Goal: Task Accomplishment & Management: Complete application form

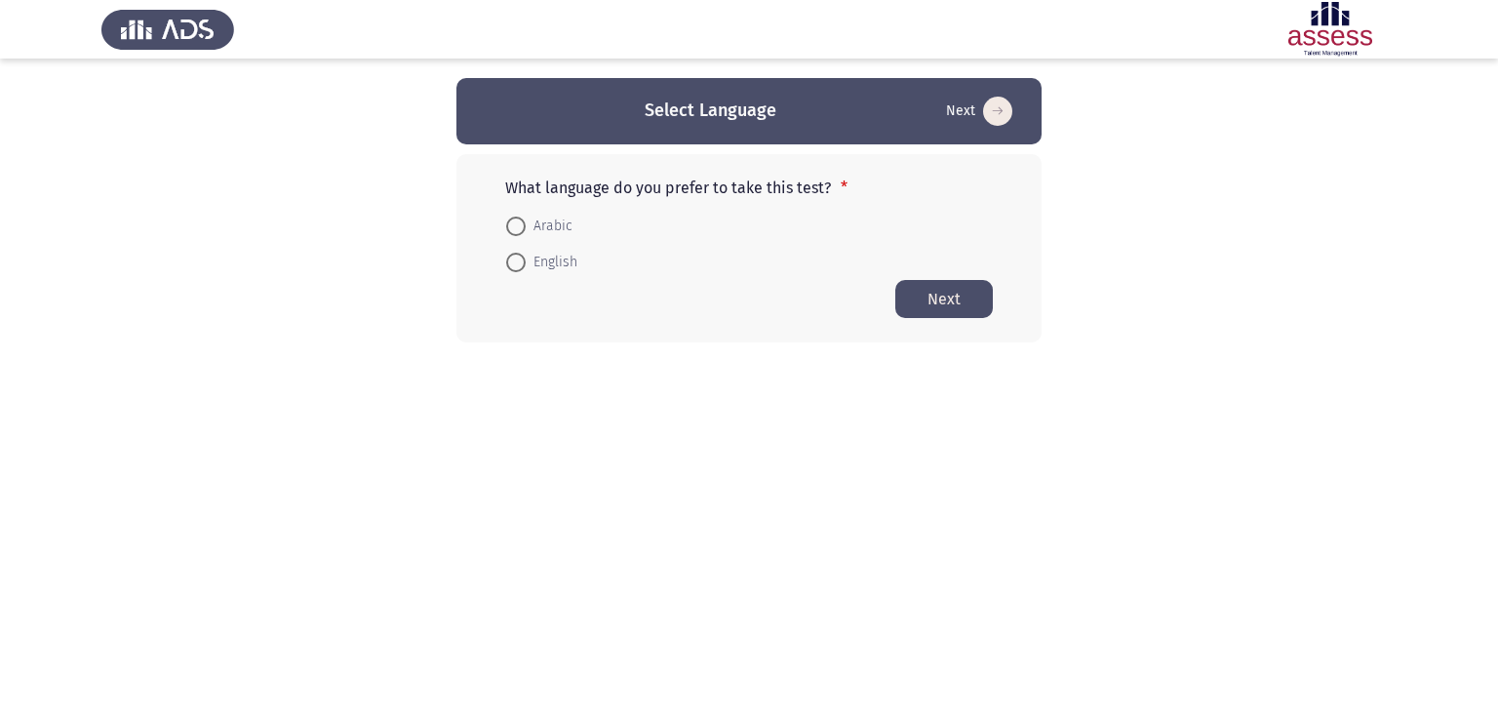
click at [520, 224] on span at bounding box center [515, 225] width 19 height 19
click at [520, 224] on input "Arabic" at bounding box center [515, 225] width 19 height 19
radio input "true"
click at [931, 292] on button "Next" at bounding box center [943, 298] width 97 height 38
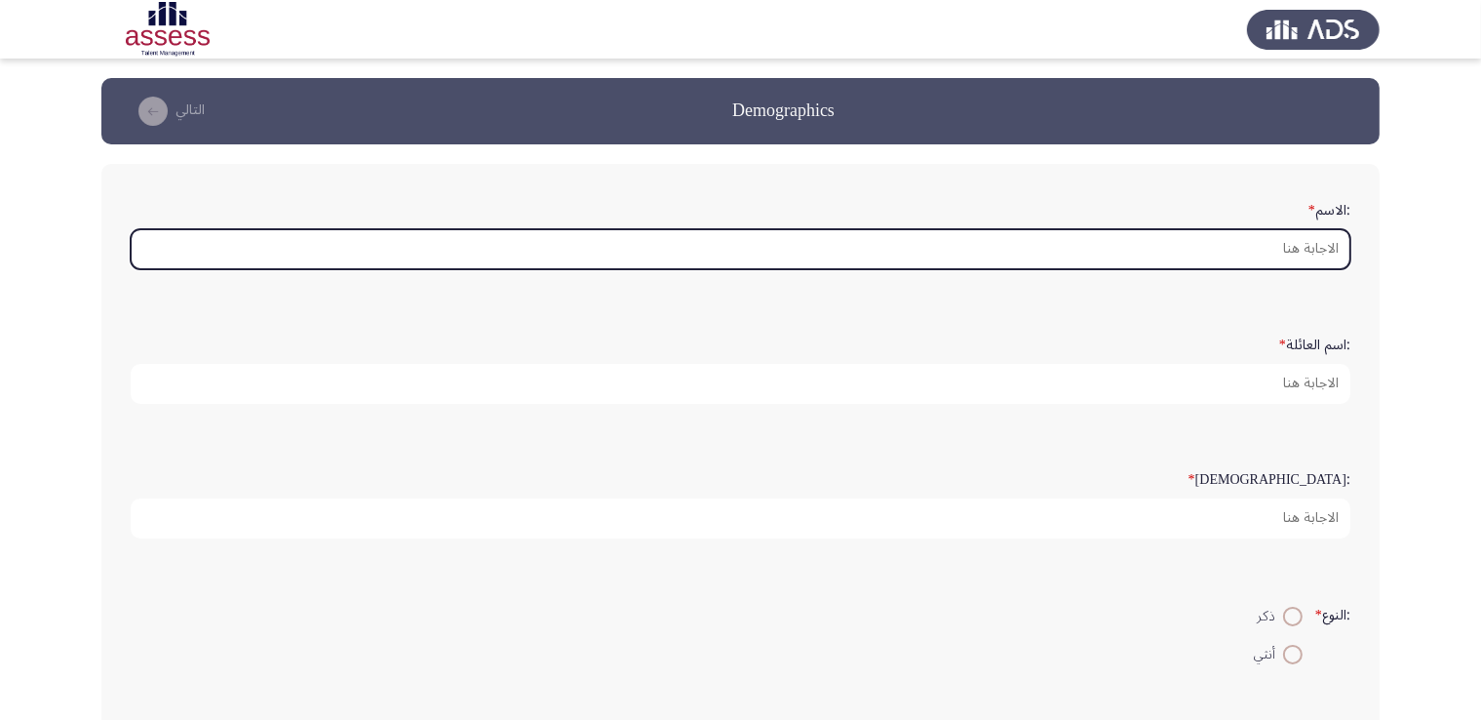
click at [1313, 241] on input ":الاسم *" at bounding box center [741, 249] width 1220 height 40
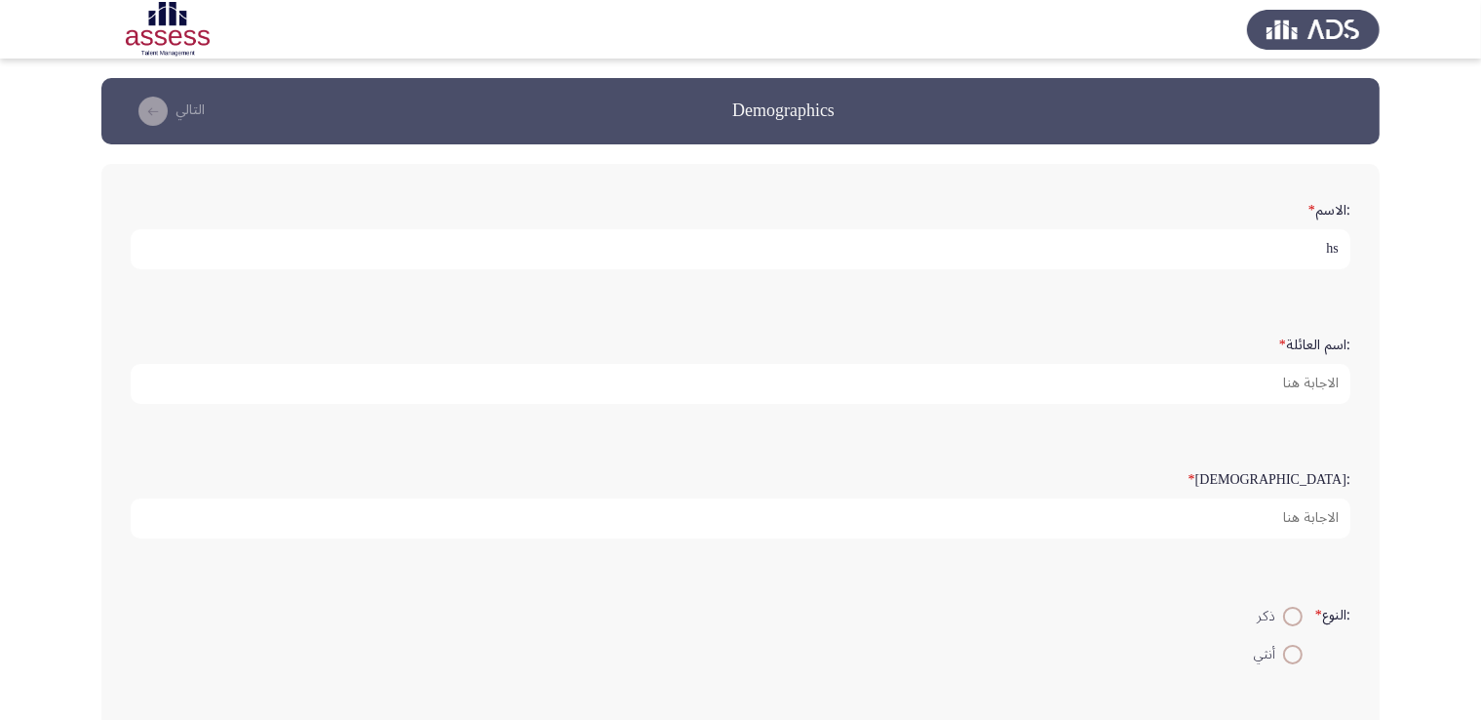
type input "h"
type input "اسامة"
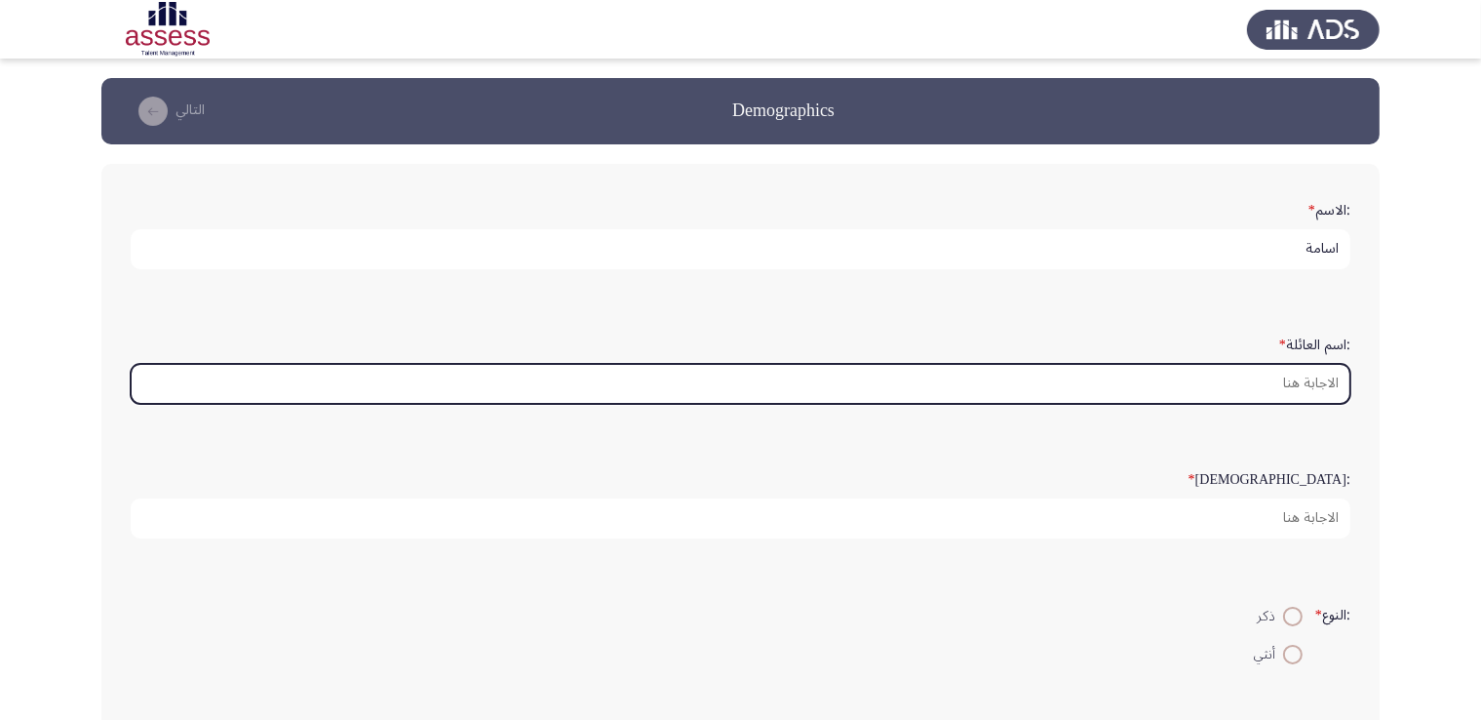
click at [1314, 374] on input ":اسم العائلة *" at bounding box center [741, 384] width 1220 height 40
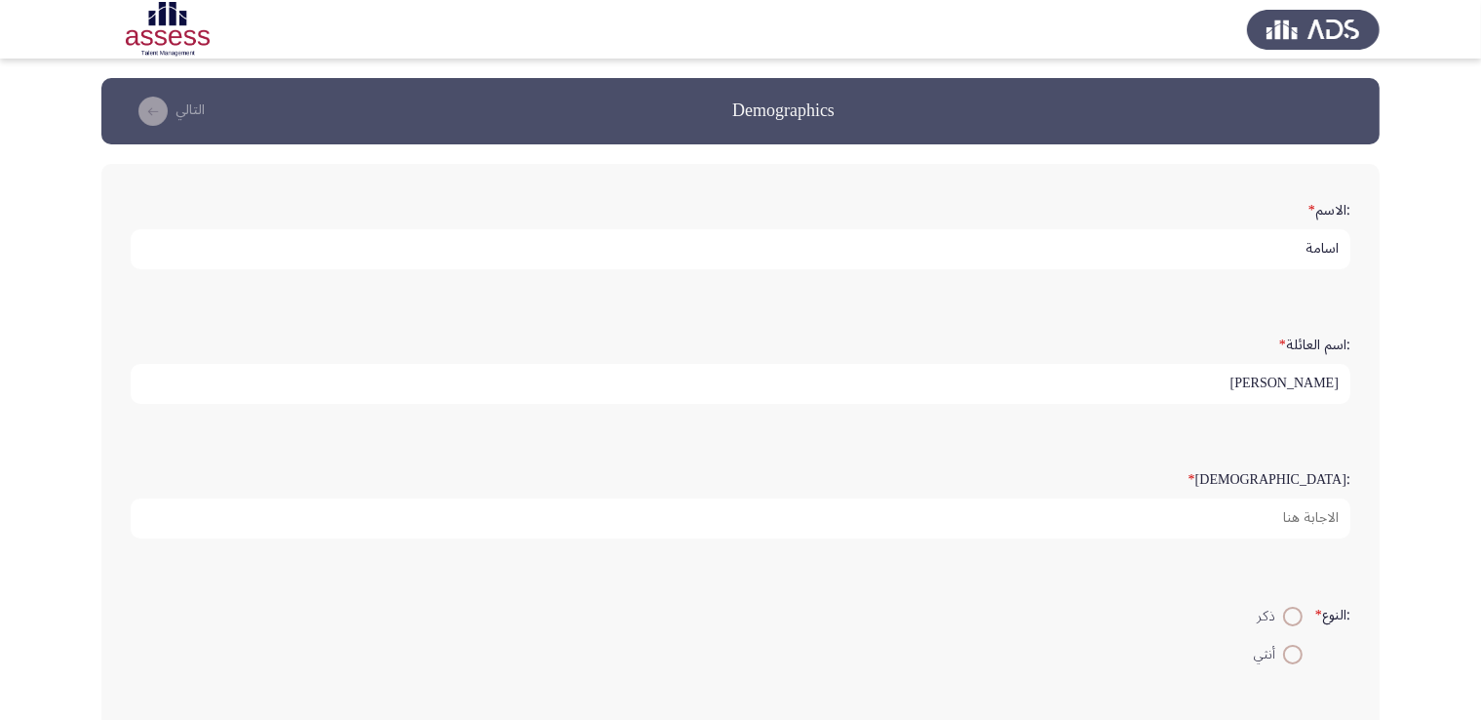
type input "[PERSON_NAME]"
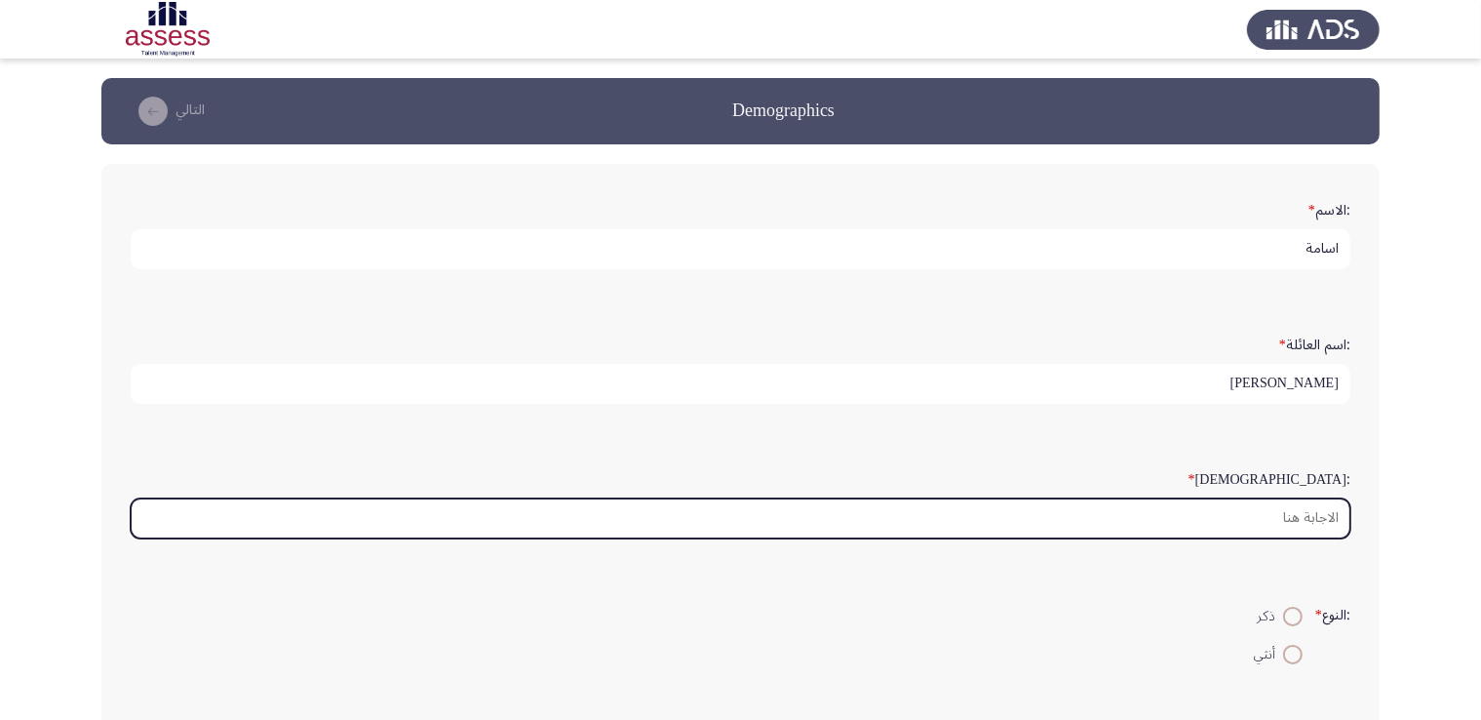
click at [1277, 511] on input ":السن *" at bounding box center [741, 518] width 1220 height 40
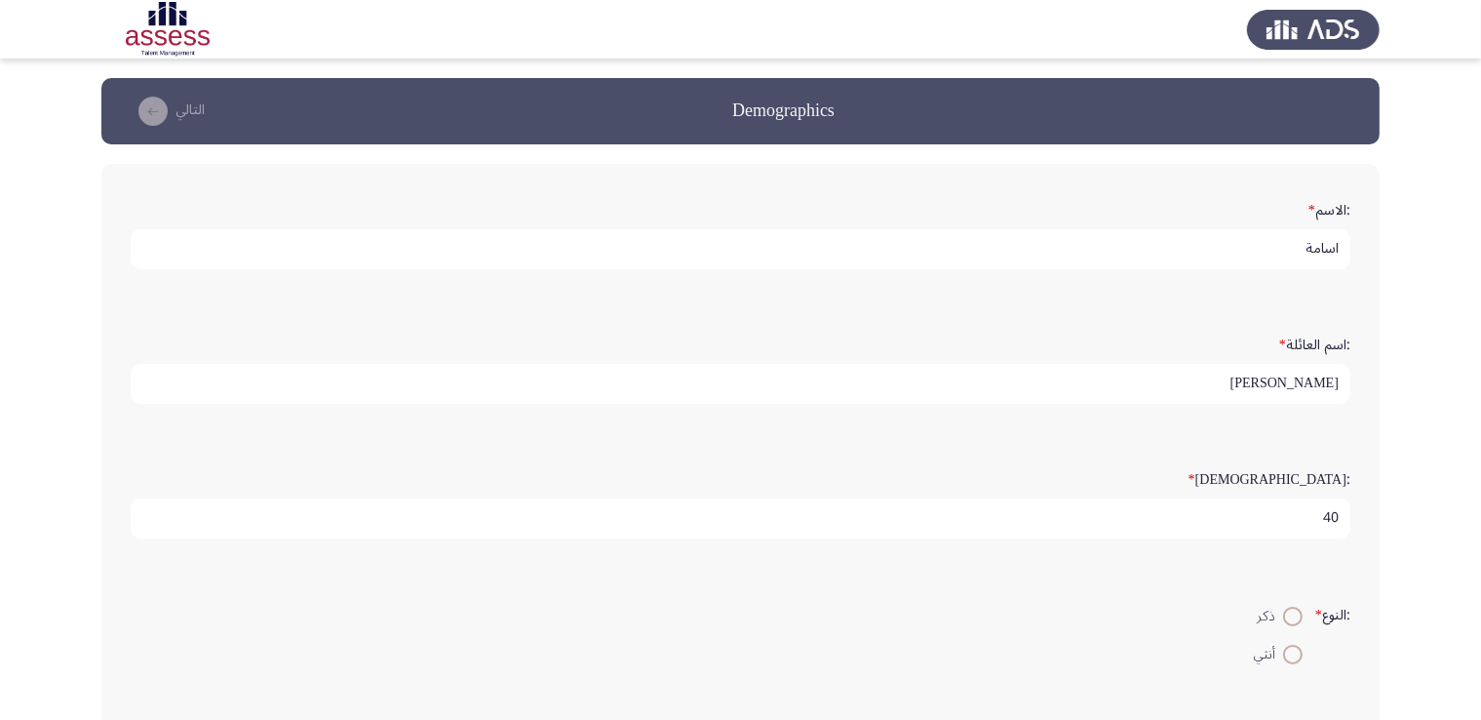
type input "40"
click at [1292, 614] on span at bounding box center [1292, 615] width 19 height 19
click at [1292, 614] on input "ذكر" at bounding box center [1292, 615] width 19 height 19
radio input "true"
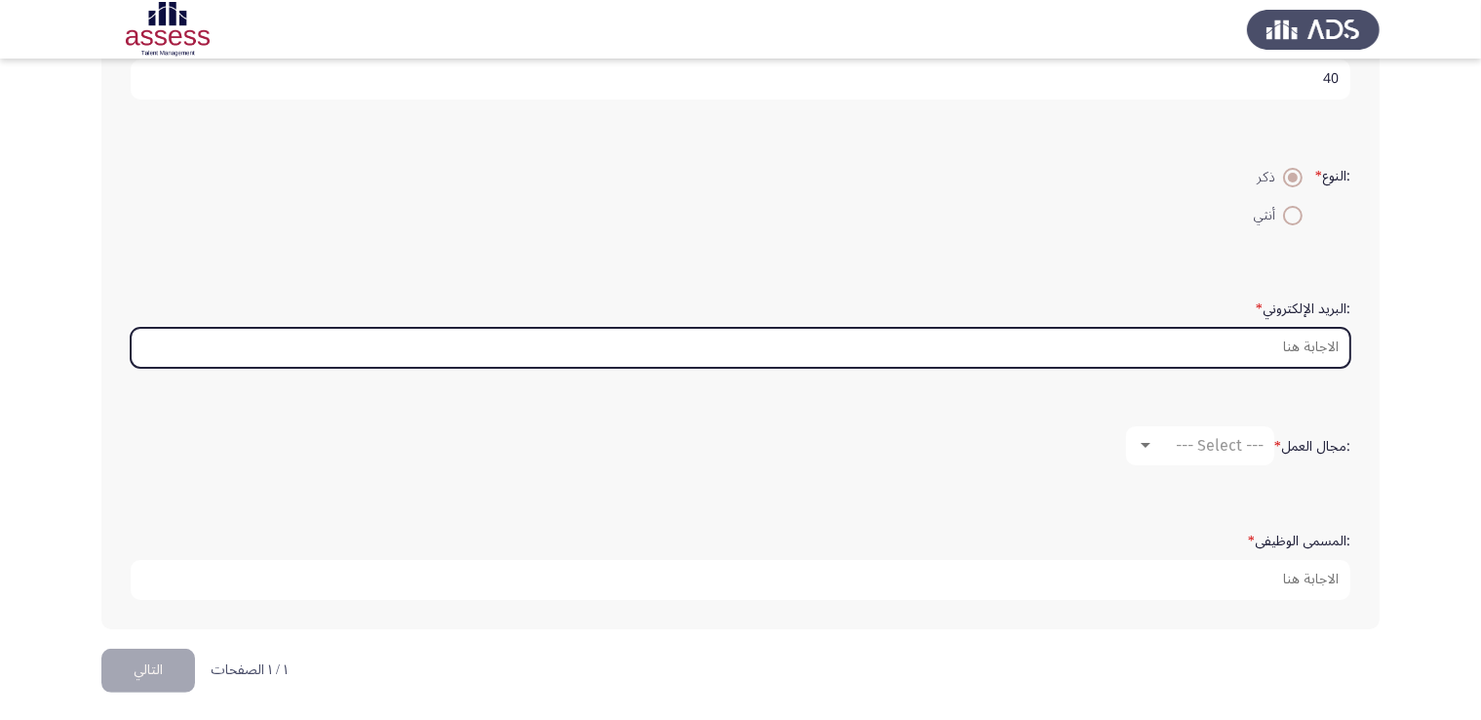
click at [1308, 342] on input ":البريد الإلكتروني *" at bounding box center [741, 348] width 1220 height 40
type input "خ"
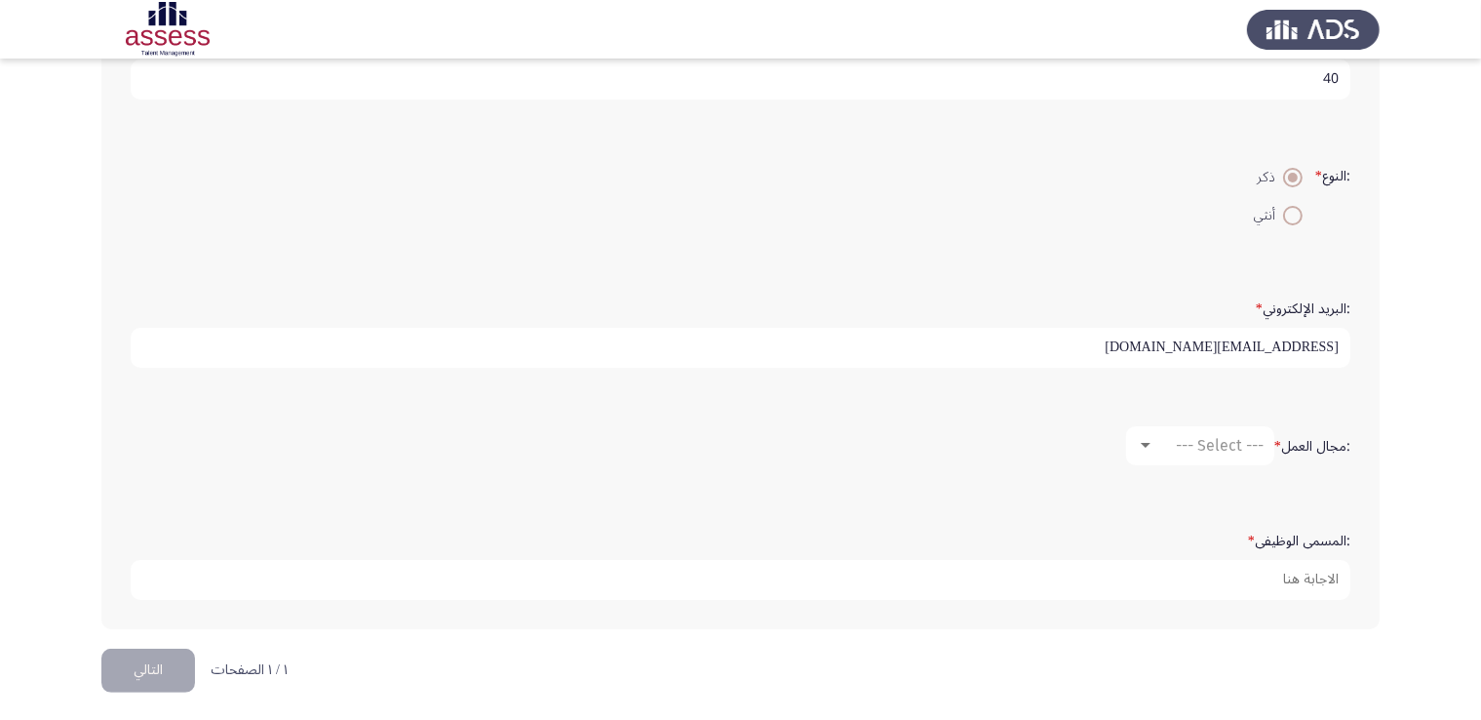
type input "[EMAIL_ADDRESS][DOMAIN_NAME]"
click at [1148, 442] on div at bounding box center [1146, 446] width 18 height 16
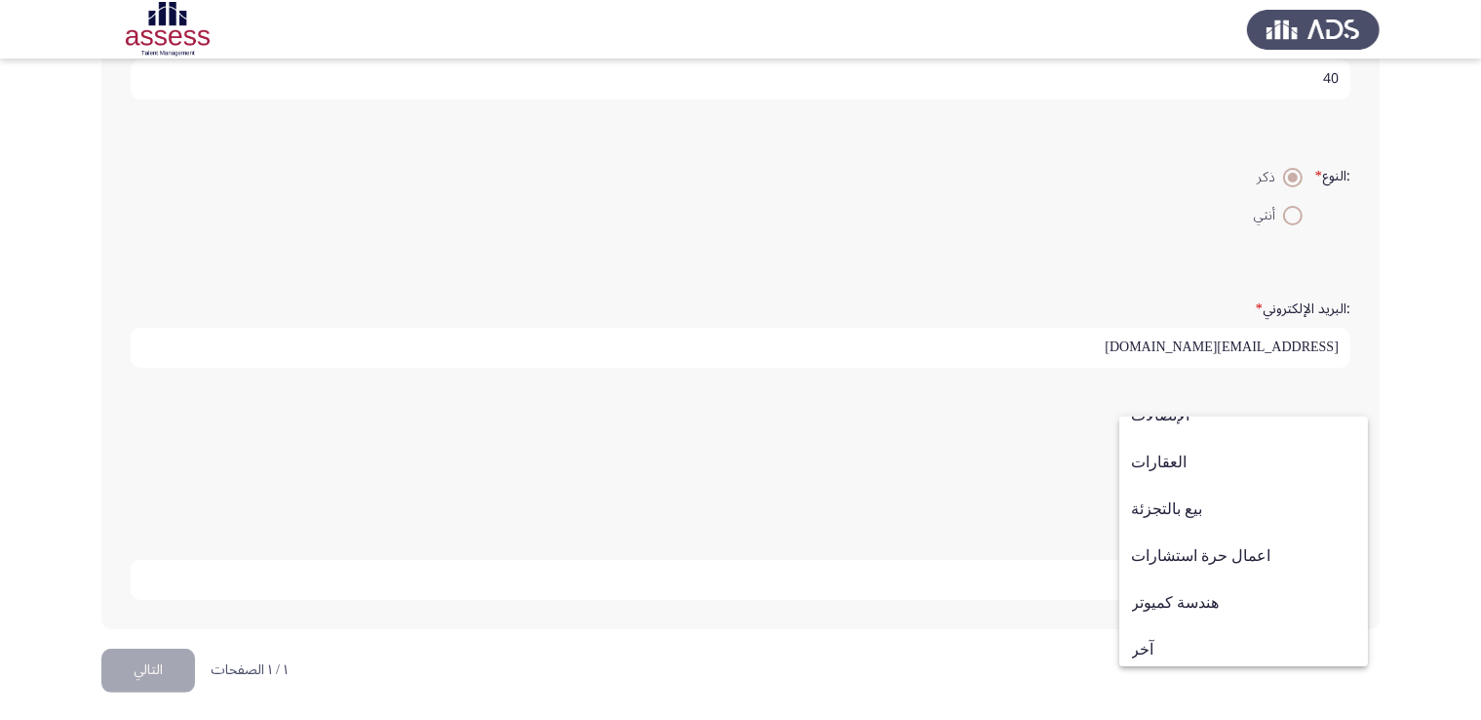
scroll to position [640, 0]
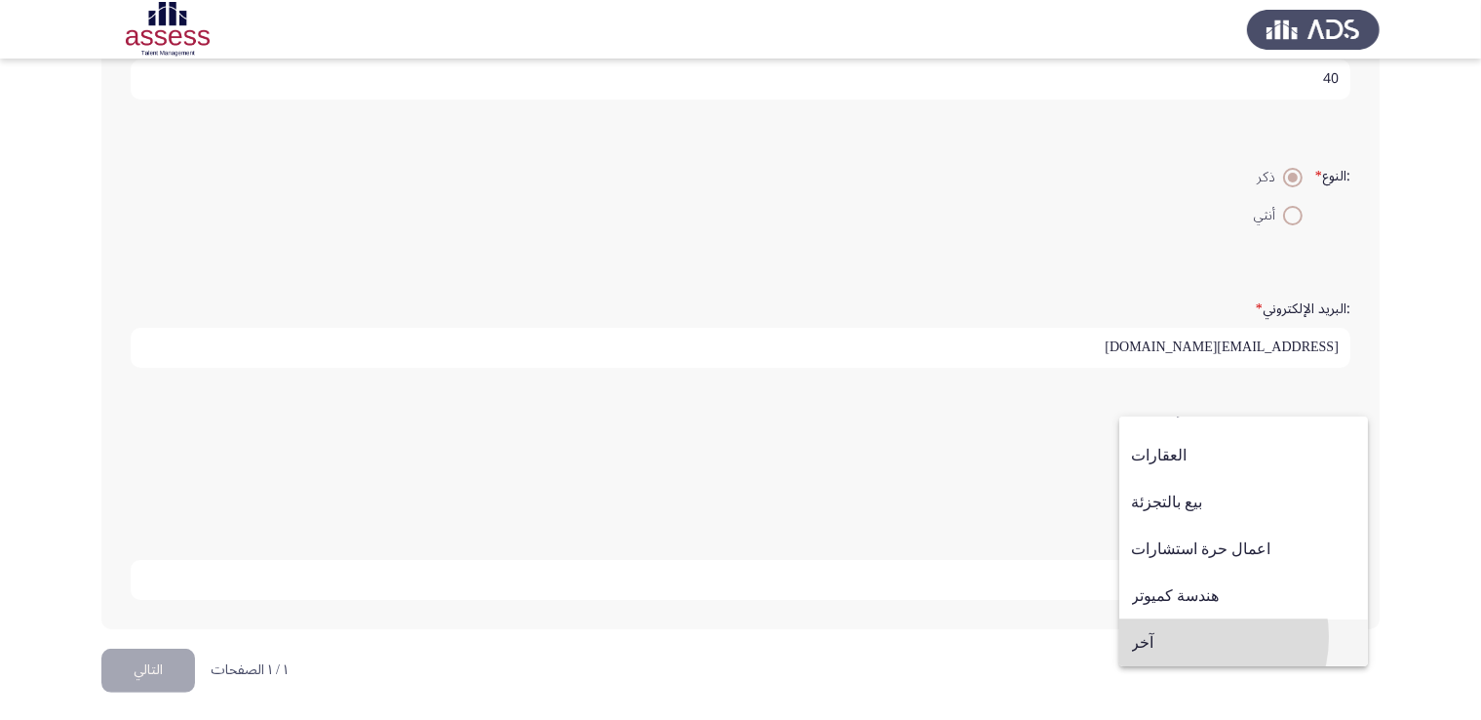
click at [1194, 637] on span "آخر" at bounding box center [1243, 642] width 223 height 47
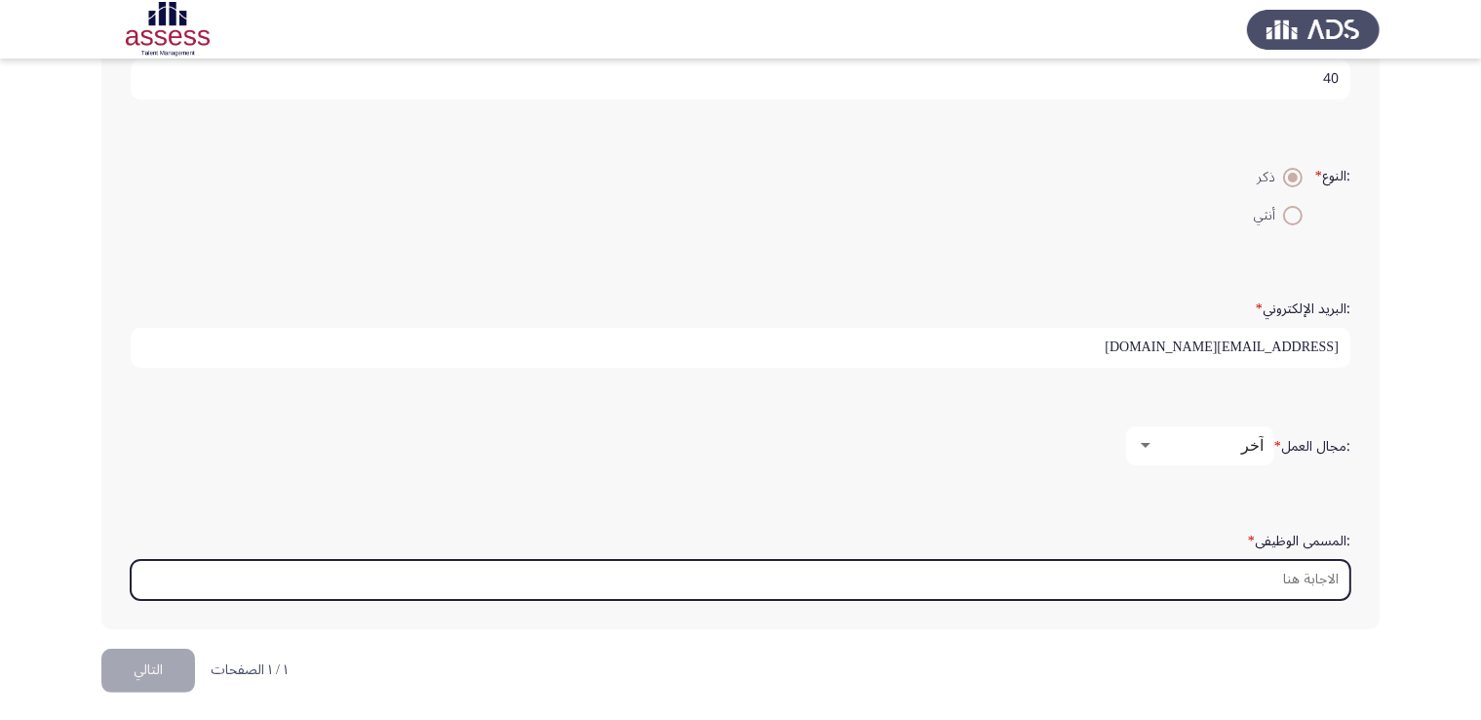
click at [1226, 573] on input ":المسمى الوظيفى *" at bounding box center [741, 580] width 1220 height 40
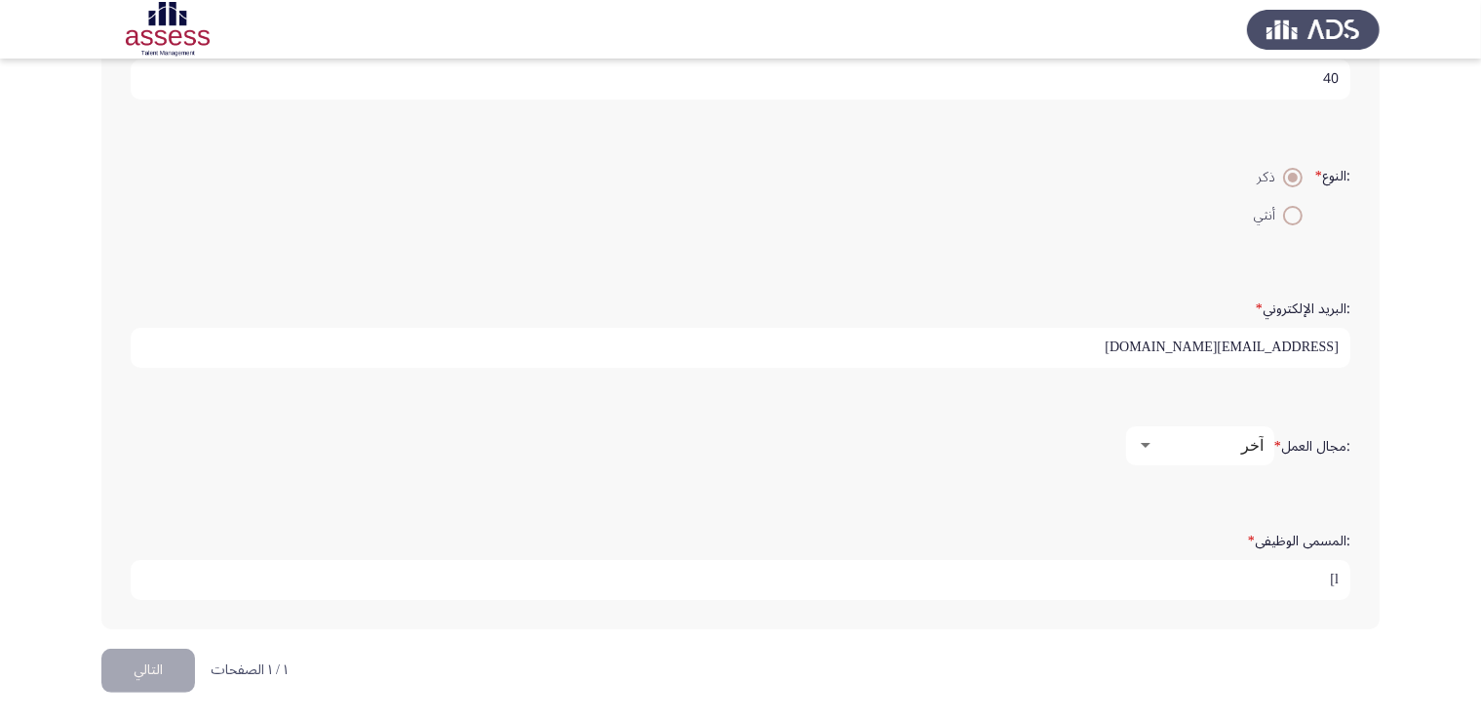
type input "l"
type input "مدير استيراد"
click at [161, 671] on button "التالي" at bounding box center [148, 670] width 94 height 44
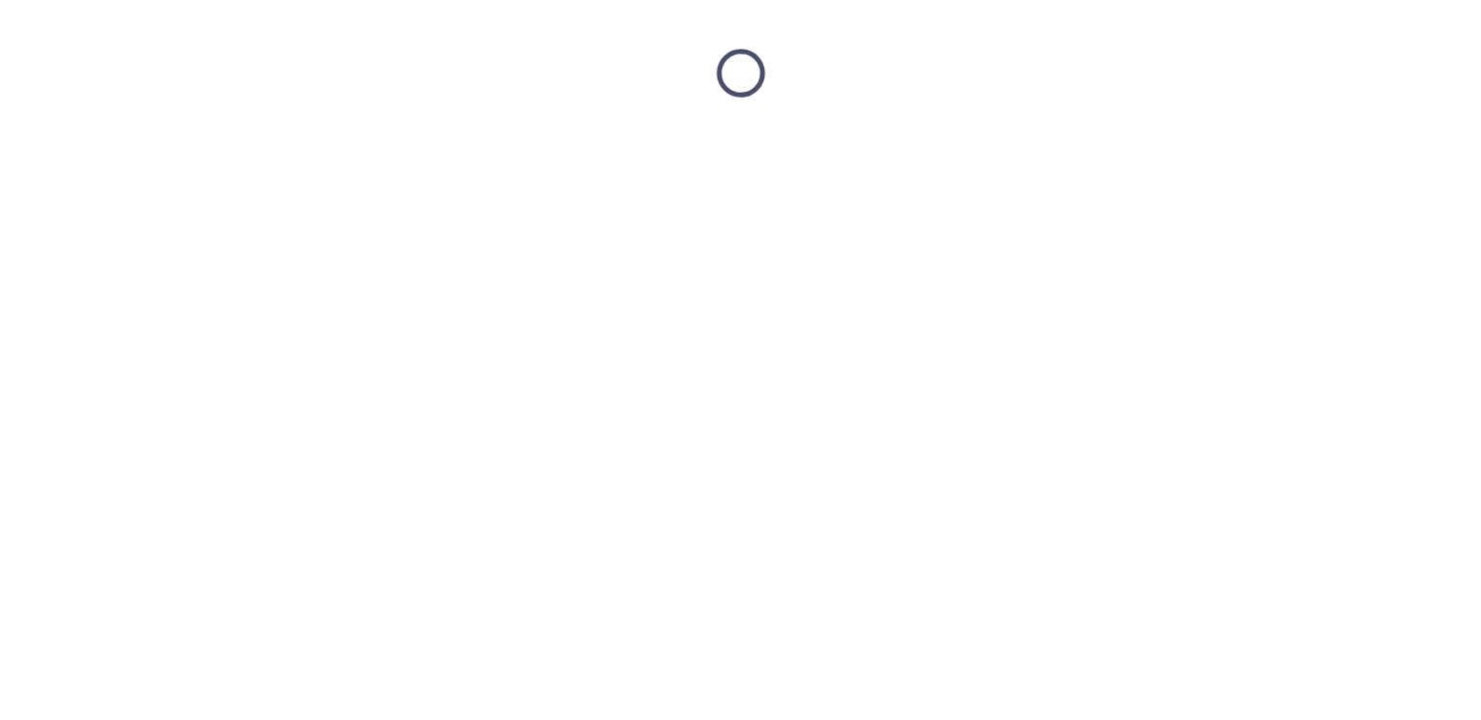
scroll to position [0, 0]
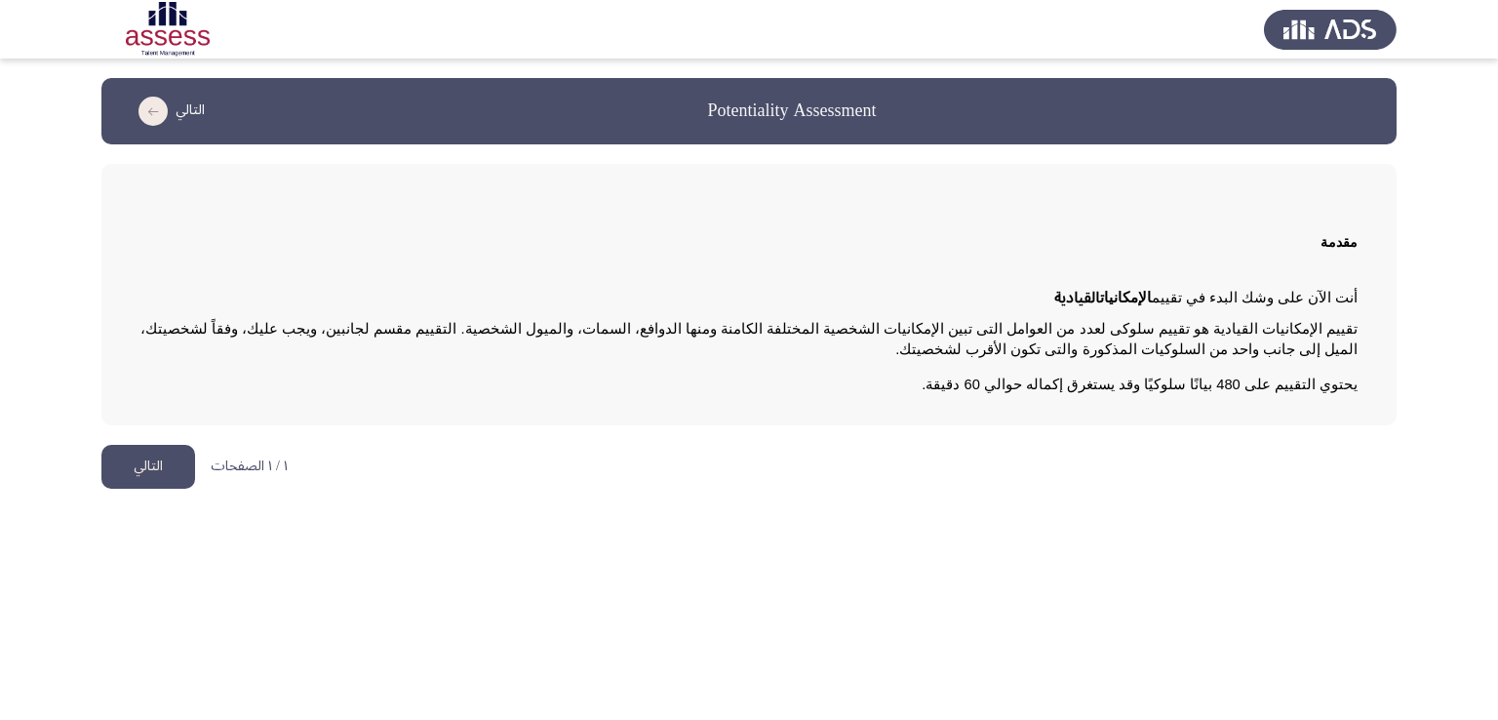
click at [160, 468] on button "التالي" at bounding box center [148, 467] width 94 height 44
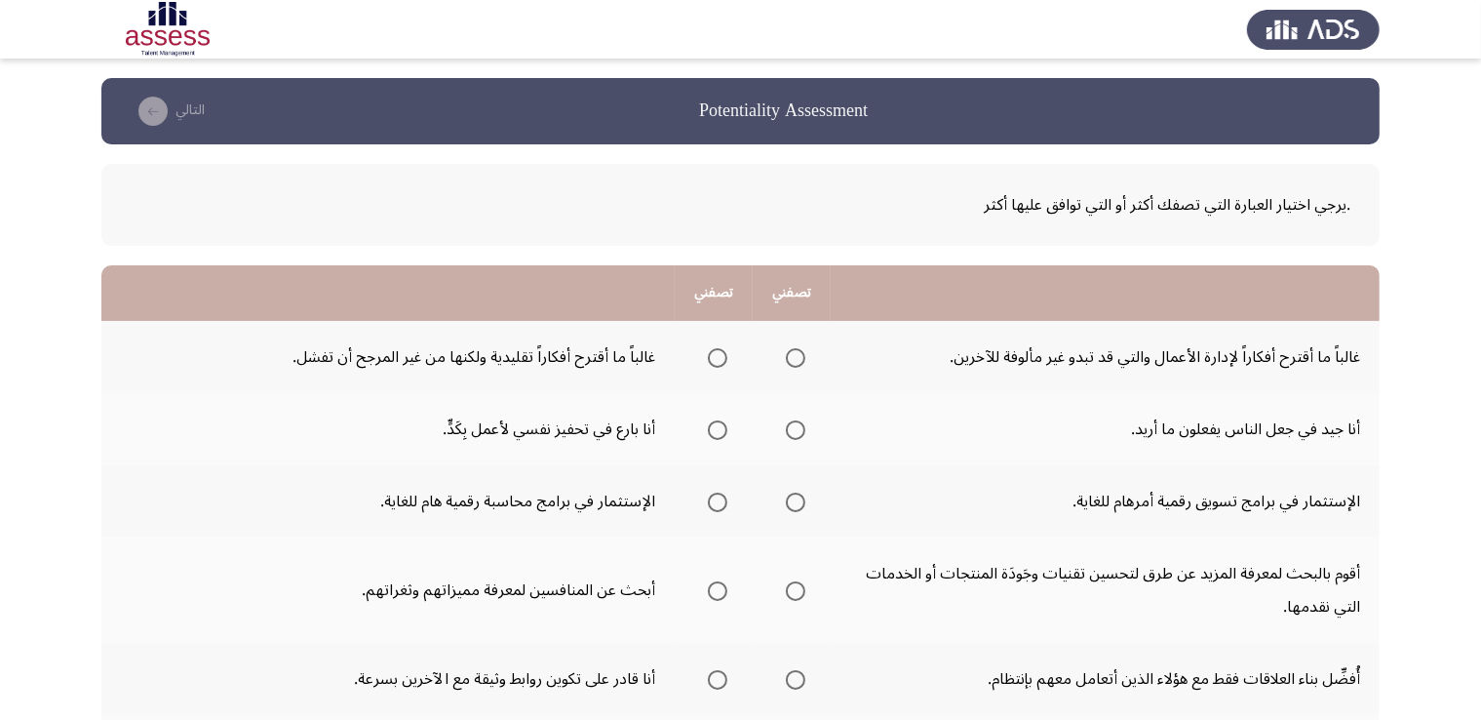
click at [796, 363] on span "Select an option" at bounding box center [795, 357] width 19 height 19
click at [796, 363] on input "Select an option" at bounding box center [795, 357] width 19 height 19
click at [796, 430] on span "Select an option" at bounding box center [796, 430] width 0 height 0
click at [795, 428] on input "Select an option" at bounding box center [795, 429] width 19 height 19
click at [796, 502] on span "Select an option" at bounding box center [796, 502] width 0 height 0
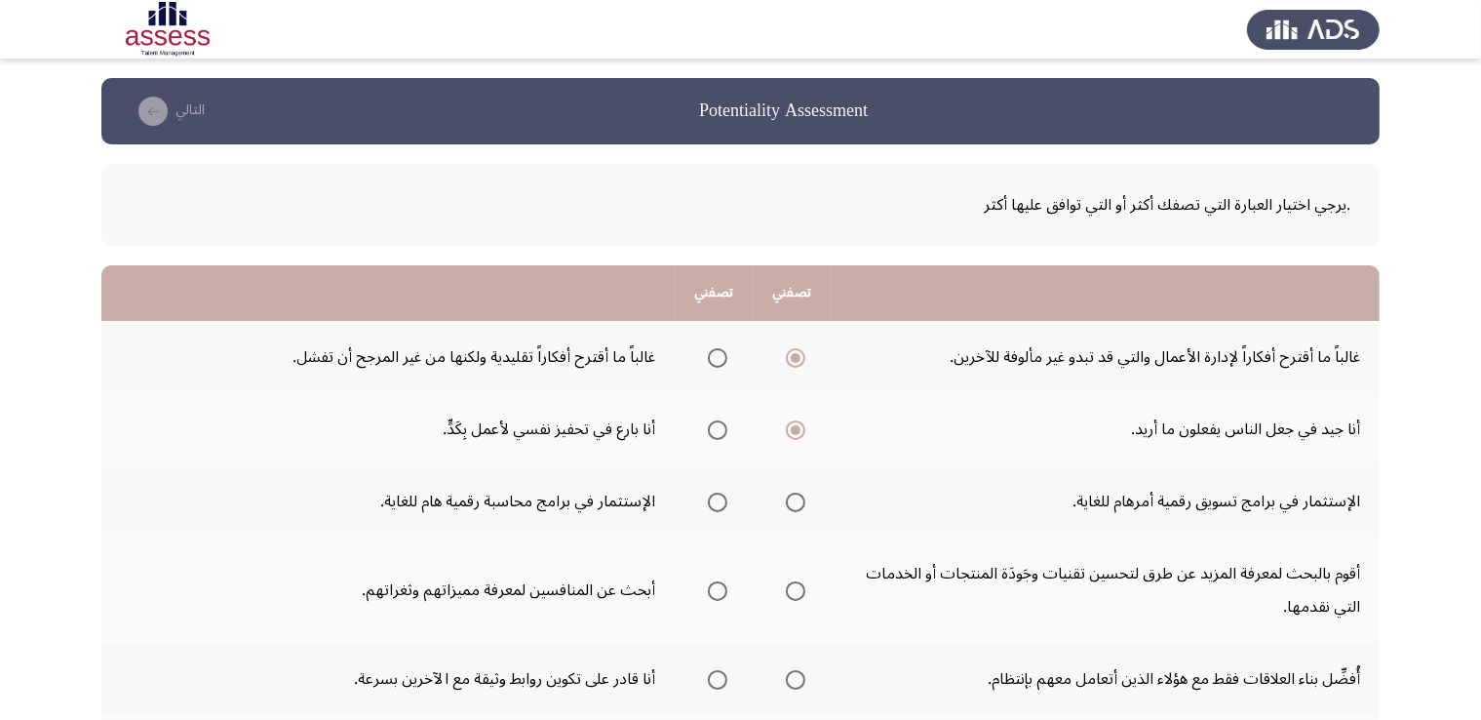
click at [795, 499] on input "Select an option" at bounding box center [795, 501] width 19 height 19
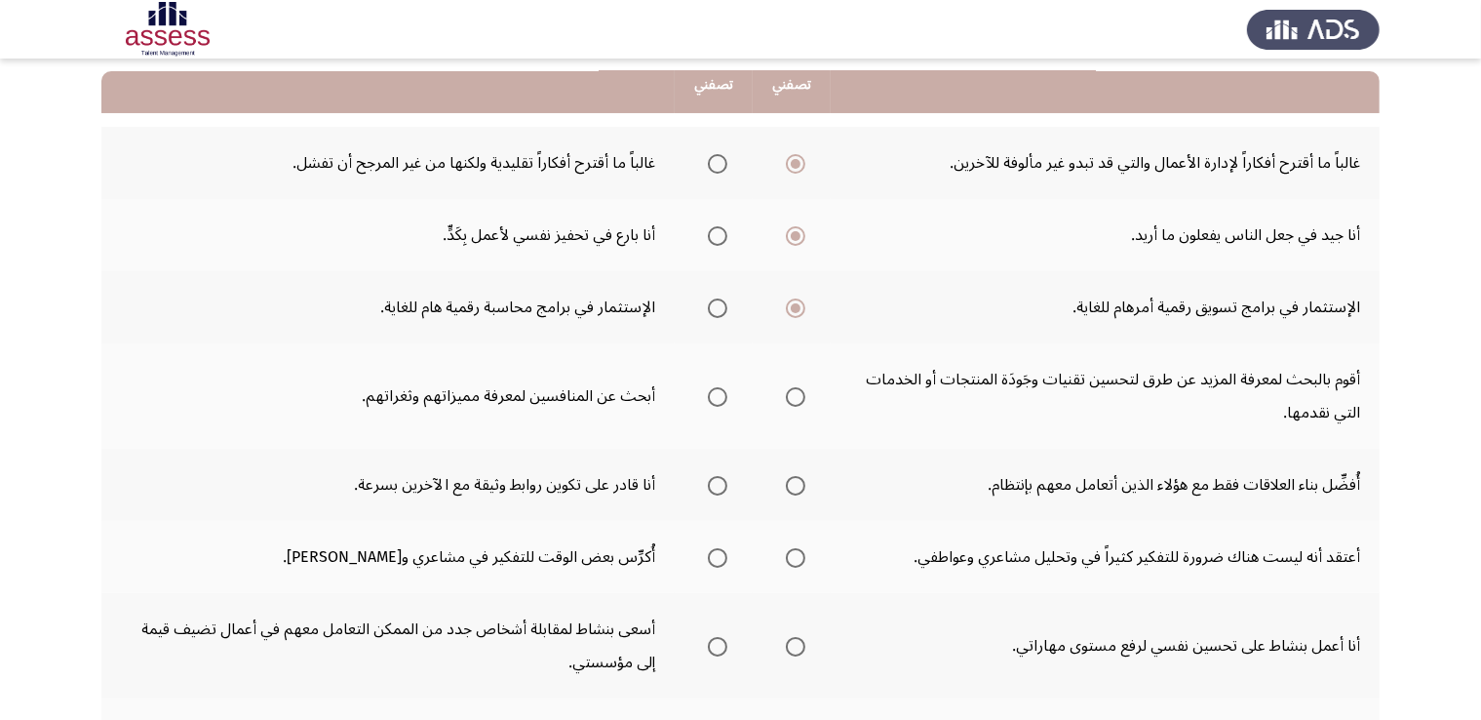
scroll to position [197, 0]
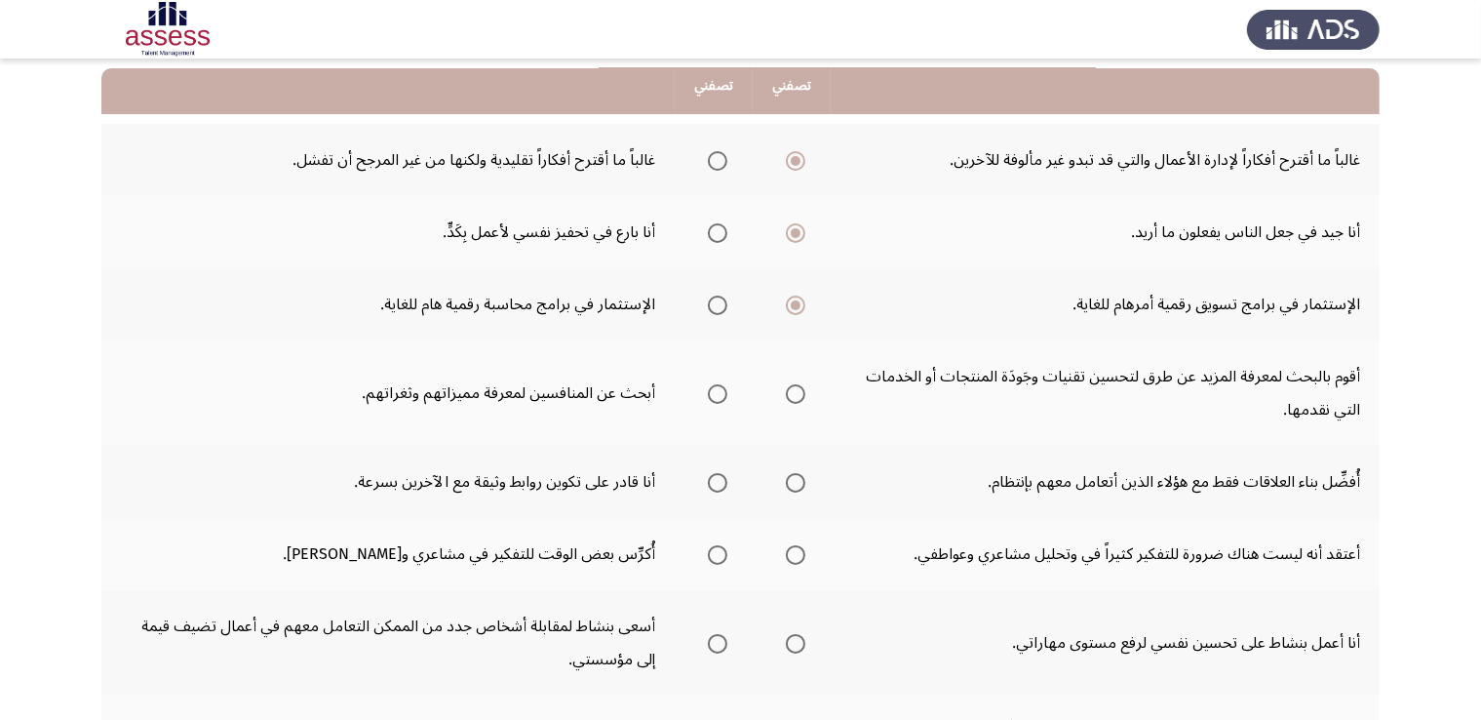
click at [718, 305] on span "Select an option" at bounding box center [718, 305] width 0 height 0
click at [717, 302] on input "Select an option" at bounding box center [717, 304] width 19 height 19
click at [720, 396] on span "Select an option" at bounding box center [717, 393] width 19 height 19
click at [720, 396] on input "Select an option" at bounding box center [717, 393] width 19 height 19
click at [796, 394] on span "Select an option" at bounding box center [796, 394] width 0 height 0
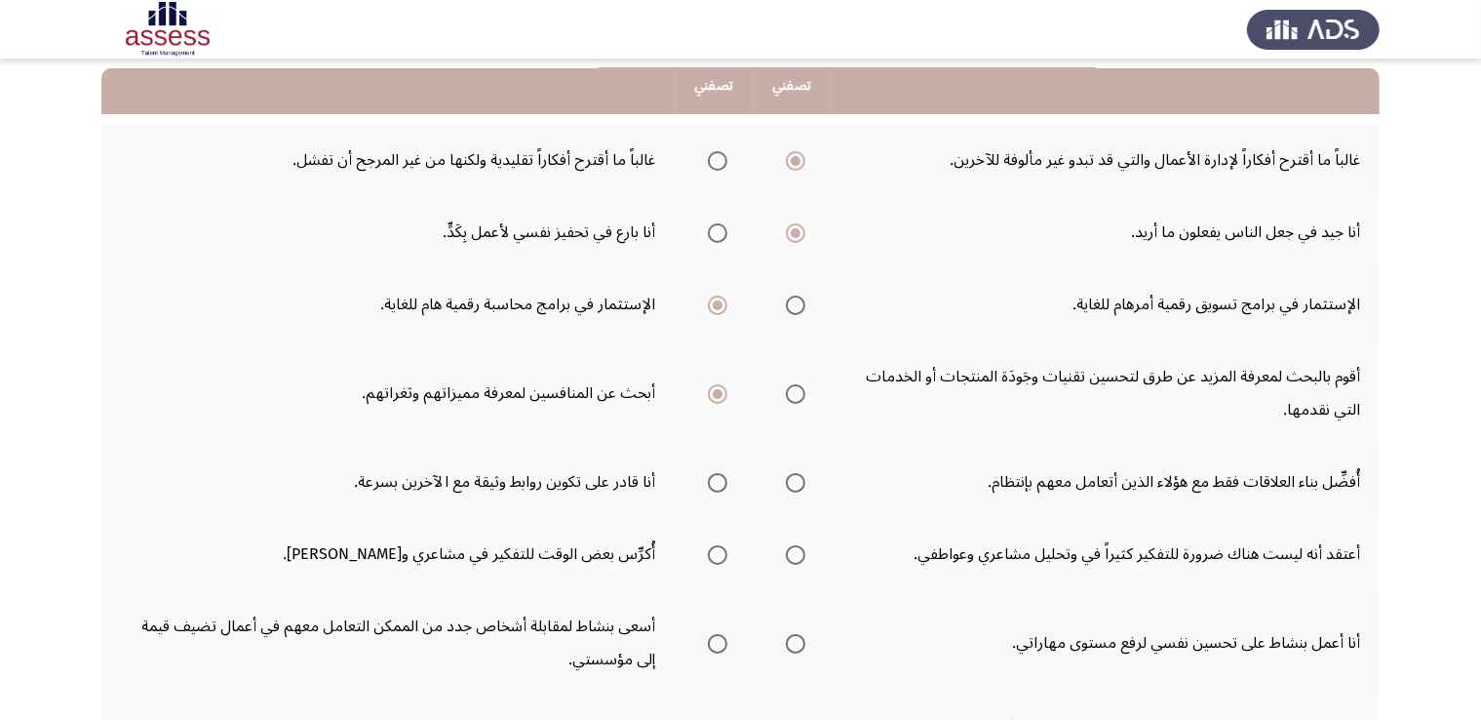
click at [795, 390] on input "Select an option" at bounding box center [795, 393] width 19 height 19
click at [711, 484] on span "Select an option" at bounding box center [717, 482] width 19 height 19
click at [711, 484] on input "Select an option" at bounding box center [717, 482] width 19 height 19
click at [718, 555] on span "Select an option" at bounding box center [718, 555] width 0 height 0
click at [717, 550] on input "Select an option" at bounding box center [717, 554] width 19 height 19
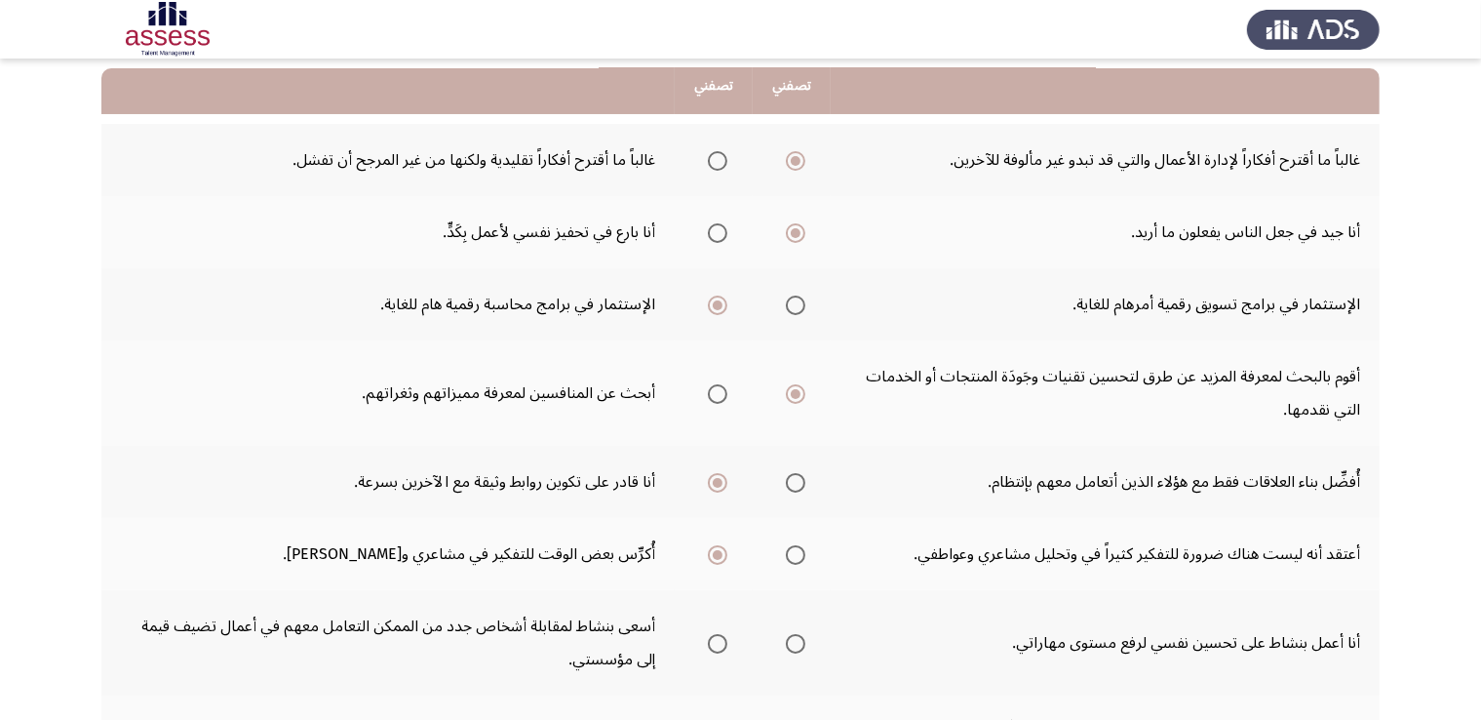
click at [718, 643] on span "Select an option" at bounding box center [718, 643] width 0 height 0
click at [717, 639] on input "Select an option" at bounding box center [717, 643] width 19 height 19
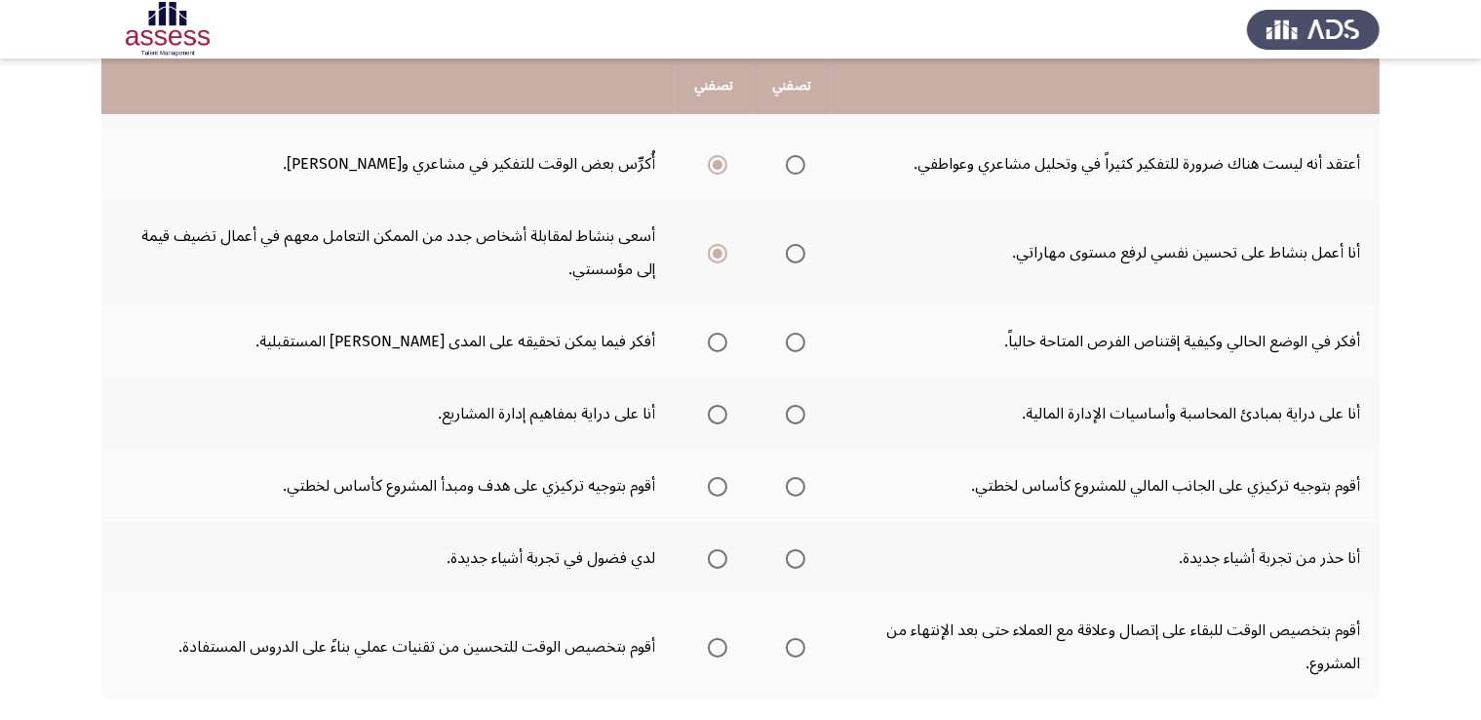
scroll to position [585, 0]
click at [718, 344] on span "Select an option" at bounding box center [718, 344] width 0 height 0
click at [717, 338] on input "Select an option" at bounding box center [717, 343] width 19 height 19
click at [718, 416] on span "Select an option" at bounding box center [718, 416] width 0 height 0
click at [717, 409] on input "Select an option" at bounding box center [717, 416] width 19 height 19
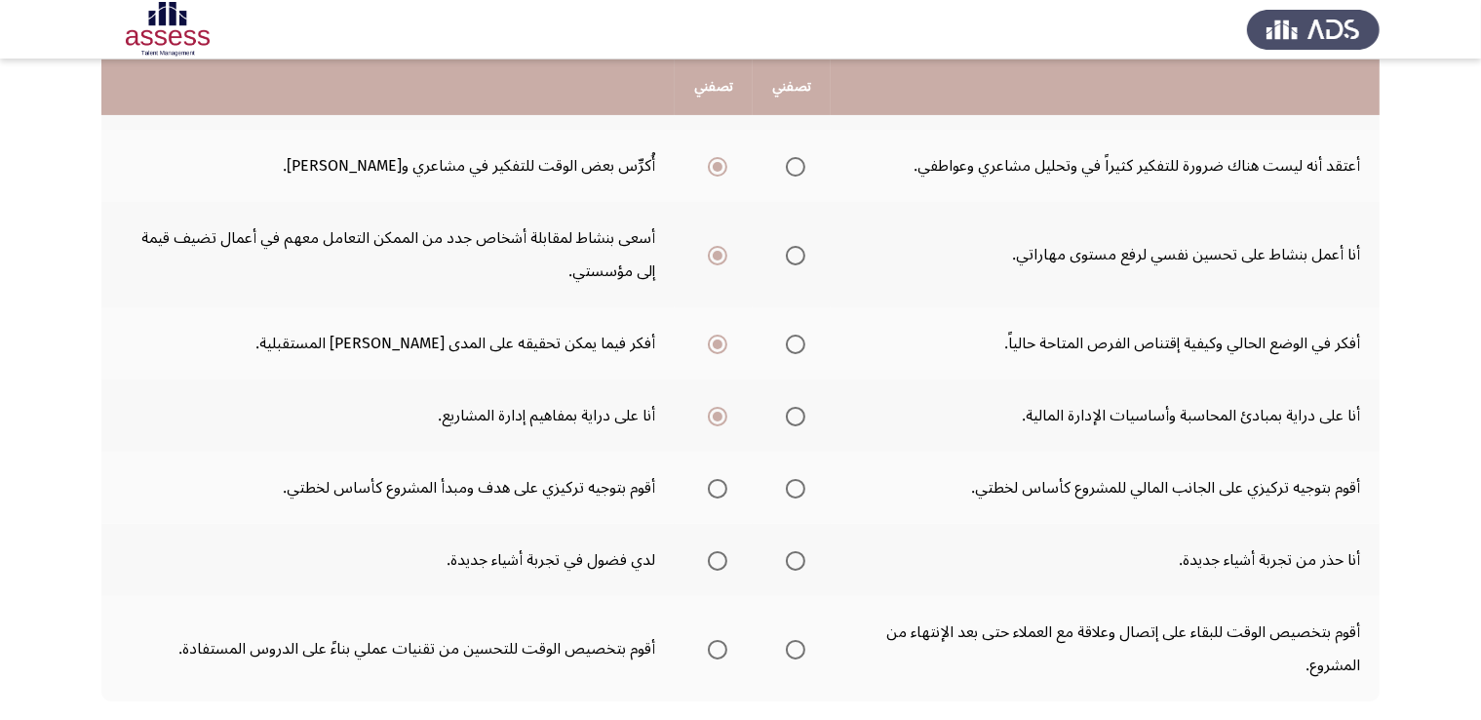
click at [714, 489] on span "Select an option" at bounding box center [717, 488] width 19 height 19
click at [714, 489] on input "Select an option" at bounding box center [717, 488] width 19 height 19
click at [718, 561] on span "Select an option" at bounding box center [718, 561] width 0 height 0
click at [717, 554] on input "Select an option" at bounding box center [717, 560] width 19 height 19
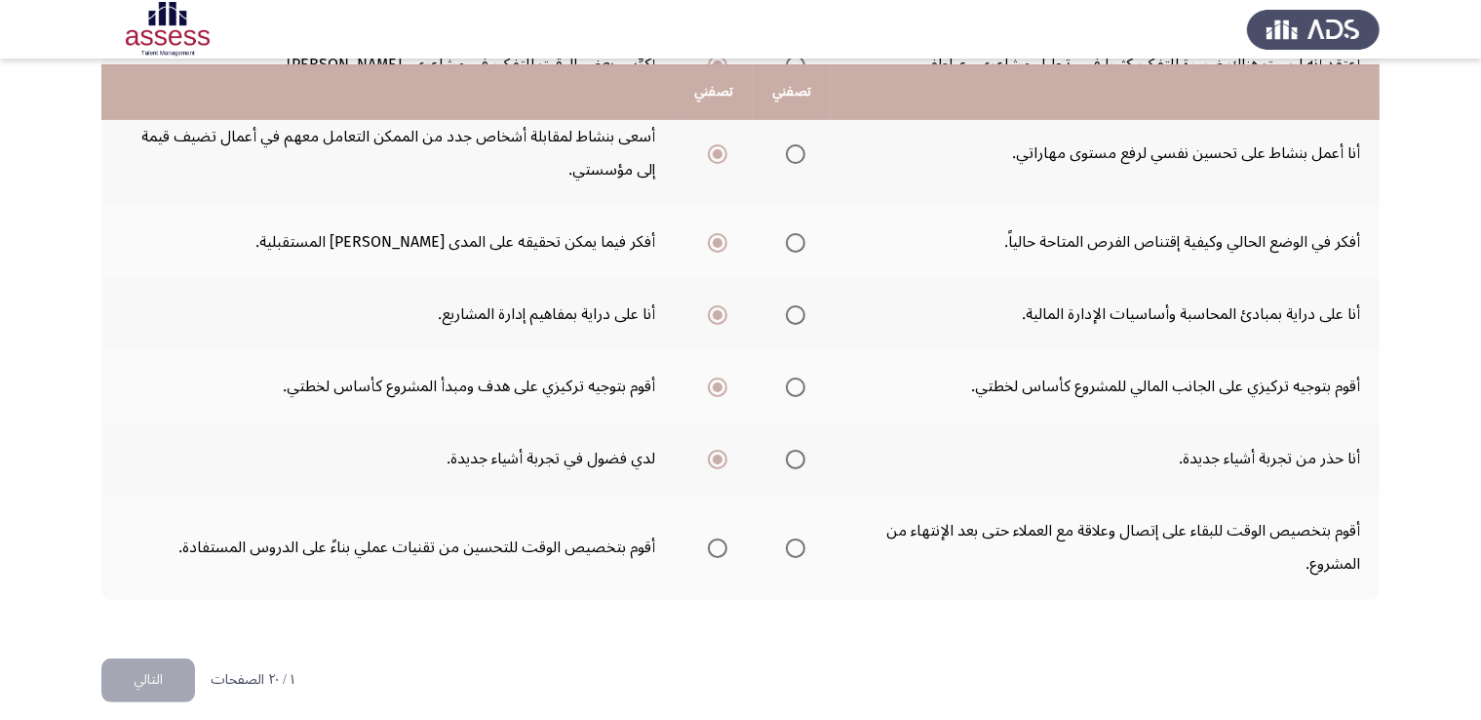
scroll to position [697, 0]
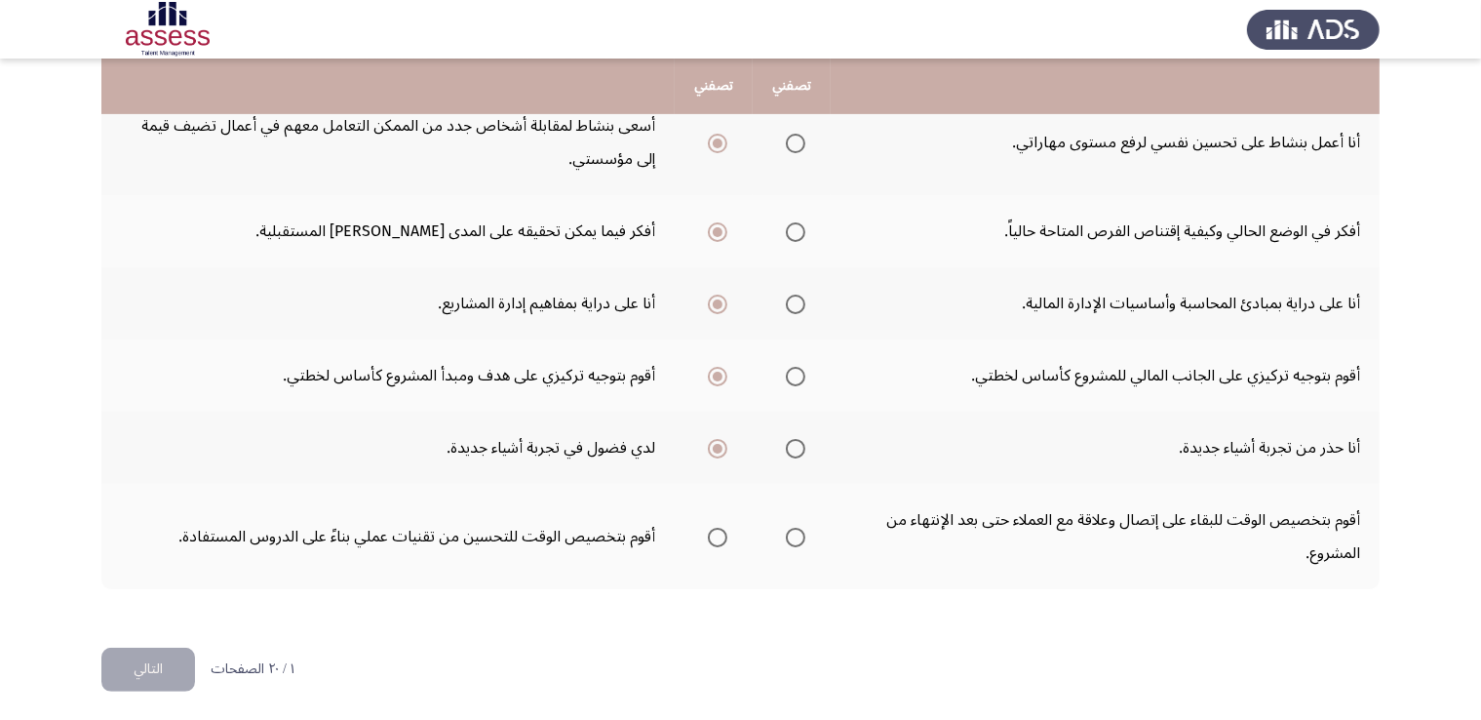
click at [714, 534] on span "Select an option" at bounding box center [717, 536] width 19 height 19
click at [714, 534] on input "Select an option" at bounding box center [717, 536] width 19 height 19
click at [146, 681] on button "التالي" at bounding box center [148, 669] width 94 height 44
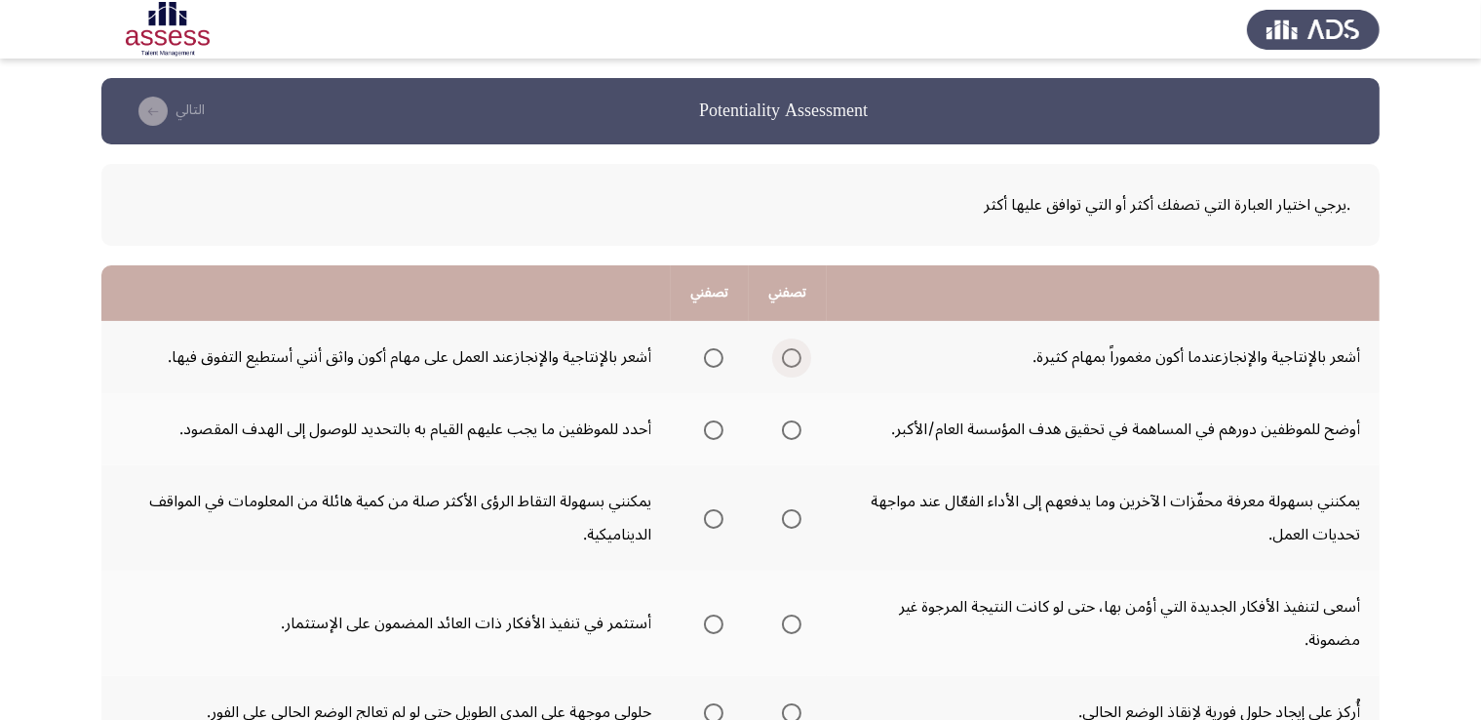
click at [792, 358] on span "Select an option" at bounding box center [792, 358] width 0 height 0
click at [795, 356] on input "Select an option" at bounding box center [791, 357] width 19 height 19
click at [714, 358] on span "Select an option" at bounding box center [714, 358] width 0 height 0
click at [717, 356] on input "Select an option" at bounding box center [713, 357] width 19 height 19
click at [721, 448] on th at bounding box center [710, 429] width 78 height 72
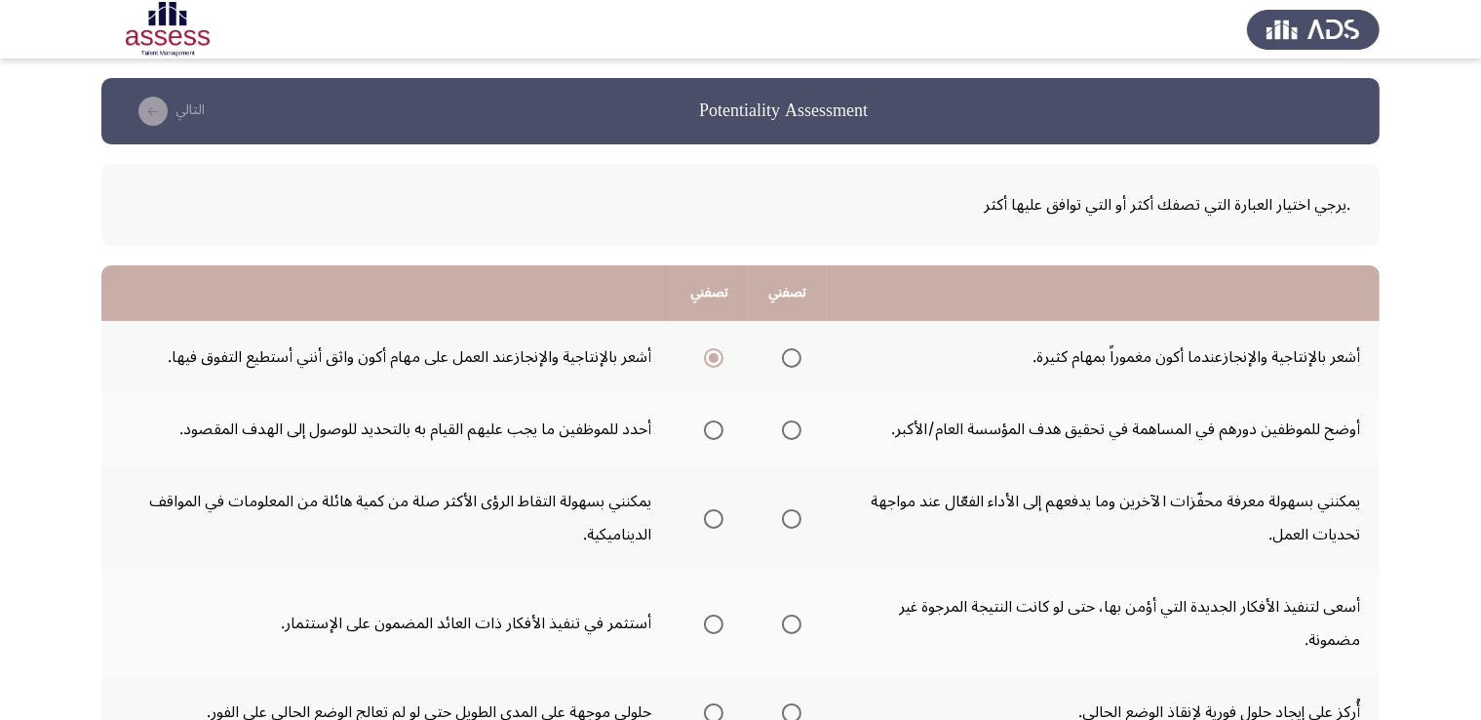
click at [714, 430] on span "Select an option" at bounding box center [714, 430] width 0 height 0
click at [717, 428] on input "Select an option" at bounding box center [713, 429] width 19 height 19
click at [792, 430] on span "Select an option" at bounding box center [792, 430] width 0 height 0
click at [795, 428] on input "Select an option" at bounding box center [791, 429] width 19 height 19
click at [792, 519] on span "Select an option" at bounding box center [792, 519] width 0 height 0
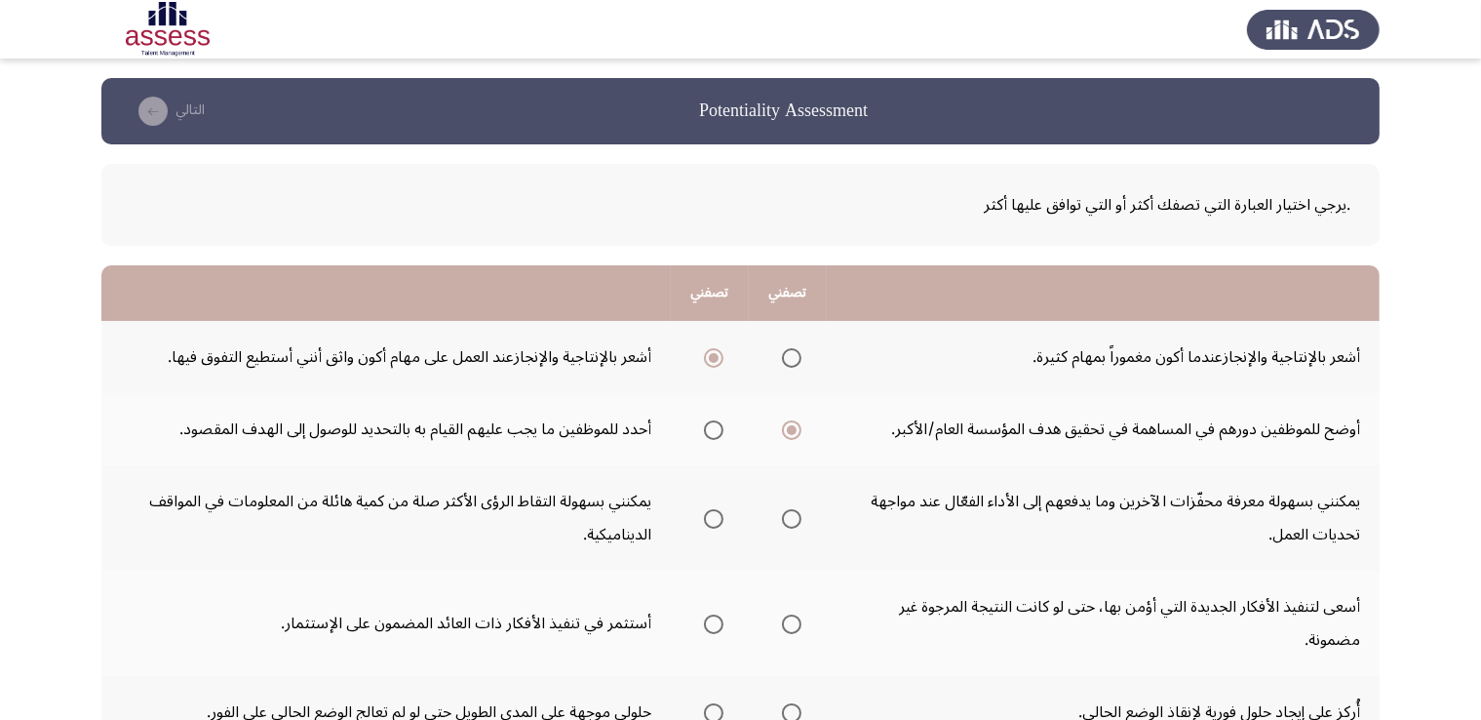
click at [795, 516] on input "Select an option" at bounding box center [791, 518] width 19 height 19
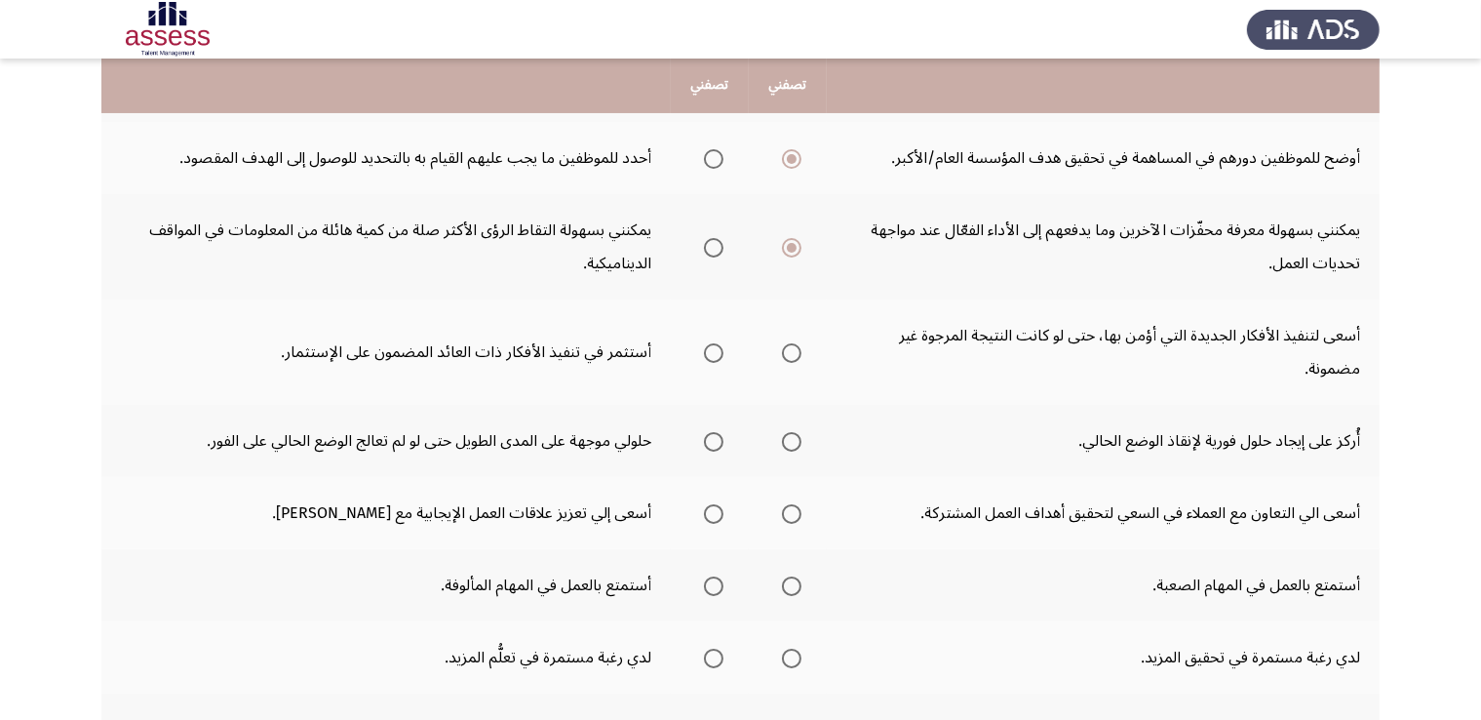
scroll to position [268, 0]
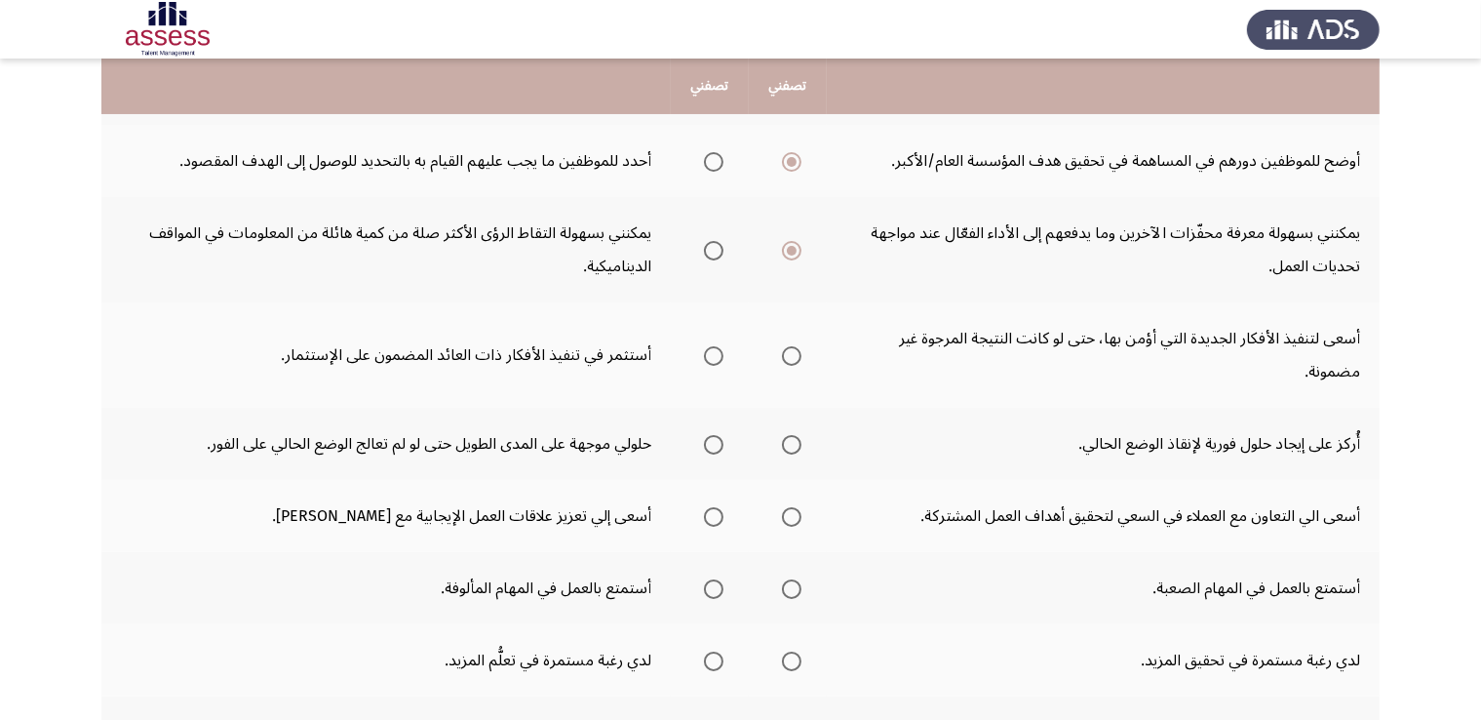
click at [792, 356] on span "Select an option" at bounding box center [792, 356] width 0 height 0
click at [795, 352] on input "Select an option" at bounding box center [791, 355] width 19 height 19
click at [791, 440] on span "Select an option" at bounding box center [791, 444] width 19 height 19
click at [791, 440] on input "Select an option" at bounding box center [791, 444] width 19 height 19
click at [719, 442] on span "Select an option" at bounding box center [713, 444] width 19 height 19
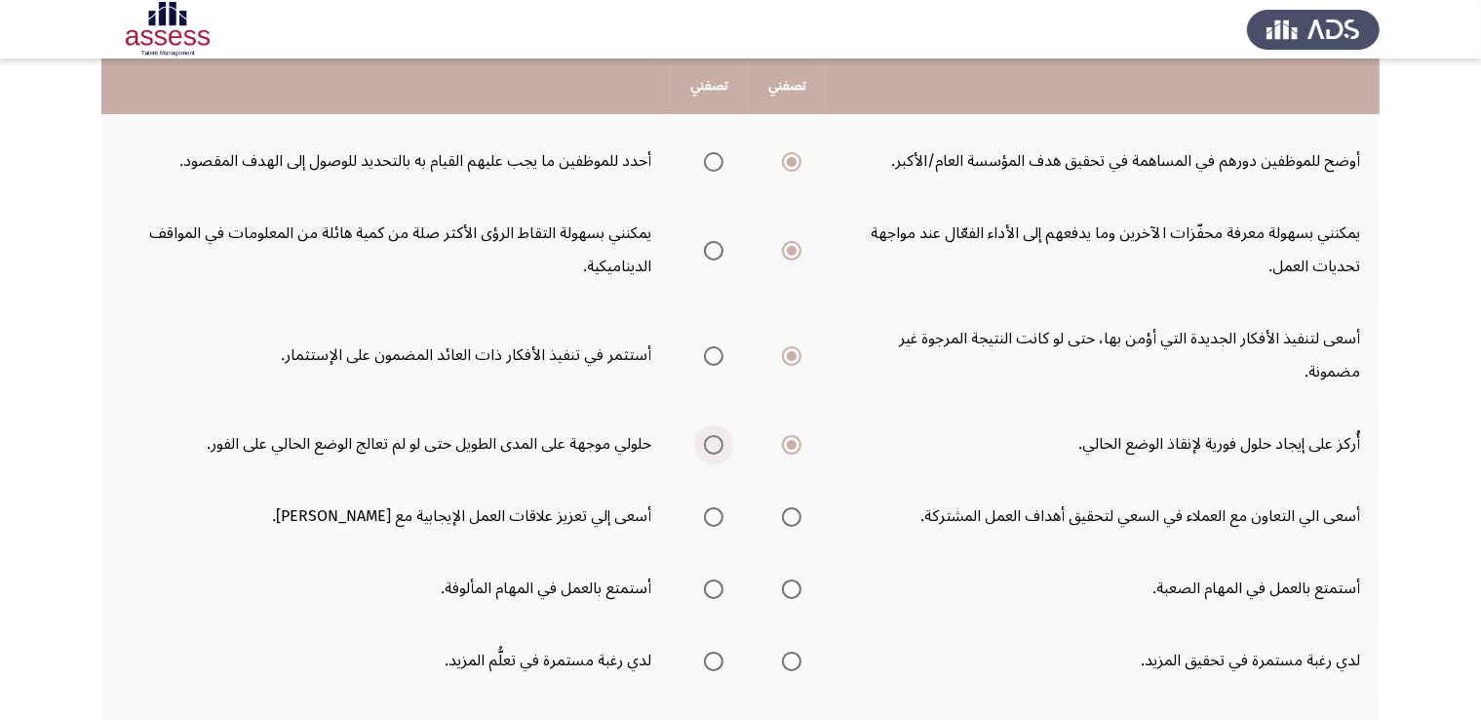
click at [719, 442] on input "Select an option" at bounding box center [713, 444] width 19 height 19
click at [718, 513] on span "Select an option" at bounding box center [713, 516] width 19 height 19
click at [718, 513] on input "Select an option" at bounding box center [713, 516] width 19 height 19
click at [798, 584] on span "Select an option" at bounding box center [791, 588] width 19 height 19
click at [798, 584] on input "Select an option" at bounding box center [791, 588] width 19 height 19
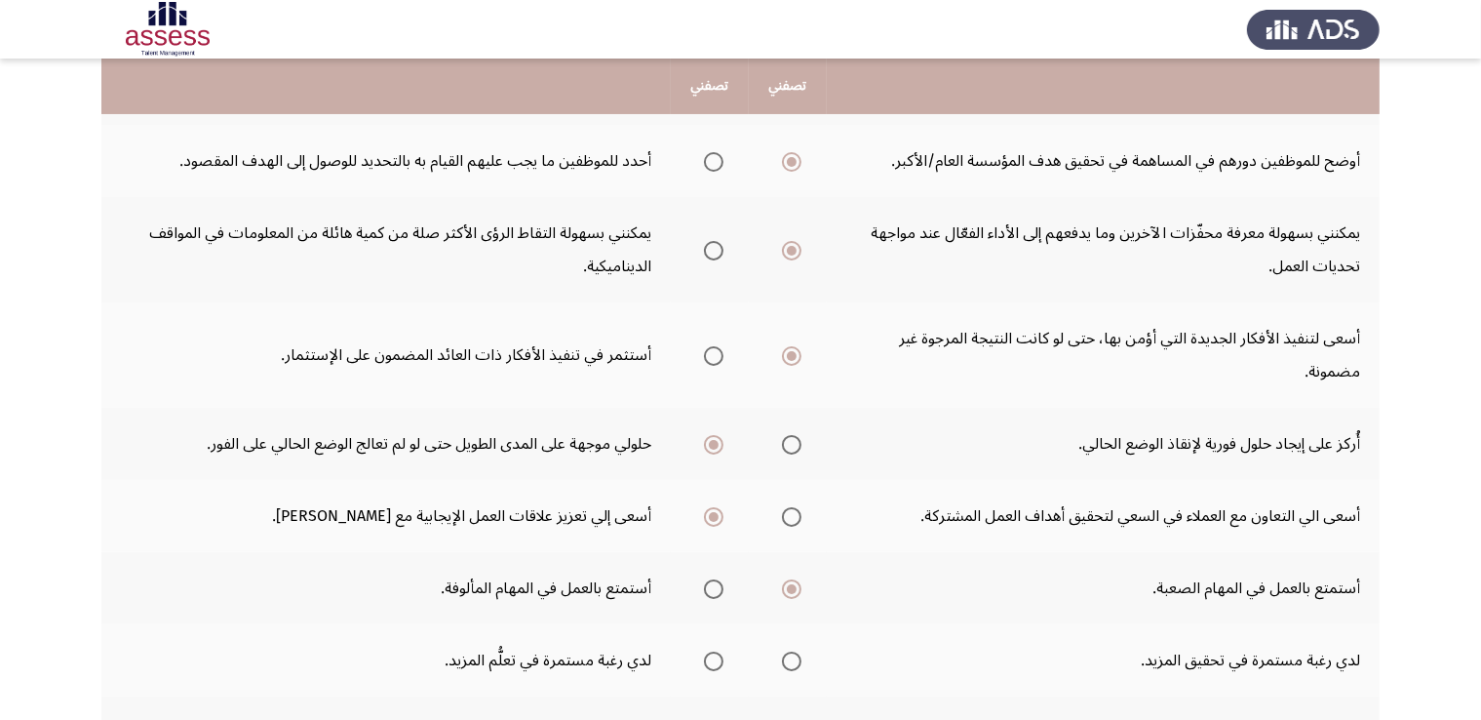
click at [718, 656] on span "Select an option" at bounding box center [713, 660] width 19 height 19
click at [718, 656] on input "Select an option" at bounding box center [713, 660] width 19 height 19
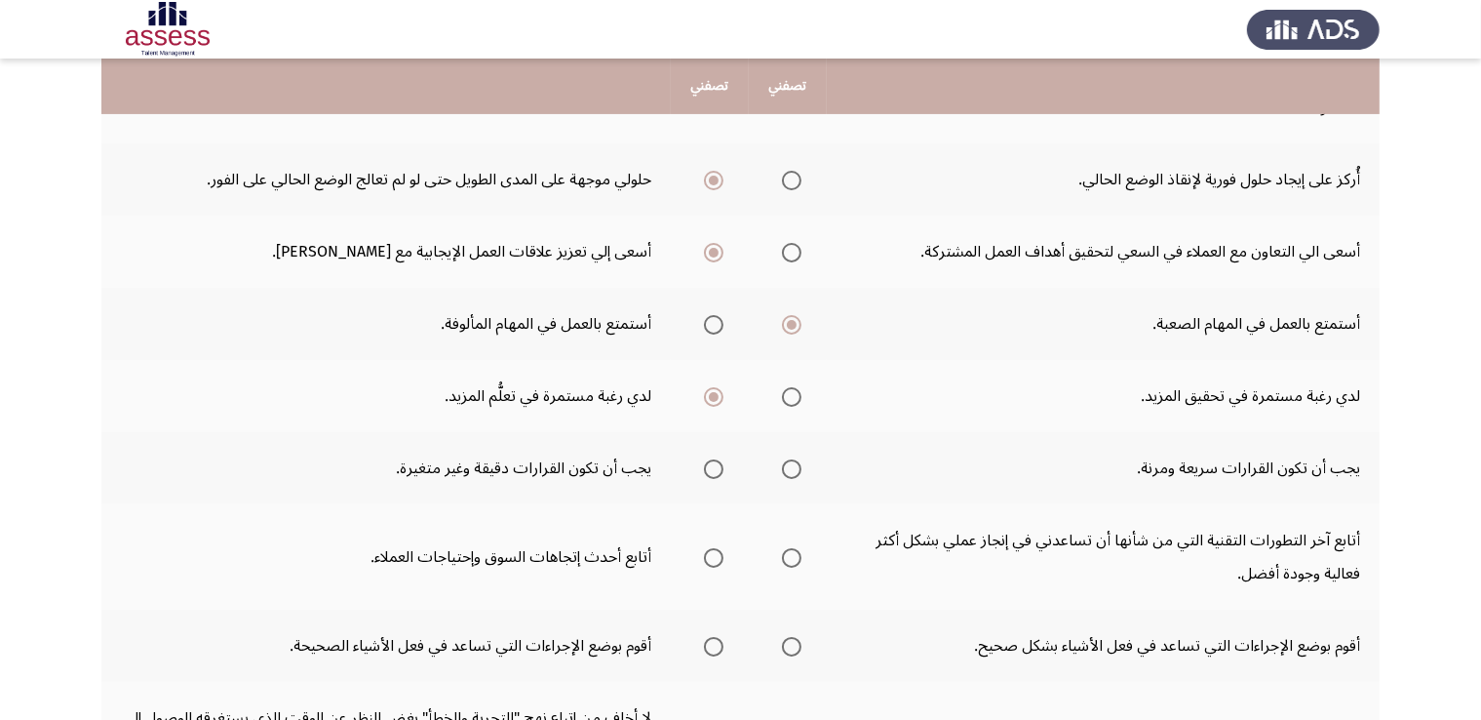
scroll to position [535, 0]
click at [714, 464] on span "Select an option" at bounding box center [713, 465] width 19 height 19
click at [714, 464] on input "Select an option" at bounding box center [713, 465] width 19 height 19
click at [792, 555] on span "Select an option" at bounding box center [792, 555] width 0 height 0
click at [795, 548] on input "Select an option" at bounding box center [791, 554] width 19 height 19
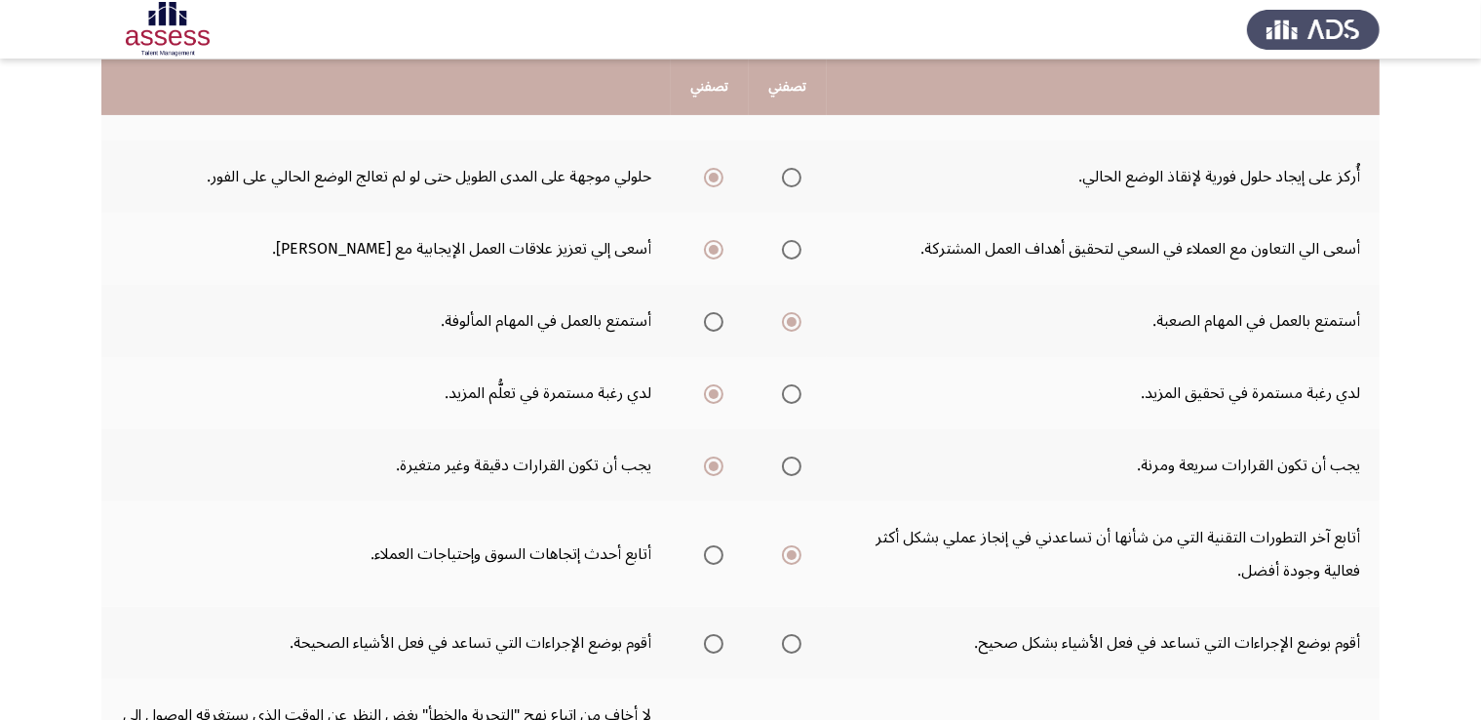
click at [796, 643] on span "Select an option" at bounding box center [791, 643] width 19 height 19
click at [796, 643] on input "Select an option" at bounding box center [791, 643] width 19 height 19
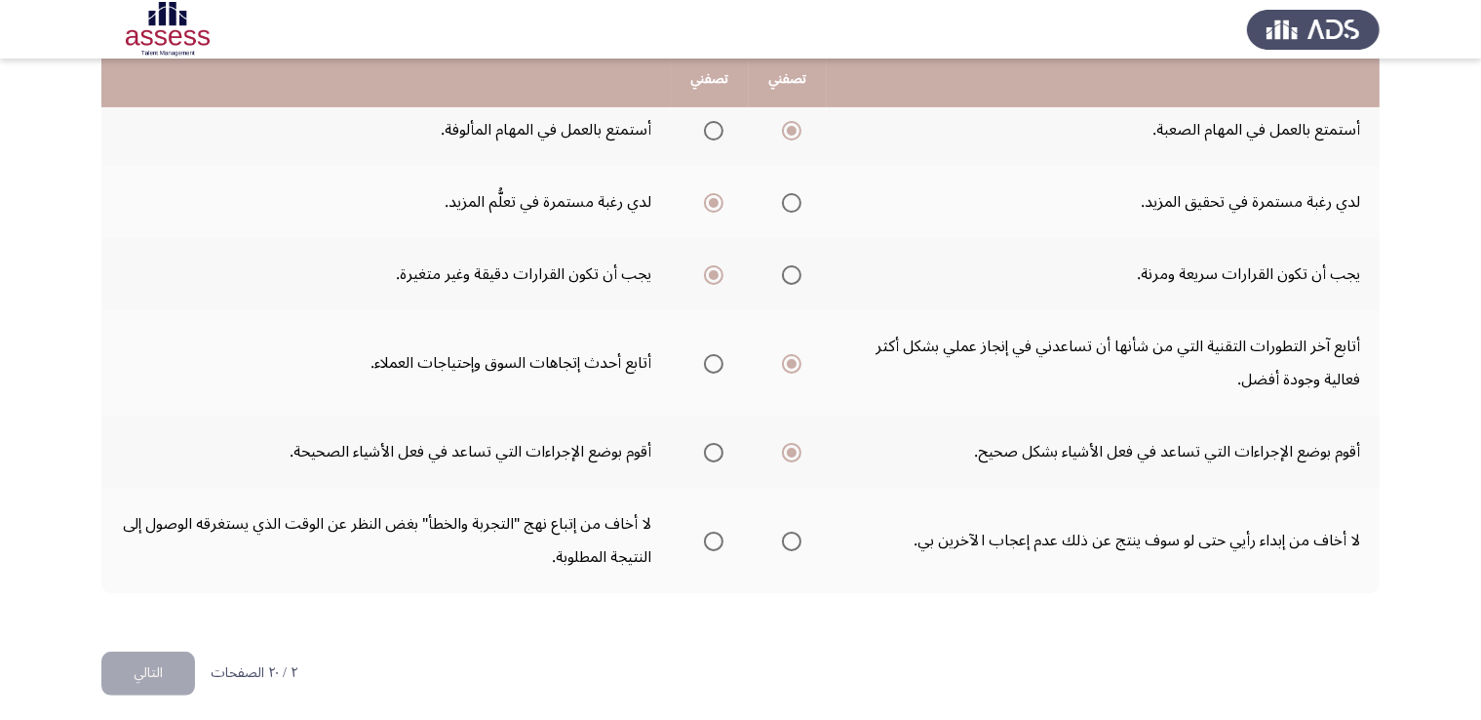
scroll to position [729, 0]
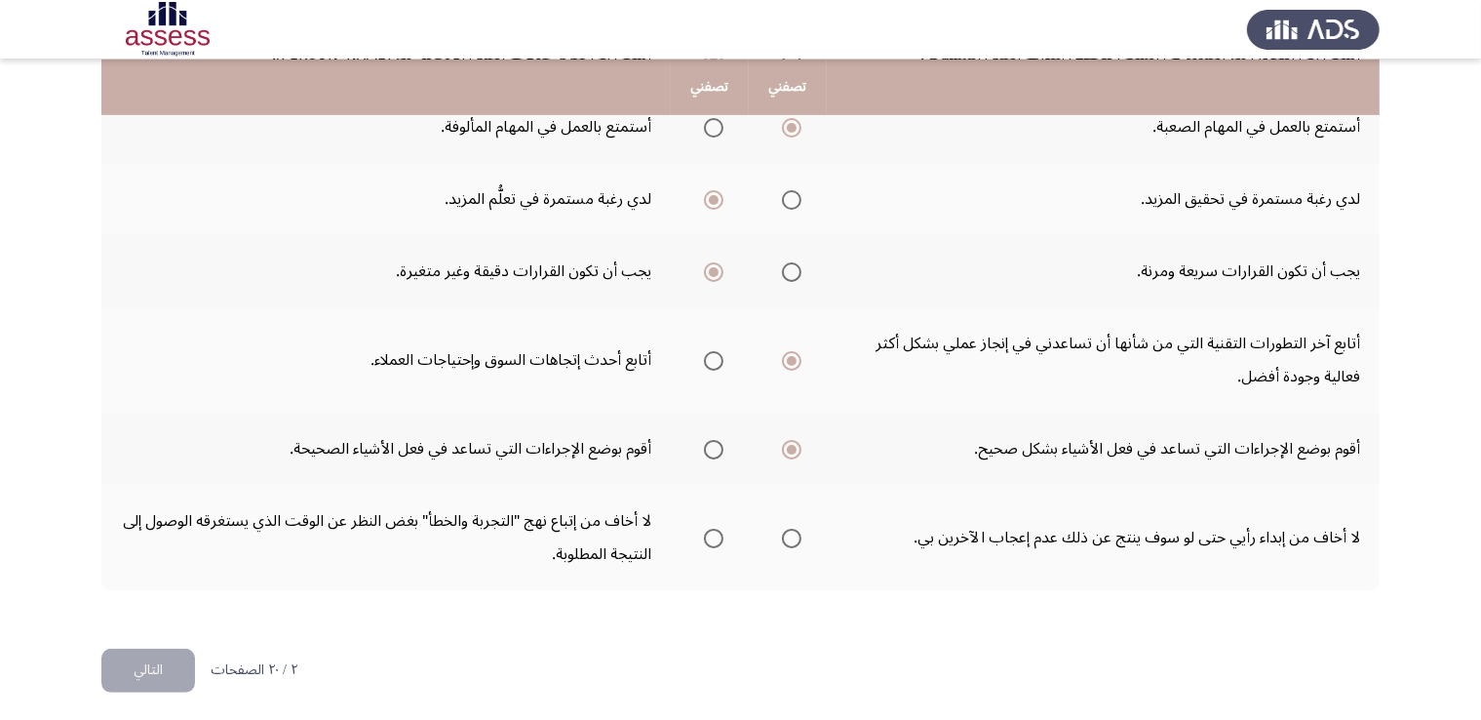
click at [801, 534] on span "Select an option" at bounding box center [791, 537] width 19 height 19
click at [801, 534] on input "Select an option" at bounding box center [791, 537] width 19 height 19
click at [164, 673] on button "التالي" at bounding box center [148, 670] width 94 height 44
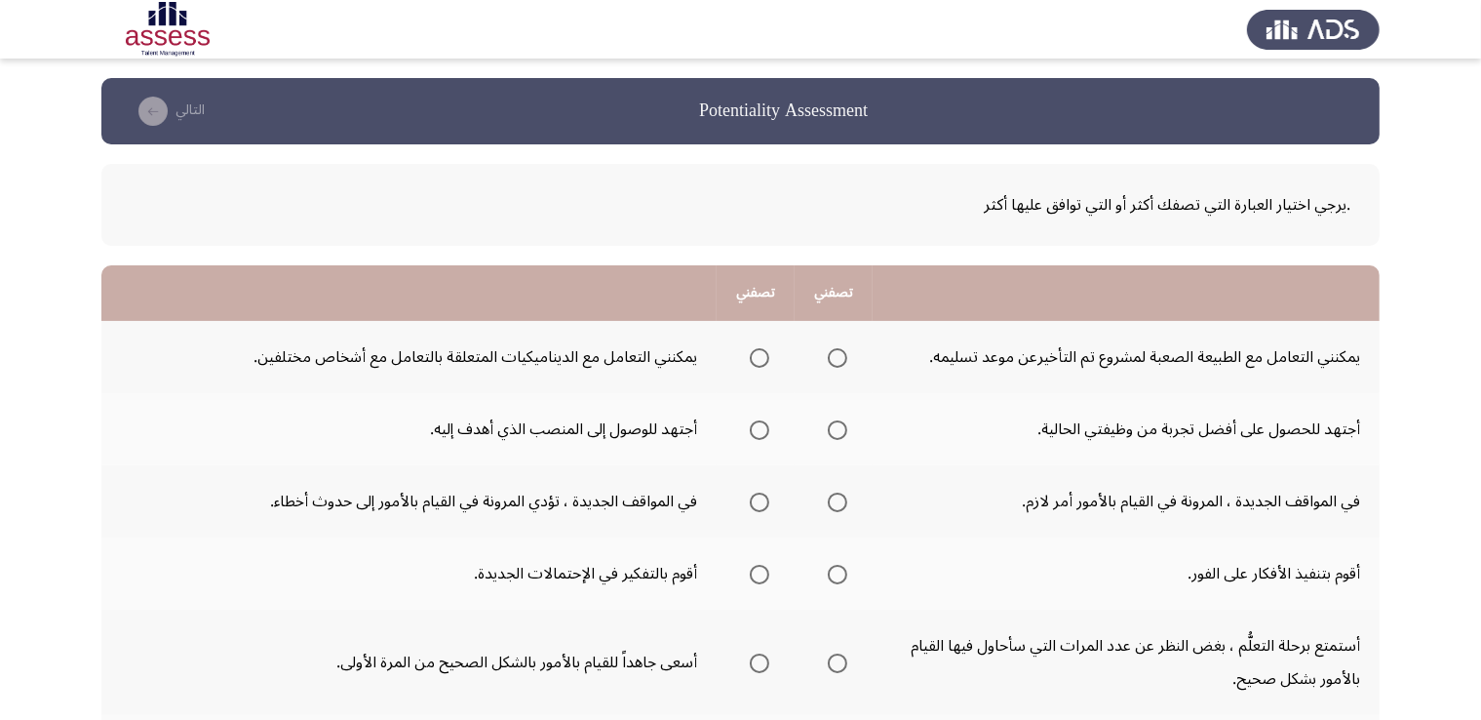
click at [757, 378] on th at bounding box center [756, 357] width 78 height 72
click at [756, 362] on span "Select an option" at bounding box center [759, 357] width 19 height 19
click at [756, 362] on input "Select an option" at bounding box center [759, 357] width 19 height 19
click at [759, 430] on span "Select an option" at bounding box center [759, 430] width 0 height 0
click at [759, 428] on input "Select an option" at bounding box center [759, 429] width 19 height 19
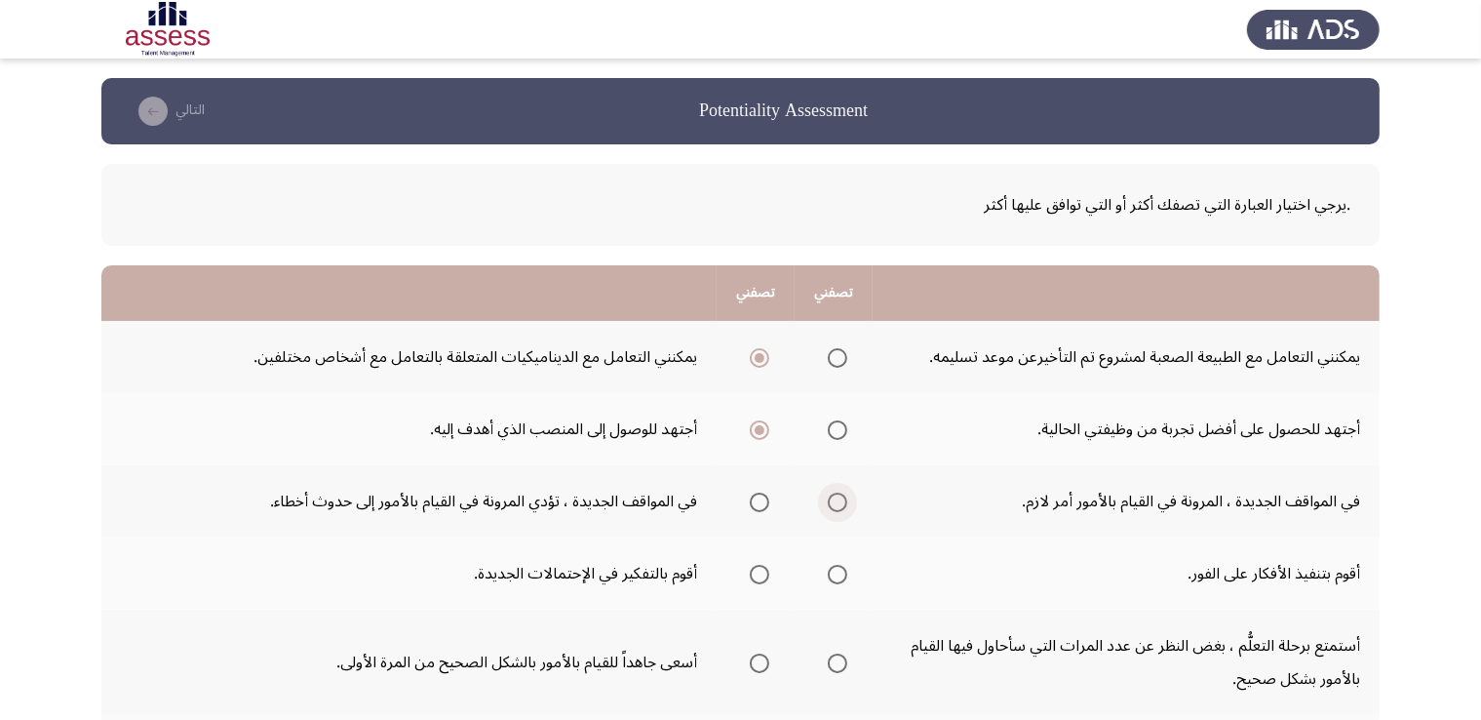
click at [837, 502] on span "Select an option" at bounding box center [837, 502] width 0 height 0
click at [838, 499] on input "Select an option" at bounding box center [837, 501] width 19 height 19
click at [759, 574] on span "Select an option" at bounding box center [759, 574] width 0 height 0
click at [759, 571] on input "Select an option" at bounding box center [759, 574] width 19 height 19
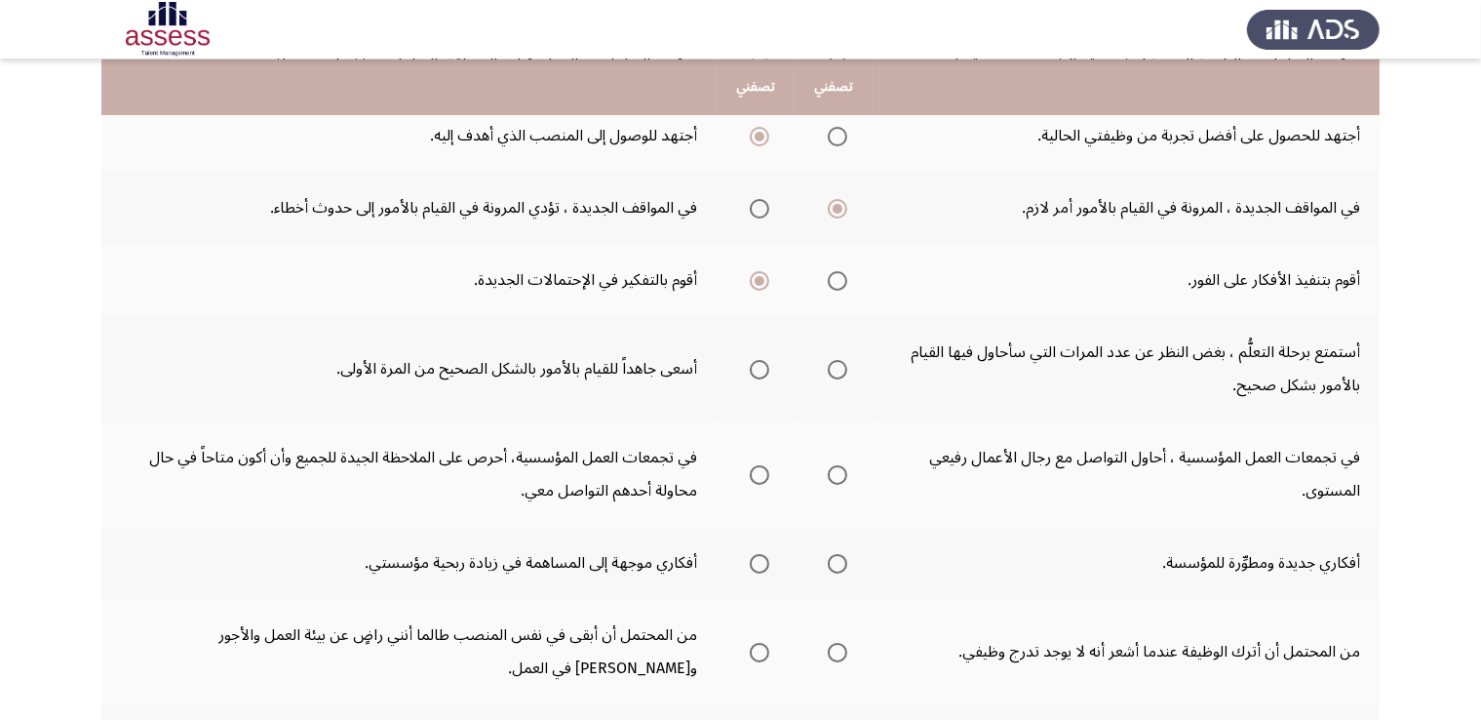
scroll to position [295, 0]
click at [759, 368] on span "Select an option" at bounding box center [759, 368] width 0 height 0
click at [759, 364] on input "Select an option" at bounding box center [759, 367] width 19 height 19
click at [837, 473] on span "Select an option" at bounding box center [837, 473] width 0 height 0
click at [838, 468] on input "Select an option" at bounding box center [837, 472] width 19 height 19
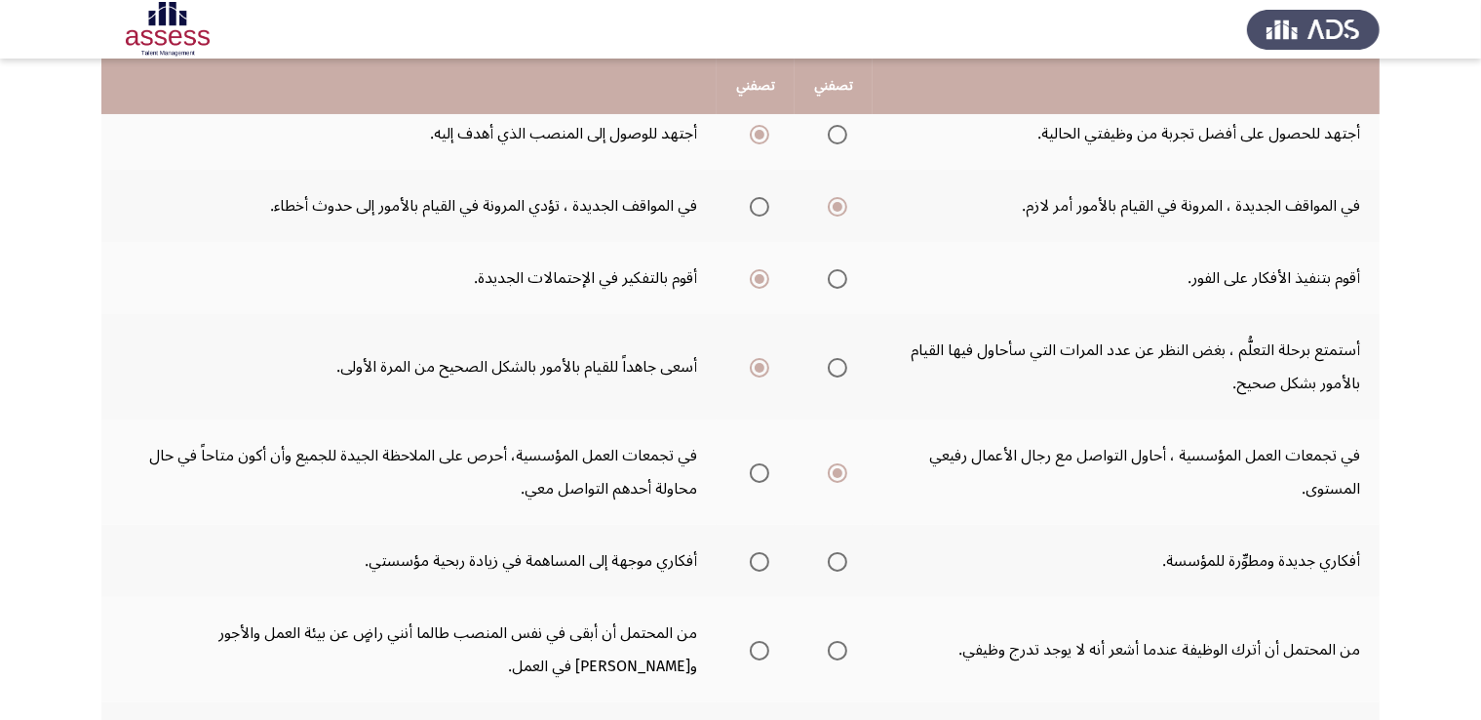
click at [837, 565] on span "Select an option" at bounding box center [837, 561] width 19 height 19
click at [837, 565] on input "Select an option" at bounding box center [837, 561] width 19 height 19
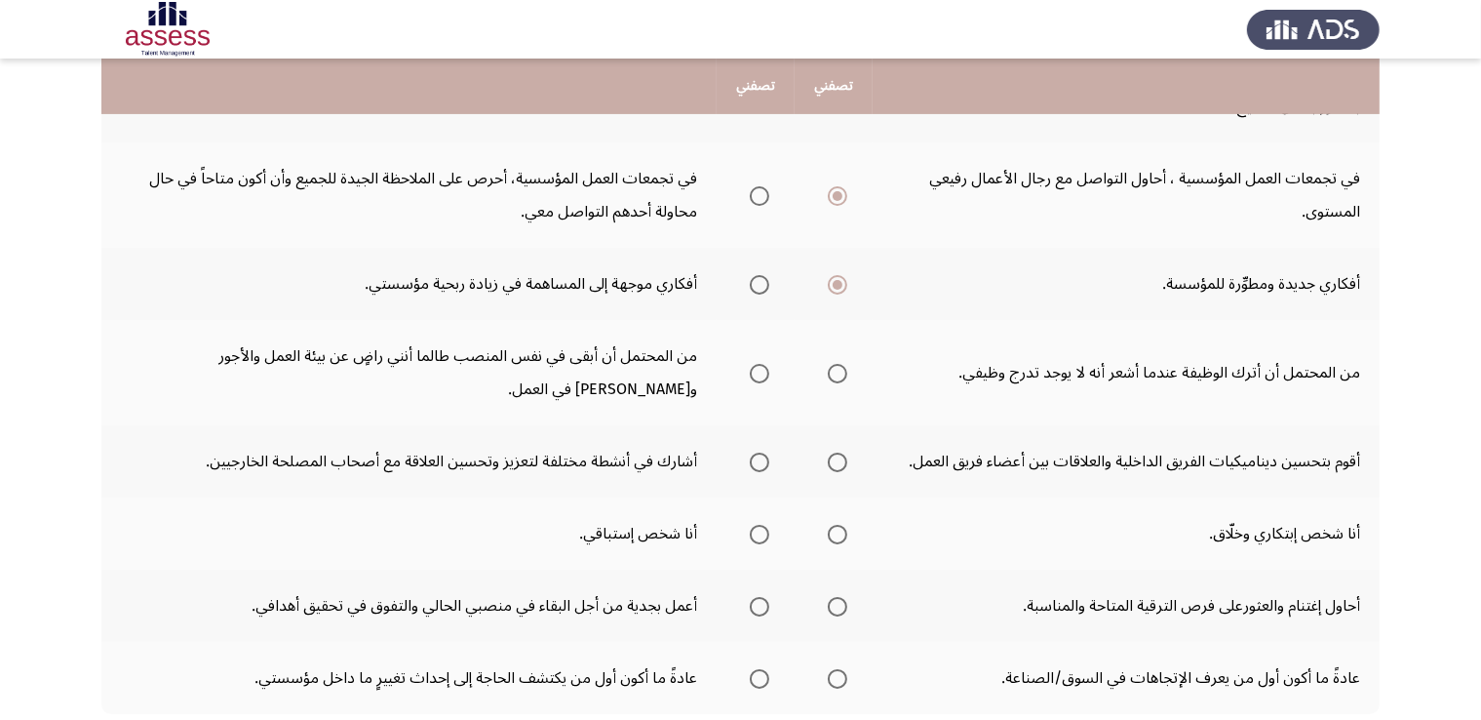
scroll to position [577, 0]
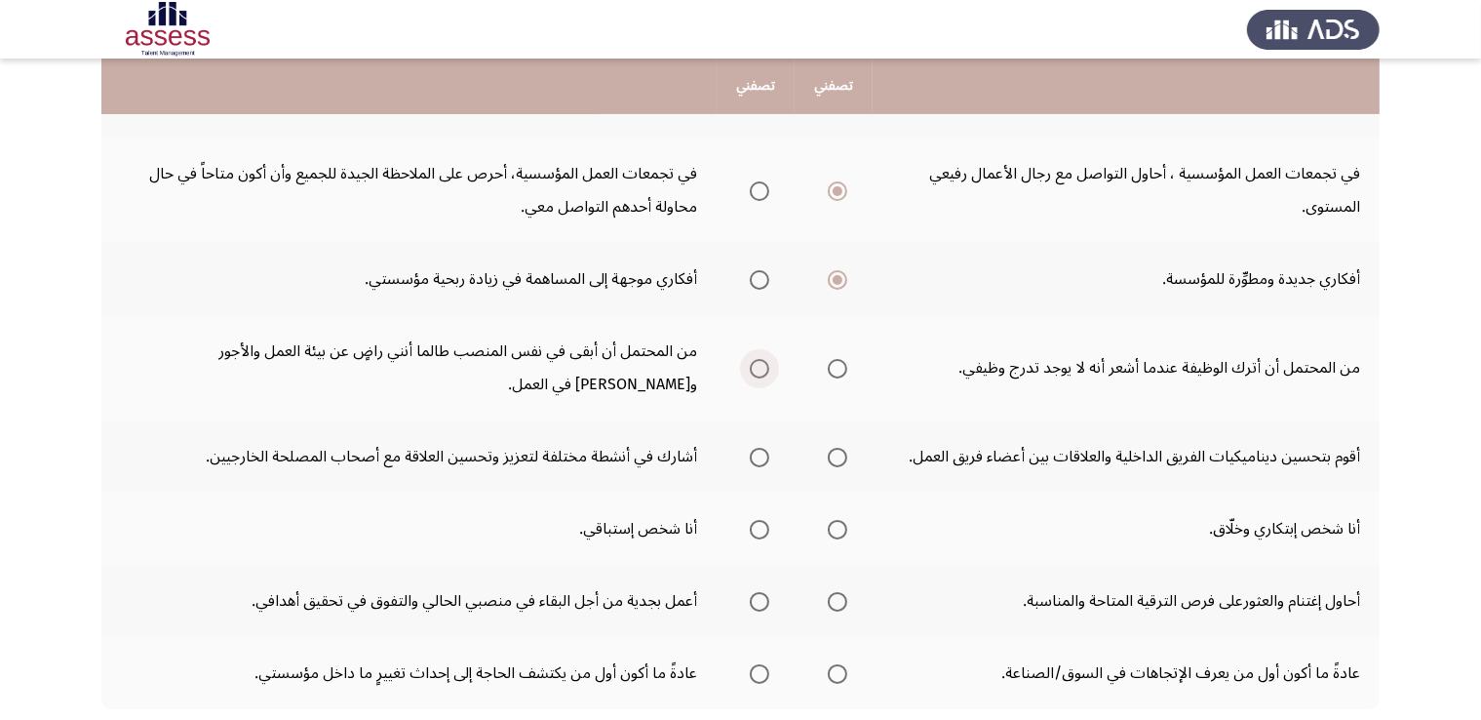
click at [759, 369] on span "Select an option" at bounding box center [759, 369] width 0 height 0
click at [759, 363] on input "Select an option" at bounding box center [759, 368] width 19 height 19
click at [837, 369] on span "Select an option" at bounding box center [837, 369] width 0 height 0
click at [838, 363] on input "Select an option" at bounding box center [837, 368] width 19 height 19
click at [838, 460] on span "Select an option" at bounding box center [837, 457] width 19 height 19
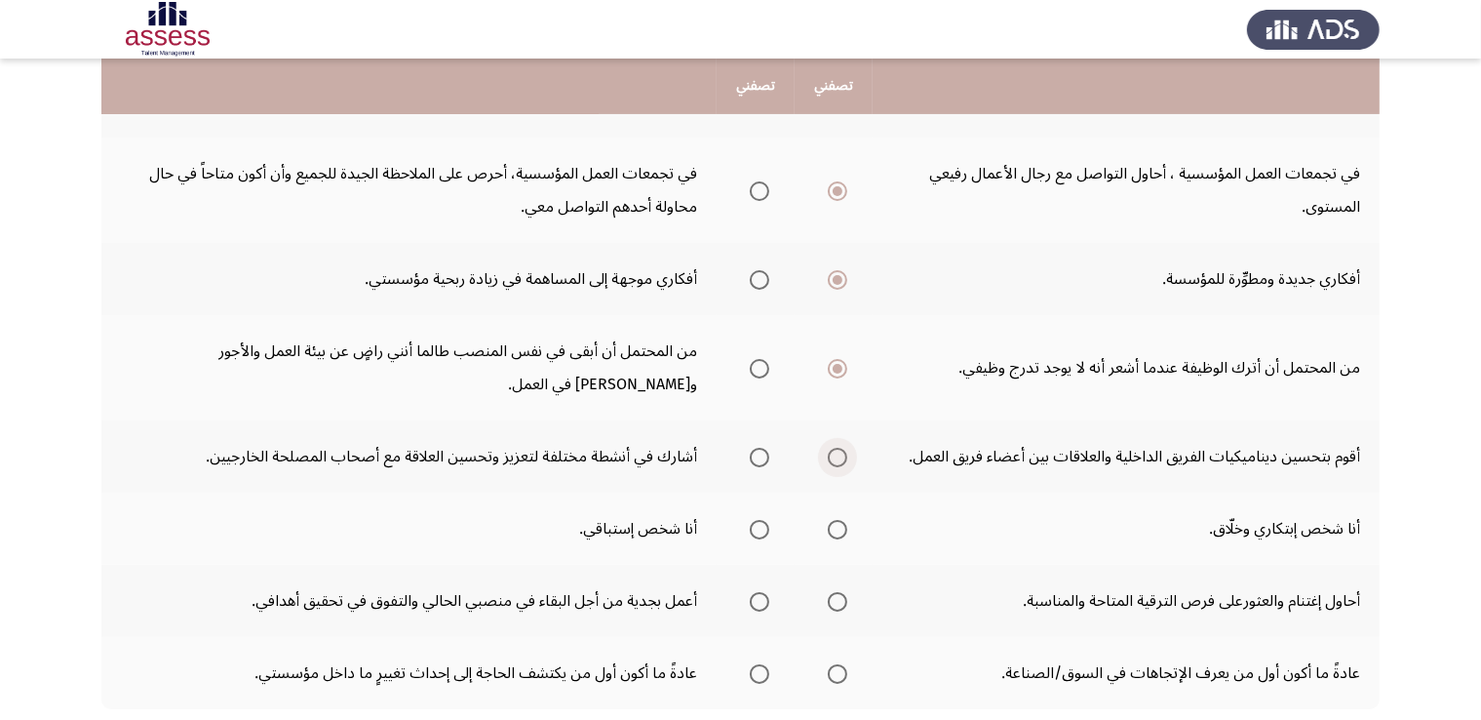
click at [838, 460] on input "Select an option" at bounding box center [837, 457] width 19 height 19
click at [837, 529] on span "Select an option" at bounding box center [837, 529] width 0 height 0
click at [838, 523] on input "Select an option" at bounding box center [837, 529] width 19 height 19
click at [759, 602] on span "Select an option" at bounding box center [759, 602] width 0 height 0
click at [759, 595] on input "Select an option" at bounding box center [759, 601] width 19 height 19
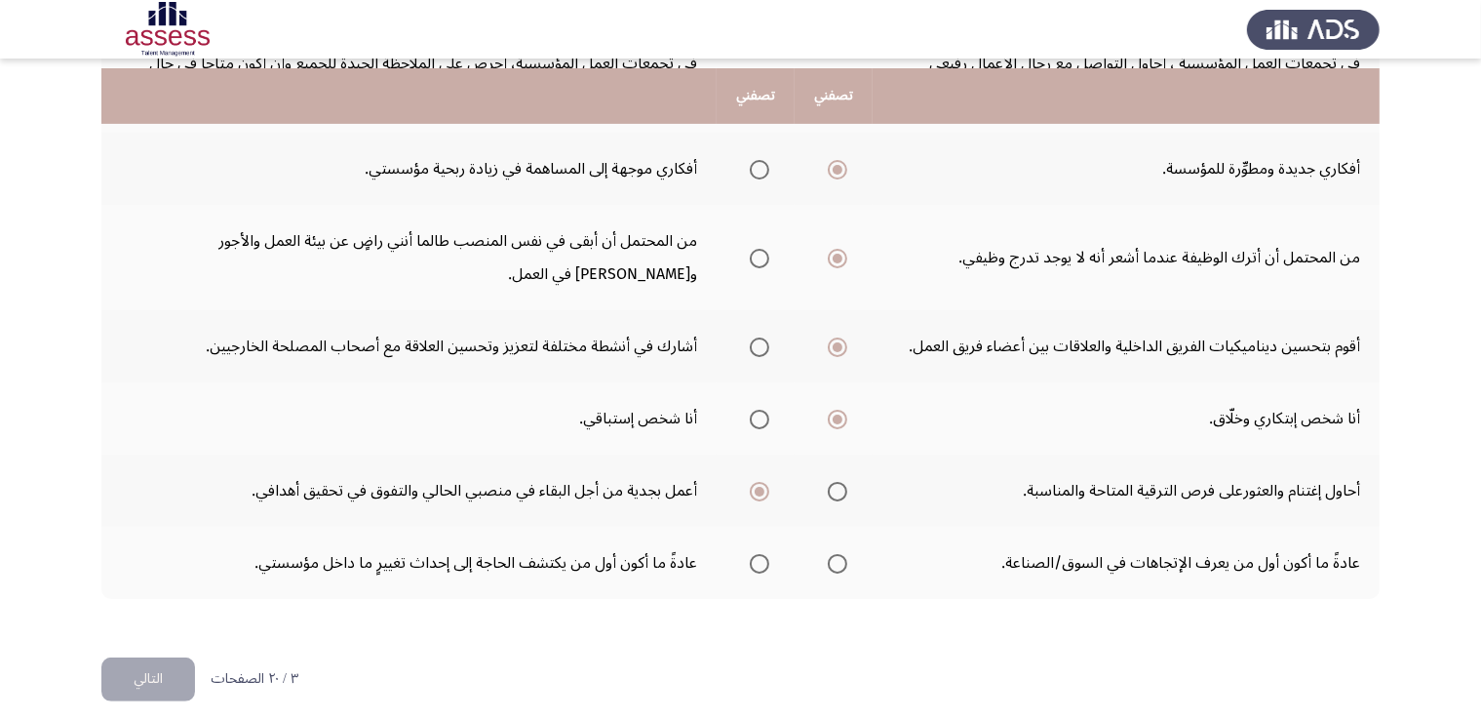
scroll to position [697, 0]
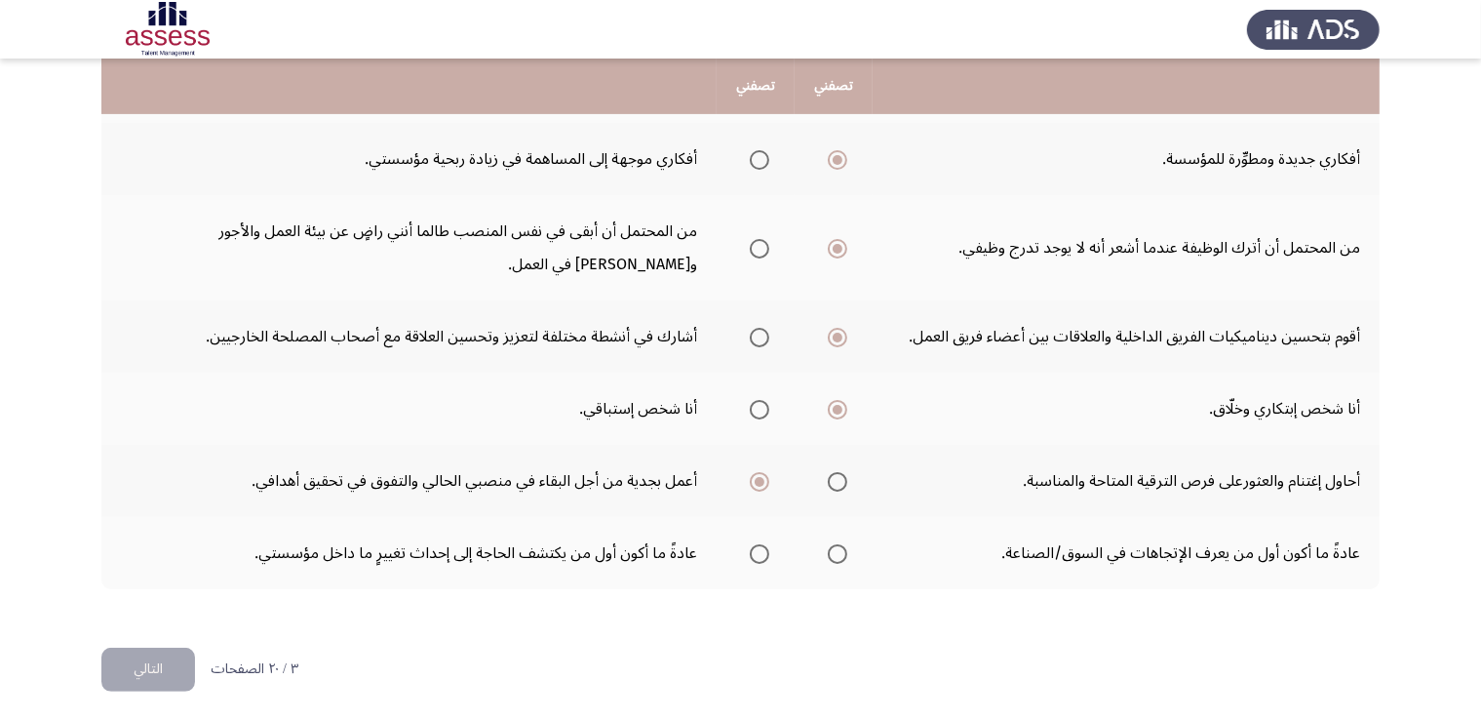
click at [759, 554] on span "Select an option" at bounding box center [759, 554] width 0 height 0
click at [759, 546] on input "Select an option" at bounding box center [759, 553] width 19 height 19
click at [148, 671] on button "التالي" at bounding box center [148, 669] width 94 height 44
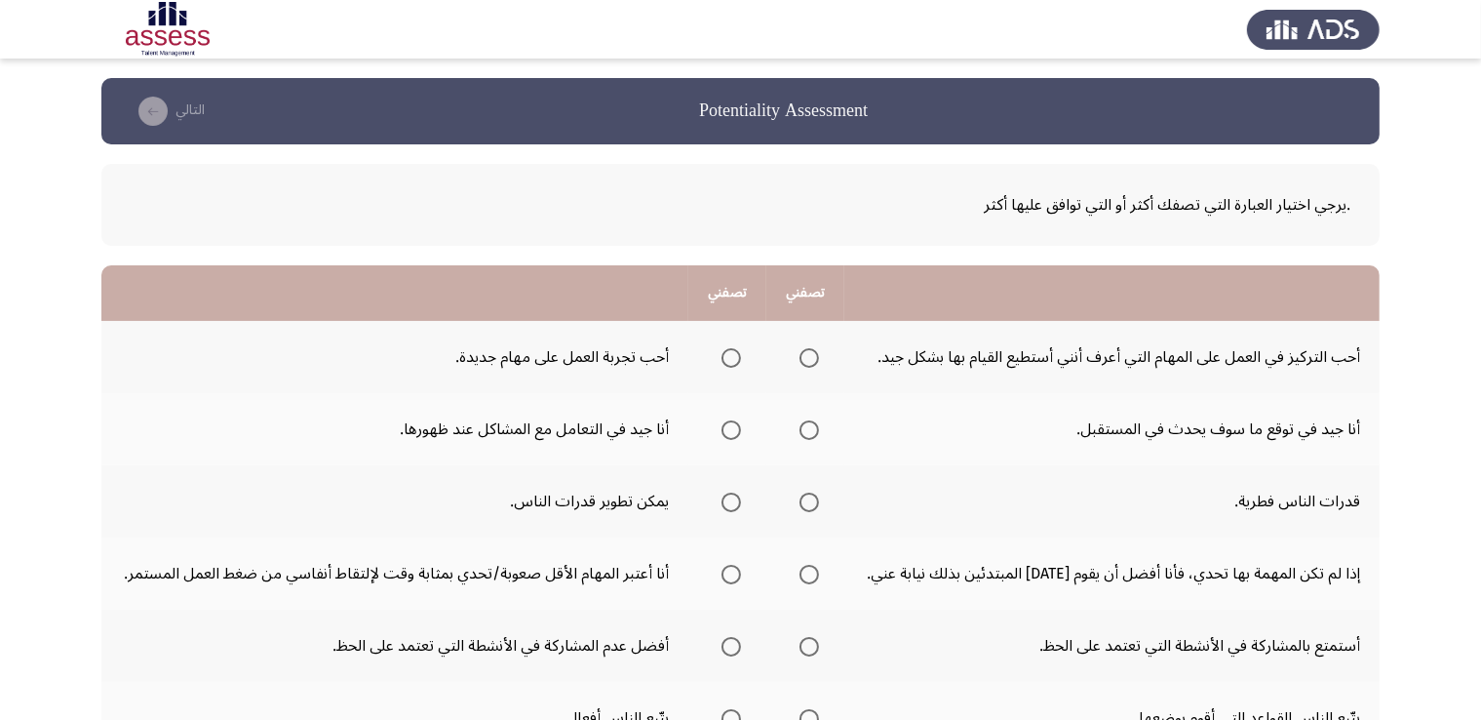
click at [729, 362] on span "Select an option" at bounding box center [730, 357] width 19 height 19
click at [729, 362] on input "Select an option" at bounding box center [730, 357] width 19 height 19
click at [731, 430] on span "Select an option" at bounding box center [731, 430] width 0 height 0
click at [732, 428] on input "Select an option" at bounding box center [730, 429] width 19 height 19
click at [731, 504] on span "Select an option" at bounding box center [730, 501] width 19 height 19
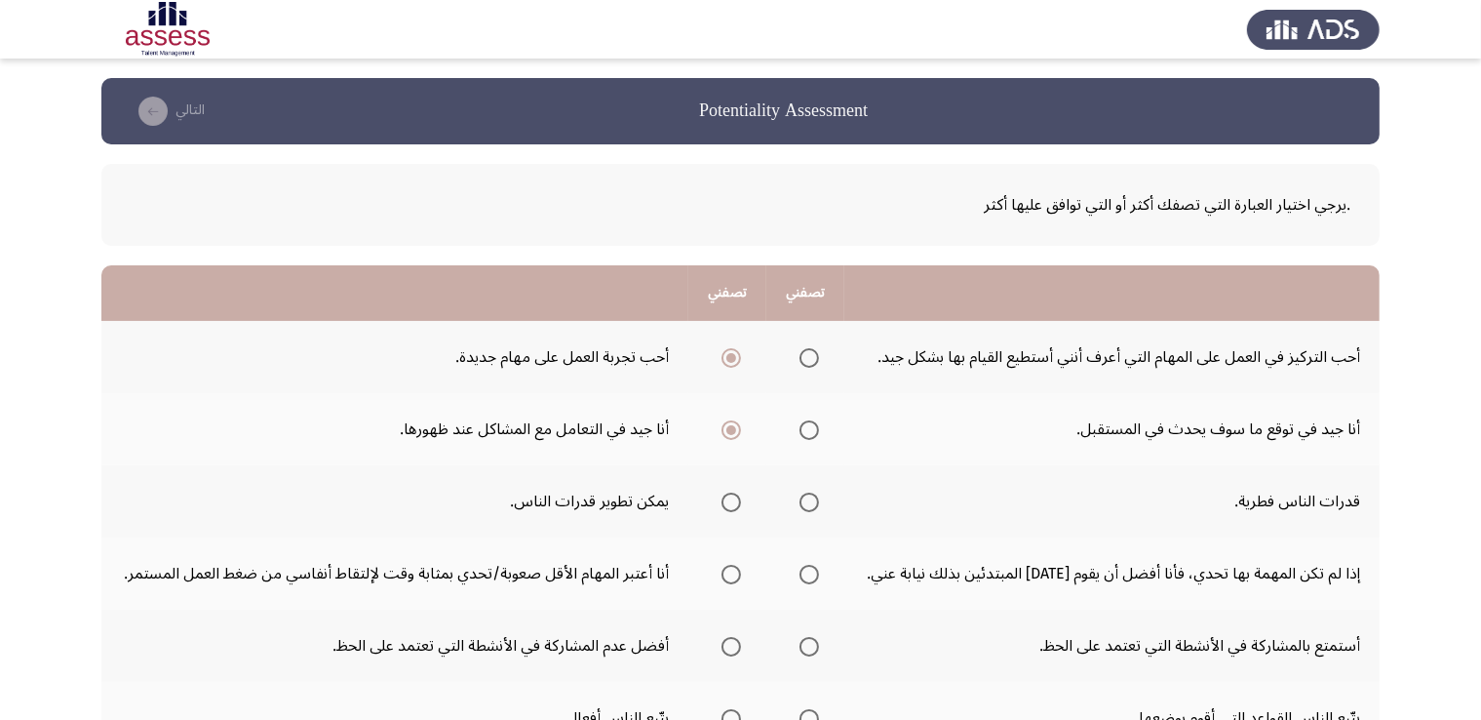
click at [731, 504] on input "Select an option" at bounding box center [730, 501] width 19 height 19
click at [809, 574] on span "Select an option" at bounding box center [809, 574] width 0 height 0
click at [811, 571] on input "Select an option" at bounding box center [808, 574] width 19 height 19
click at [731, 646] on span "Select an option" at bounding box center [731, 646] width 0 height 0
click at [732, 643] on input "Select an option" at bounding box center [730, 646] width 19 height 19
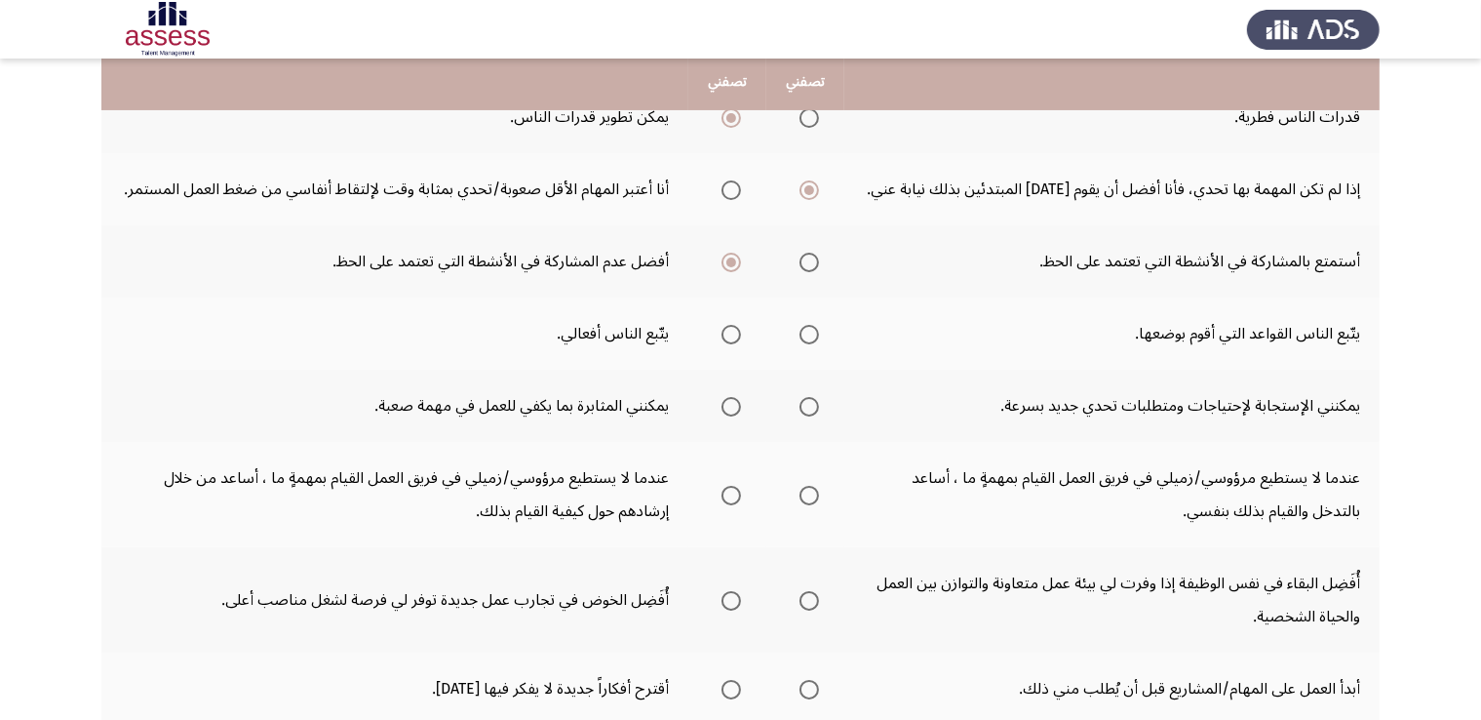
scroll to position [387, 0]
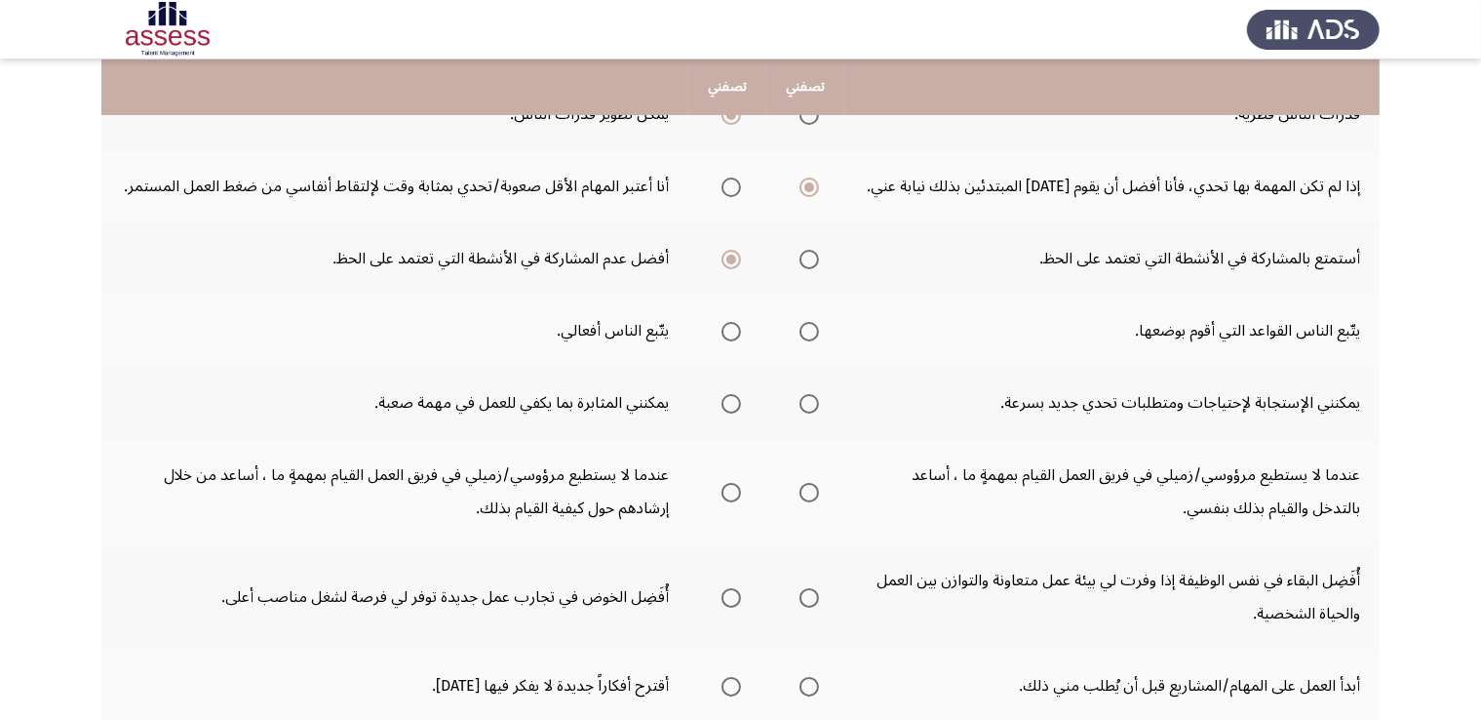
click at [809, 331] on span "Select an option" at bounding box center [809, 331] width 0 height 0
click at [811, 328] on input "Select an option" at bounding box center [808, 331] width 19 height 19
click at [731, 331] on span "Select an option" at bounding box center [731, 331] width 0 height 0
click at [732, 328] on input "Select an option" at bounding box center [730, 331] width 19 height 19
click at [809, 331] on span "Select an option" at bounding box center [809, 331] width 0 height 0
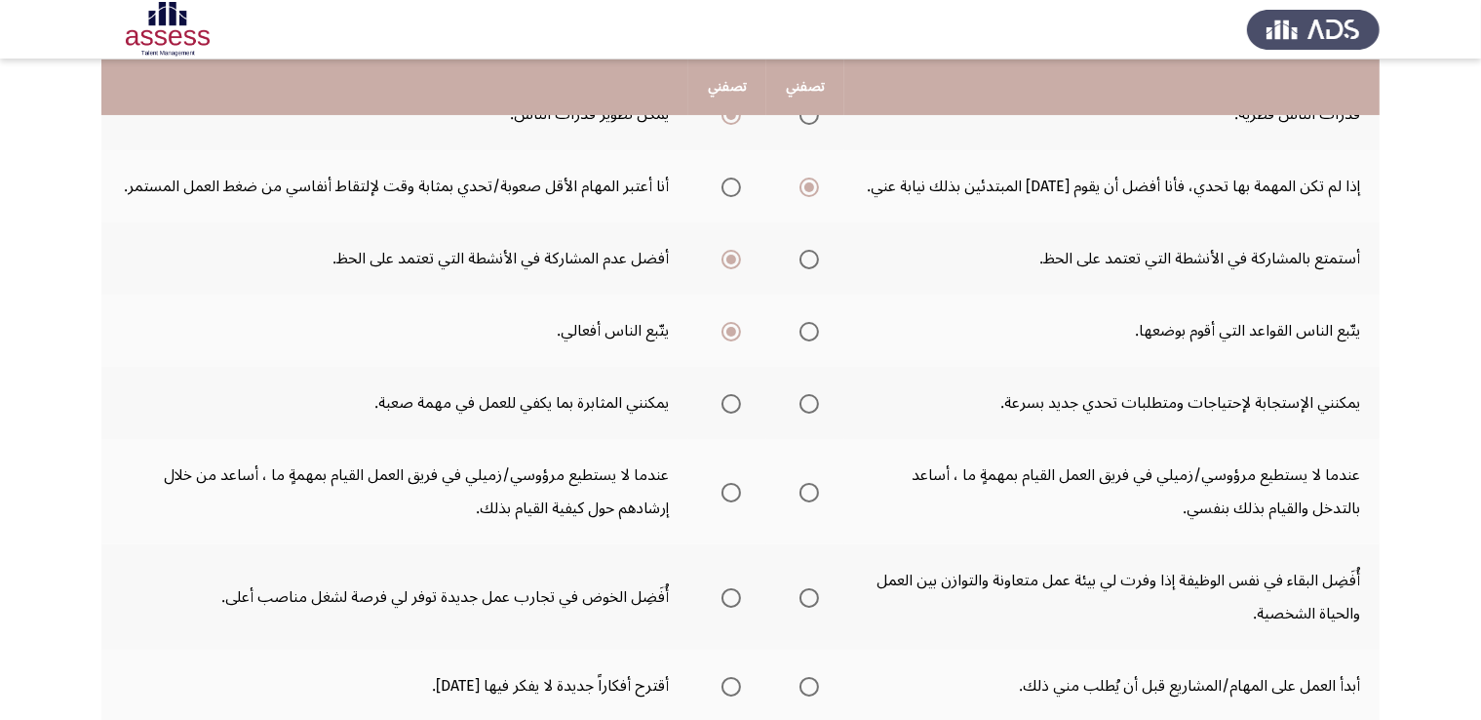
click at [811, 328] on input "Select an option" at bounding box center [808, 331] width 19 height 19
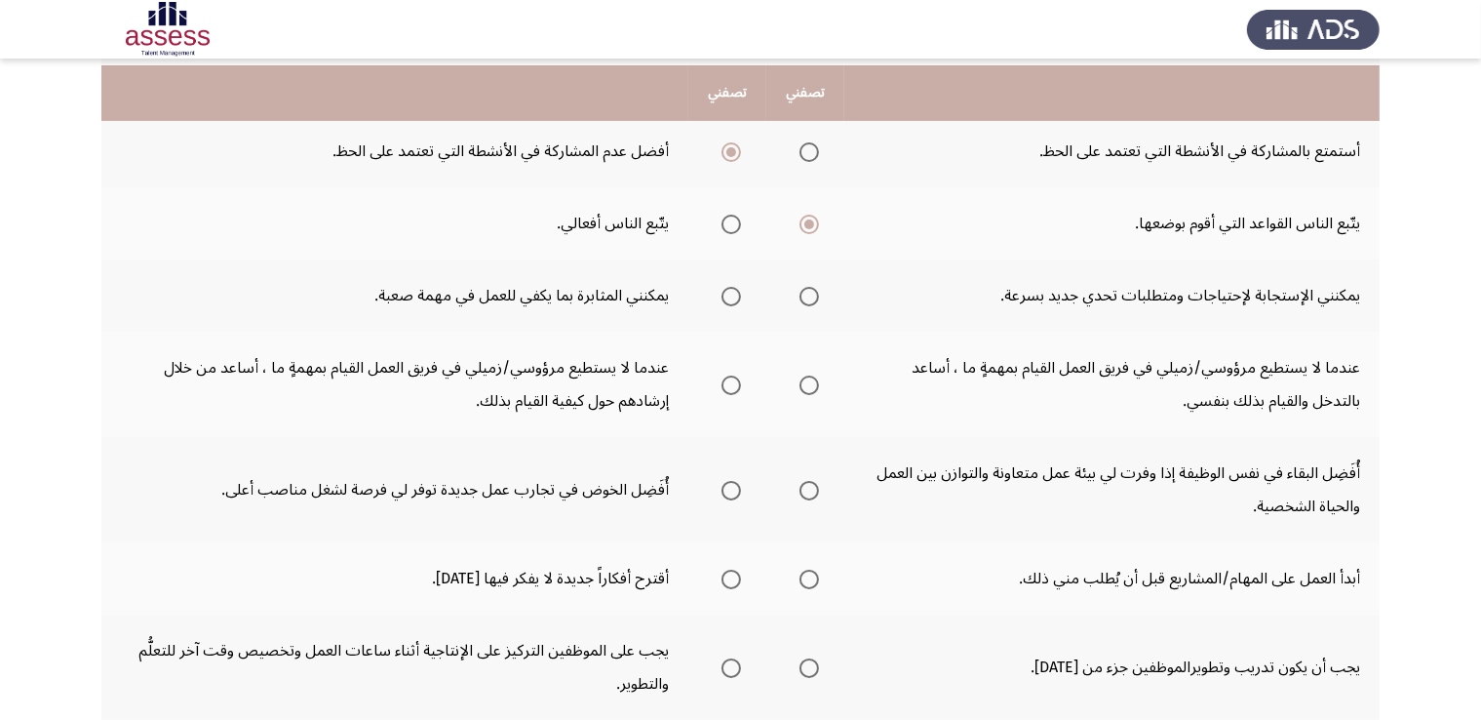
scroll to position [509, 0]
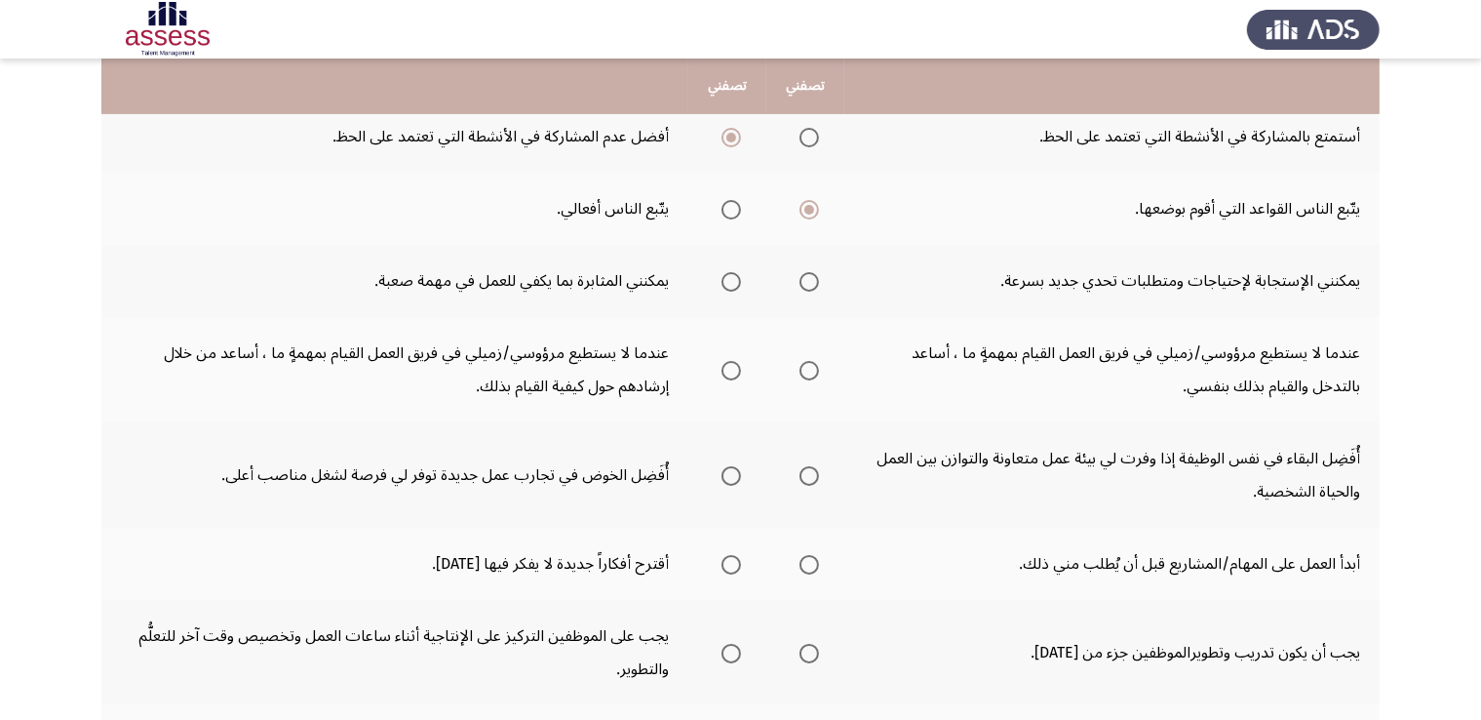
click at [809, 282] on span "Select an option" at bounding box center [809, 282] width 0 height 0
click at [811, 277] on input "Select an option" at bounding box center [808, 281] width 19 height 19
click at [731, 370] on span "Select an option" at bounding box center [731, 370] width 0 height 0
click at [732, 366] on input "Select an option" at bounding box center [730, 370] width 19 height 19
click at [732, 476] on span "Select an option" at bounding box center [730, 475] width 19 height 19
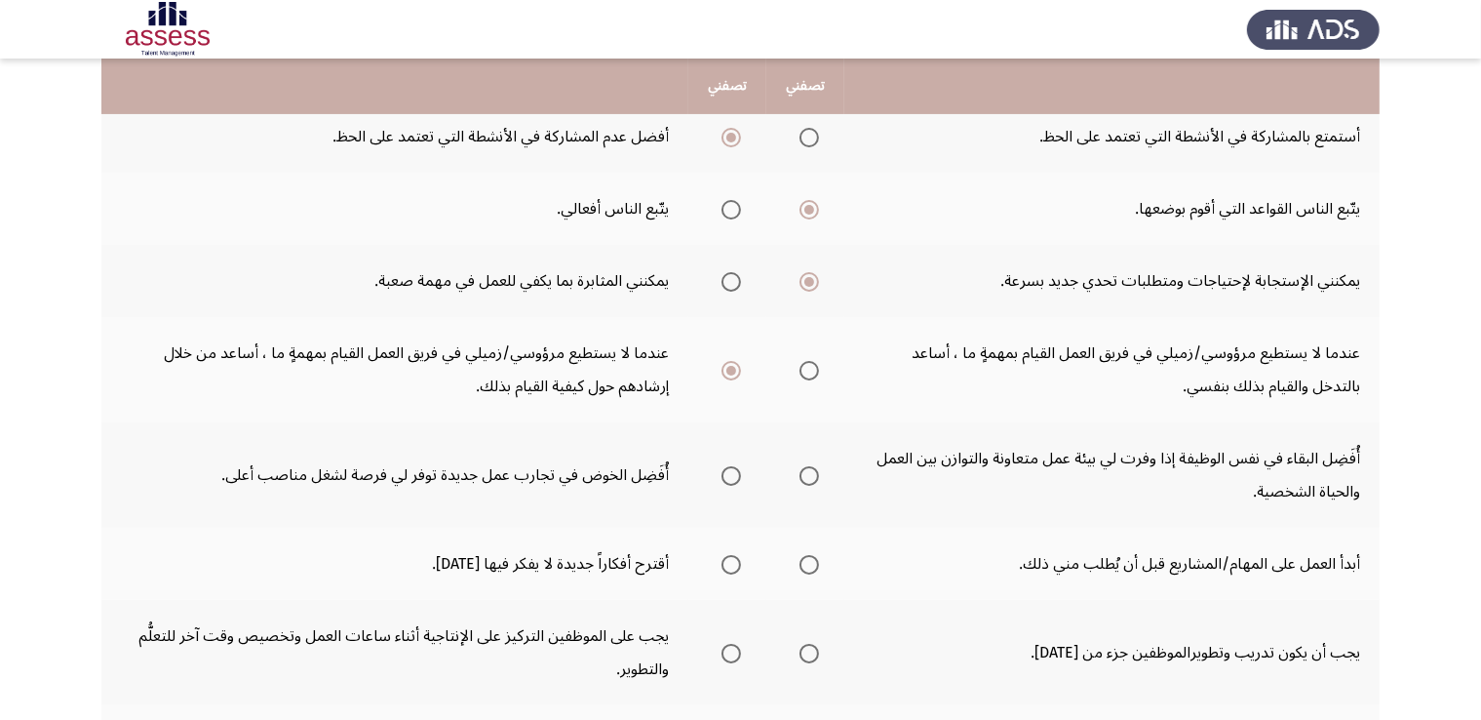
click at [732, 476] on input "Select an option" at bounding box center [730, 475] width 19 height 19
click at [736, 564] on span "Select an option" at bounding box center [730, 564] width 19 height 19
click at [736, 564] on input "Select an option" at bounding box center [730, 564] width 19 height 19
click at [812, 651] on span "Select an option" at bounding box center [808, 652] width 19 height 19
click at [812, 651] on input "Select an option" at bounding box center [808, 652] width 19 height 19
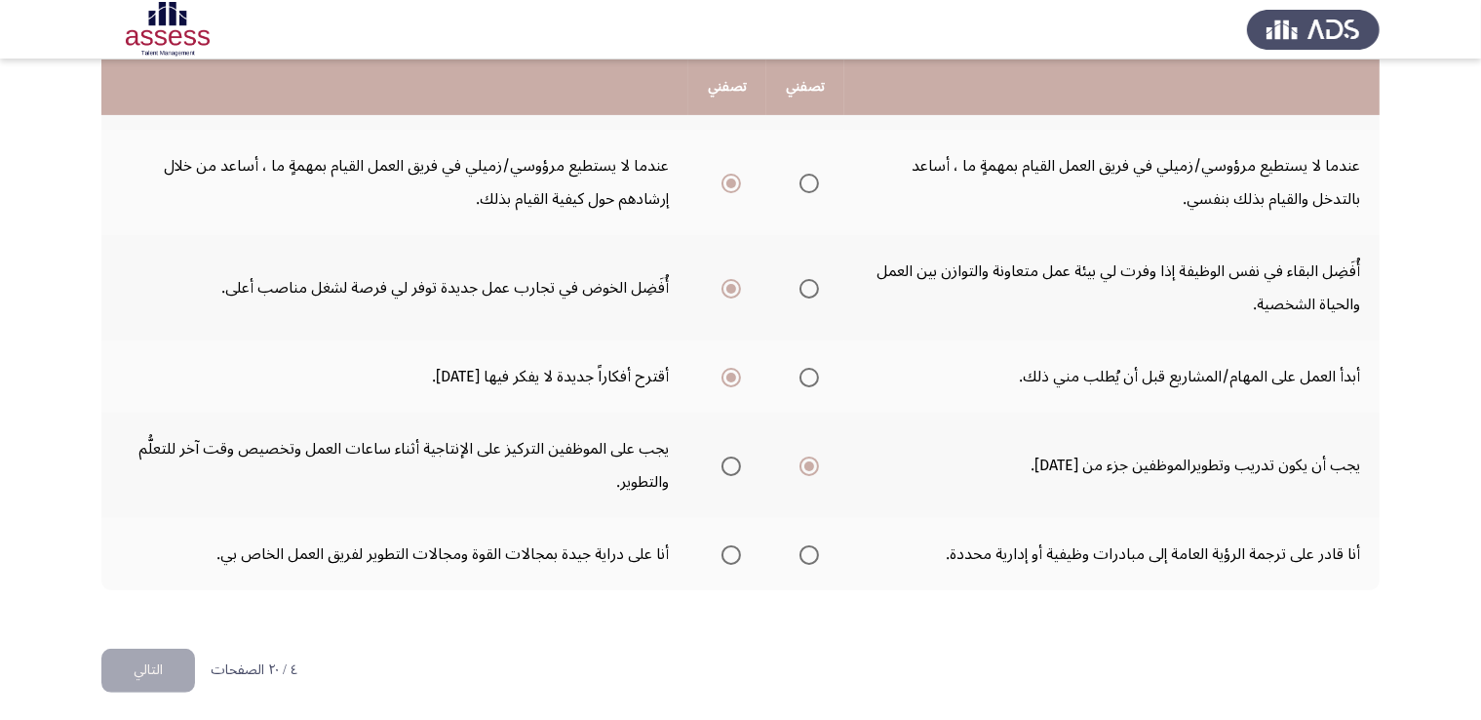
scroll to position [697, 0]
click at [809, 554] on span "Select an option" at bounding box center [809, 554] width 0 height 0
click at [811, 546] on input "Select an option" at bounding box center [808, 553] width 19 height 19
click at [160, 671] on button "التالي" at bounding box center [148, 669] width 94 height 44
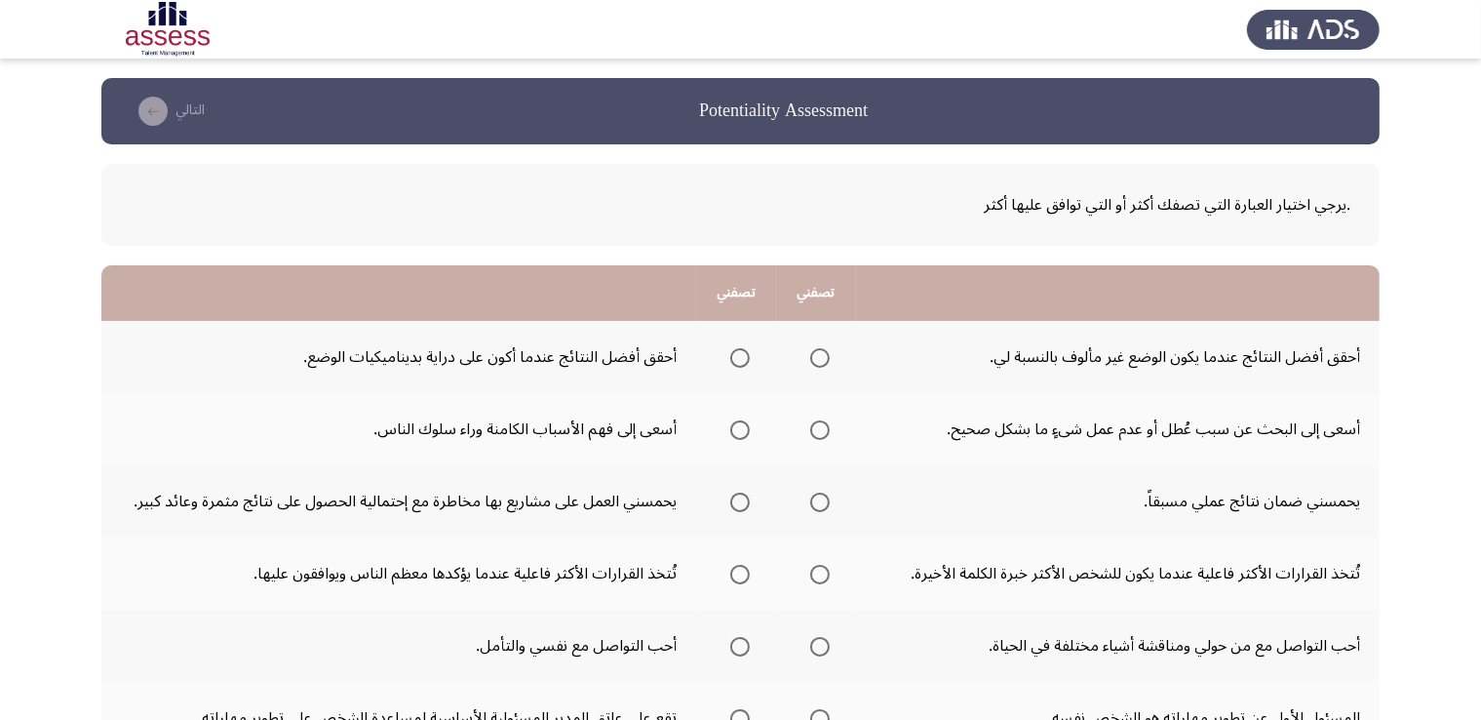
click at [740, 358] on span "Select an option" at bounding box center [740, 358] width 0 height 0
click at [739, 356] on input "Select an option" at bounding box center [739, 357] width 19 height 19
click at [820, 358] on span "Select an option" at bounding box center [820, 358] width 0 height 0
click at [819, 356] on input "Select an option" at bounding box center [819, 357] width 19 height 19
click at [820, 430] on span "Select an option" at bounding box center [820, 430] width 0 height 0
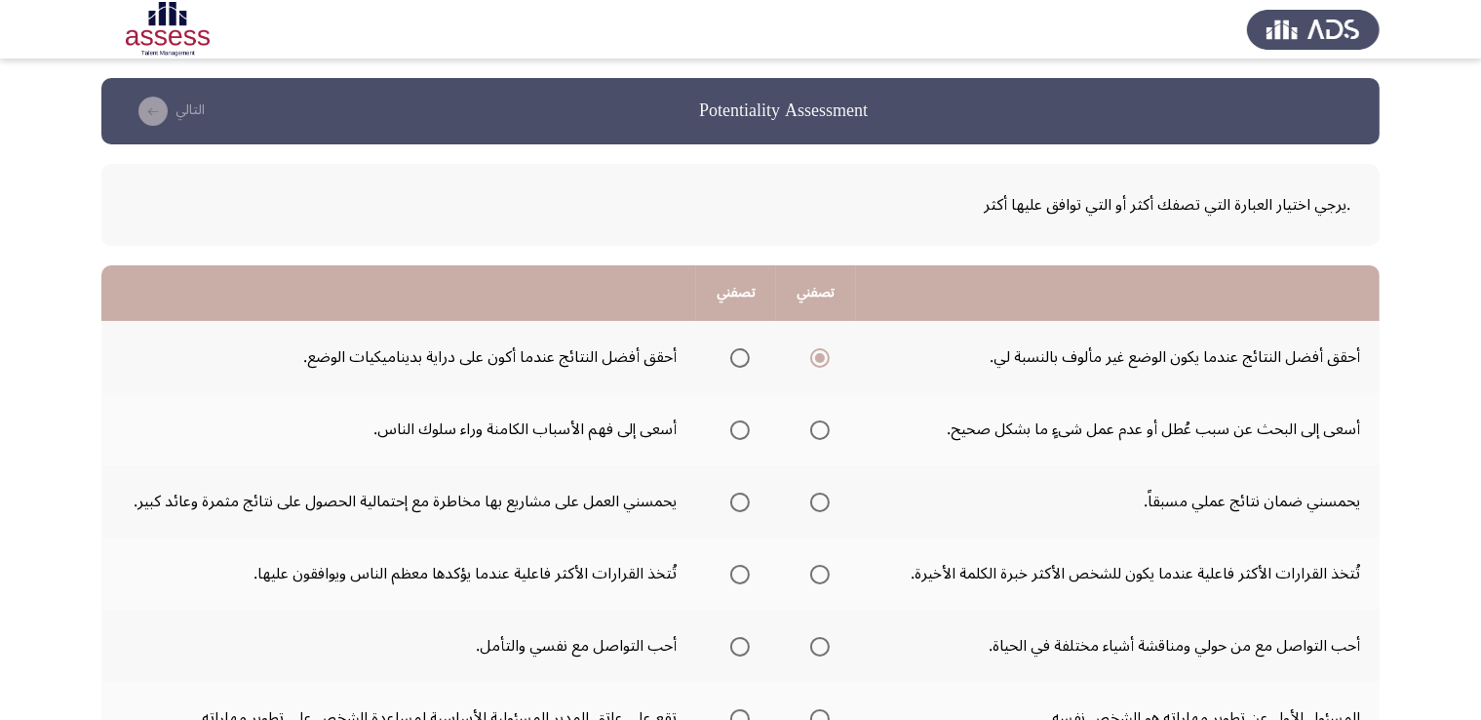
click at [819, 428] on input "Select an option" at bounding box center [819, 429] width 19 height 19
click at [738, 505] on span "Select an option" at bounding box center [739, 501] width 19 height 19
click at [738, 505] on input "Select an option" at bounding box center [739, 501] width 19 height 19
click at [740, 574] on span "Select an option" at bounding box center [740, 574] width 0 height 0
click at [739, 571] on input "Select an option" at bounding box center [739, 574] width 19 height 19
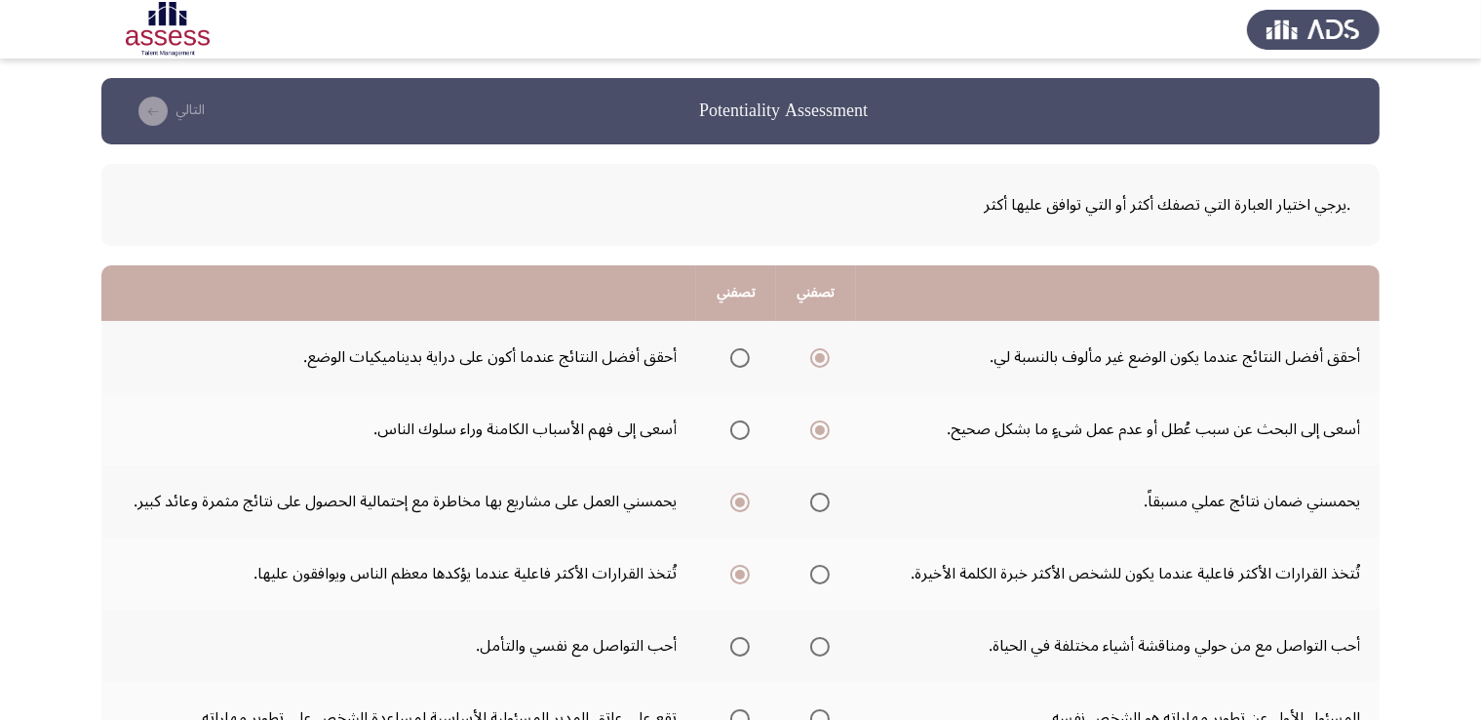
click at [820, 646] on span "Select an option" at bounding box center [820, 646] width 0 height 0
click at [819, 643] on input "Select an option" at bounding box center [819, 646] width 19 height 19
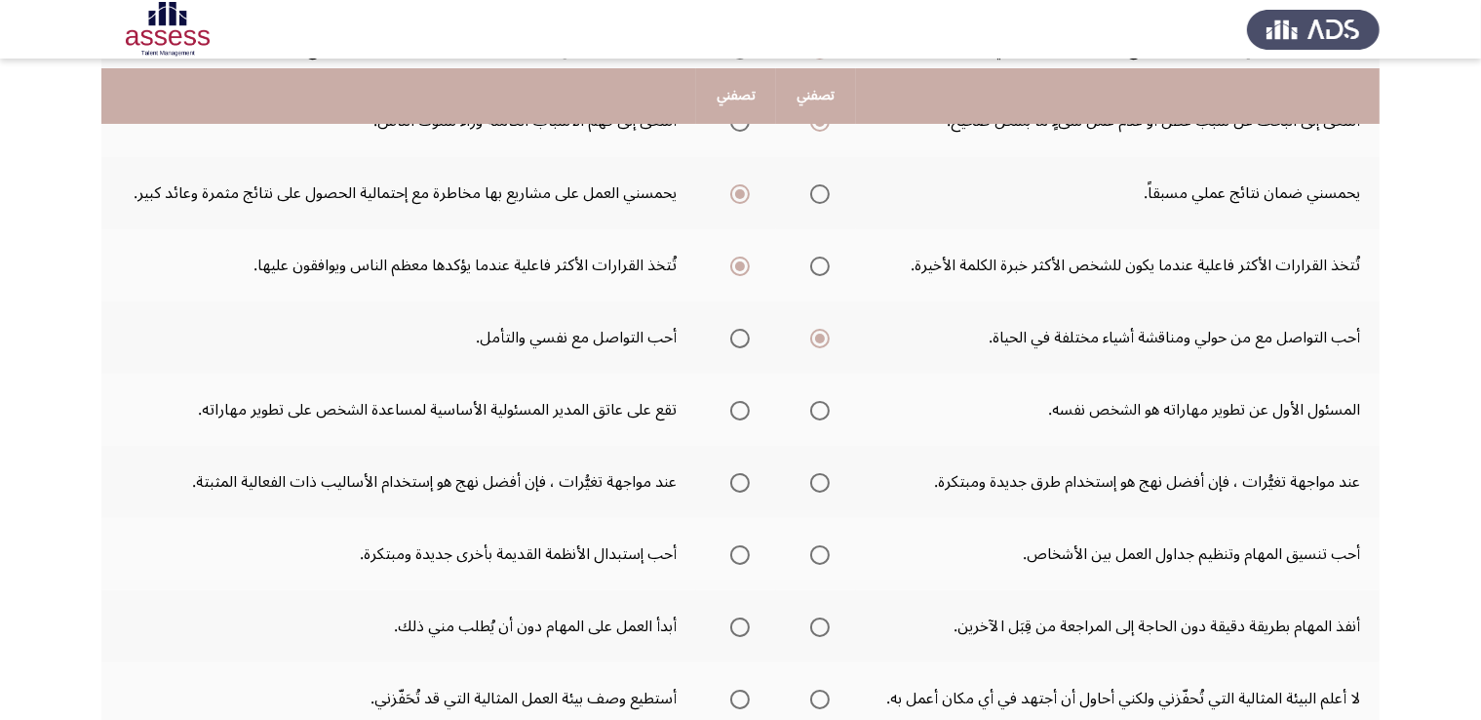
scroll to position [318, 0]
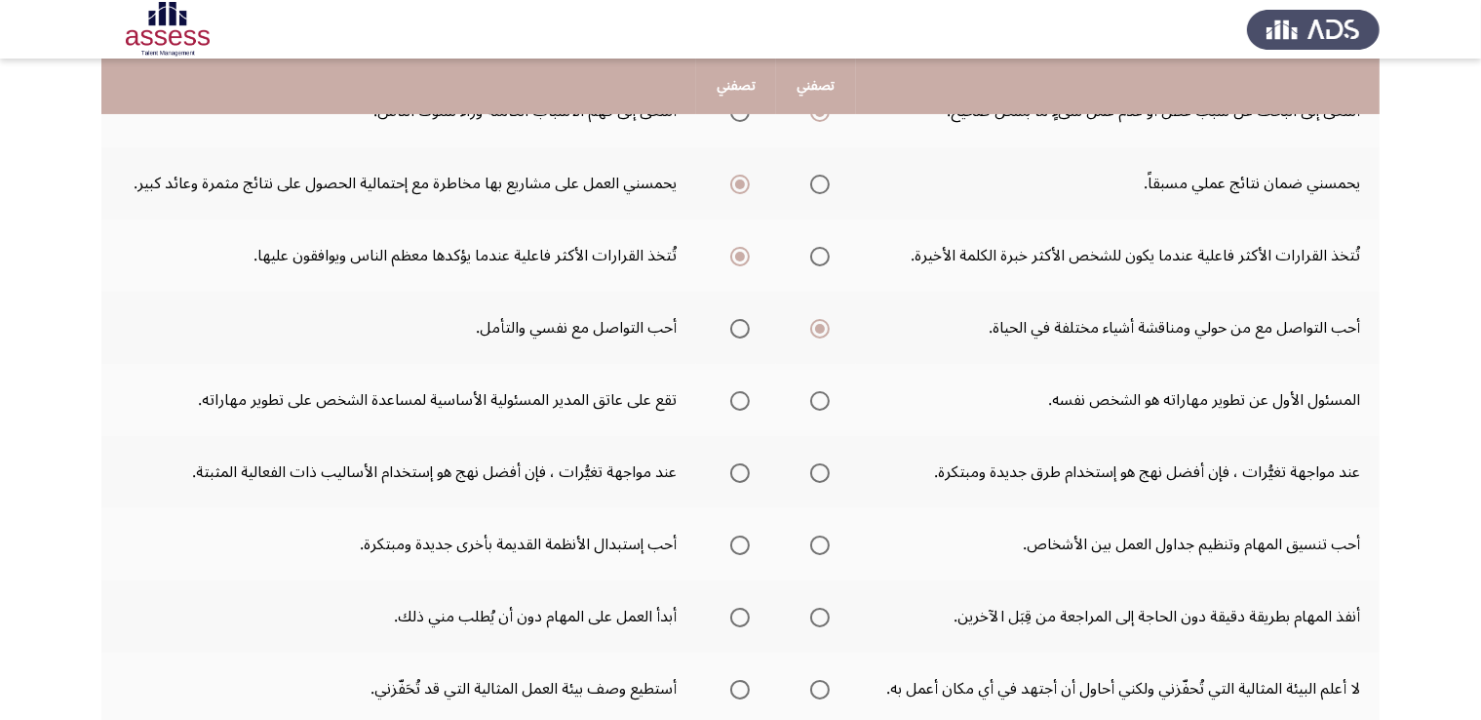
click at [825, 404] on span "Select an option" at bounding box center [819, 400] width 19 height 19
click at [825, 404] on input "Select an option" at bounding box center [819, 400] width 19 height 19
click at [740, 401] on span "Select an option" at bounding box center [740, 401] width 0 height 0
click at [739, 397] on input "Select an option" at bounding box center [739, 400] width 19 height 19
click at [823, 476] on span "Select an option" at bounding box center [819, 472] width 19 height 19
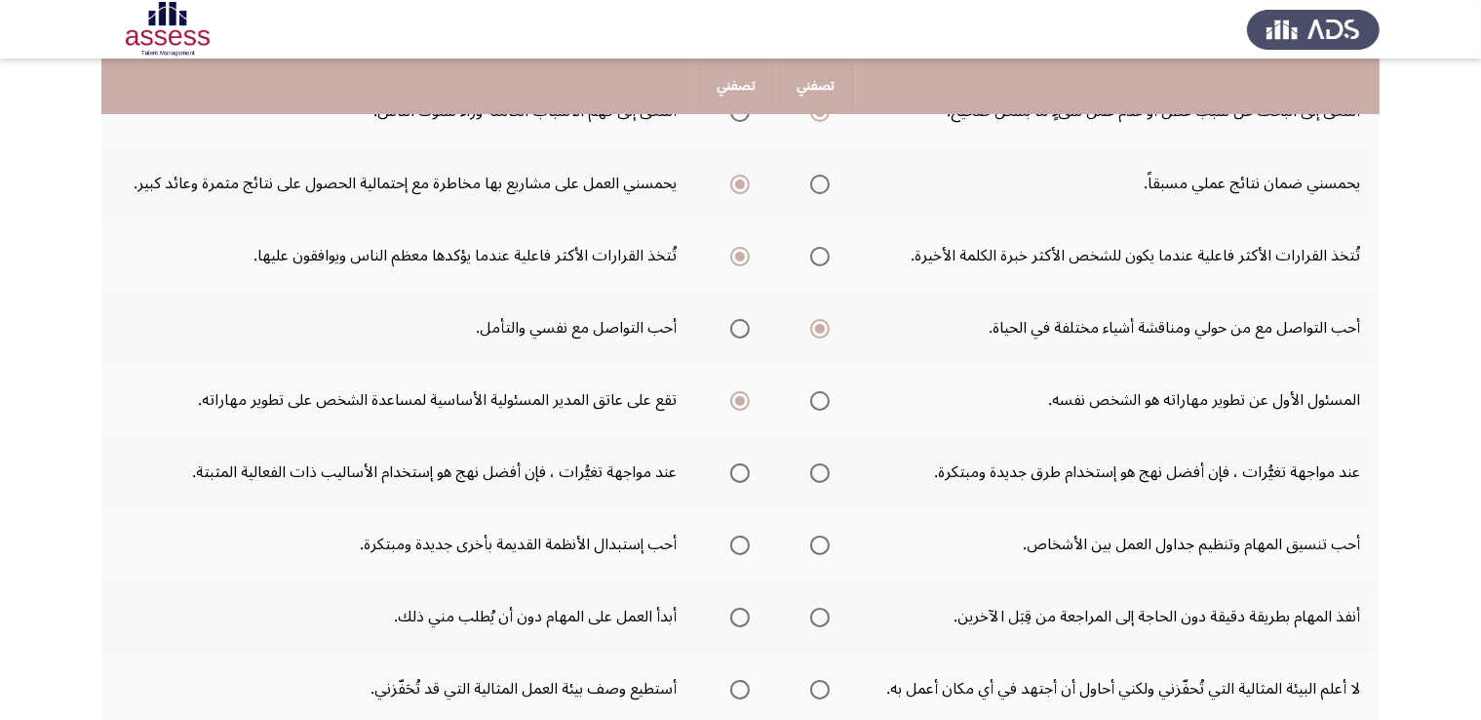
click at [823, 476] on input "Select an option" at bounding box center [819, 472] width 19 height 19
click at [820, 545] on span "Select an option" at bounding box center [820, 545] width 0 height 0
click at [819, 540] on input "Select an option" at bounding box center [819, 544] width 19 height 19
click at [739, 616] on span "Select an option" at bounding box center [739, 616] width 19 height 19
click at [739, 616] on input "Select an option" at bounding box center [739, 616] width 19 height 19
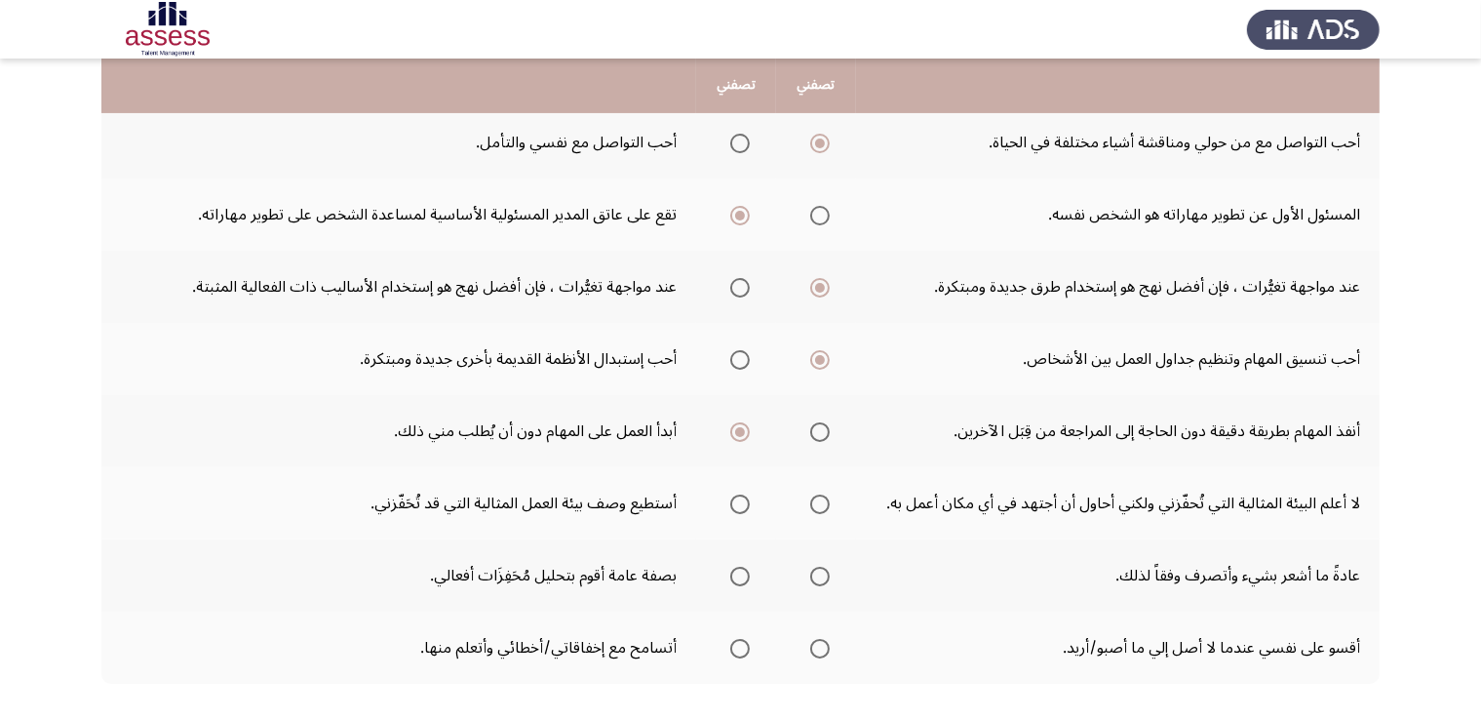
scroll to position [507, 0]
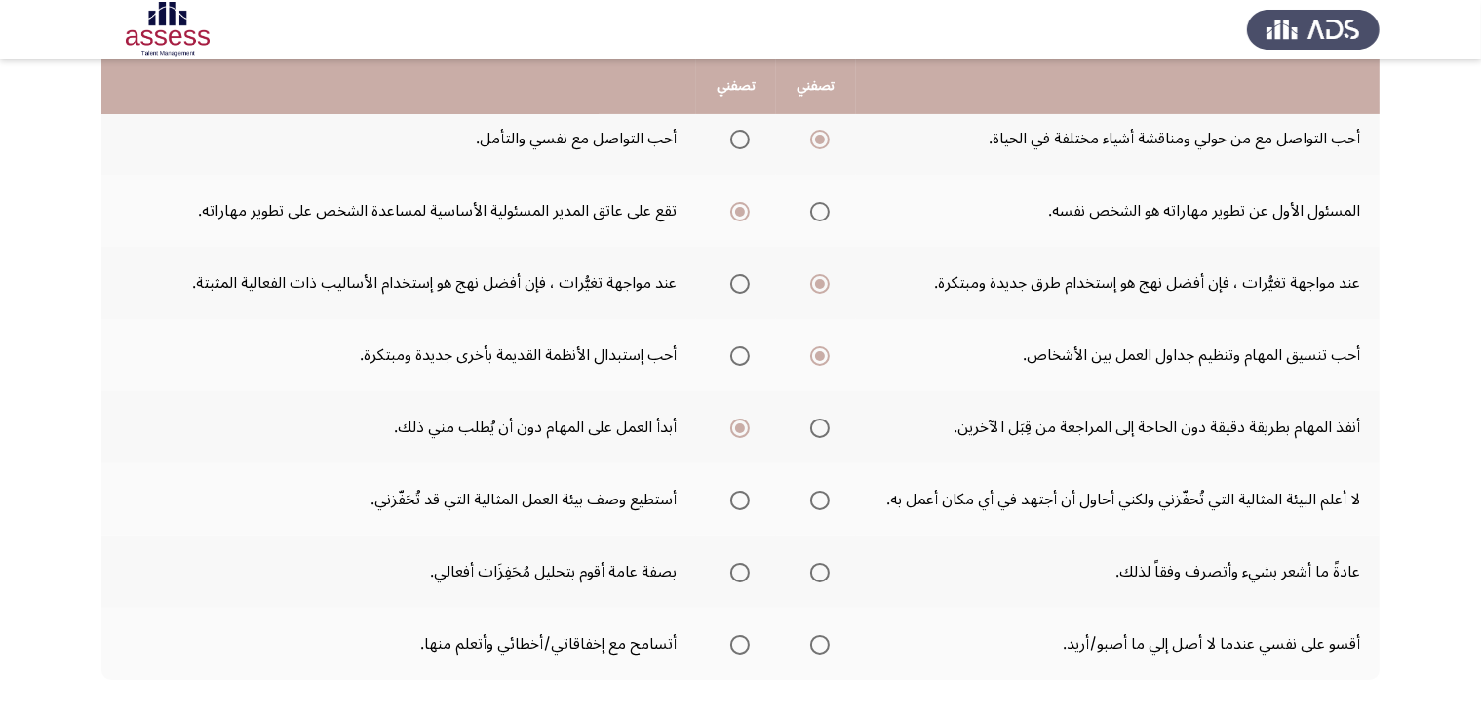
click at [823, 503] on span "Select an option" at bounding box center [819, 499] width 19 height 19
click at [823, 503] on input "Select an option" at bounding box center [819, 499] width 19 height 19
click at [740, 500] on span "Select an option" at bounding box center [740, 500] width 0 height 0
click at [739, 495] on input "Select an option" at bounding box center [739, 499] width 19 height 19
click at [820, 500] on span "Select an option" at bounding box center [820, 500] width 0 height 0
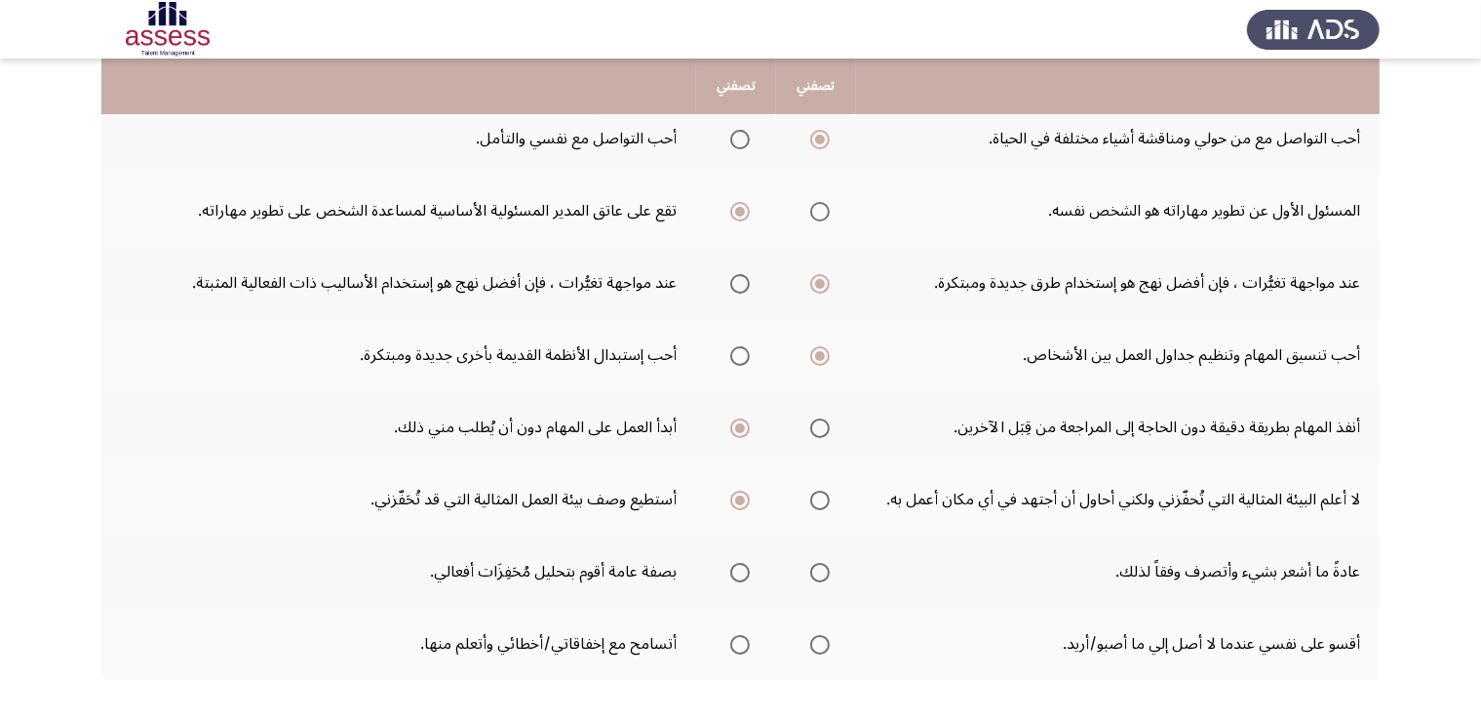
click at [819, 495] on input "Select an option" at bounding box center [819, 499] width 19 height 19
click at [740, 572] on span "Select an option" at bounding box center [740, 572] width 0 height 0
click at [739, 566] on input "Select an option" at bounding box center [739, 572] width 19 height 19
click at [824, 573] on span "Select an option" at bounding box center [819, 572] width 19 height 19
click at [824, 573] on input "Select an option" at bounding box center [819, 572] width 19 height 19
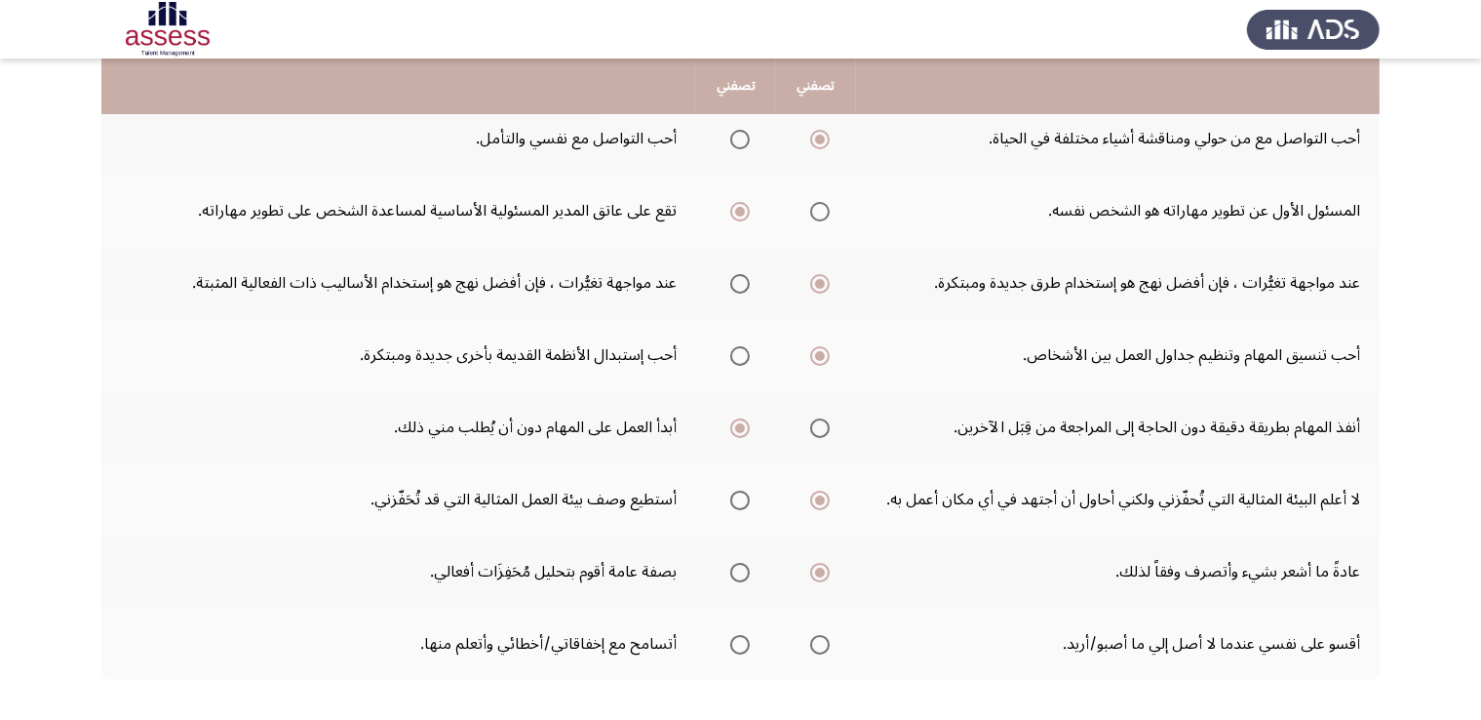
click at [740, 572] on span "Select an option" at bounding box center [740, 572] width 0 height 0
click at [739, 566] on input "Select an option" at bounding box center [739, 572] width 19 height 19
click at [744, 645] on span "Select an option" at bounding box center [739, 644] width 19 height 19
click at [744, 645] on input "Select an option" at bounding box center [739, 644] width 19 height 19
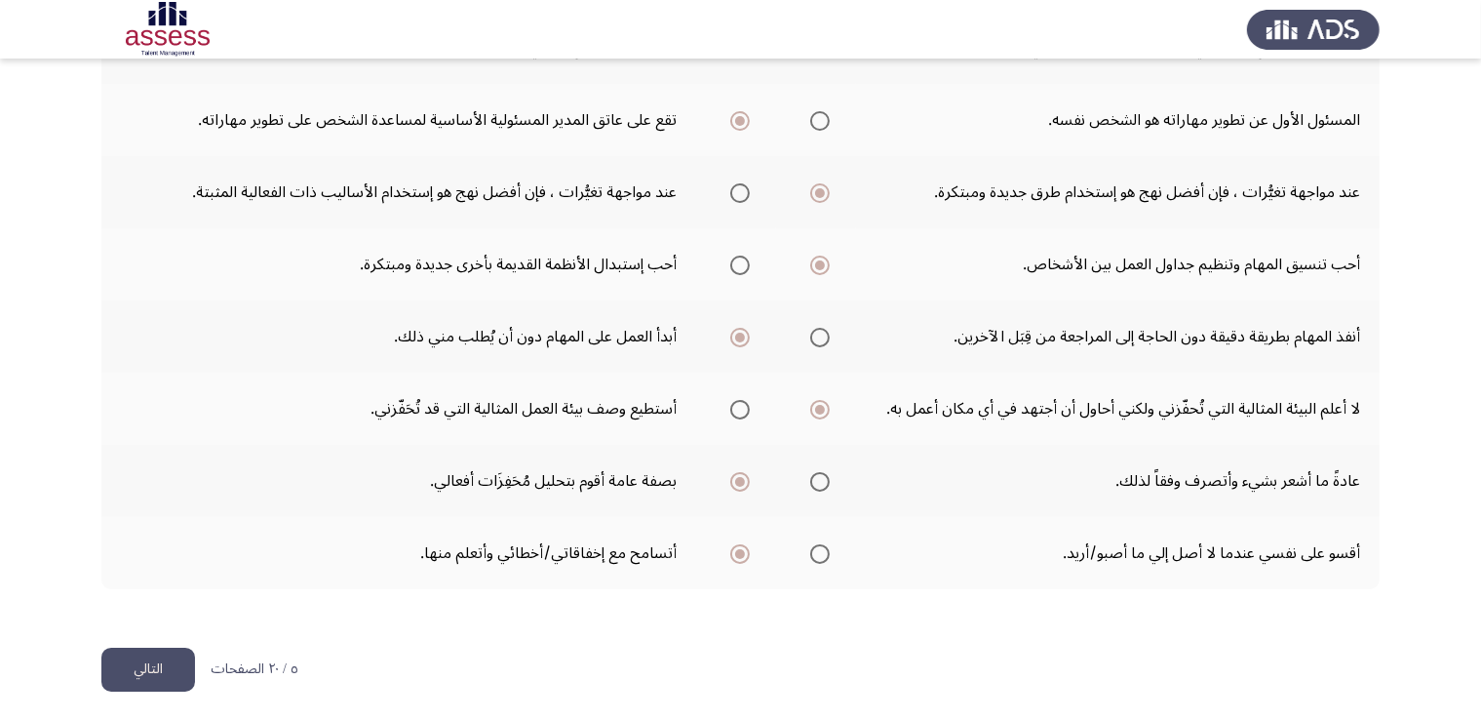
scroll to position [599, 0]
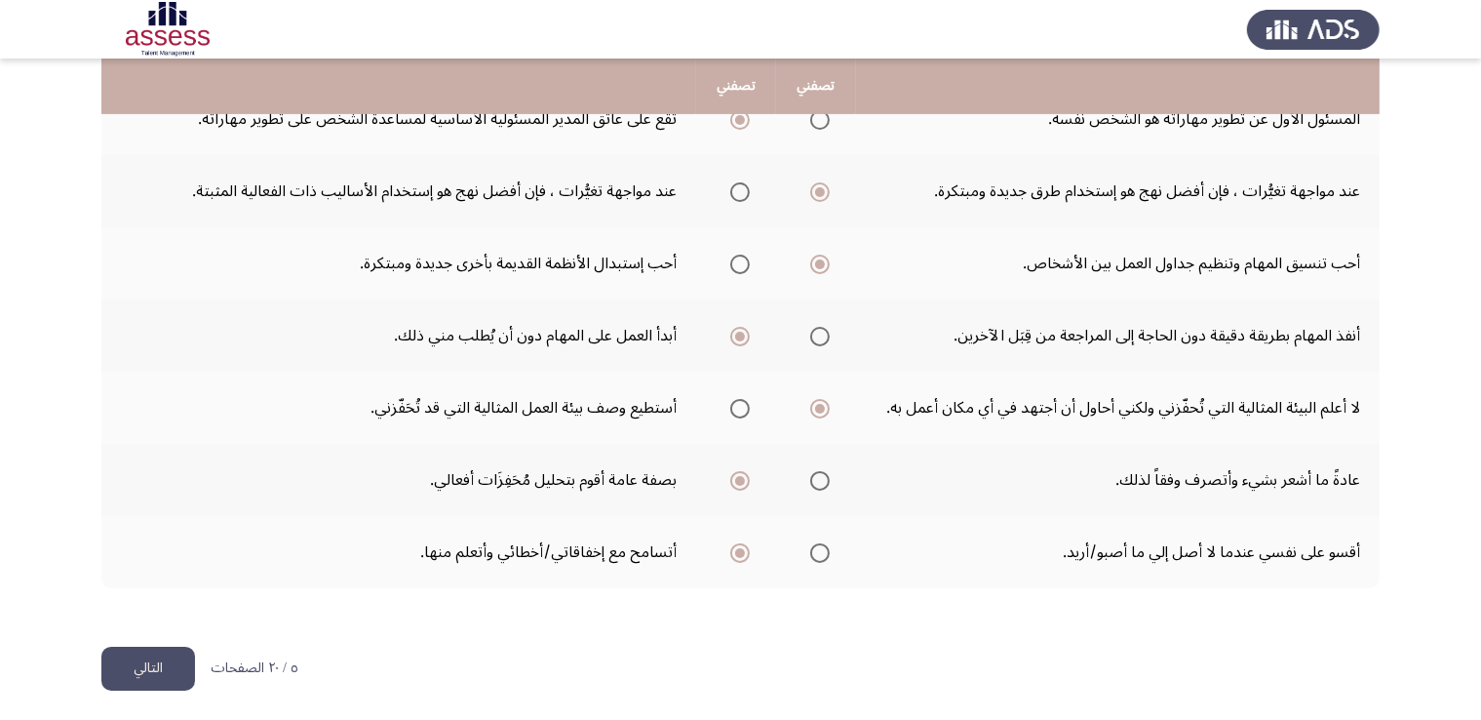
click at [148, 675] on button "التالي" at bounding box center [148, 668] width 94 height 44
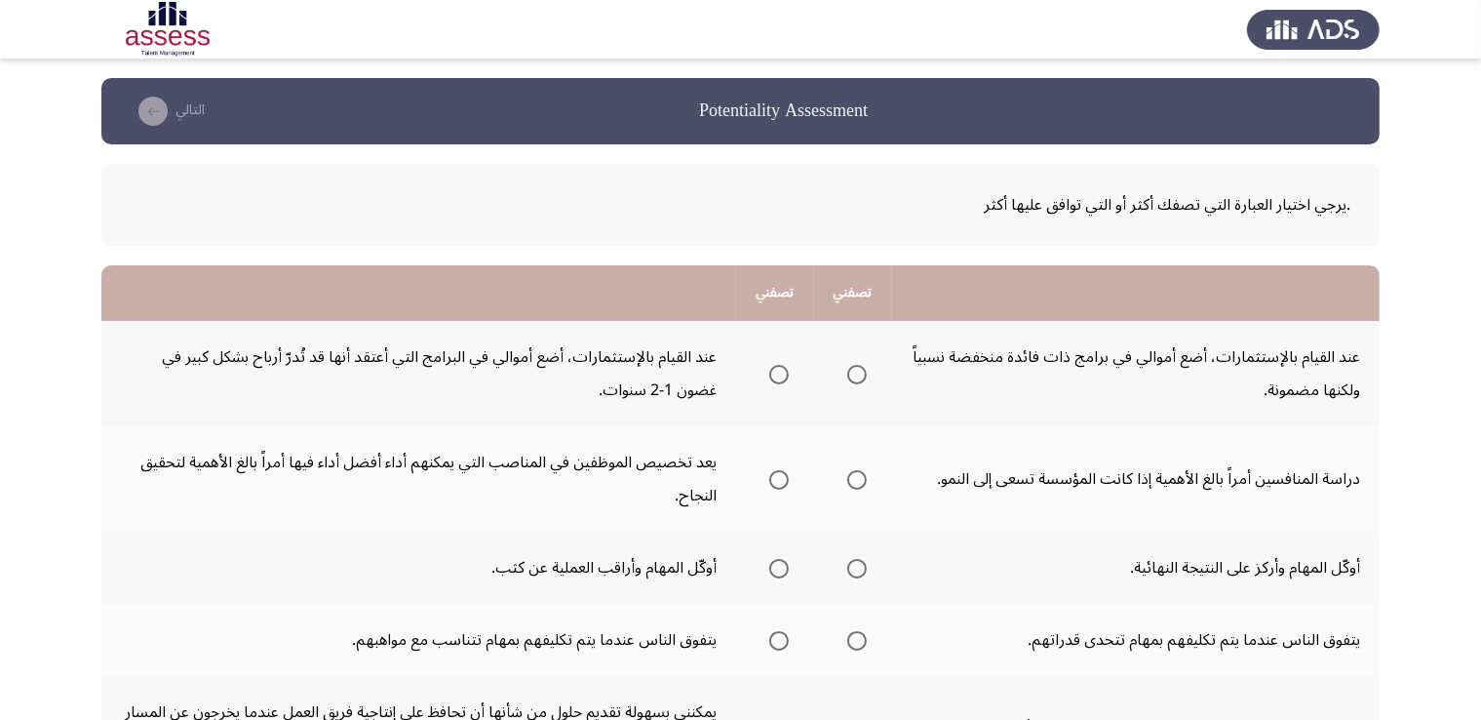
click at [857, 374] on span "Select an option" at bounding box center [857, 374] width 0 height 0
click at [860, 372] on input "Select an option" at bounding box center [856, 374] width 19 height 19
click at [779, 480] on span "Select an option" at bounding box center [779, 480] width 0 height 0
click at [781, 477] on input "Select an option" at bounding box center [778, 479] width 19 height 19
click at [779, 568] on span "Select an option" at bounding box center [779, 568] width 0 height 0
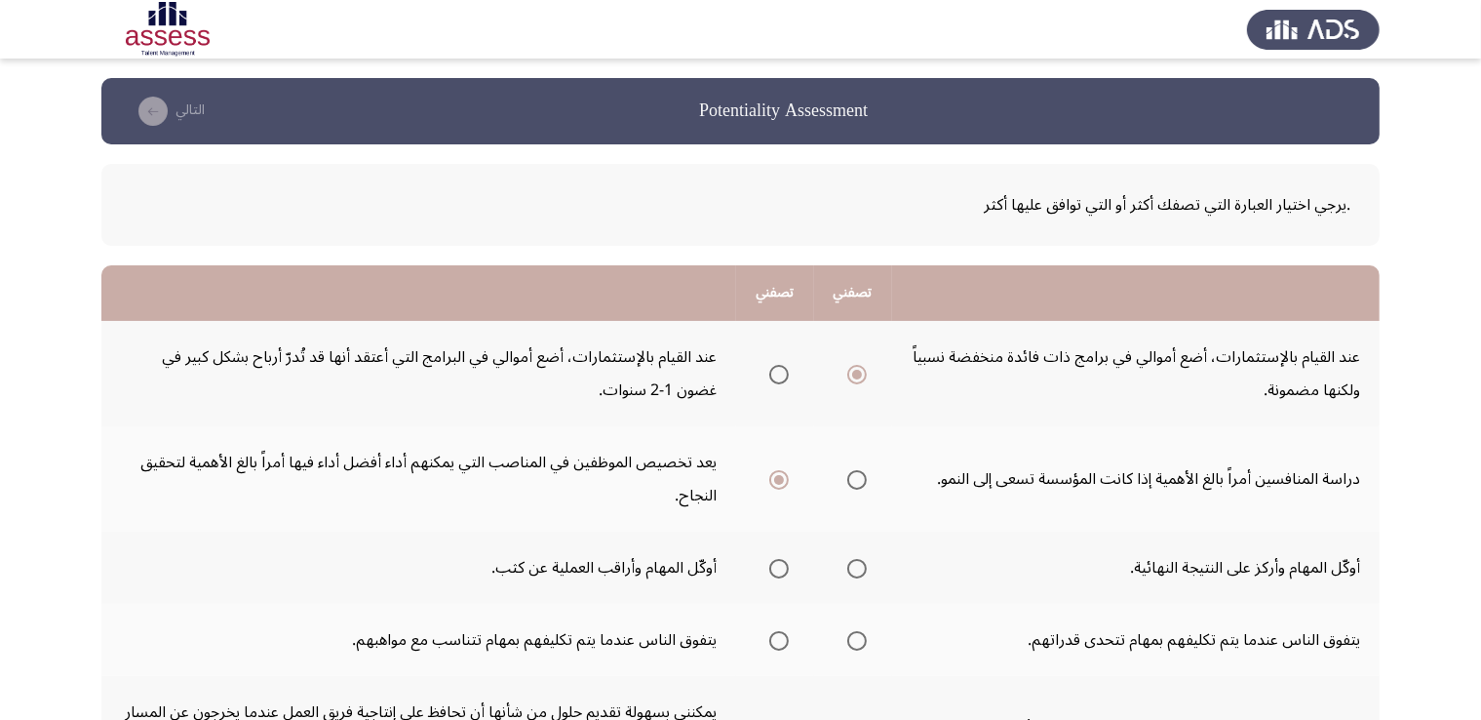
click at [781, 565] on input "Select an option" at bounding box center [778, 568] width 19 height 19
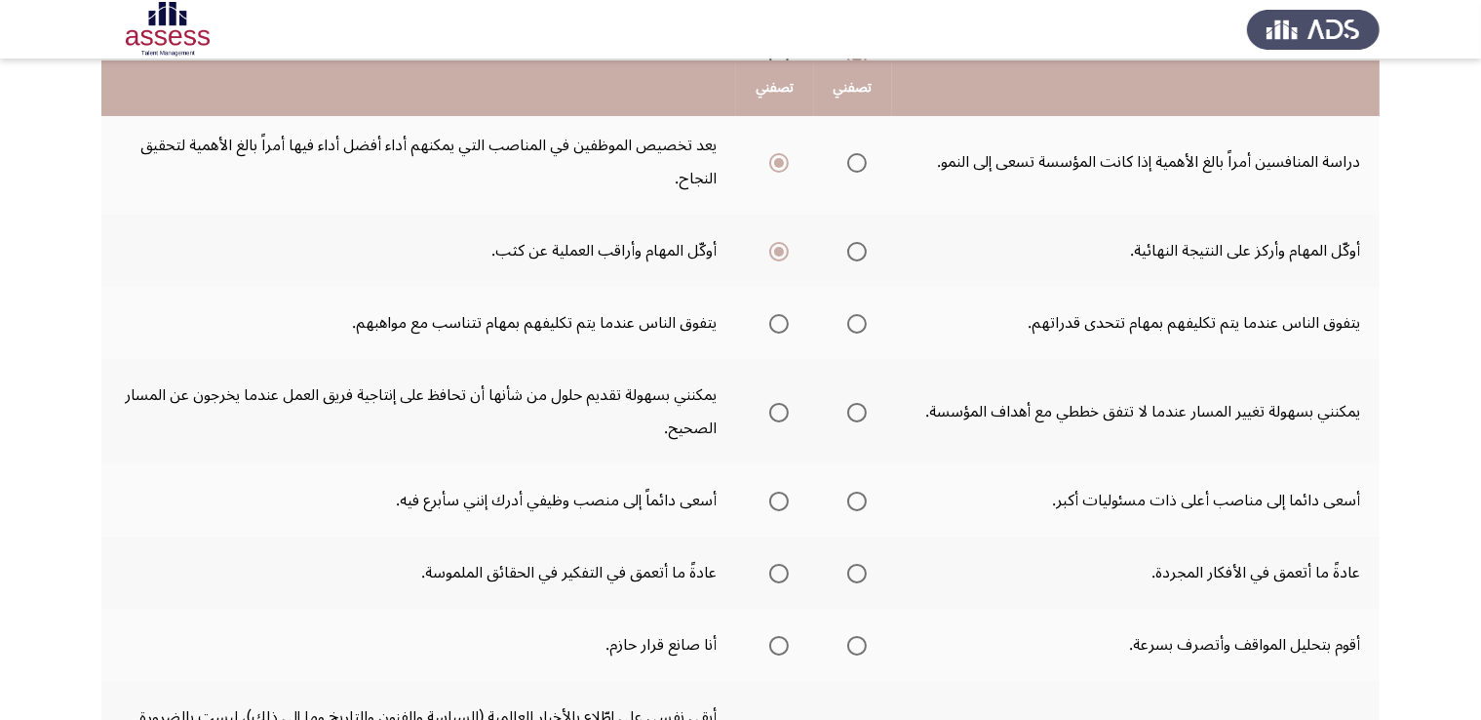
scroll to position [324, 0]
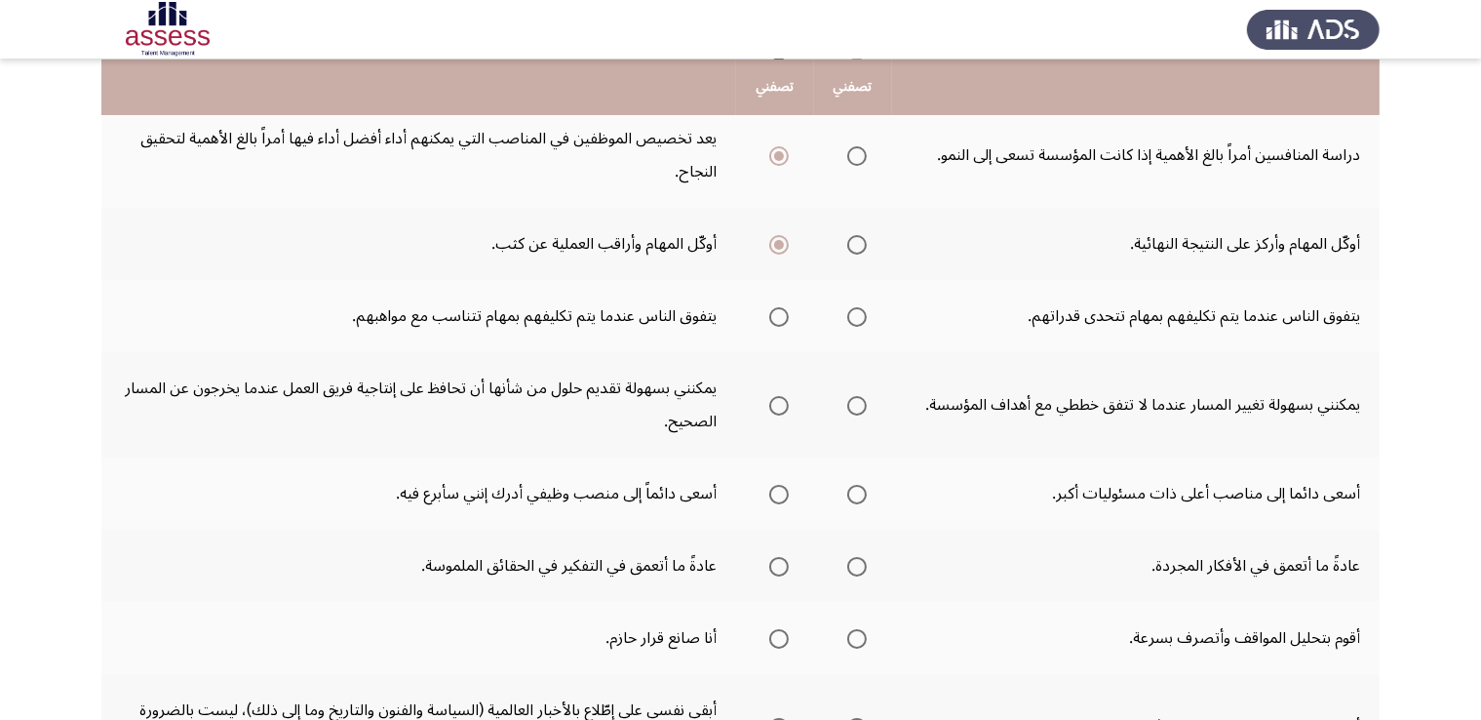
click at [779, 317] on span "Select an option" at bounding box center [779, 317] width 0 height 0
click at [781, 312] on input "Select an option" at bounding box center [778, 316] width 19 height 19
click at [779, 406] on span "Select an option" at bounding box center [779, 406] width 0 height 0
click at [781, 401] on input "Select an option" at bounding box center [778, 405] width 19 height 19
click at [779, 494] on span "Select an option" at bounding box center [779, 494] width 0 height 0
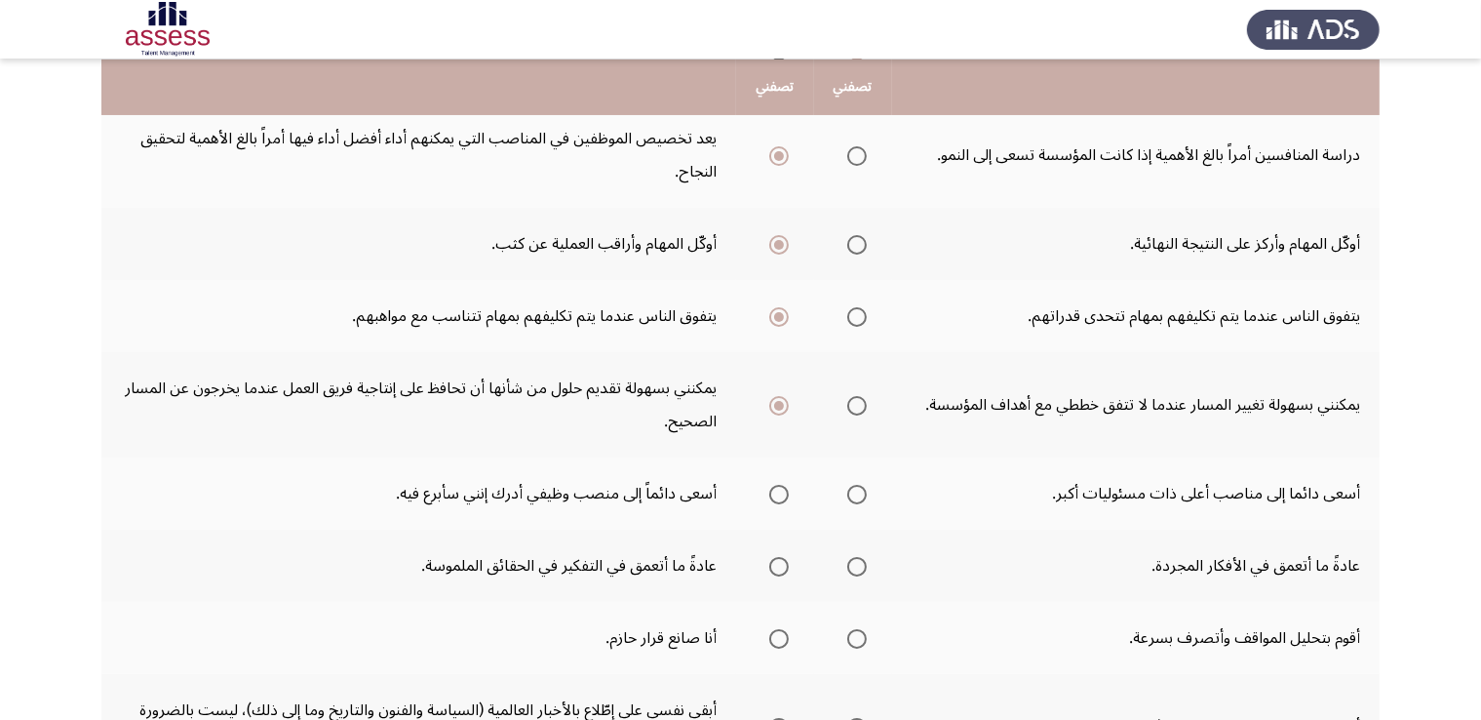
click at [781, 488] on input "Select an option" at bounding box center [778, 494] width 19 height 19
click at [777, 569] on span "Select an option" at bounding box center [778, 566] width 19 height 19
click at [777, 569] on input "Select an option" at bounding box center [778, 566] width 19 height 19
click at [857, 639] on span "Select an option" at bounding box center [857, 639] width 0 height 0
click at [860, 632] on input "Select an option" at bounding box center [856, 638] width 19 height 19
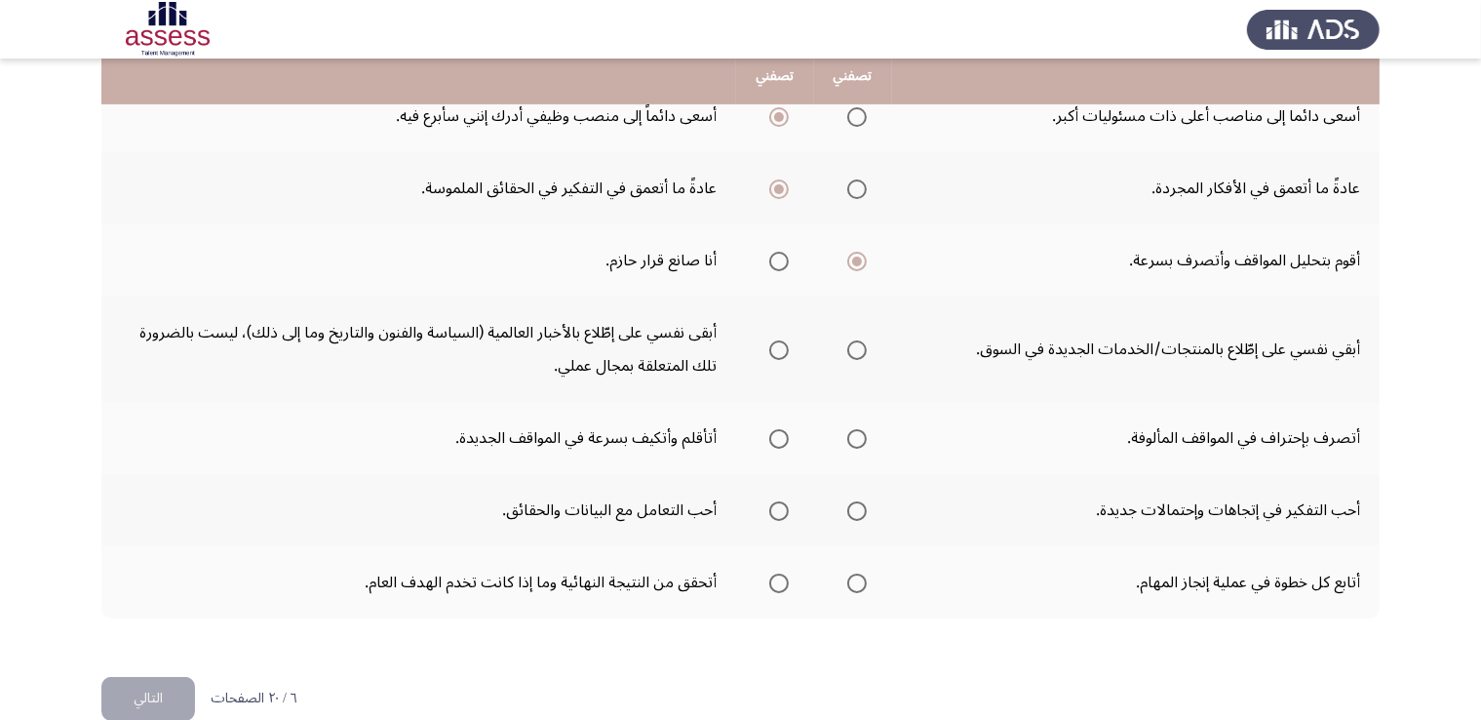
scroll to position [729, 0]
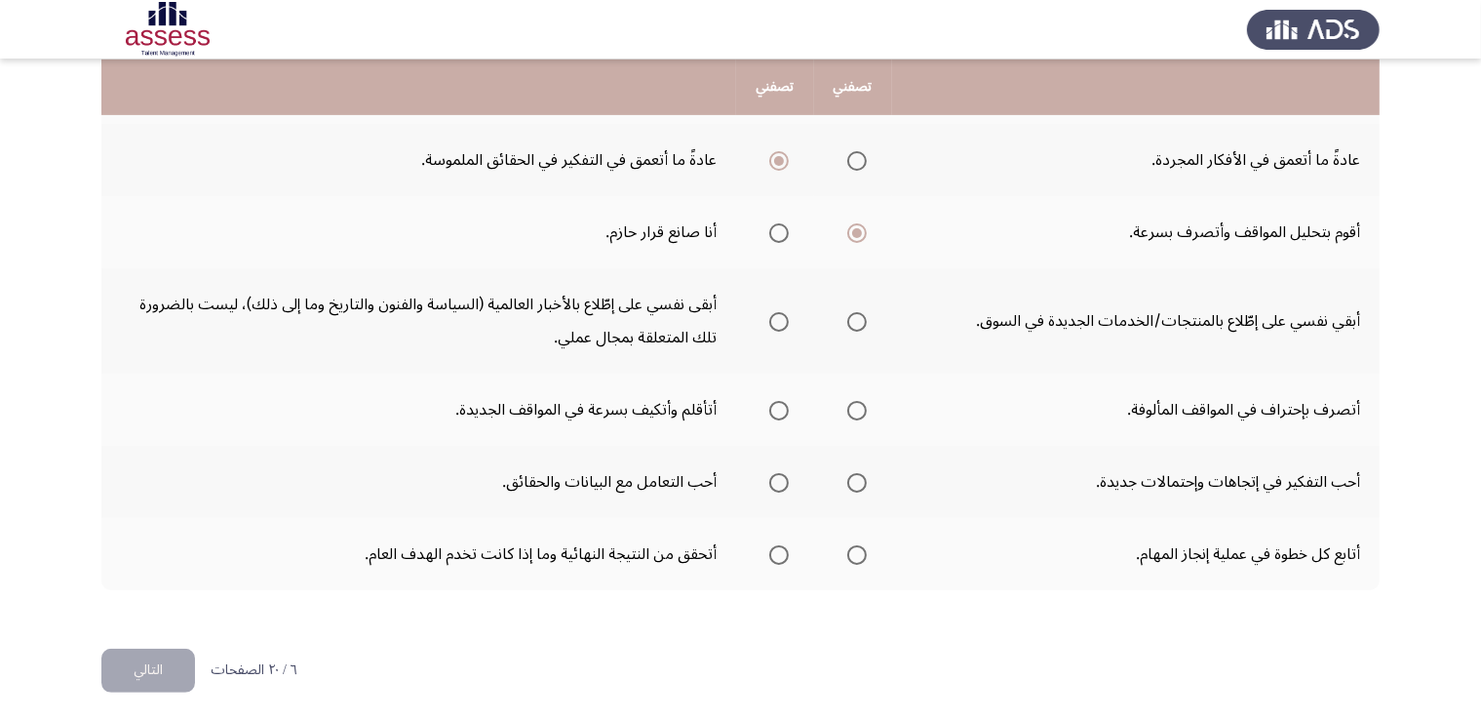
click at [782, 320] on span "Select an option" at bounding box center [778, 321] width 19 height 19
click at [782, 320] on input "Select an option" at bounding box center [778, 321] width 19 height 19
click at [779, 410] on span "Select an option" at bounding box center [779, 410] width 0 height 0
click at [781, 403] on input "Select an option" at bounding box center [778, 410] width 19 height 19
click at [781, 480] on span "Select an option" at bounding box center [778, 482] width 19 height 19
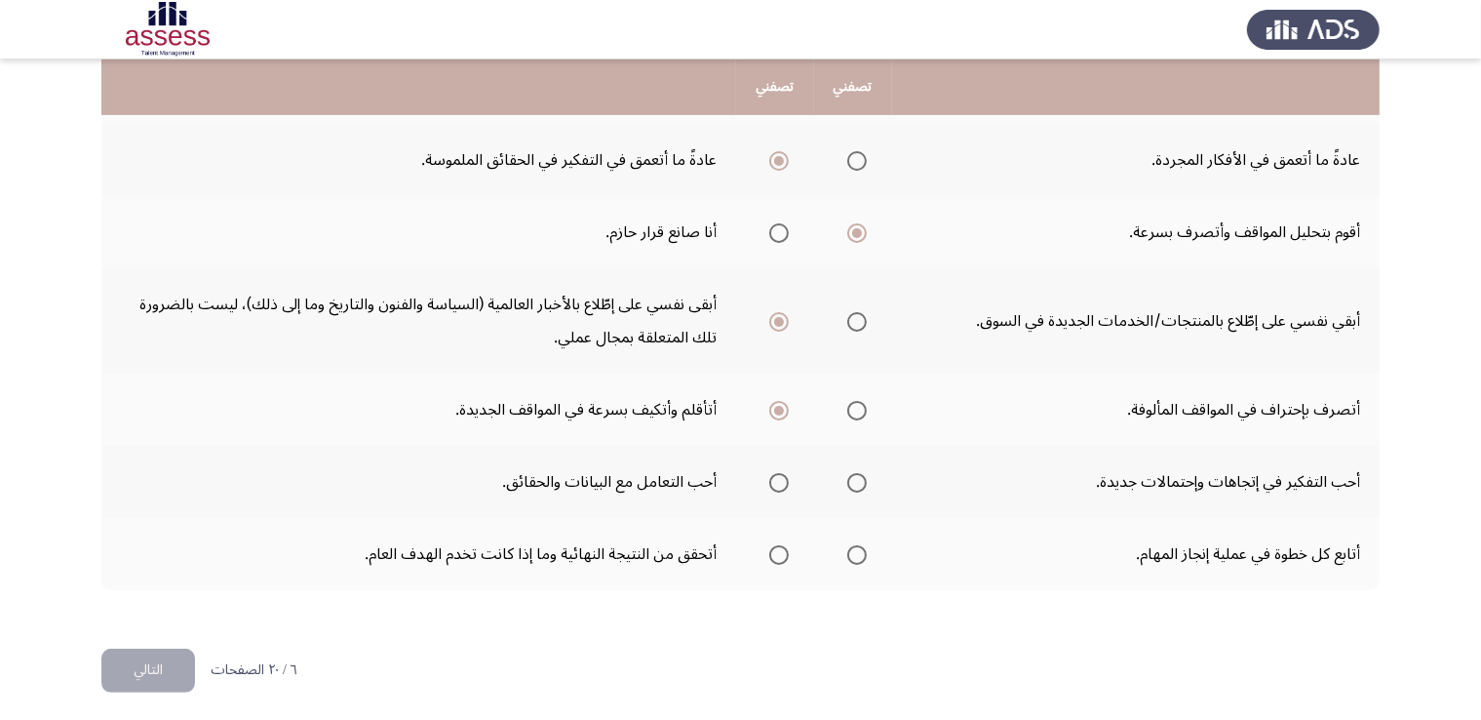
click at [781, 480] on input "Select an option" at bounding box center [778, 482] width 19 height 19
click at [862, 555] on span "Select an option" at bounding box center [856, 554] width 19 height 19
click at [862, 555] on input "Select an option" at bounding box center [856, 554] width 19 height 19
click at [148, 668] on button "التالي" at bounding box center [148, 670] width 94 height 44
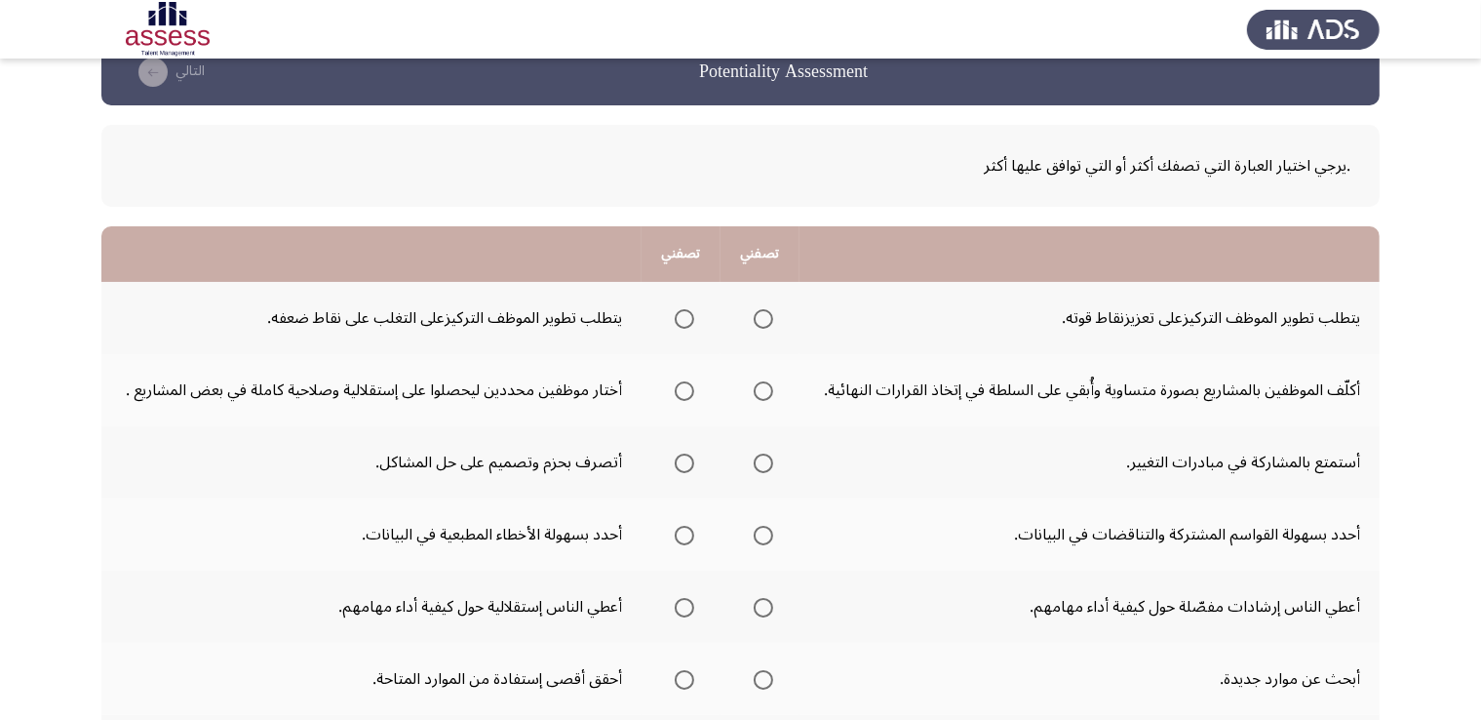
scroll to position [0, 0]
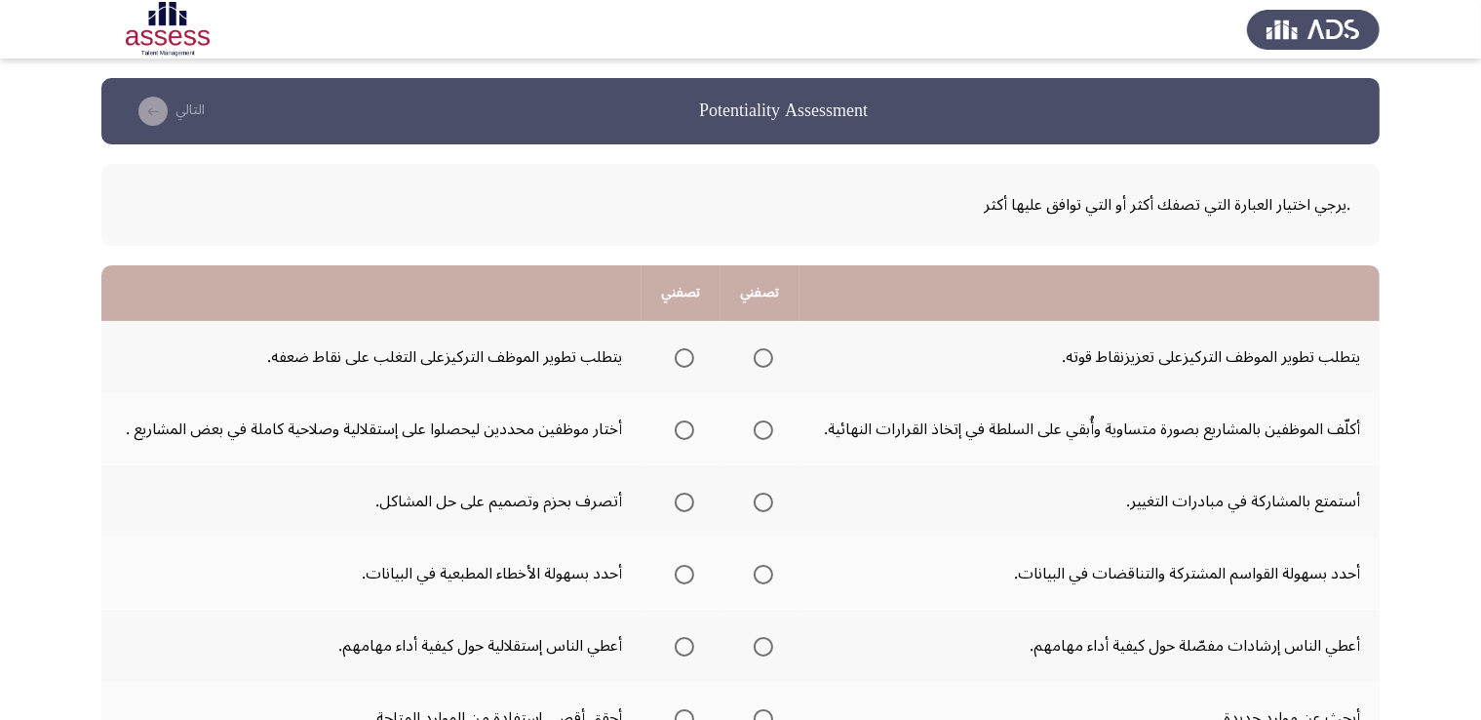
click at [684, 358] on span "Select an option" at bounding box center [684, 358] width 0 height 0
click at [686, 356] on input "Select an option" at bounding box center [684, 357] width 19 height 19
click at [684, 430] on span "Select an option" at bounding box center [684, 430] width 0 height 0
click at [686, 428] on input "Select an option" at bounding box center [684, 429] width 19 height 19
click at [763, 502] on span "Select an option" at bounding box center [763, 502] width 0 height 0
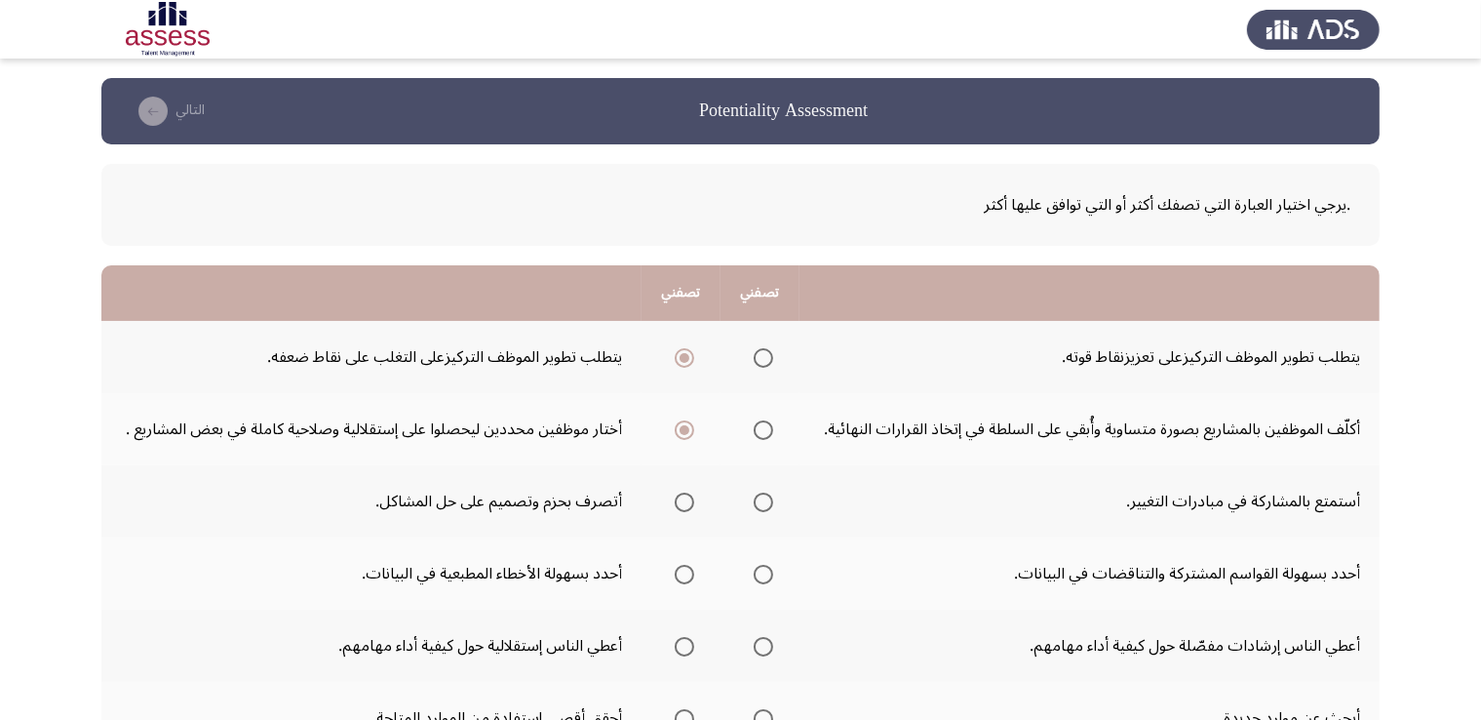
click at [766, 499] on input "Select an option" at bounding box center [763, 501] width 19 height 19
click at [759, 576] on span "Select an option" at bounding box center [763, 574] width 19 height 19
click at [759, 576] on input "Select an option" at bounding box center [763, 574] width 19 height 19
click at [683, 650] on span "Select an option" at bounding box center [684, 646] width 19 height 19
click at [683, 650] on input "Select an option" at bounding box center [684, 646] width 19 height 19
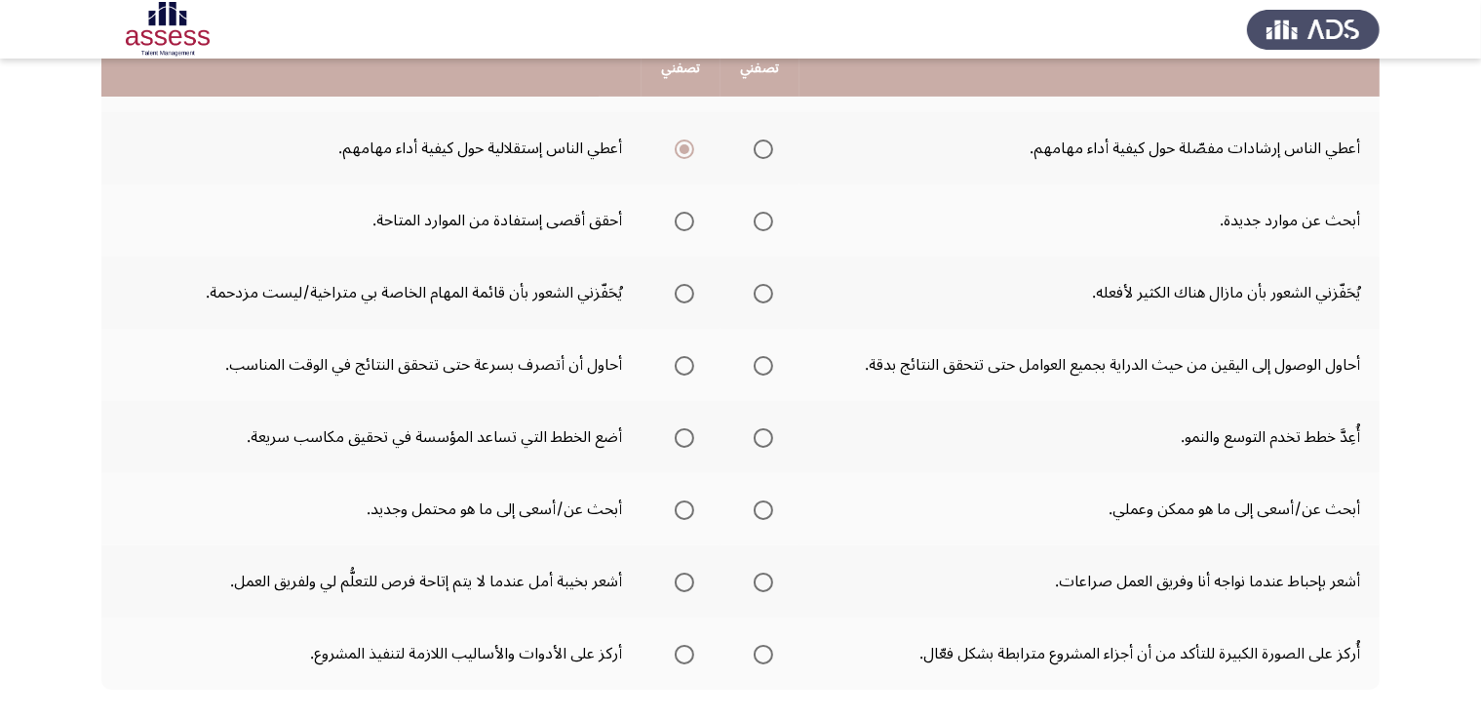
scroll to position [466, 0]
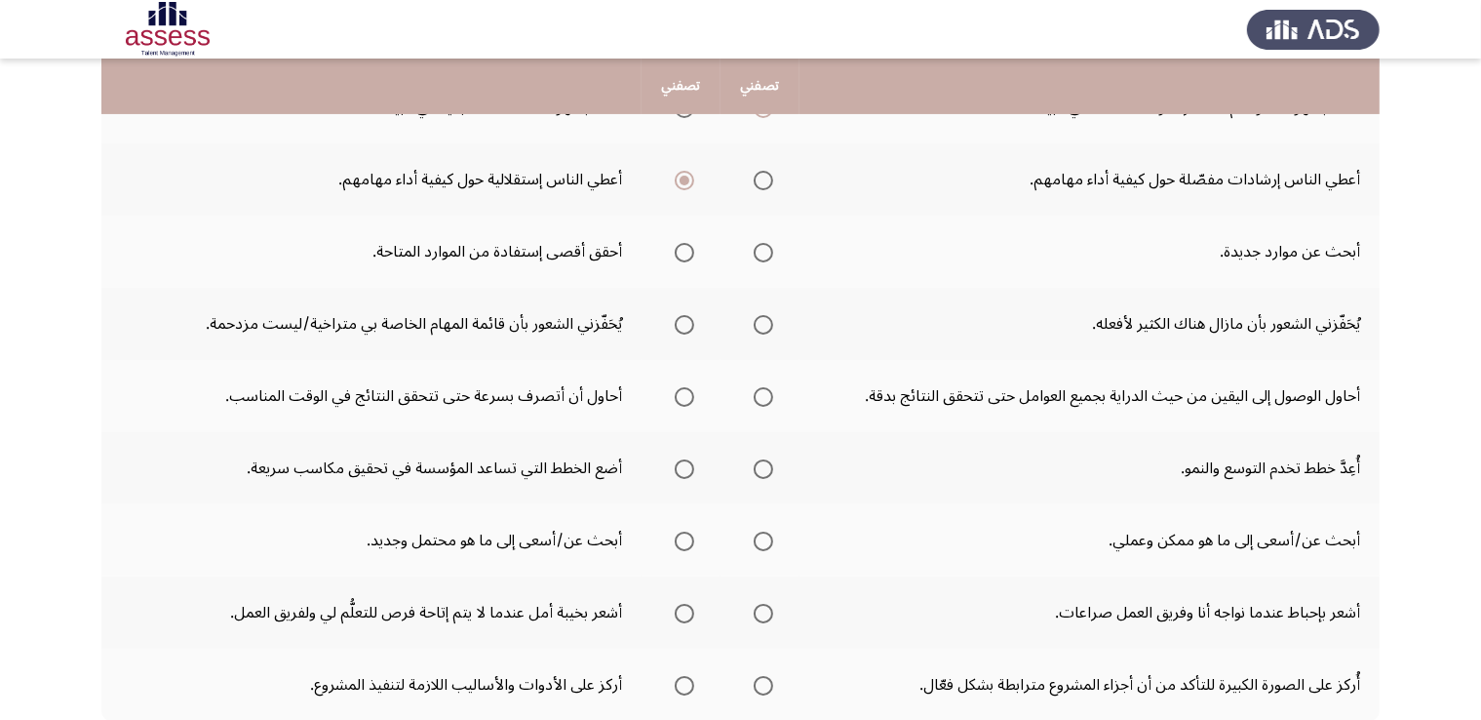
click at [684, 253] on span "Select an option" at bounding box center [684, 253] width 0 height 0
click at [686, 249] on input "Select an option" at bounding box center [684, 252] width 19 height 19
click at [684, 325] on span "Select an option" at bounding box center [684, 325] width 0 height 0
click at [686, 320] on input "Select an option" at bounding box center [684, 324] width 19 height 19
click at [772, 394] on span "Select an option" at bounding box center [763, 396] width 19 height 19
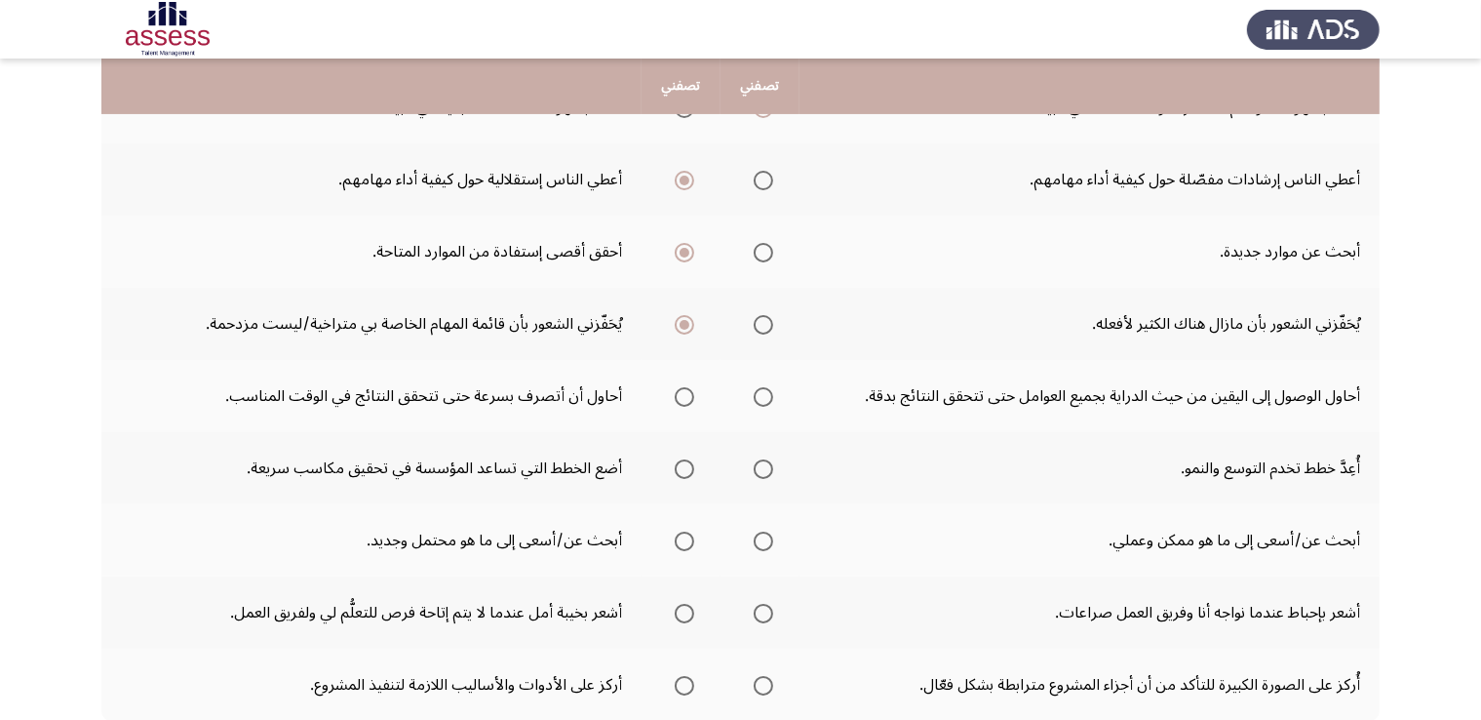
click at [772, 394] on input "Select an option" at bounding box center [763, 396] width 19 height 19
click at [763, 469] on span "Select an option" at bounding box center [763, 469] width 0 height 0
click at [766, 464] on input "Select an option" at bounding box center [763, 468] width 19 height 19
click at [767, 541] on span "Select an option" at bounding box center [763, 540] width 19 height 19
click at [767, 541] on input "Select an option" at bounding box center [763, 540] width 19 height 19
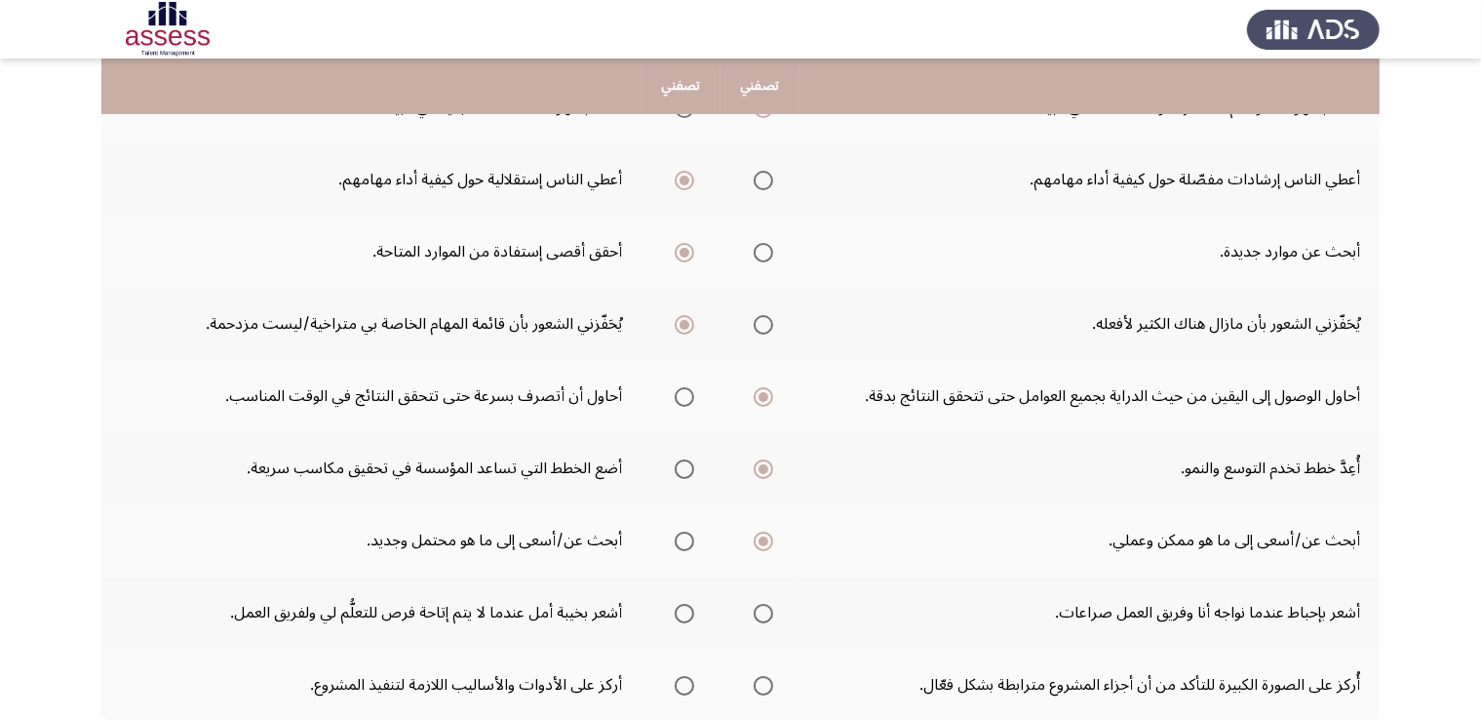
click at [768, 538] on span "Select an option" at bounding box center [764, 541] width 10 height 10
click at [771, 538] on input "Select an option" at bounding box center [763, 540] width 19 height 19
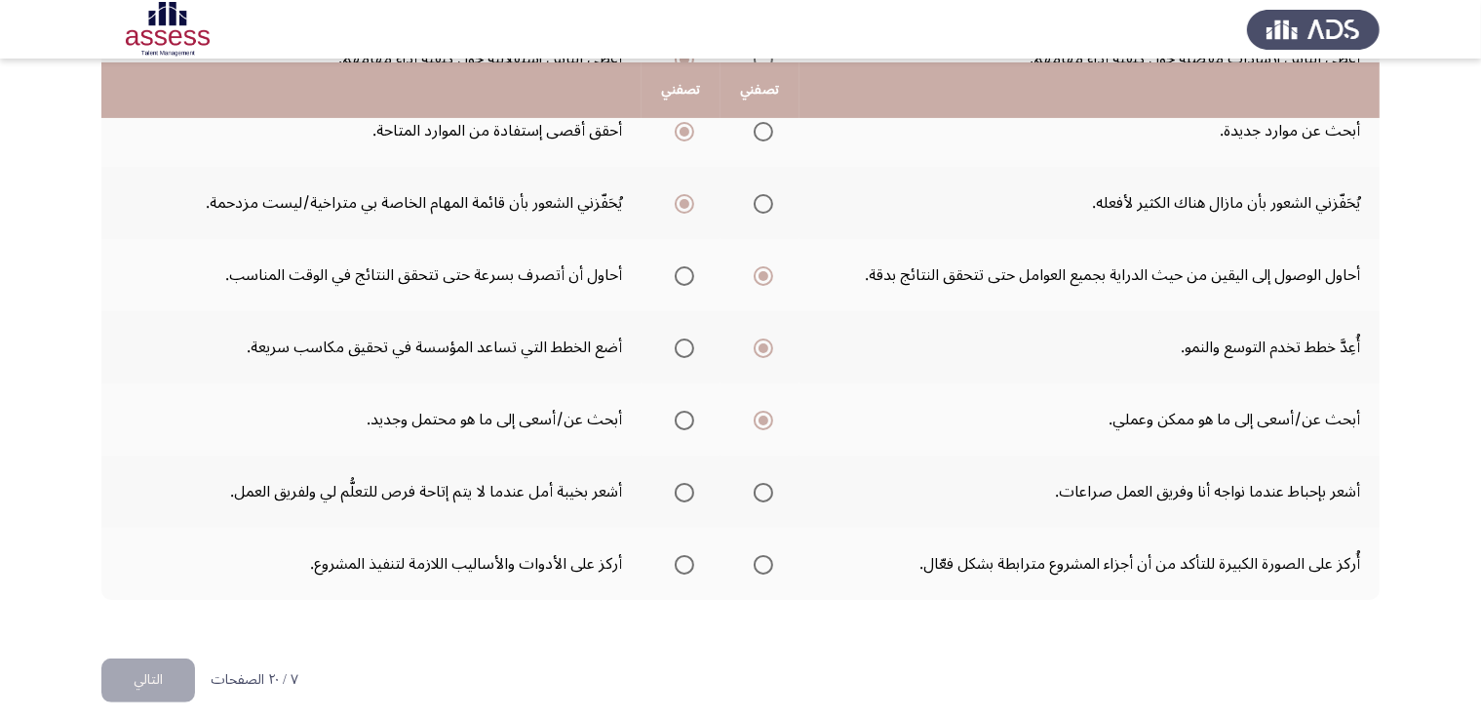
scroll to position [599, 0]
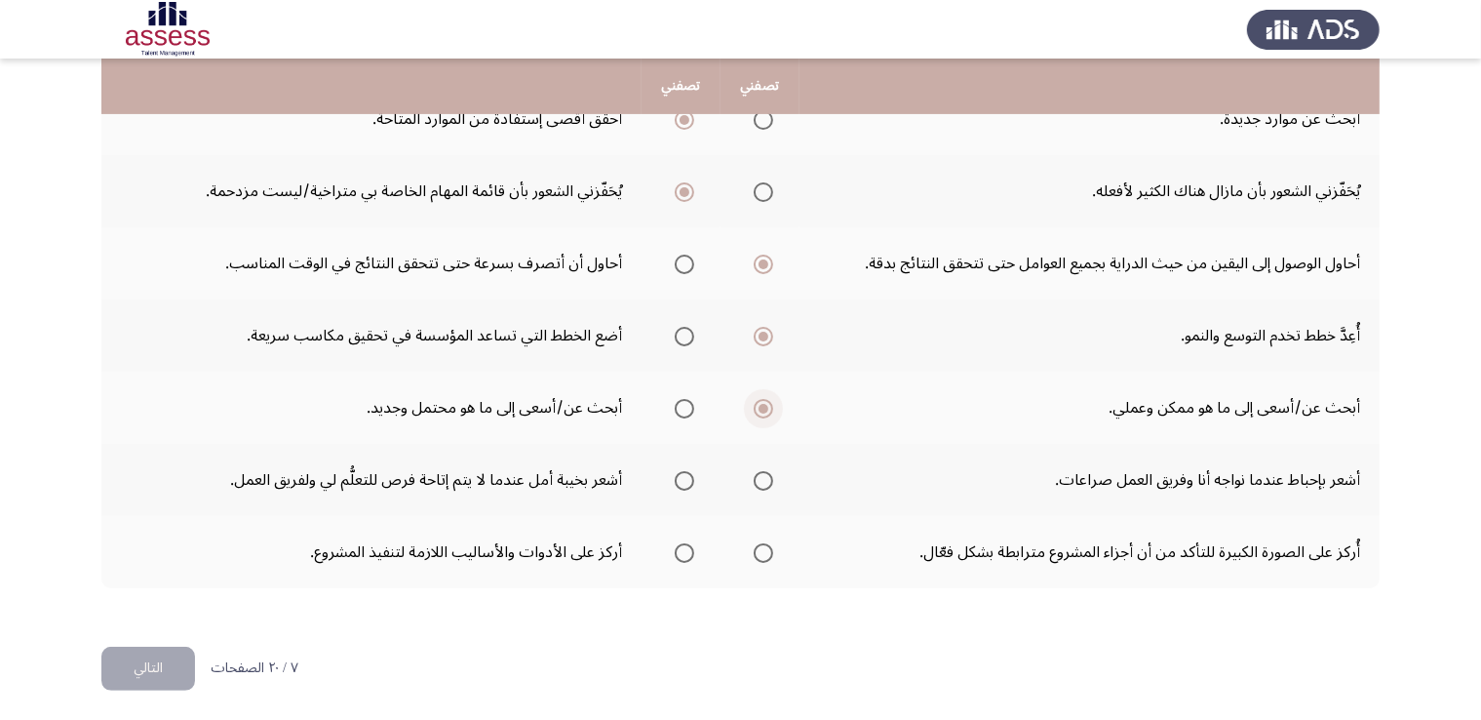
click at [681, 406] on span "Select an option" at bounding box center [684, 408] width 19 height 19
click at [681, 406] on input "Select an option" at bounding box center [684, 408] width 19 height 19
click at [686, 482] on span "Select an option" at bounding box center [684, 480] width 19 height 19
click at [686, 482] on input "Select an option" at bounding box center [684, 480] width 19 height 19
click at [763, 553] on span "Select an option" at bounding box center [763, 553] width 0 height 0
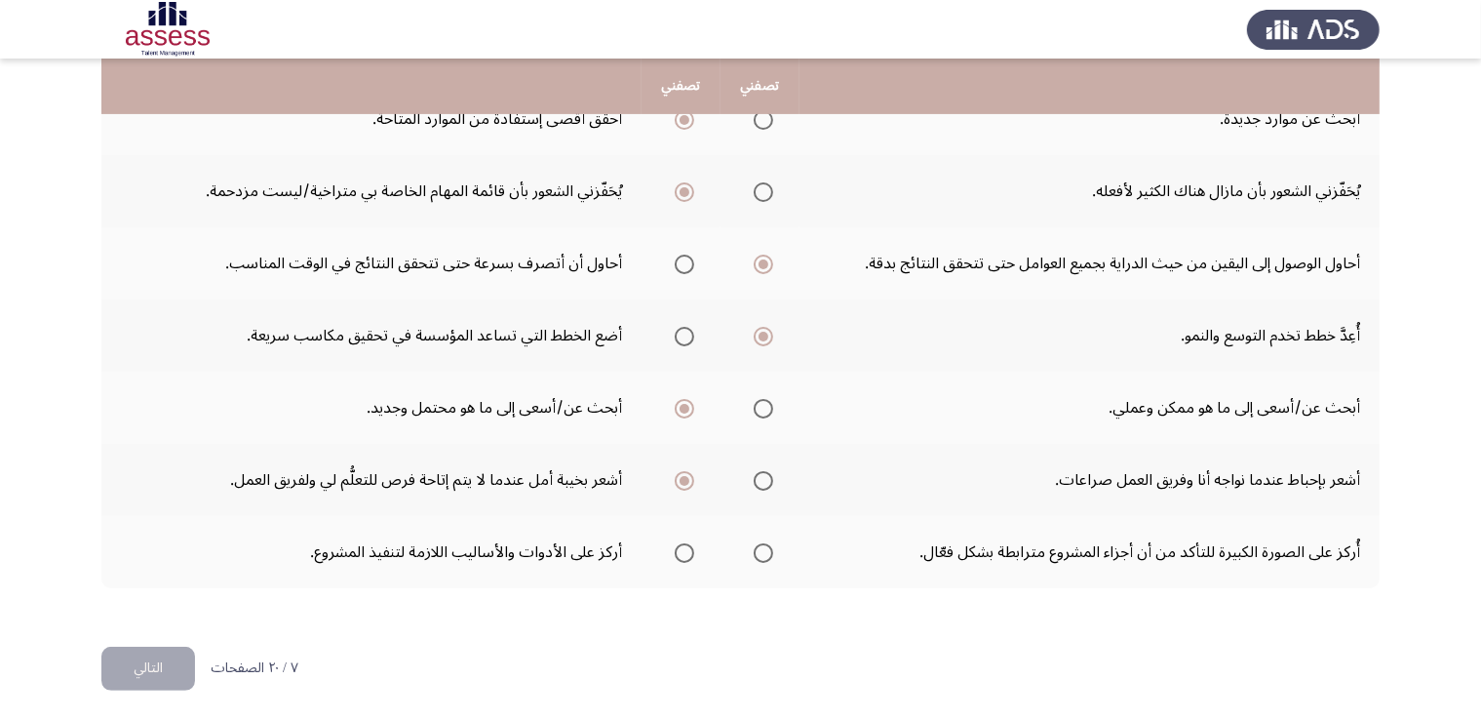
click at [766, 546] on input "Select an option" at bounding box center [763, 552] width 19 height 19
click at [150, 670] on button "التالي" at bounding box center [148, 668] width 94 height 44
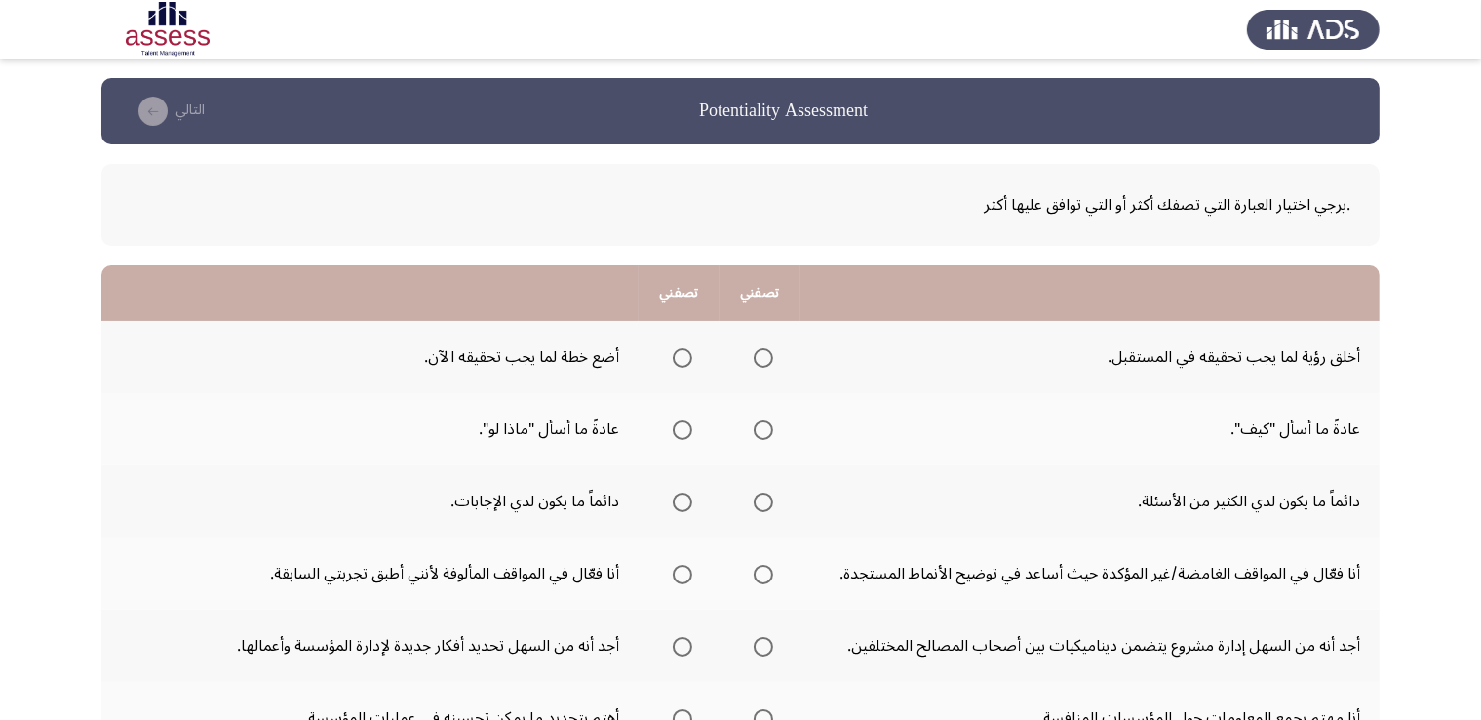
click at [763, 358] on span "Select an option" at bounding box center [763, 358] width 0 height 0
click at [762, 356] on input "Select an option" at bounding box center [763, 357] width 19 height 19
click at [706, 429] on th at bounding box center [679, 429] width 81 height 72
click at [682, 430] on span "Select an option" at bounding box center [682, 430] width 0 height 0
click at [682, 428] on input "Select an option" at bounding box center [682, 429] width 19 height 19
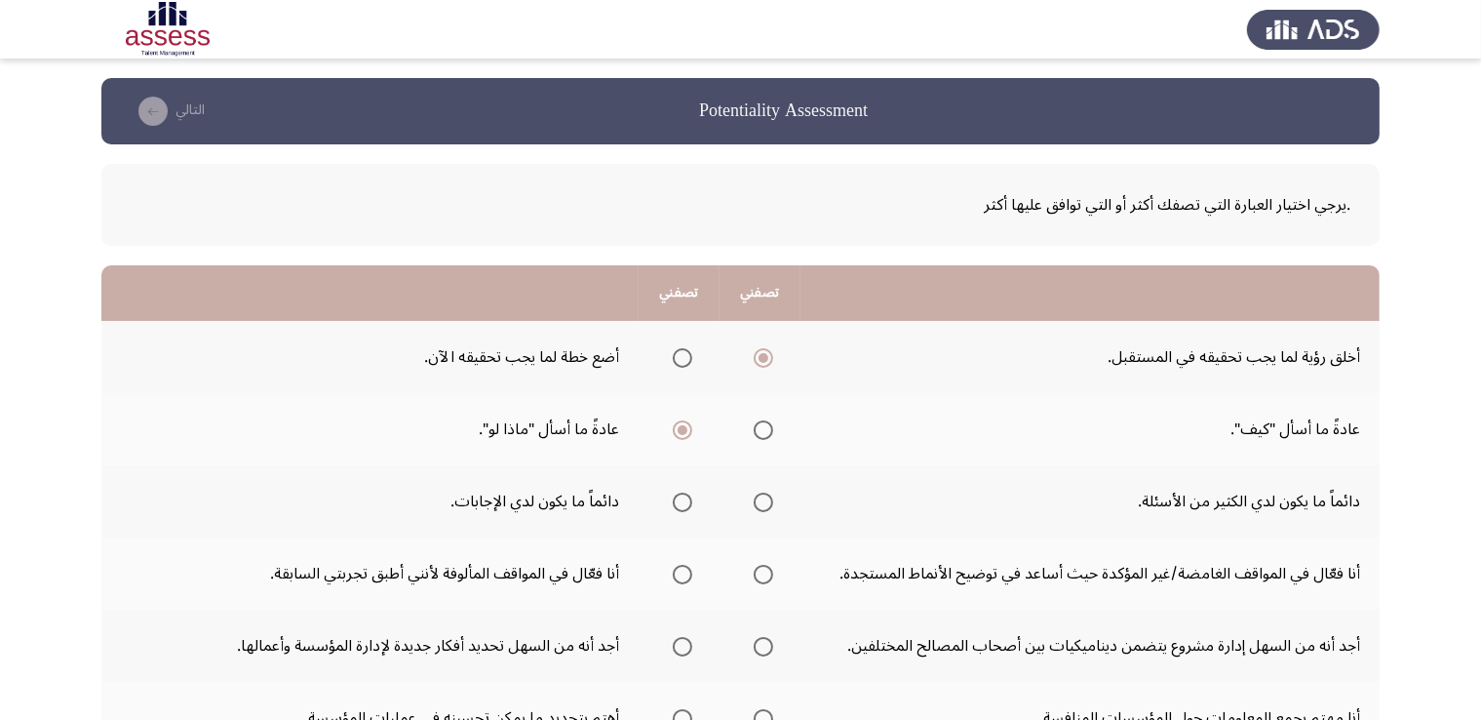
click at [682, 502] on span "Select an option" at bounding box center [682, 502] width 0 height 0
click at [682, 499] on input "Select an option" at bounding box center [682, 501] width 19 height 19
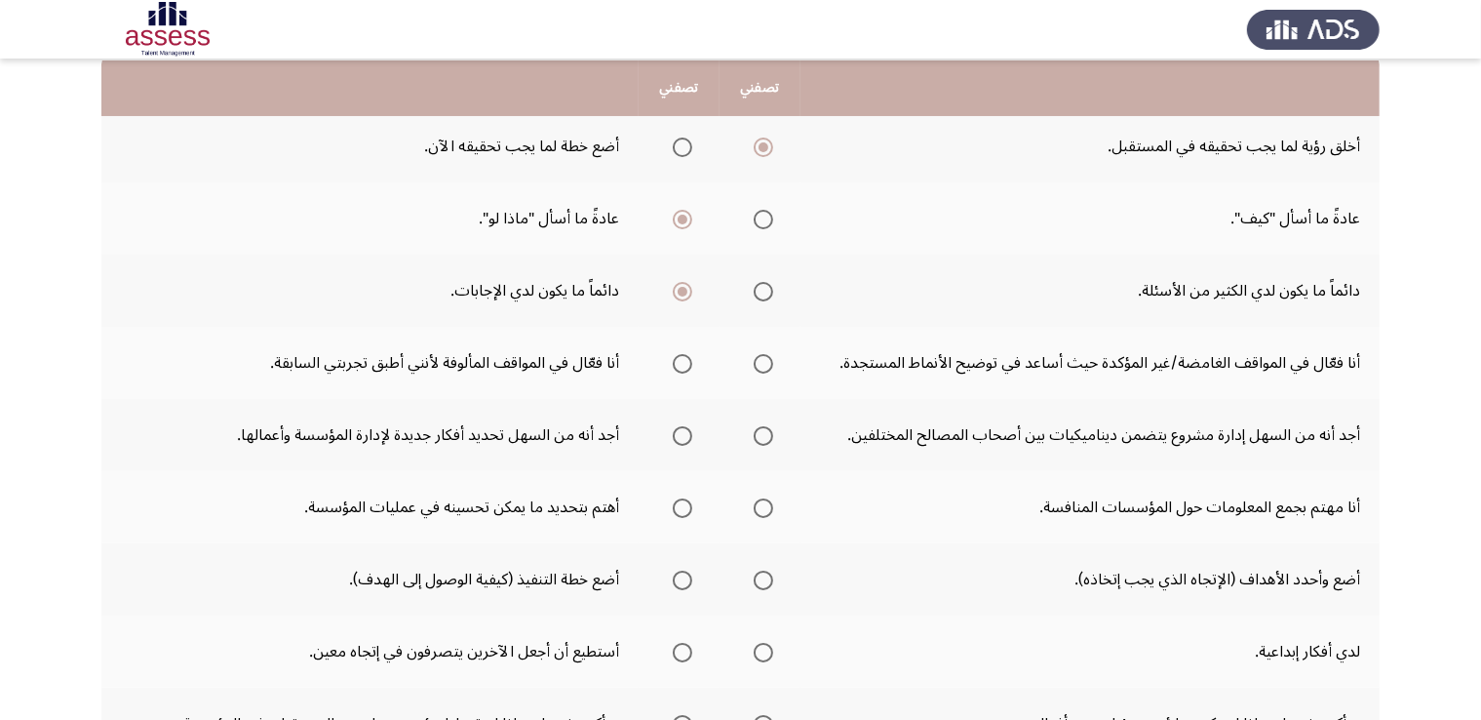
scroll to position [216, 0]
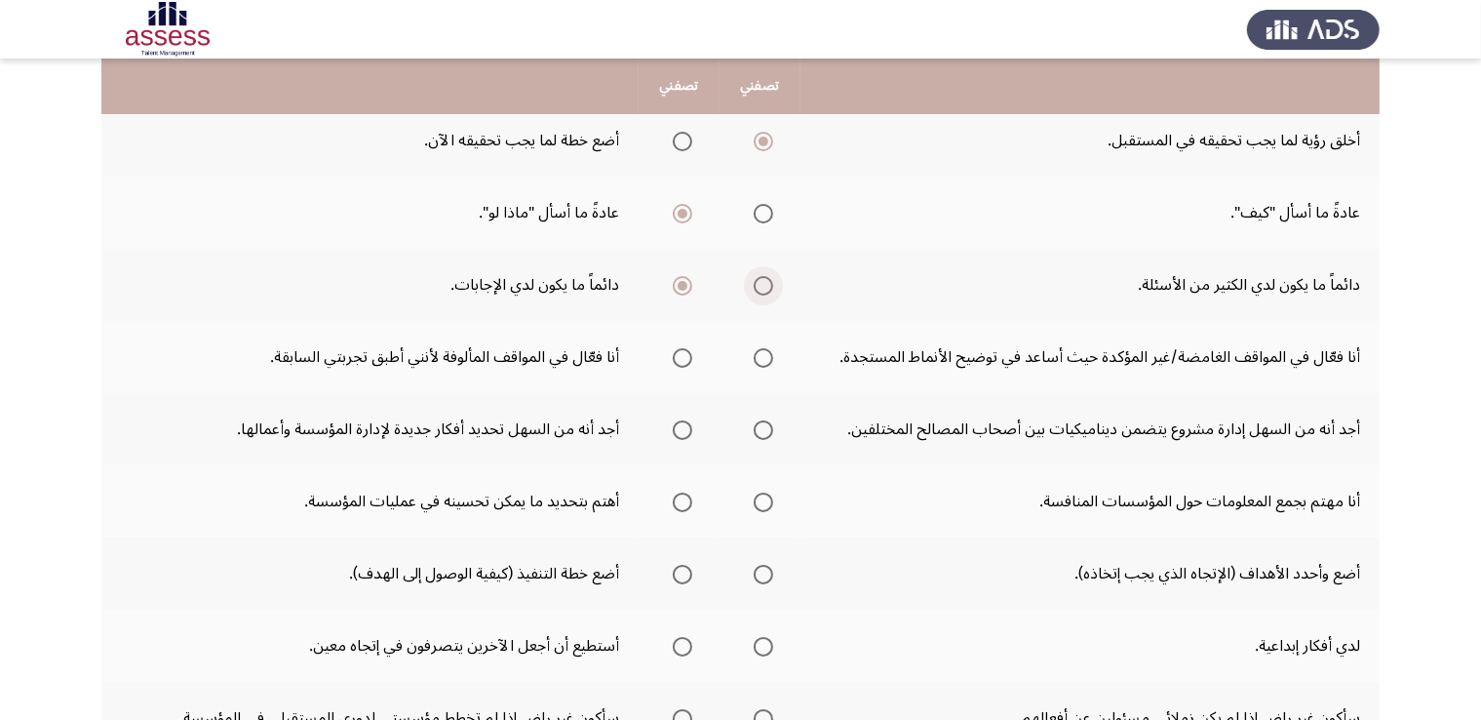
click at [763, 286] on span "Select an option" at bounding box center [763, 286] width 0 height 0
click at [762, 283] on input "Select an option" at bounding box center [763, 285] width 19 height 19
click at [682, 286] on span "Select an option" at bounding box center [682, 286] width 0 height 0
click at [682, 283] on input "Select an option" at bounding box center [682, 285] width 19 height 19
click at [763, 358] on span "Select an option" at bounding box center [763, 358] width 0 height 0
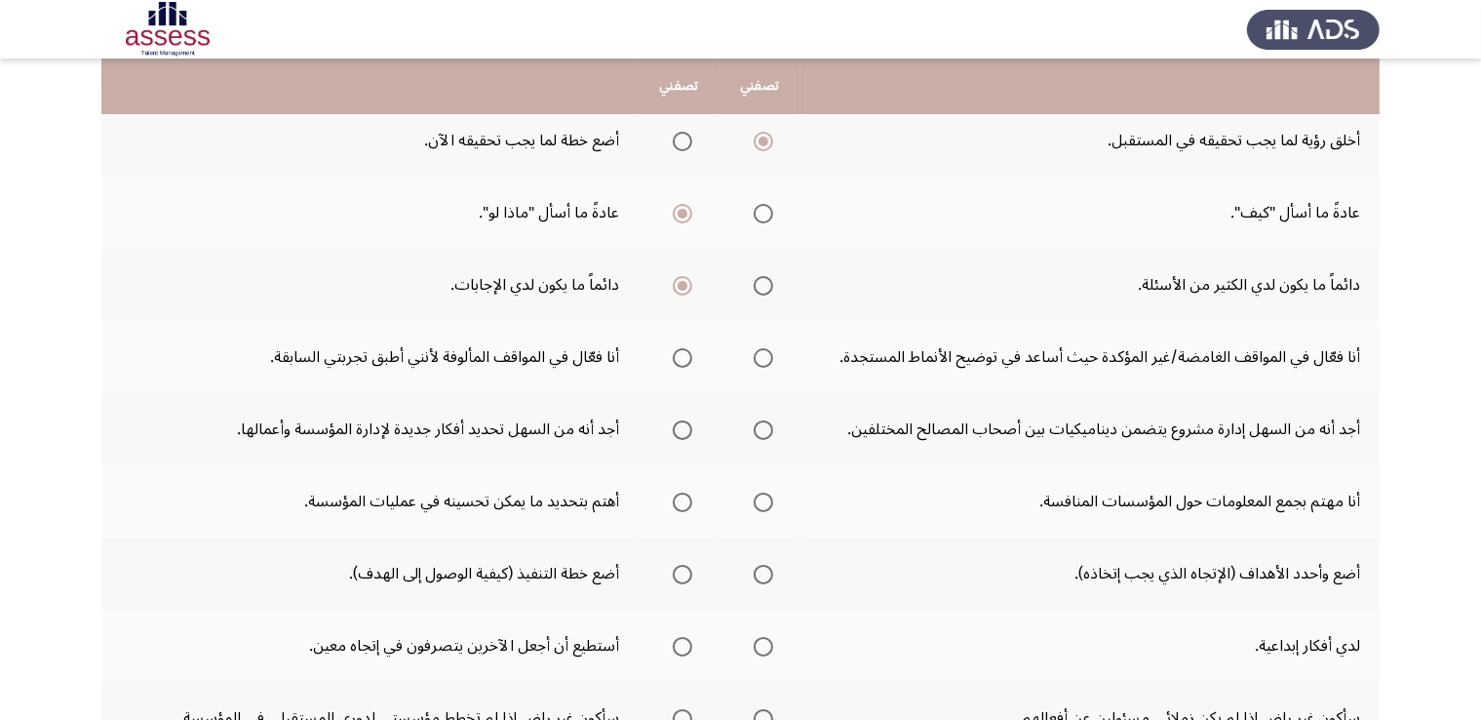
click at [762, 355] on input "Select an option" at bounding box center [763, 357] width 19 height 19
click at [763, 430] on span "Select an option" at bounding box center [763, 430] width 0 height 0
click at [762, 426] on input "Select an option" at bounding box center [763, 429] width 19 height 19
click at [682, 502] on span "Select an option" at bounding box center [682, 502] width 0 height 0
click at [682, 498] on input "Select an option" at bounding box center [682, 501] width 19 height 19
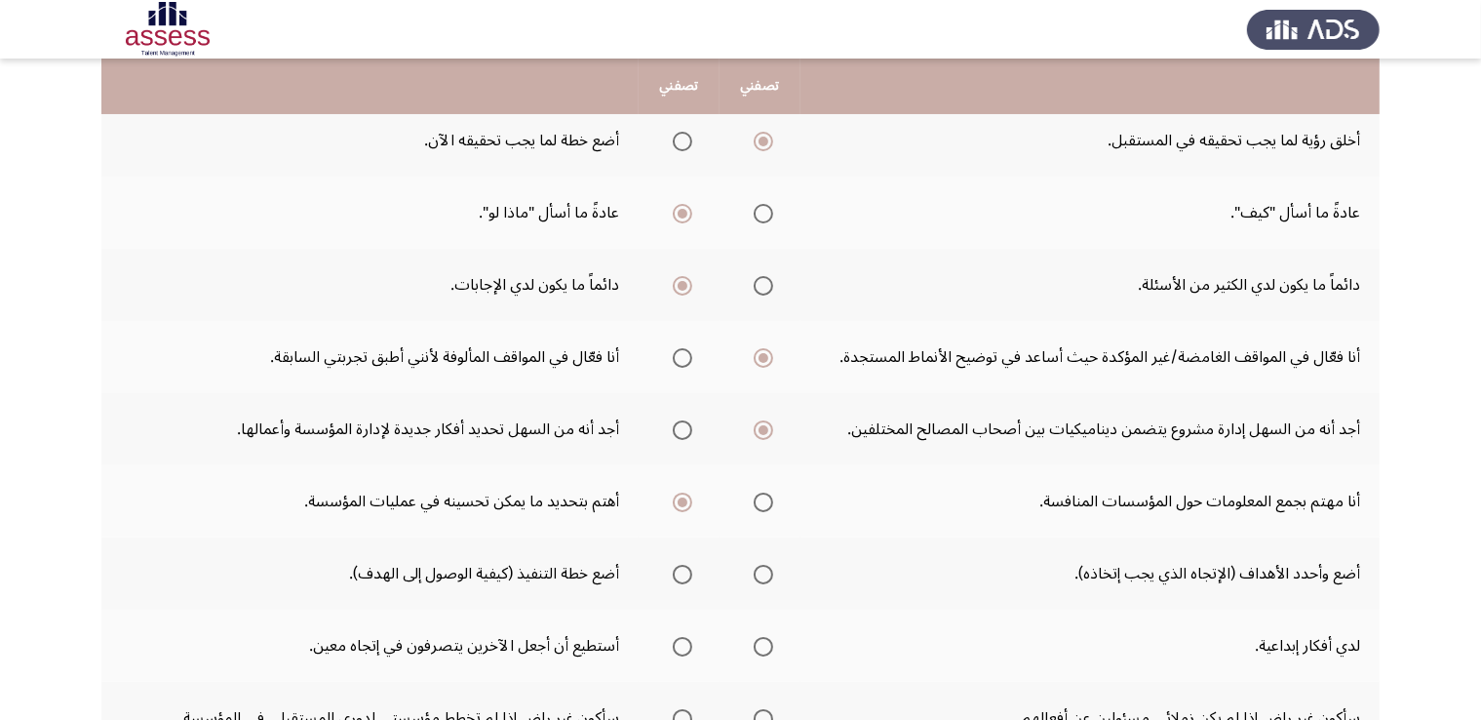
click at [682, 430] on span "Select an option" at bounding box center [682, 430] width 0 height 0
click at [682, 426] on input "Select an option" at bounding box center [682, 429] width 19 height 19
click at [763, 574] on span "Select an option" at bounding box center [763, 574] width 0 height 0
click at [762, 569] on input "Select an option" at bounding box center [763, 574] width 19 height 19
click at [763, 646] on span "Select an option" at bounding box center [763, 646] width 0 height 0
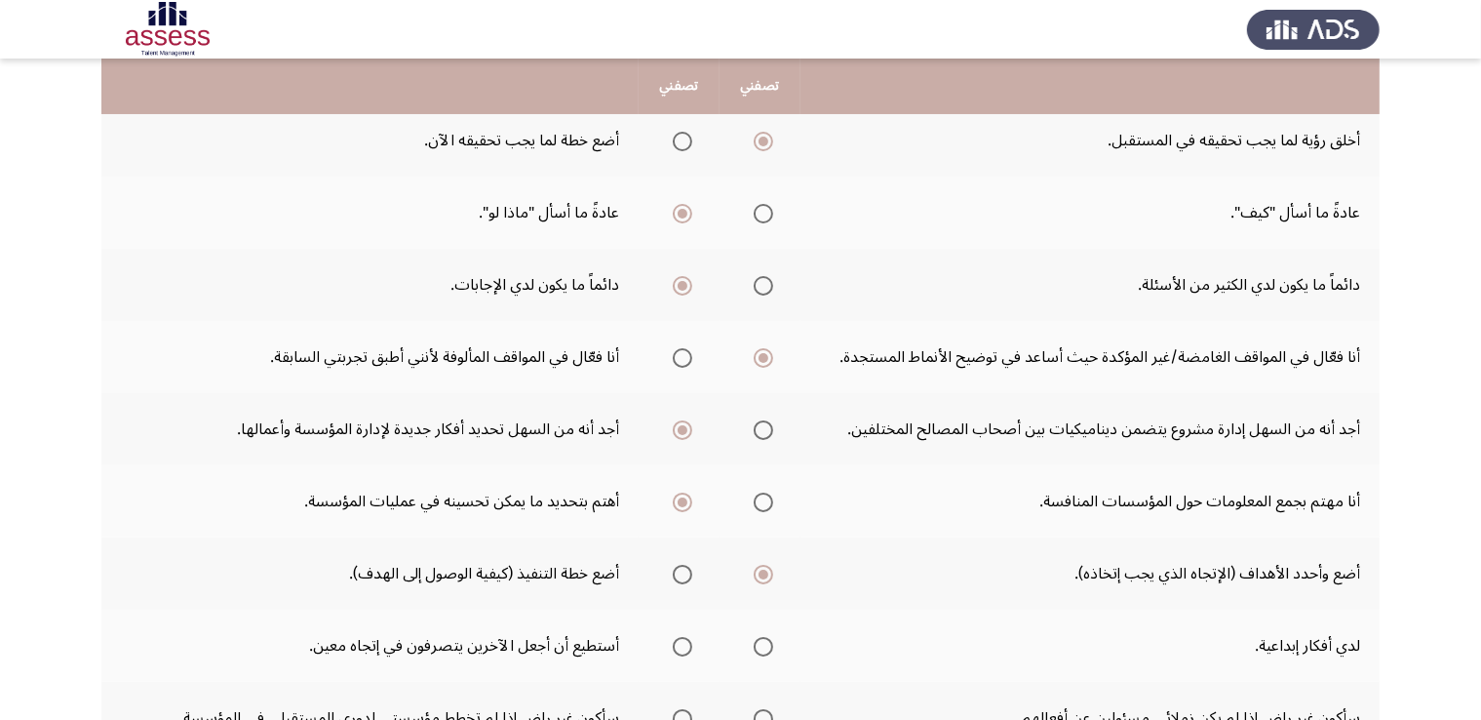
click at [762, 642] on input "Select an option" at bounding box center [763, 646] width 19 height 19
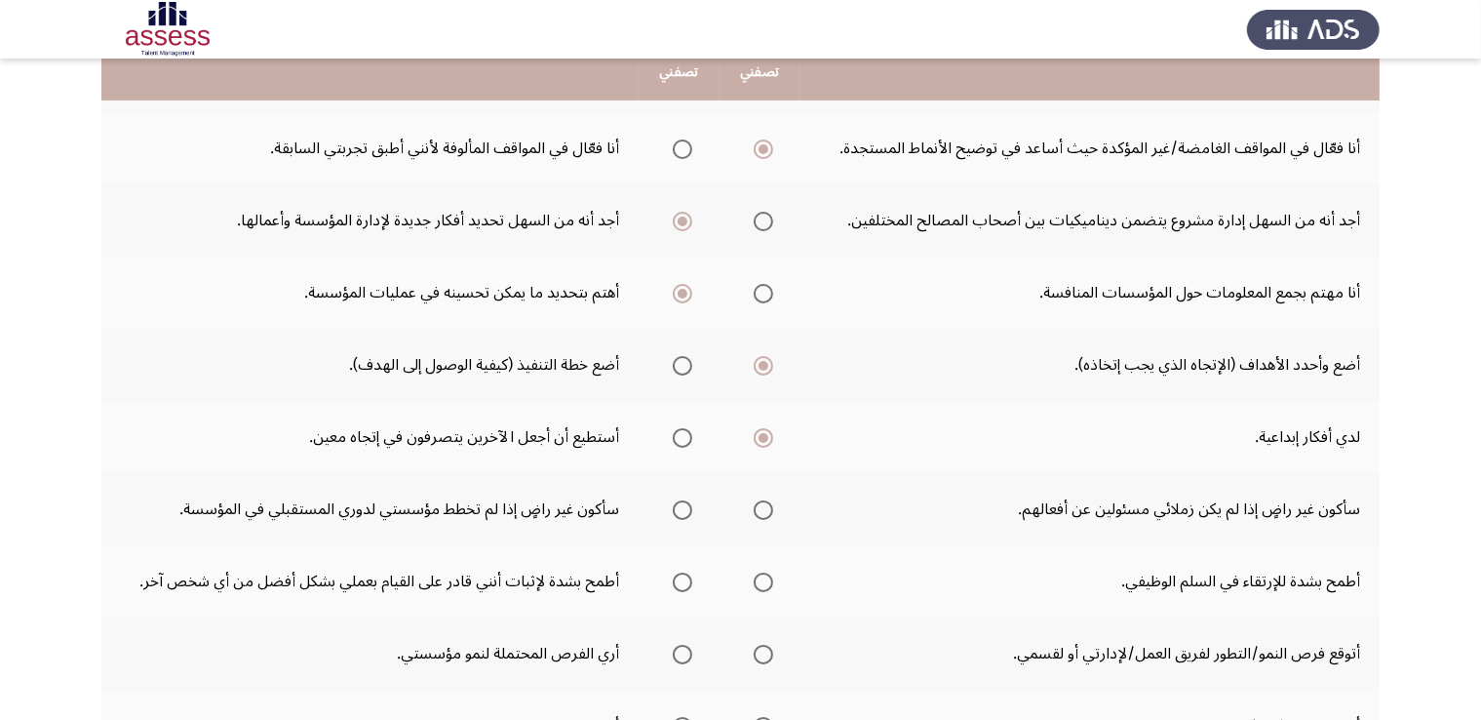
scroll to position [472, 0]
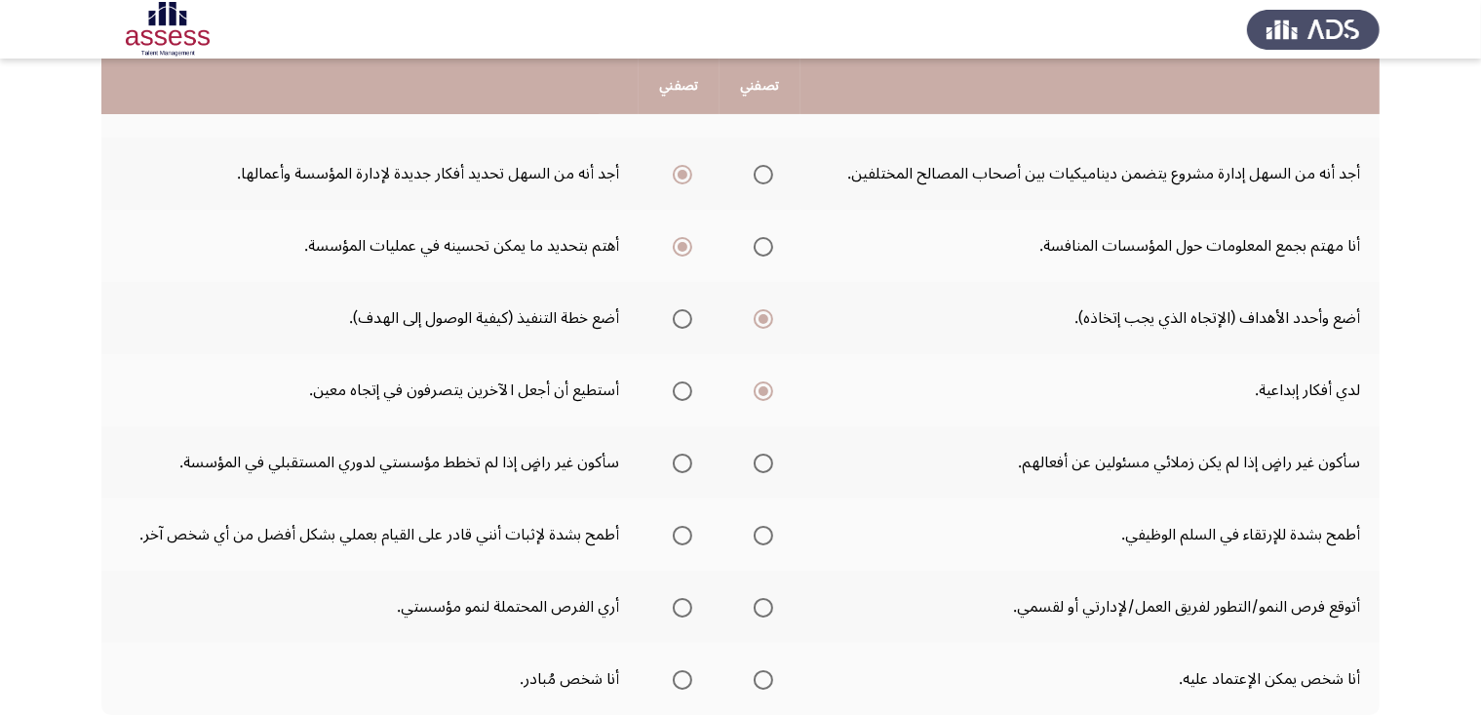
click at [688, 385] on span "Select an option" at bounding box center [682, 390] width 19 height 19
click at [688, 385] on input "Select an option" at bounding box center [682, 390] width 19 height 19
click at [682, 463] on span "Select an option" at bounding box center [682, 463] width 0 height 0
click at [682, 458] on input "Select an option" at bounding box center [682, 462] width 19 height 19
click at [764, 536] on span "Select an option" at bounding box center [763, 535] width 19 height 19
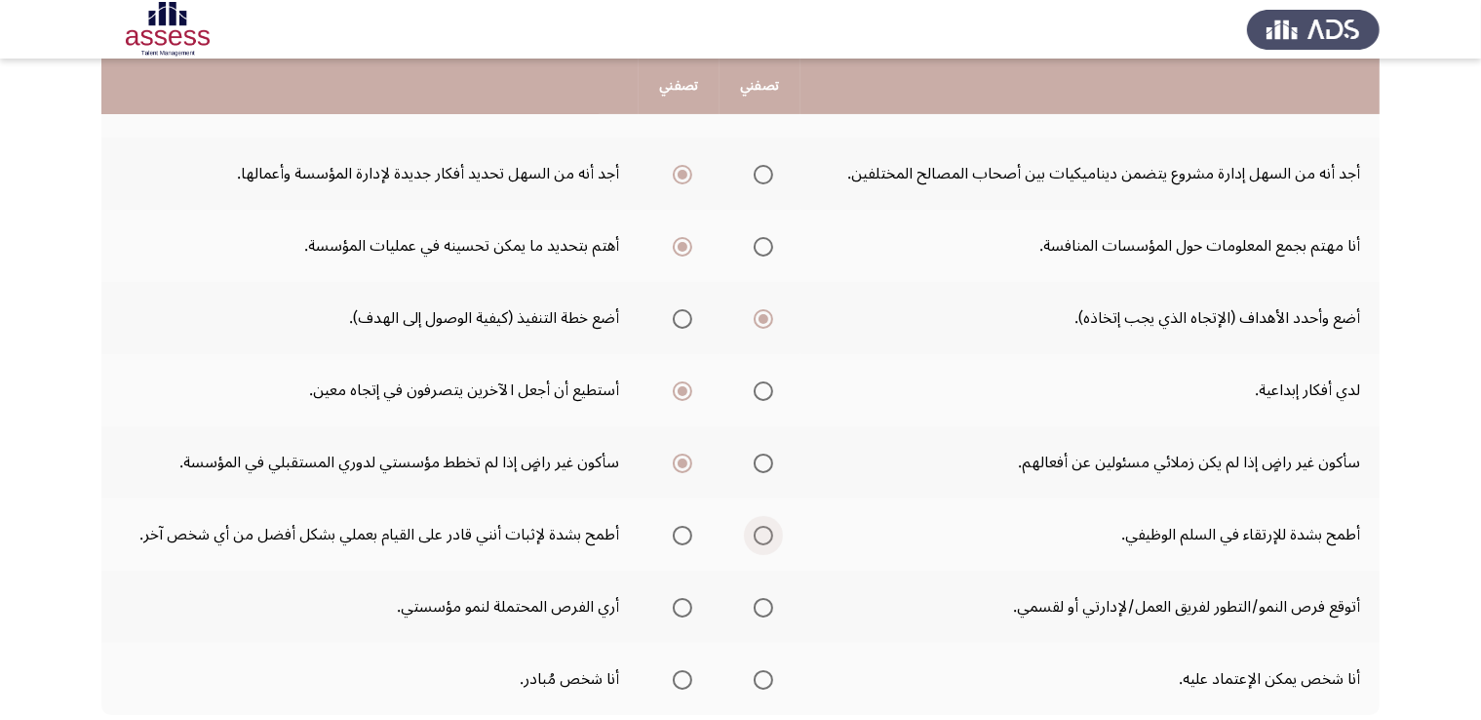
click at [764, 536] on input "Select an option" at bounding box center [763, 535] width 19 height 19
click at [682, 607] on span "Select an option" at bounding box center [682, 607] width 0 height 0
click at [682, 602] on input "Select an option" at bounding box center [682, 607] width 19 height 19
click at [763, 607] on span "Select an option" at bounding box center [763, 607] width 0 height 0
click at [763, 680] on span "Select an option" at bounding box center [763, 680] width 0 height 0
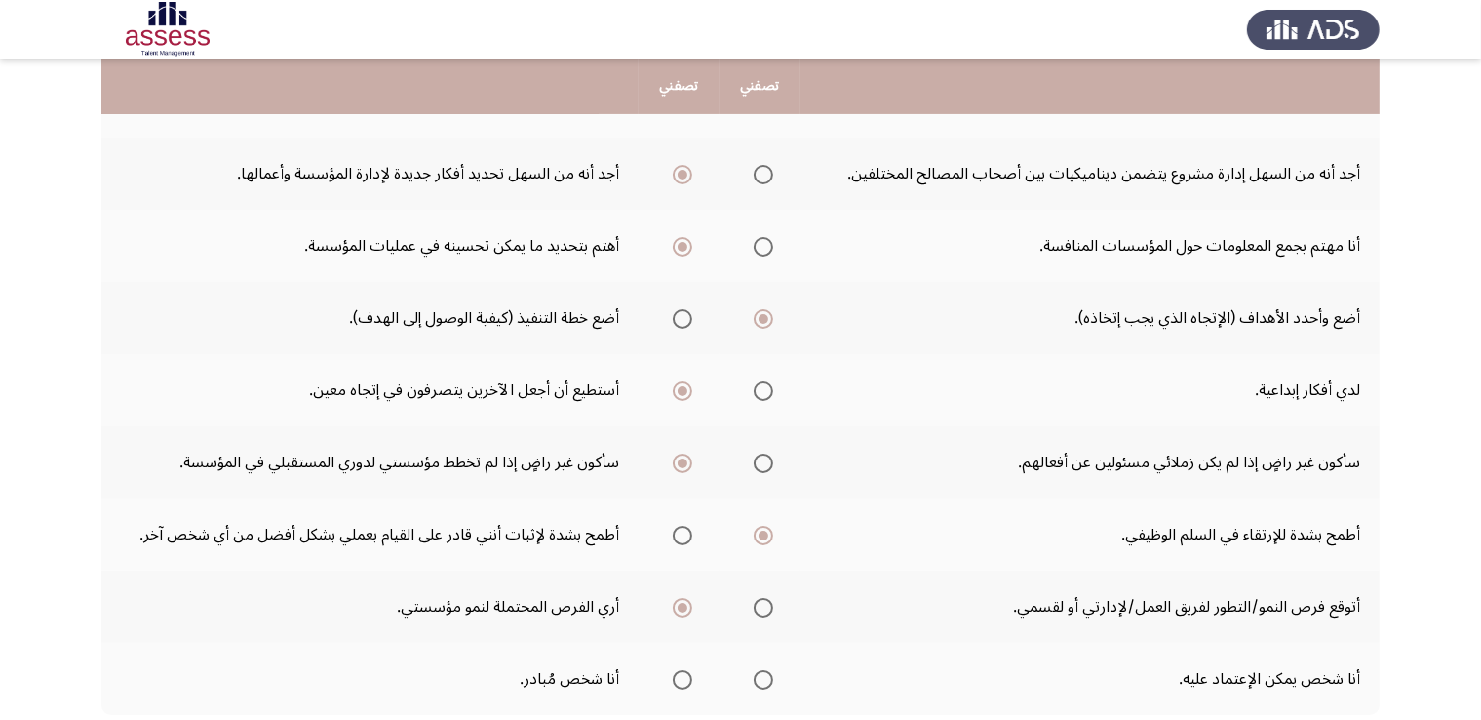
click at [762, 674] on input "Select an option" at bounding box center [763, 679] width 19 height 19
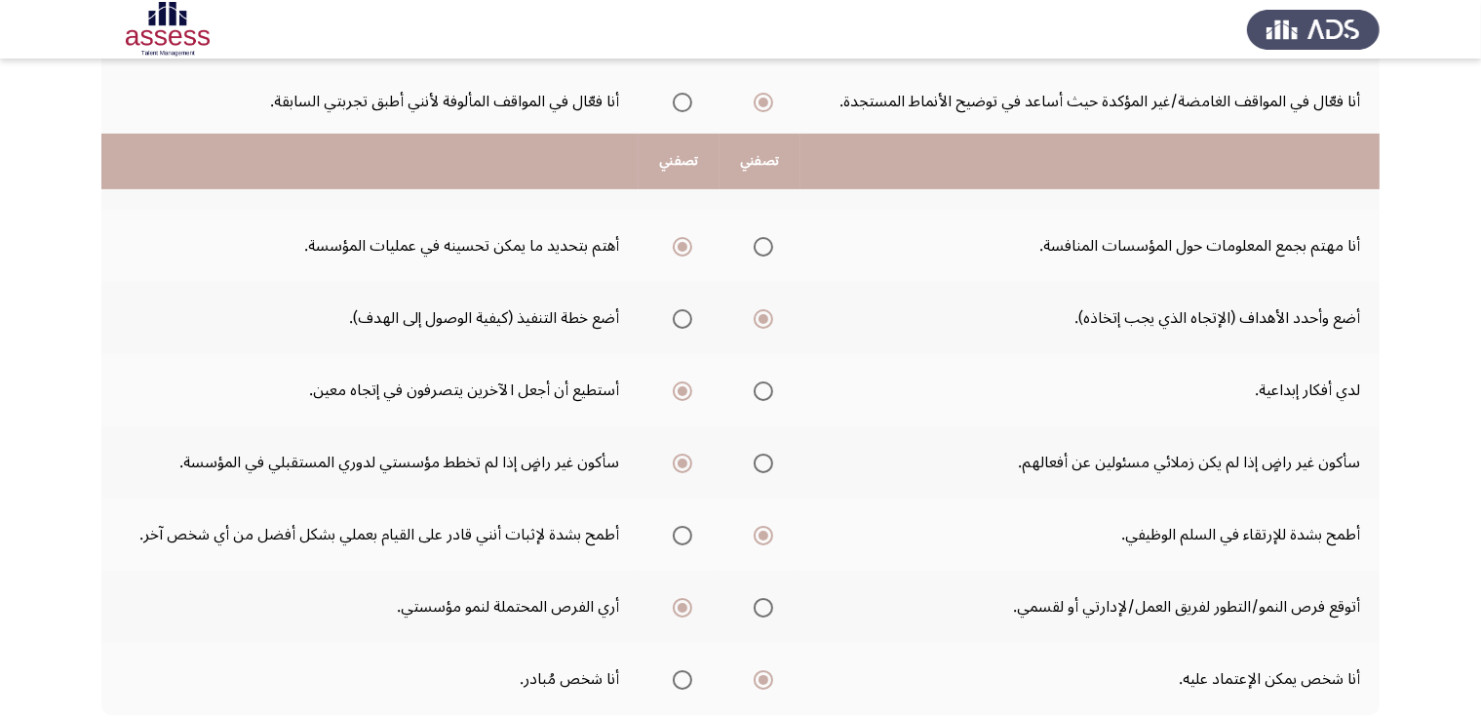
scroll to position [599, 0]
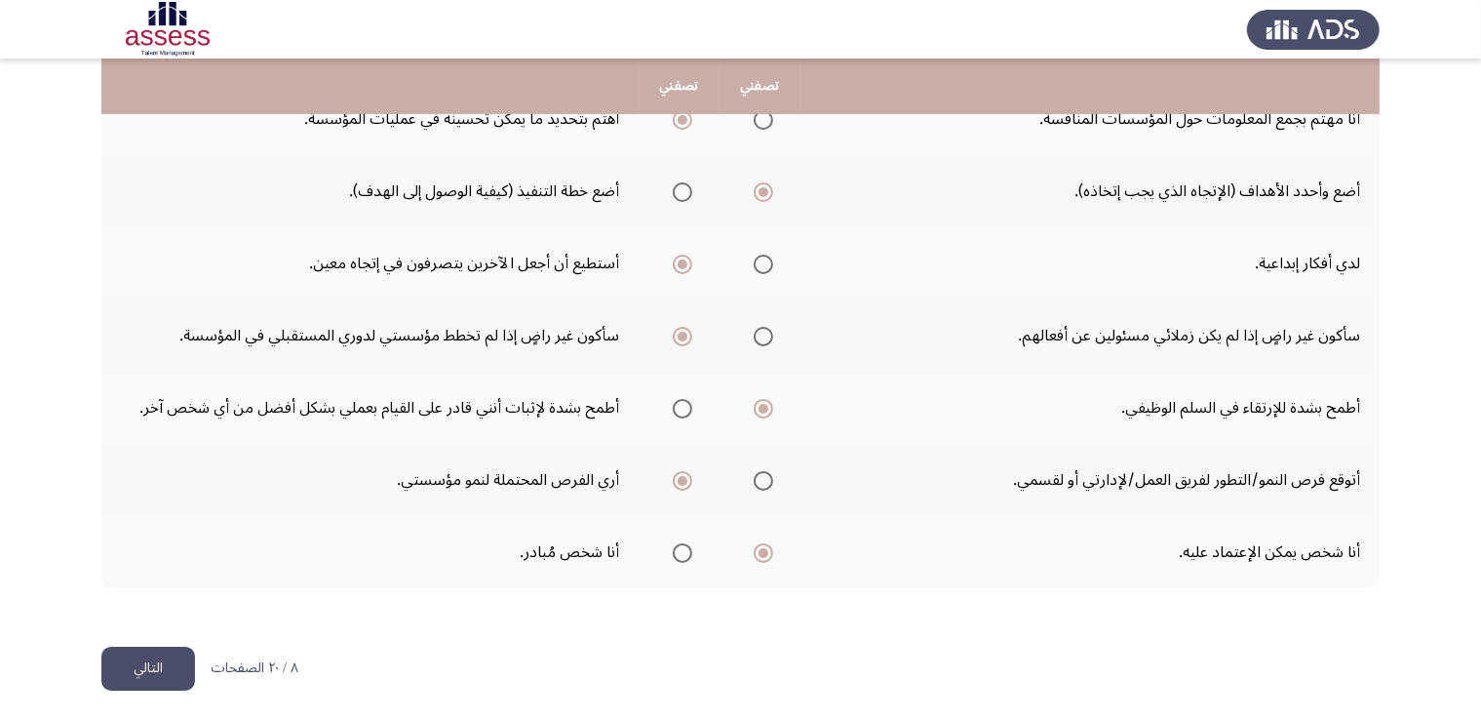
click at [157, 662] on button "التالي" at bounding box center [148, 668] width 94 height 44
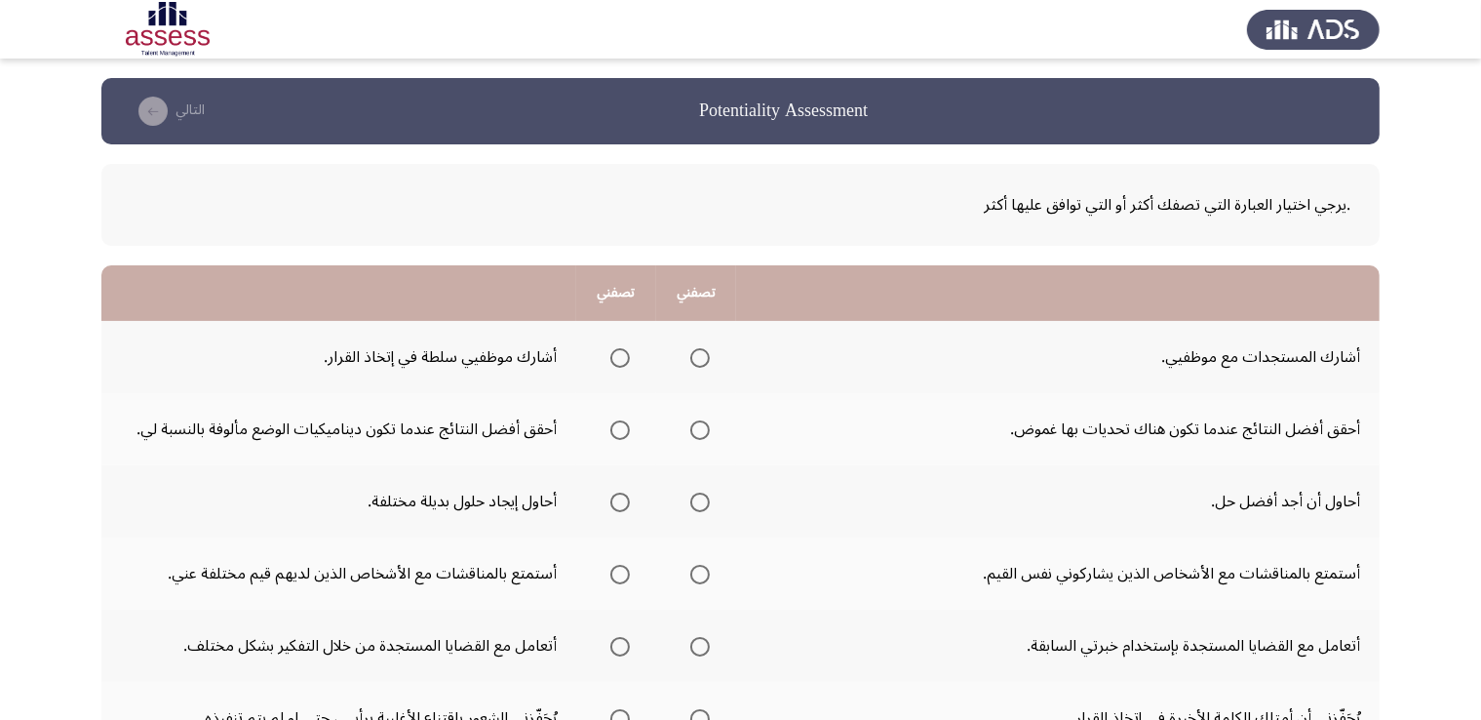
click at [700, 358] on span "Select an option" at bounding box center [700, 358] width 0 height 0
click at [702, 356] on input "Select an option" at bounding box center [699, 357] width 19 height 19
click at [700, 430] on span "Select an option" at bounding box center [700, 430] width 0 height 0
click at [702, 428] on input "Select an option" at bounding box center [699, 429] width 19 height 19
click at [620, 502] on span "Select an option" at bounding box center [620, 502] width 0 height 0
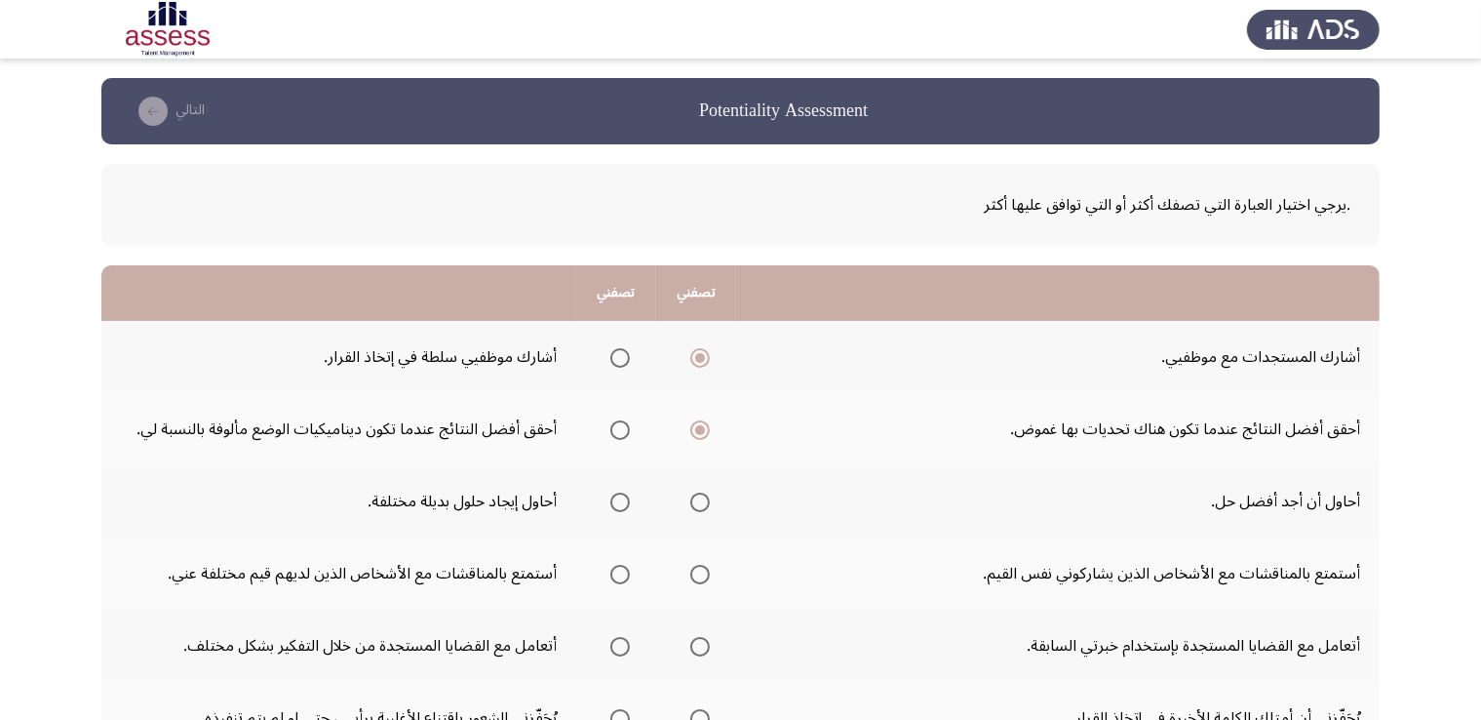
click at [621, 499] on input "Select an option" at bounding box center [619, 501] width 19 height 19
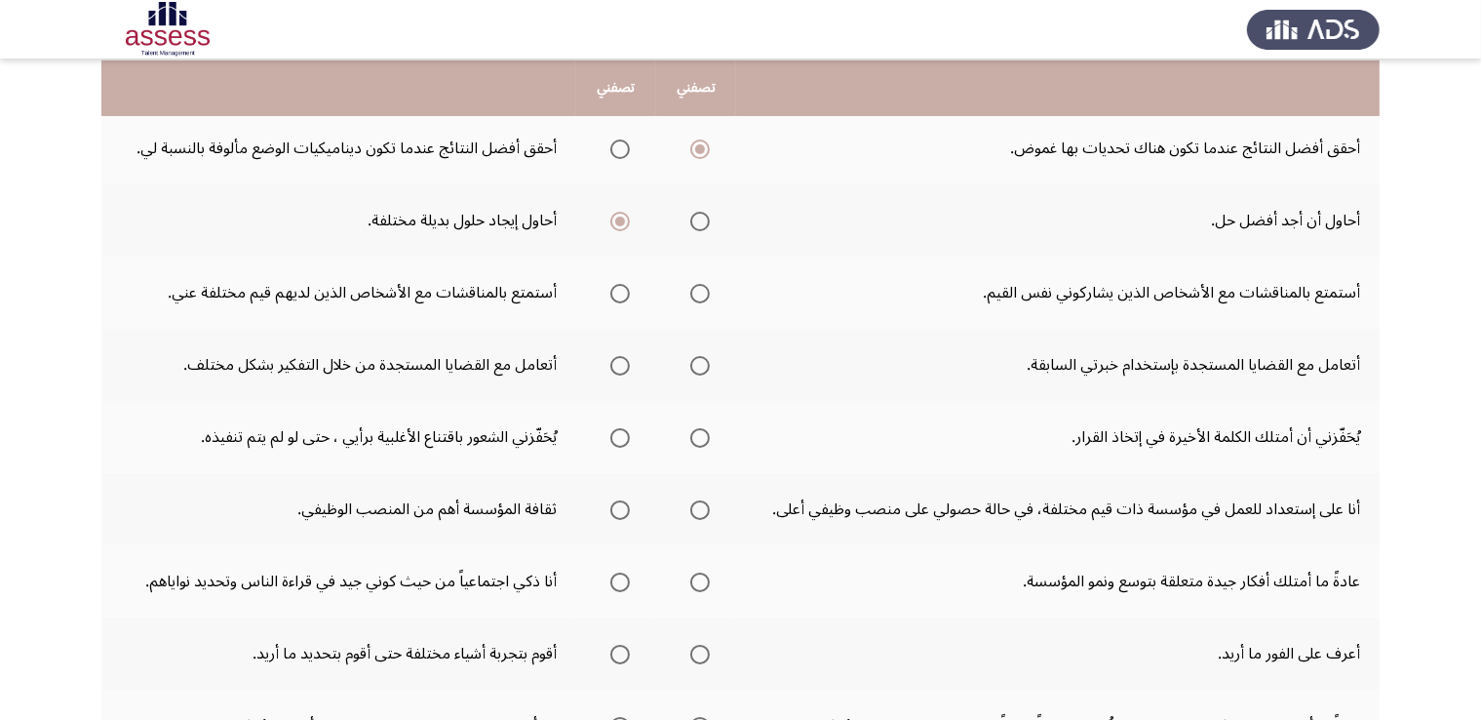
scroll to position [283, 0]
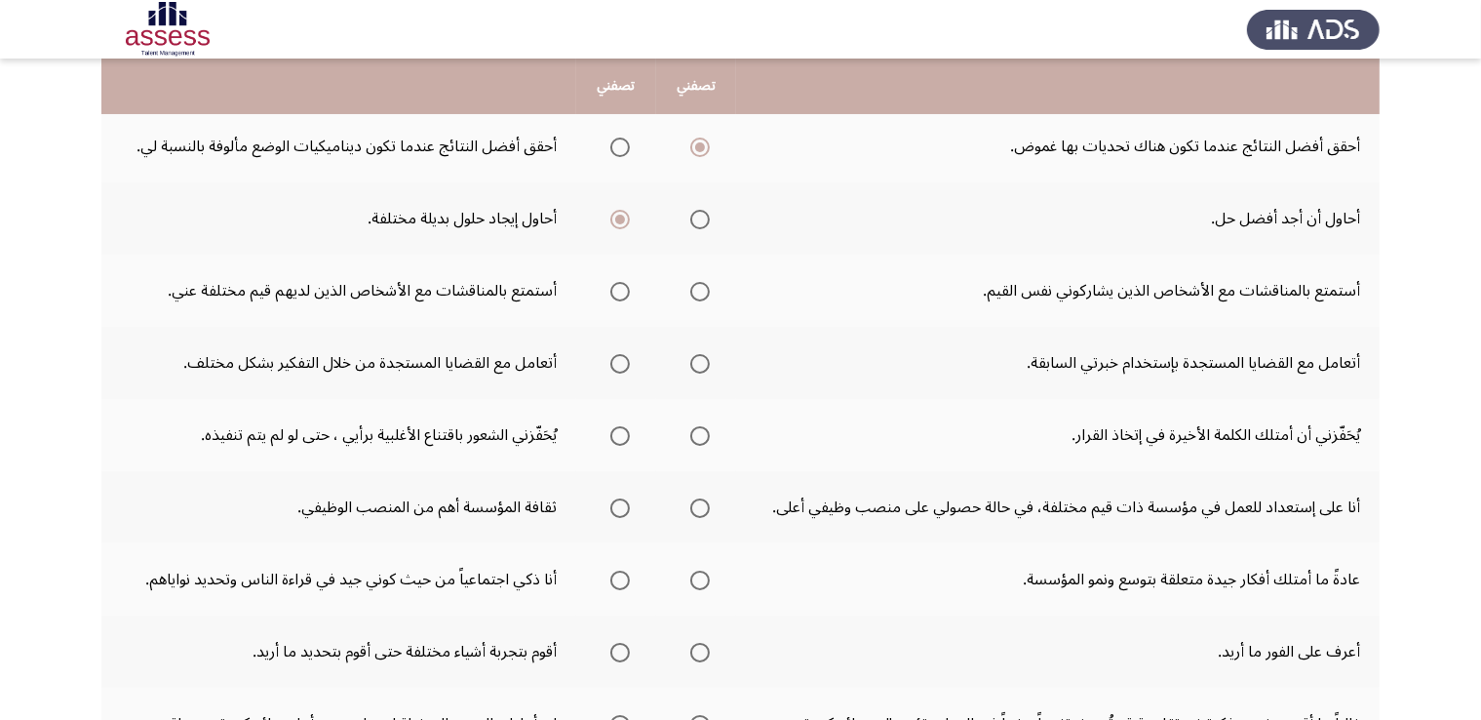
click at [620, 292] on span "Select an option" at bounding box center [620, 292] width 0 height 0
click at [621, 289] on input "Select an option" at bounding box center [619, 291] width 19 height 19
click at [703, 382] on th at bounding box center [696, 363] width 80 height 72
click at [700, 364] on span "Select an option" at bounding box center [700, 364] width 0 height 0
click at [702, 360] on input "Select an option" at bounding box center [699, 363] width 19 height 19
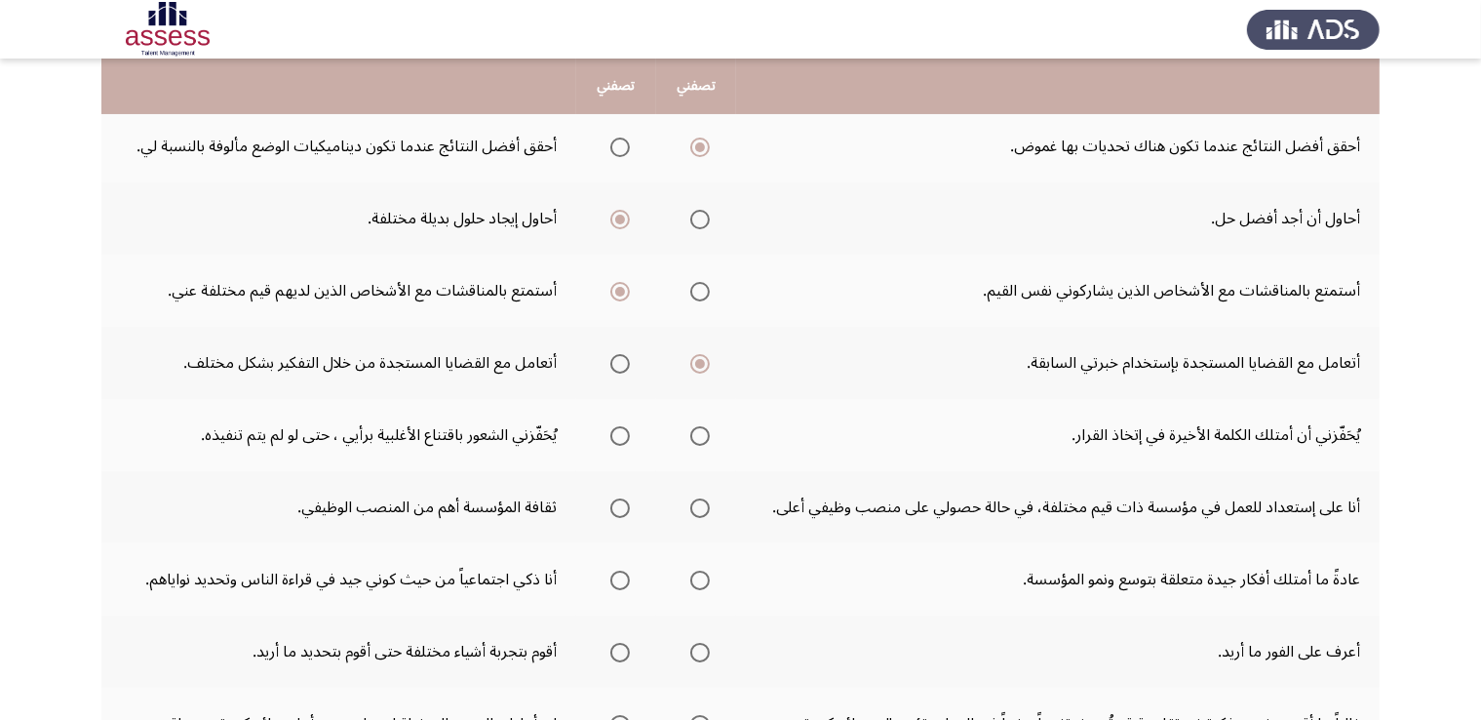
click at [620, 436] on span "Select an option" at bounding box center [620, 436] width 0 height 0
click at [621, 432] on input "Select an option" at bounding box center [619, 435] width 19 height 19
click at [620, 508] on span "Select an option" at bounding box center [620, 508] width 0 height 0
click at [621, 503] on input "Select an option" at bounding box center [619, 507] width 19 height 19
click at [706, 581] on span "Select an option" at bounding box center [699, 579] width 19 height 19
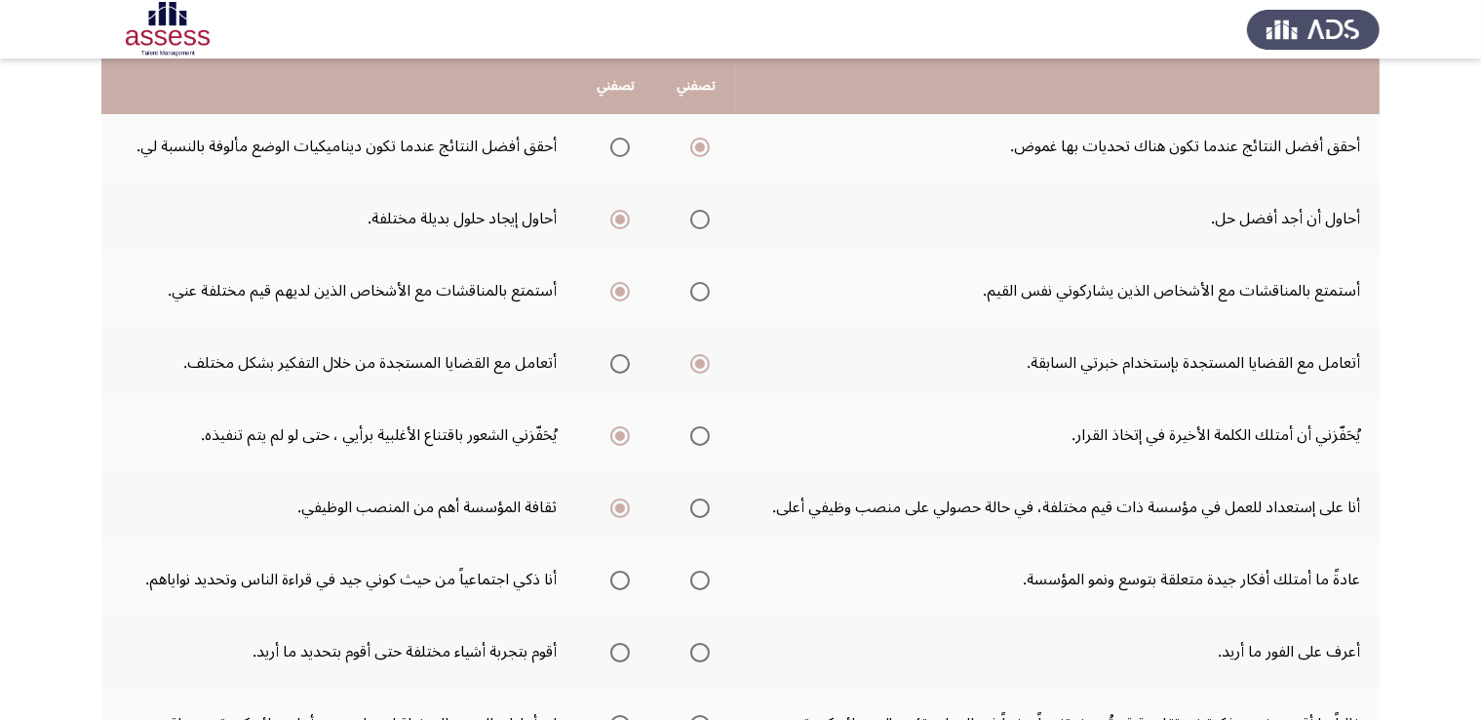
click at [706, 581] on input "Select an option" at bounding box center [699, 579] width 19 height 19
click at [620, 652] on span "Select an option" at bounding box center [620, 652] width 0 height 0
click at [621, 647] on input "Select an option" at bounding box center [619, 652] width 19 height 19
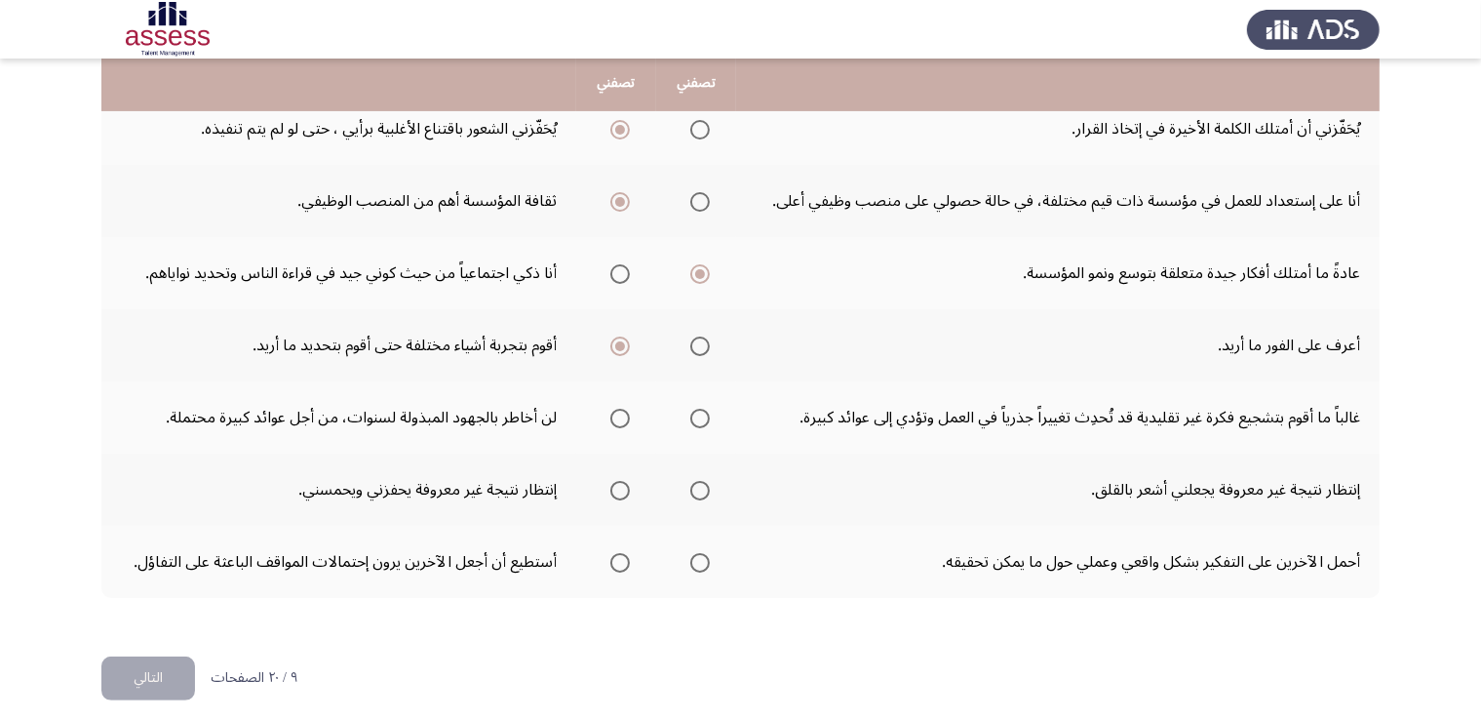
scroll to position [599, 0]
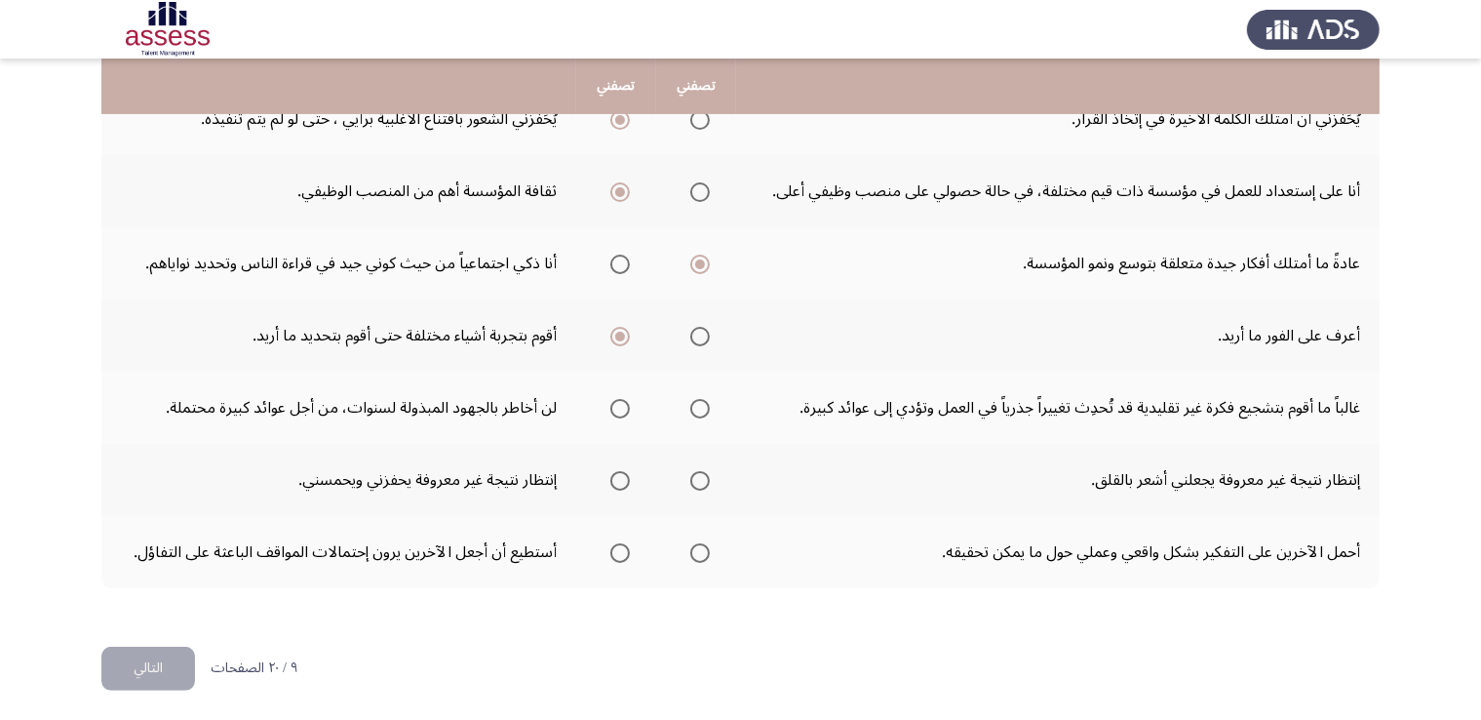
click at [620, 409] on span "Select an option" at bounding box center [620, 409] width 0 height 0
click at [621, 403] on input "Select an option" at bounding box center [619, 408] width 19 height 19
click at [620, 481] on span "Select an option" at bounding box center [620, 481] width 0 height 0
click at [621, 475] on input "Select an option" at bounding box center [619, 480] width 19 height 19
click at [700, 553] on span "Select an option" at bounding box center [700, 553] width 0 height 0
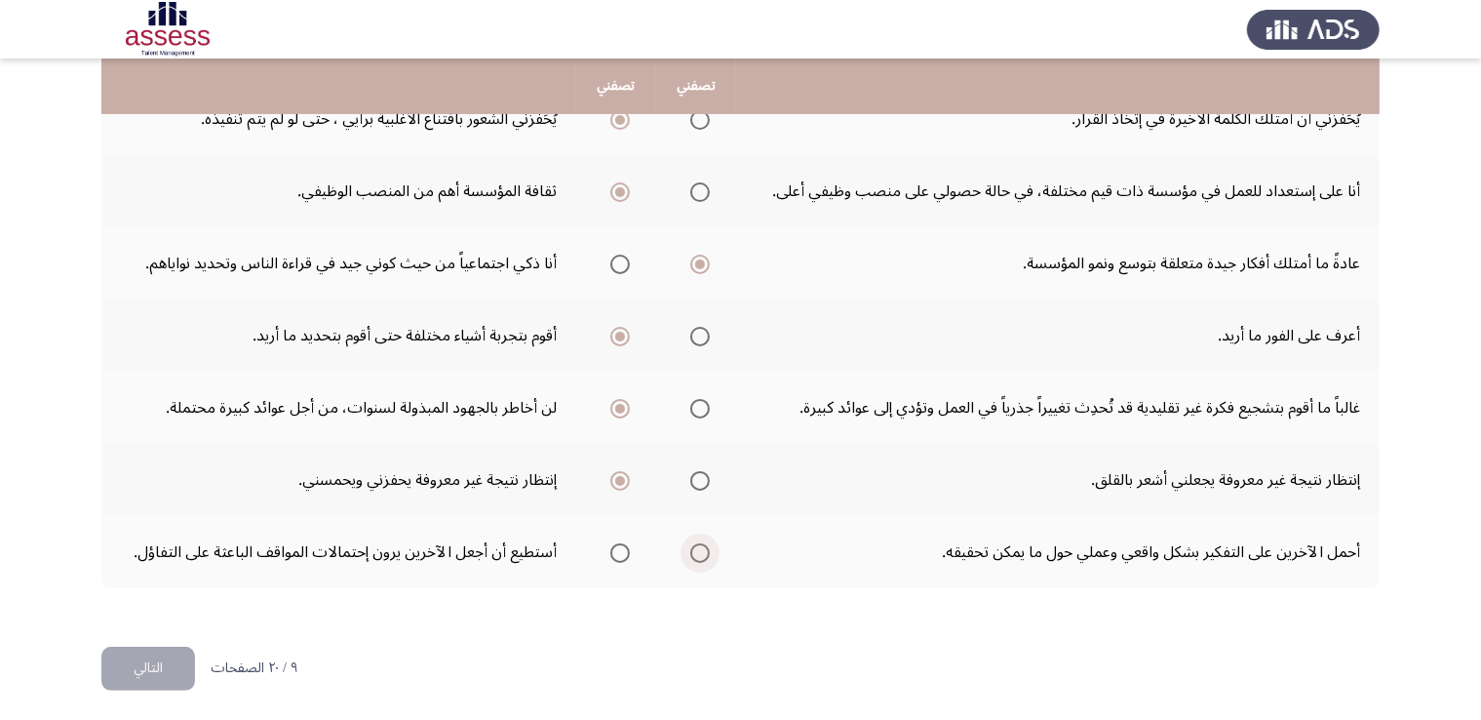
click at [702, 546] on input "Select an option" at bounding box center [699, 552] width 19 height 19
click at [164, 678] on button "التالي" at bounding box center [148, 668] width 94 height 44
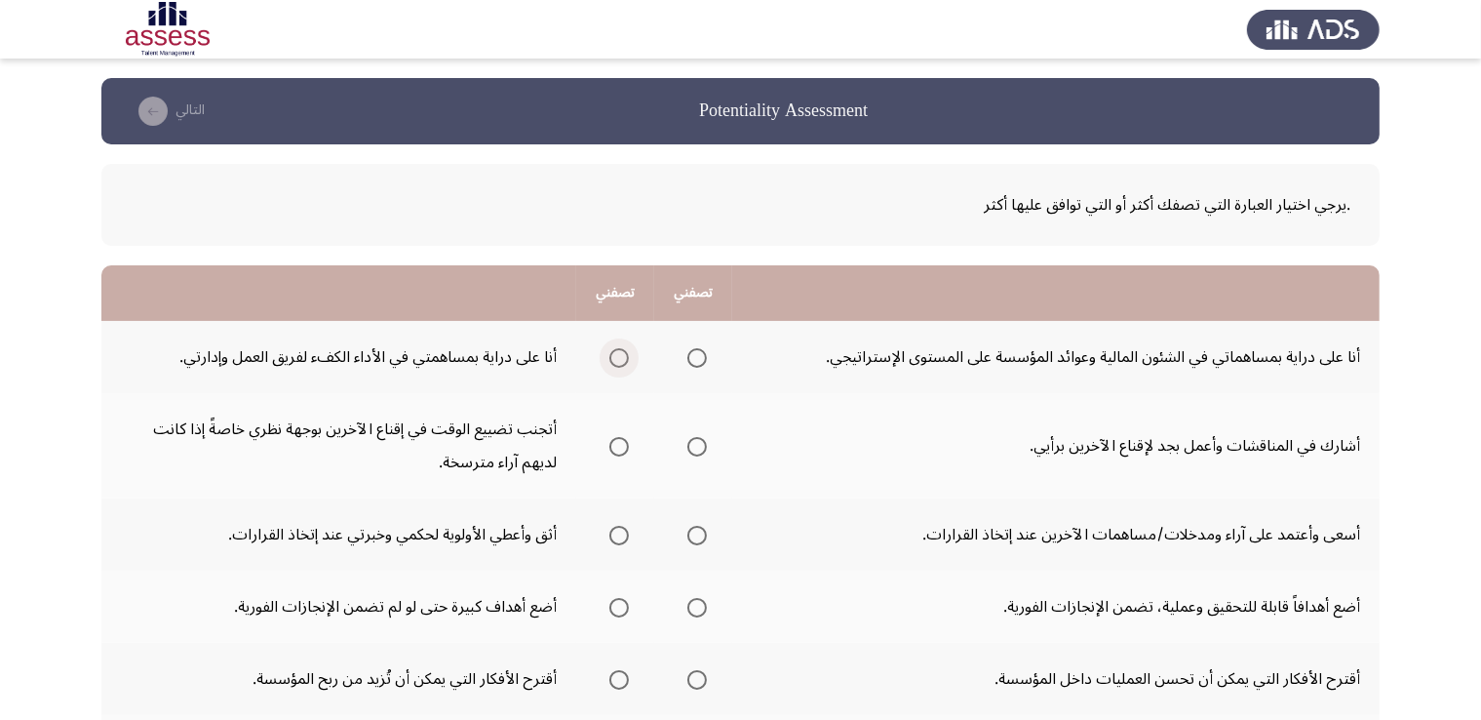
click at [619, 358] on span "Select an option" at bounding box center [619, 358] width 0 height 0
click at [617, 356] on input "Select an option" at bounding box center [618, 357] width 19 height 19
click at [697, 447] on span "Select an option" at bounding box center [697, 447] width 0 height 0
click at [696, 445] on input "Select an option" at bounding box center [696, 446] width 19 height 19
click at [702, 532] on span "Select an option" at bounding box center [696, 535] width 19 height 19
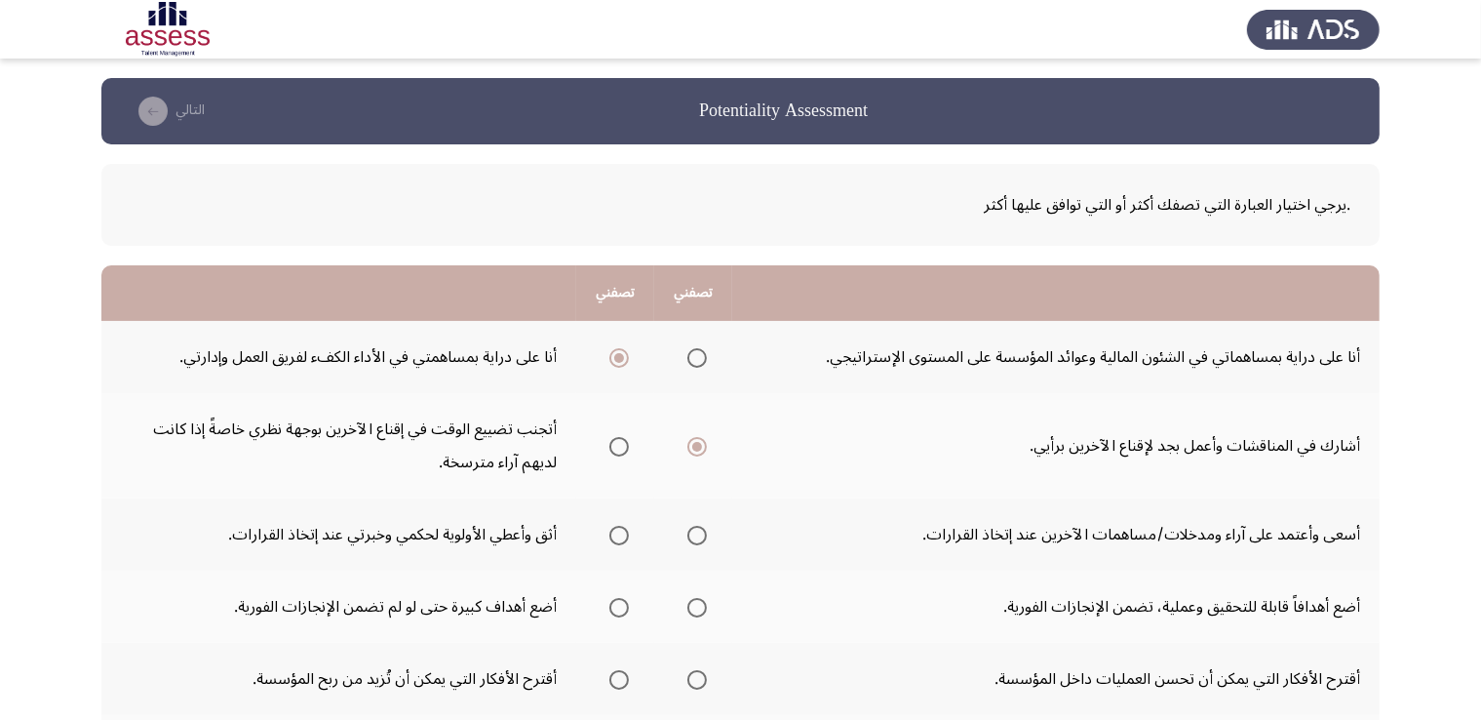
click at [702, 532] on input "Select an option" at bounding box center [696, 535] width 19 height 19
click at [697, 607] on span "Select an option" at bounding box center [697, 607] width 0 height 0
click at [696, 604] on input "Select an option" at bounding box center [696, 607] width 19 height 19
click at [697, 680] on span "Select an option" at bounding box center [697, 680] width 0 height 0
click at [696, 676] on input "Select an option" at bounding box center [696, 679] width 19 height 19
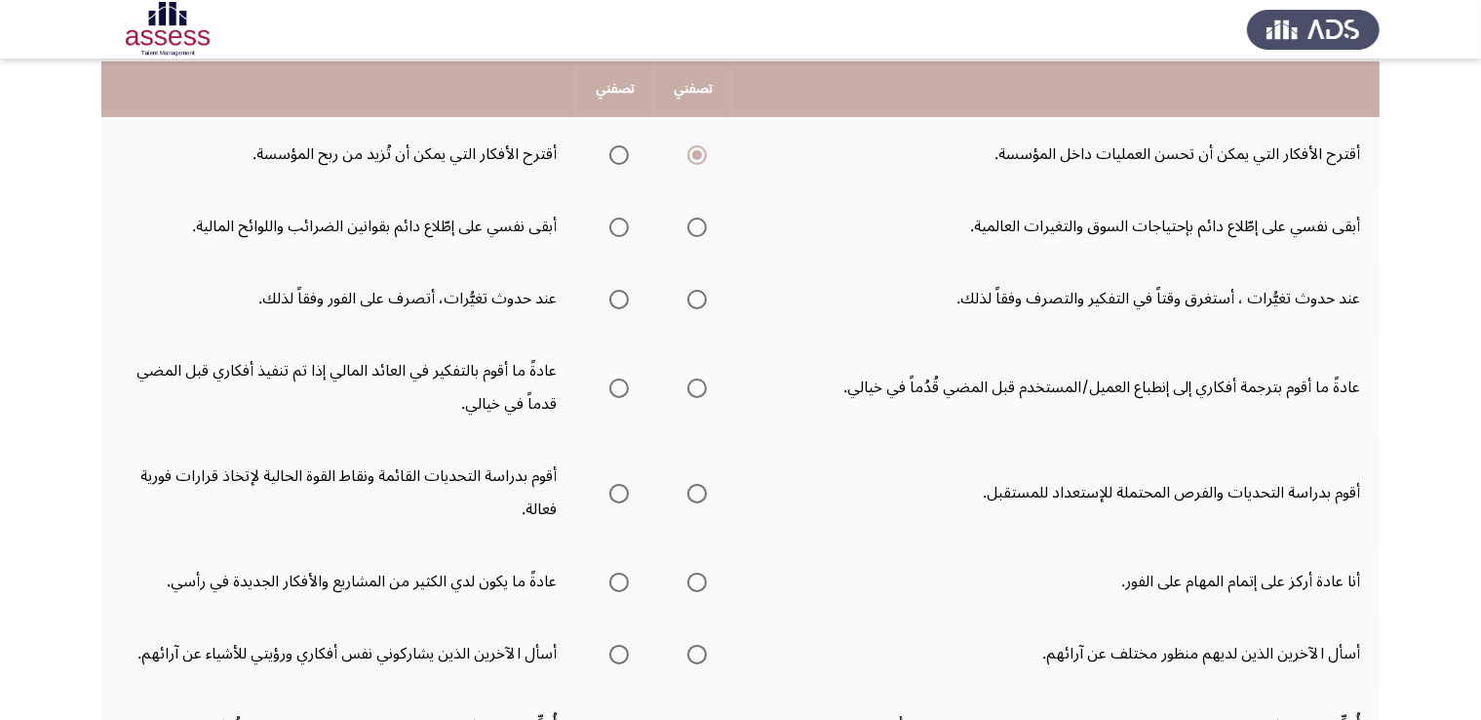
scroll to position [526, 0]
click at [697, 225] on span "Select an option" at bounding box center [697, 225] width 0 height 0
click at [696, 220] on input "Select an option" at bounding box center [696, 224] width 19 height 19
click at [619, 297] on span "Select an option" at bounding box center [619, 297] width 0 height 0
click at [617, 292] on input "Select an option" at bounding box center [618, 297] width 19 height 19
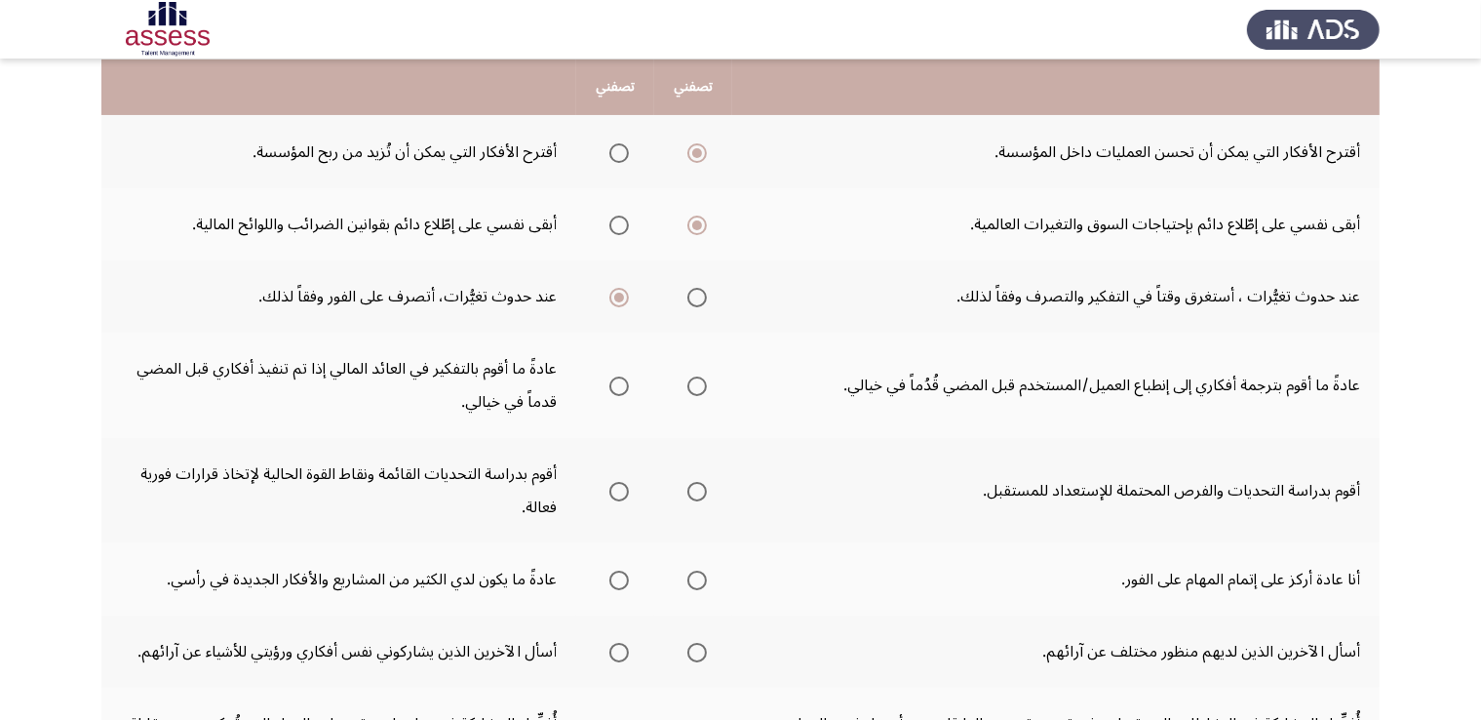
click at [697, 297] on span "Select an option" at bounding box center [697, 297] width 0 height 0
click at [696, 292] on input "Select an option" at bounding box center [696, 297] width 19 height 19
click at [697, 386] on span "Select an option" at bounding box center [697, 386] width 0 height 0
click at [696, 380] on input "Select an option" at bounding box center [696, 385] width 19 height 19
click at [702, 487] on span "Select an option" at bounding box center [696, 491] width 19 height 19
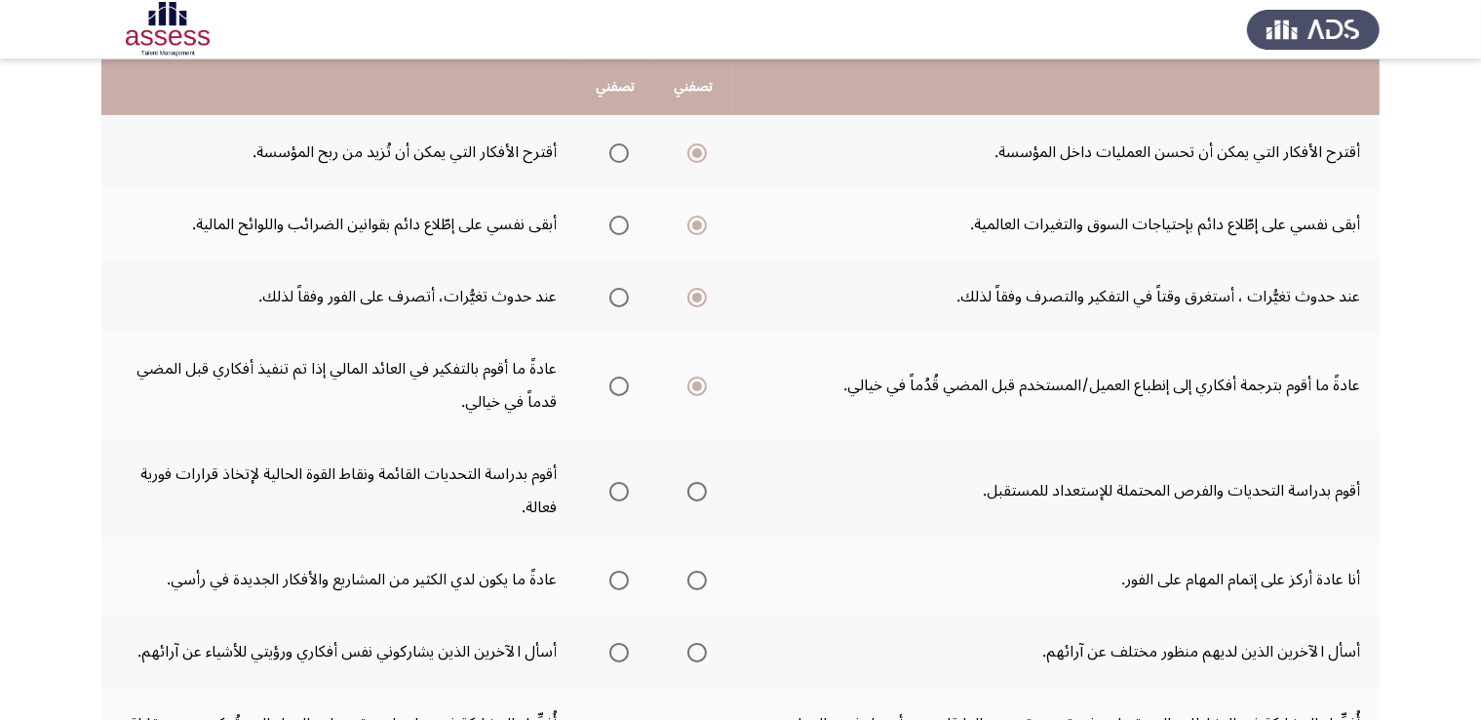
click at [702, 487] on input "Select an option" at bounding box center [696, 491] width 19 height 19
click at [628, 594] on th at bounding box center [615, 579] width 78 height 72
click at [696, 579] on span "Select an option" at bounding box center [696, 579] width 19 height 19
click at [696, 579] on input "Select an option" at bounding box center [696, 579] width 19 height 19
click at [700, 650] on span "Select an option" at bounding box center [696, 652] width 19 height 19
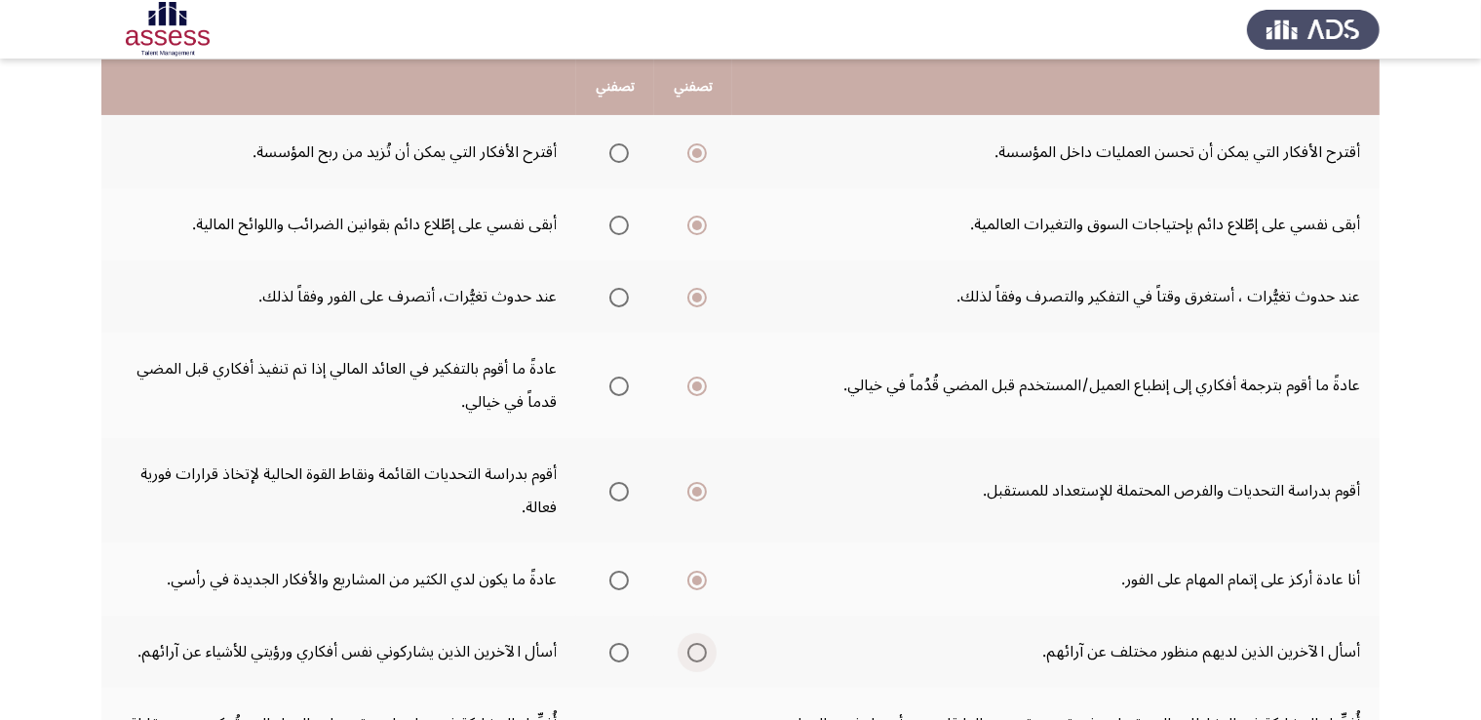
click at [700, 650] on input "Select an option" at bounding box center [696, 652] width 19 height 19
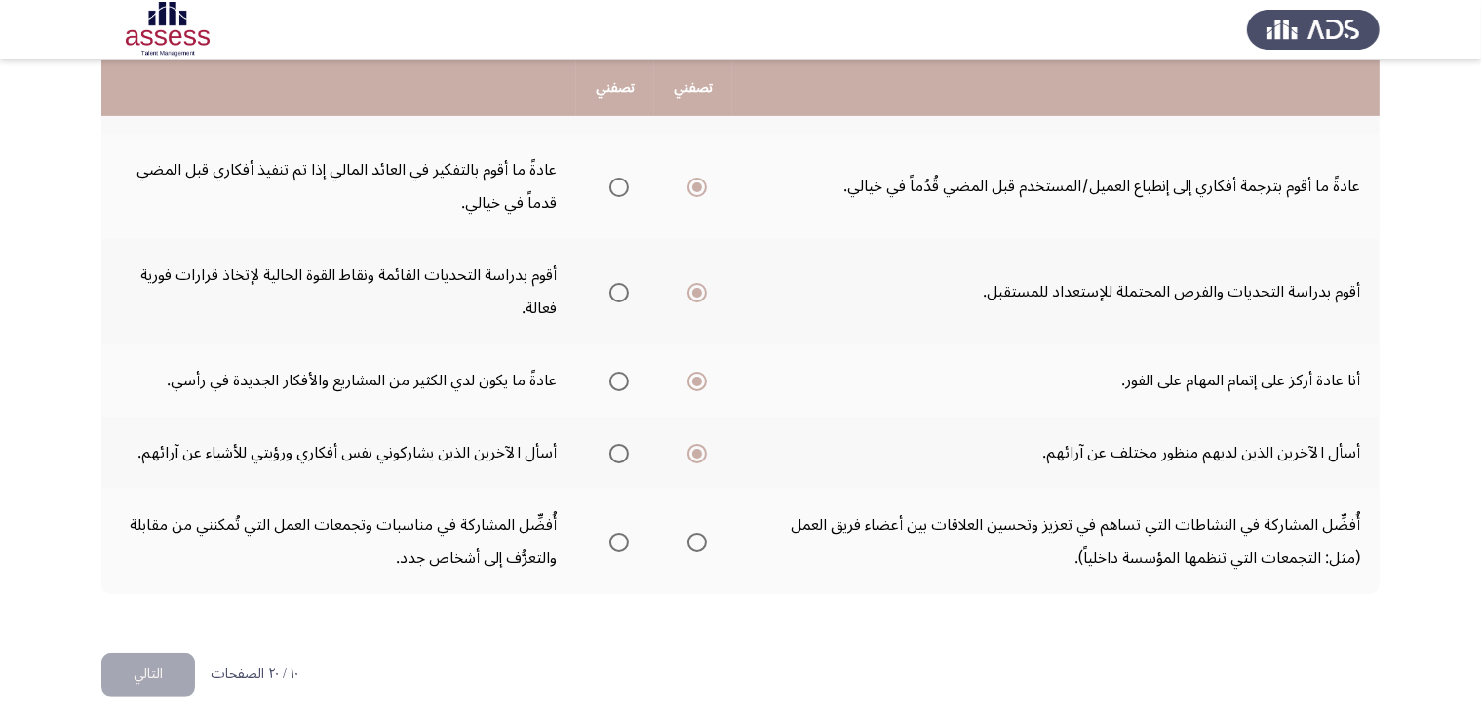
scroll to position [729, 0]
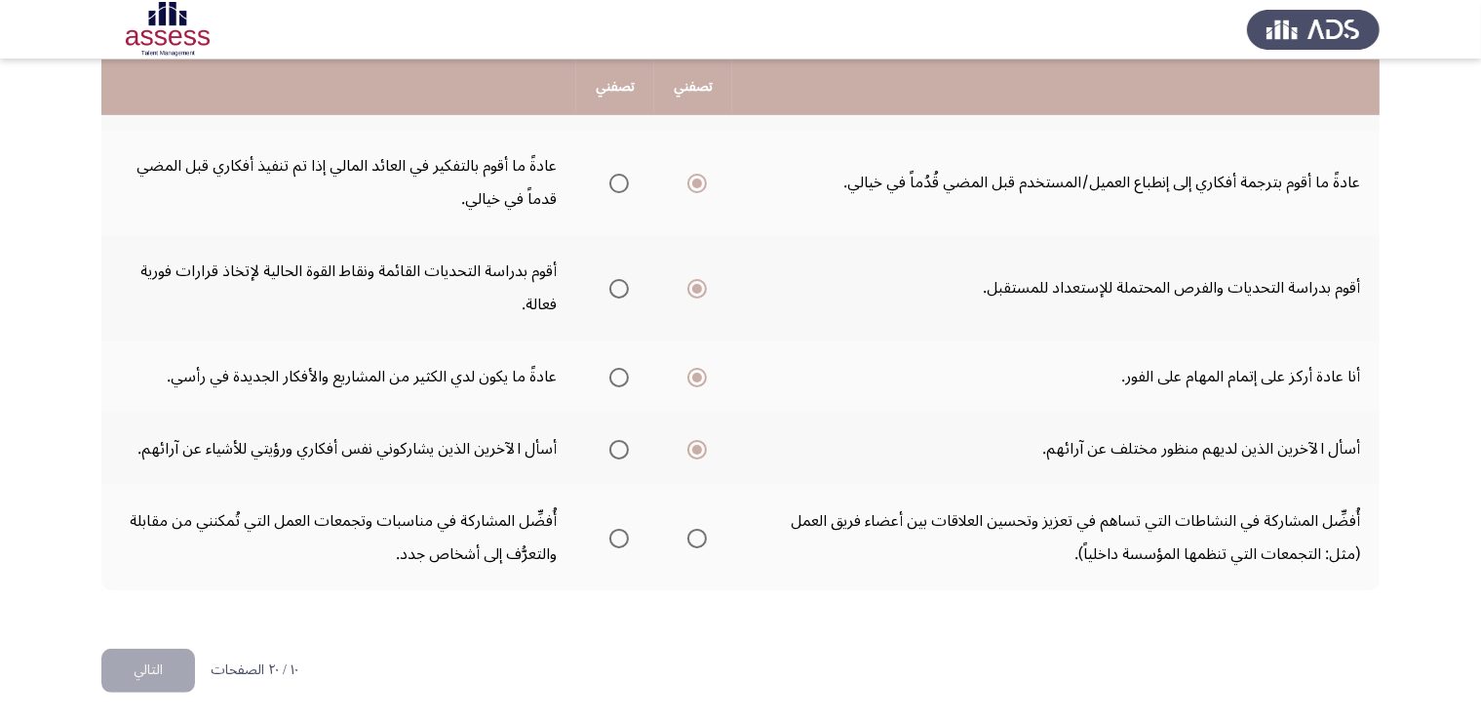
click at [620, 537] on span "Select an option" at bounding box center [618, 537] width 19 height 19
click at [620, 537] on input "Select an option" at bounding box center [618, 537] width 19 height 19
click at [157, 662] on button "التالي" at bounding box center [148, 670] width 94 height 44
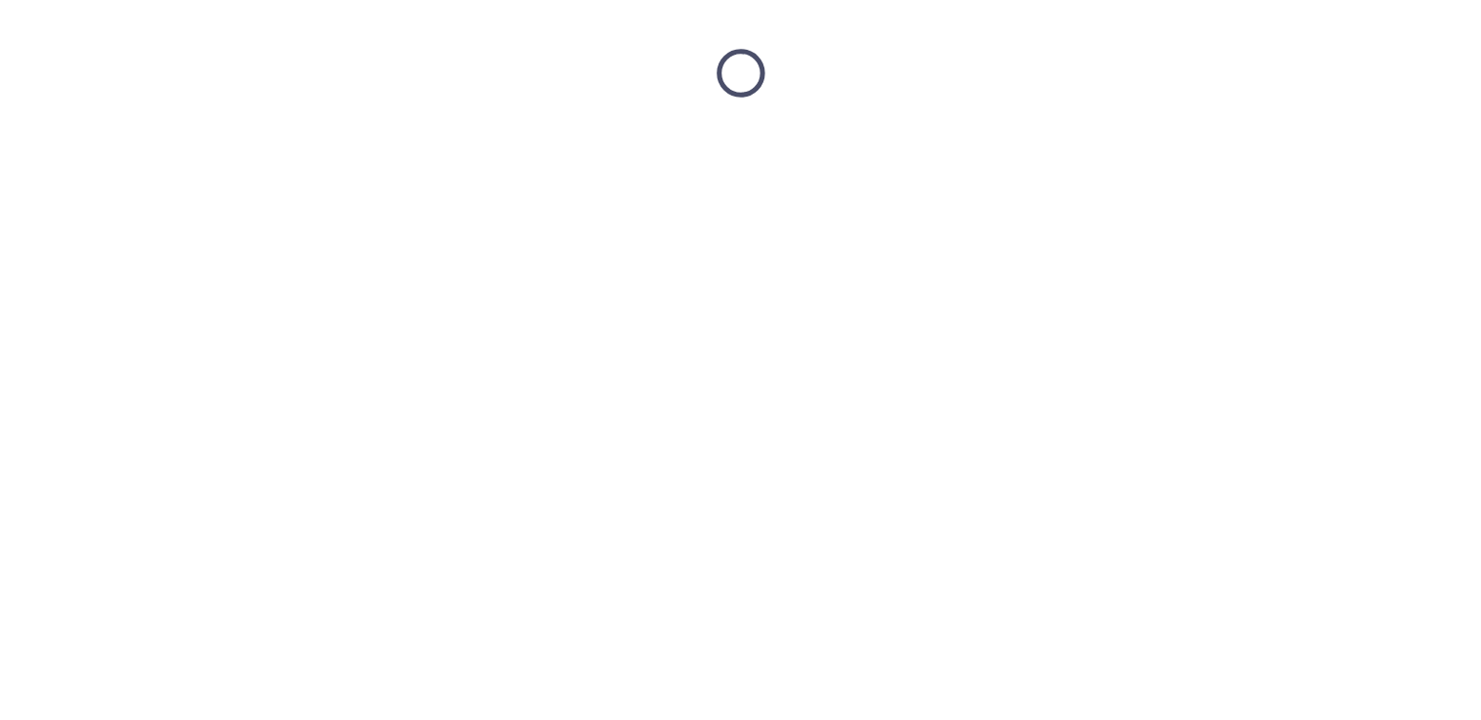
scroll to position [0, 0]
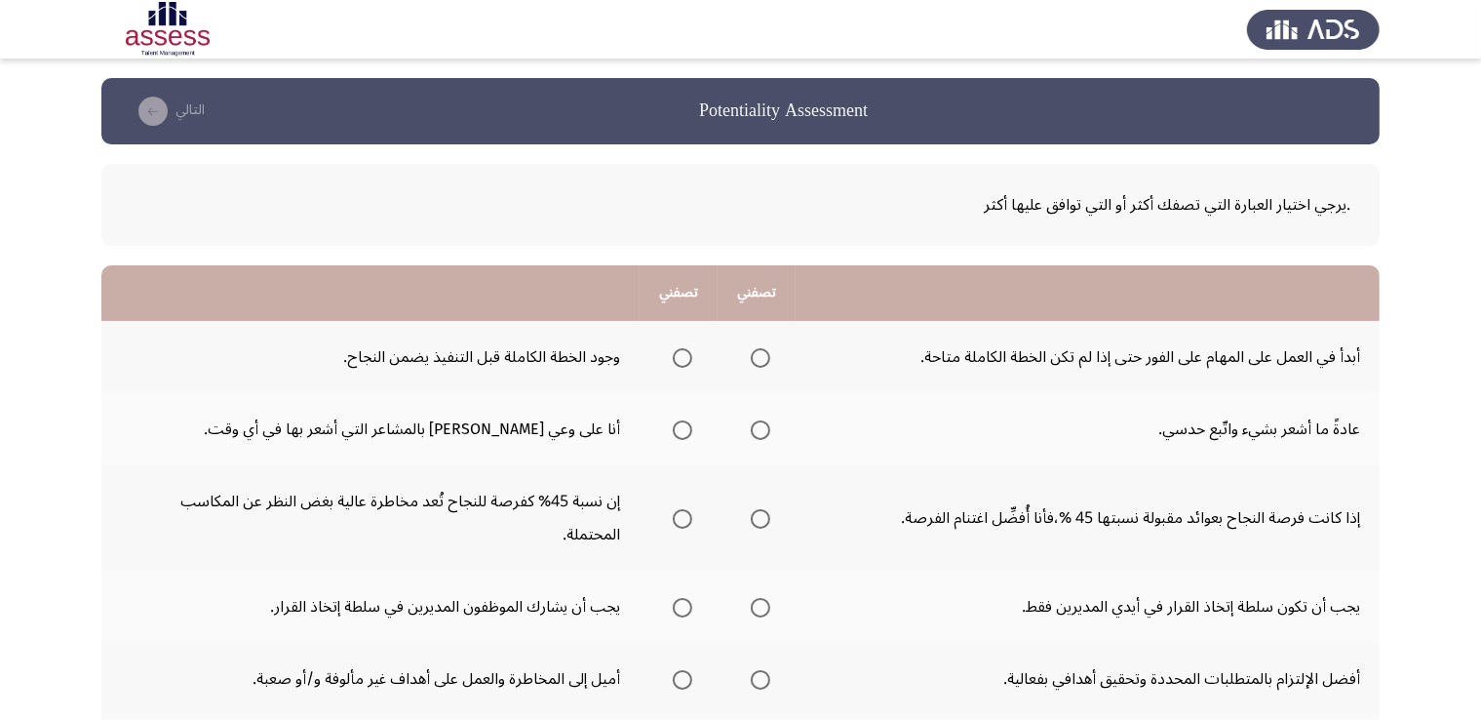
click at [682, 358] on span "Select an option" at bounding box center [682, 358] width 0 height 0
click at [682, 356] on input "Select an option" at bounding box center [682, 357] width 19 height 19
click at [682, 430] on span "Select an option" at bounding box center [682, 430] width 0 height 0
click at [682, 428] on input "Select an option" at bounding box center [682, 429] width 19 height 19
click at [682, 519] on span "Select an option" at bounding box center [682, 519] width 0 height 0
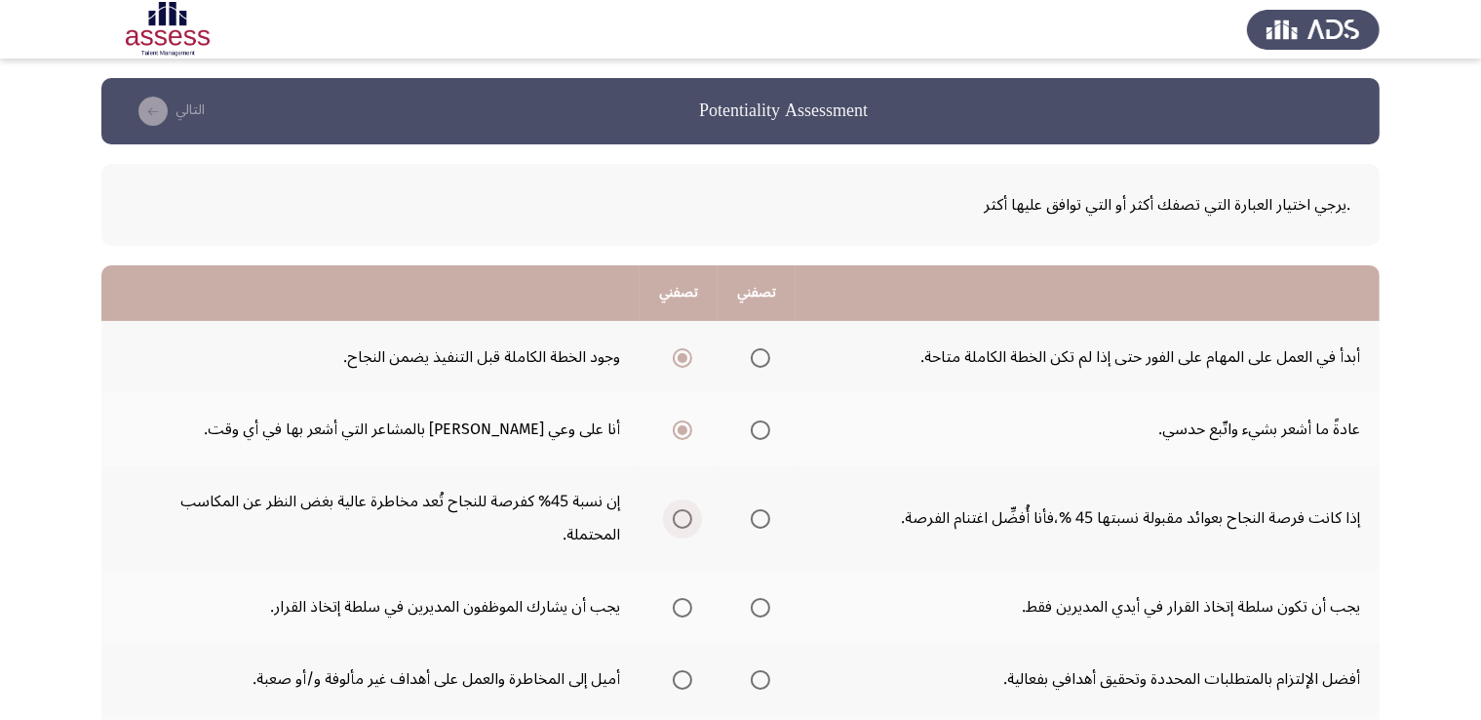
click at [682, 516] on input "Select an option" at bounding box center [682, 518] width 19 height 19
click at [766, 604] on span "Select an option" at bounding box center [760, 607] width 19 height 19
click at [766, 604] on input "Select an option" at bounding box center [760, 607] width 19 height 19
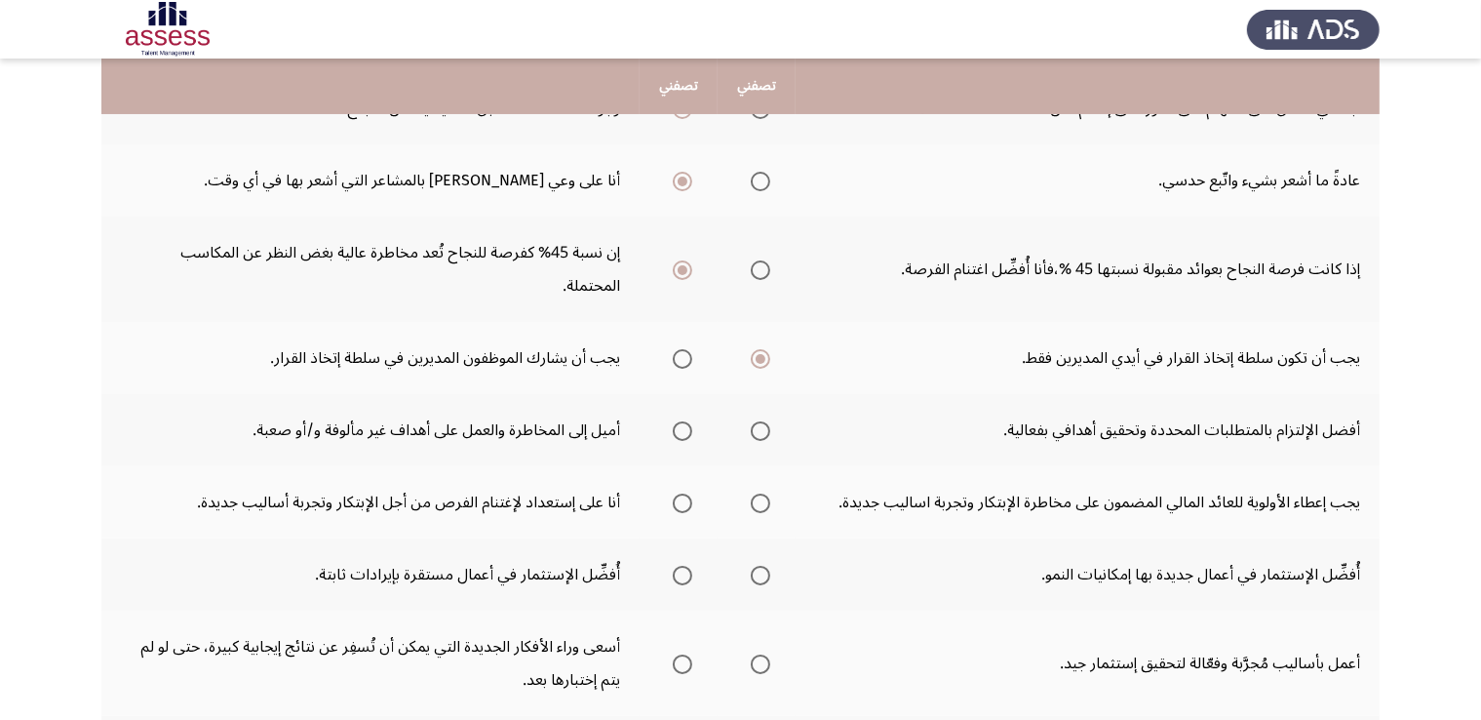
scroll to position [253, 0]
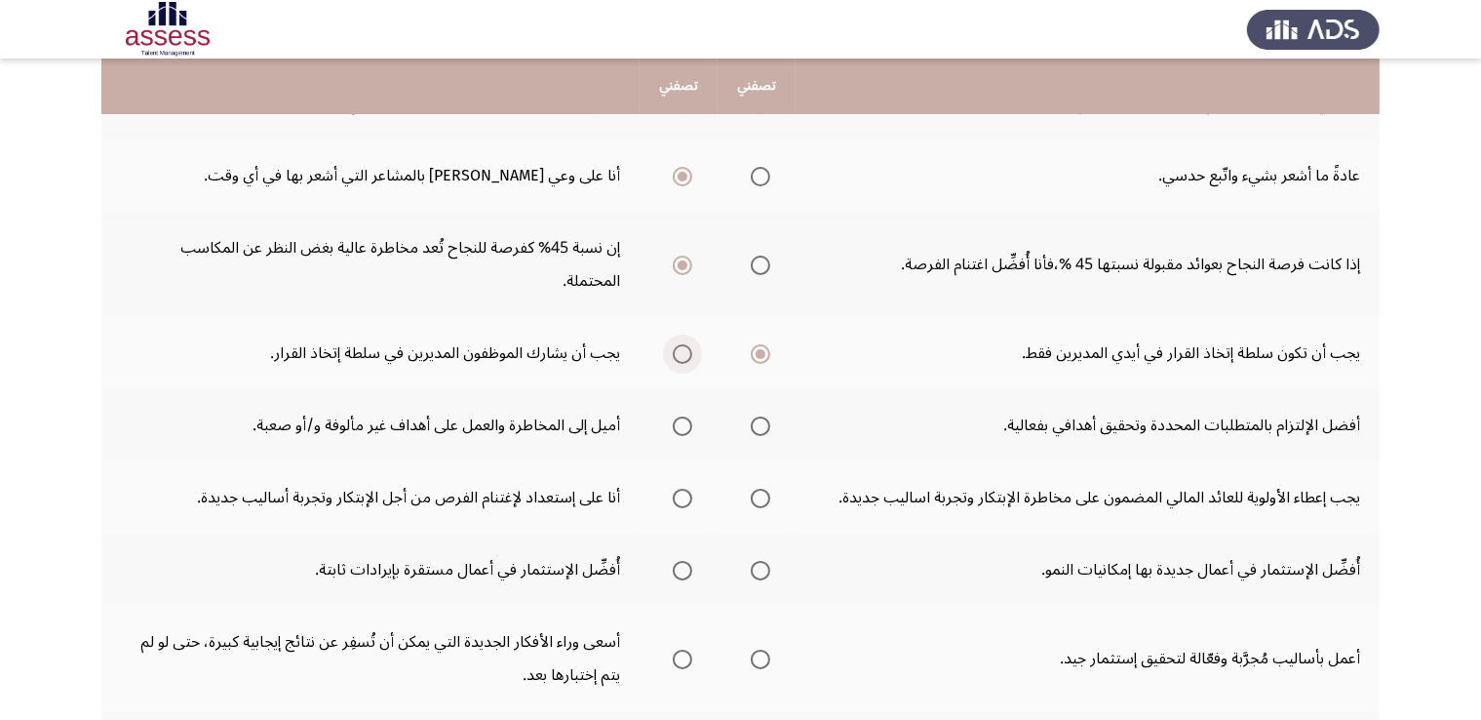
click at [680, 357] on span "Select an option" at bounding box center [682, 353] width 19 height 19
click at [680, 357] on input "Select an option" at bounding box center [682, 353] width 19 height 19
click at [760, 426] on span "Select an option" at bounding box center [760, 426] width 0 height 0
click at [760, 422] on input "Select an option" at bounding box center [760, 425] width 19 height 19
click at [760, 570] on span "Select an option" at bounding box center [760, 570] width 0 height 0
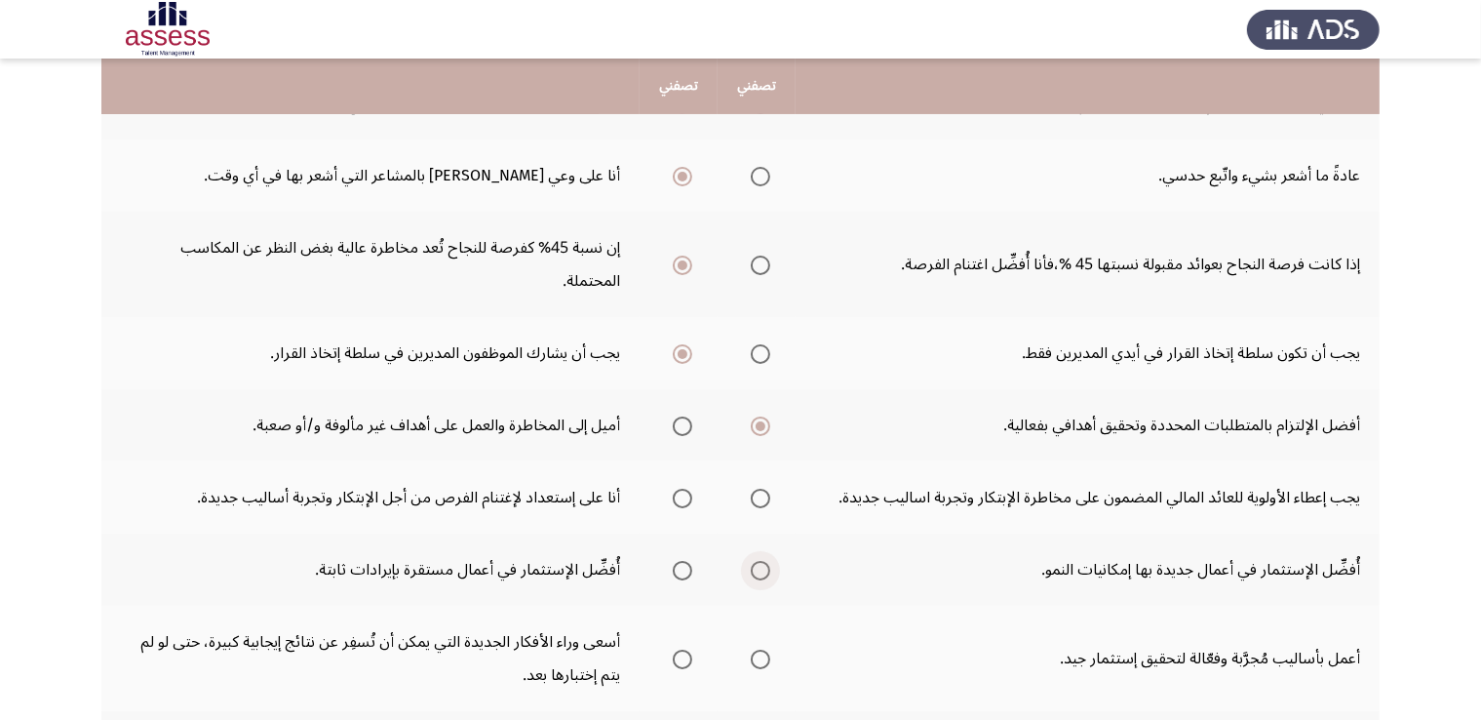
click at [760, 565] on input "Select an option" at bounding box center [760, 570] width 19 height 19
click at [675, 495] on span "Select an option" at bounding box center [682, 497] width 19 height 19
click at [682, 498] on span "Select an option" at bounding box center [682, 498] width 0 height 0
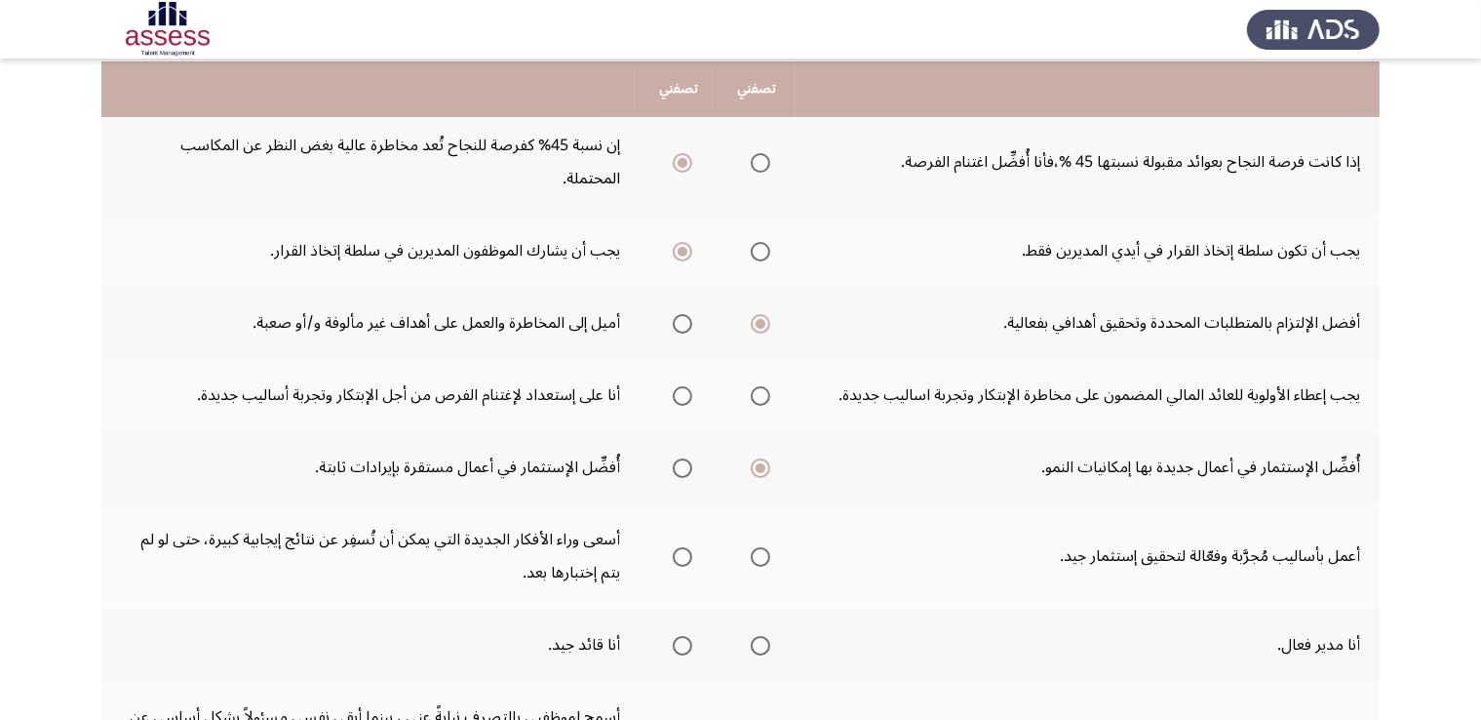
scroll to position [359, 0]
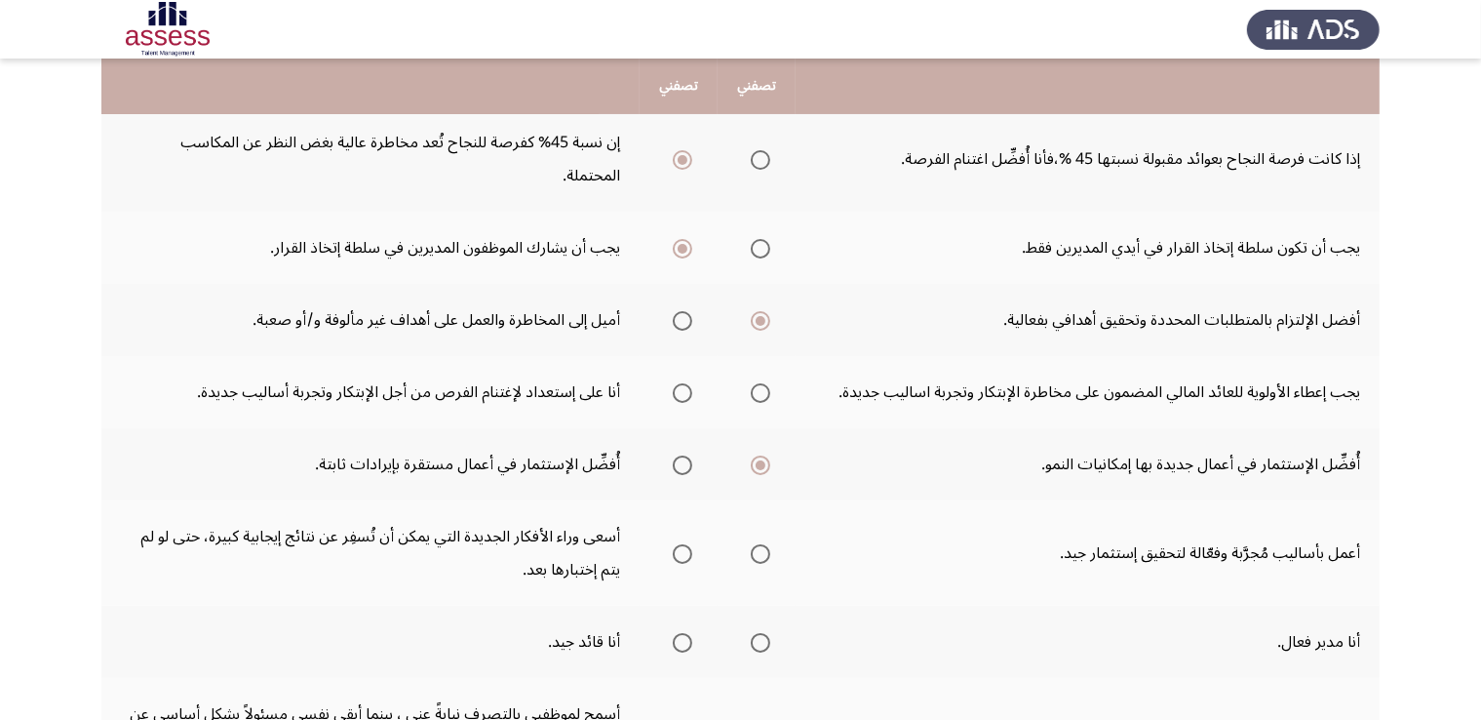
click at [682, 397] on span "Select an option" at bounding box center [682, 392] width 19 height 19
click at [682, 397] on input "Select an option" at bounding box center [682, 392] width 19 height 19
click at [760, 554] on span "Select an option" at bounding box center [760, 554] width 0 height 0
click at [760, 549] on input "Select an option" at bounding box center [760, 553] width 19 height 19
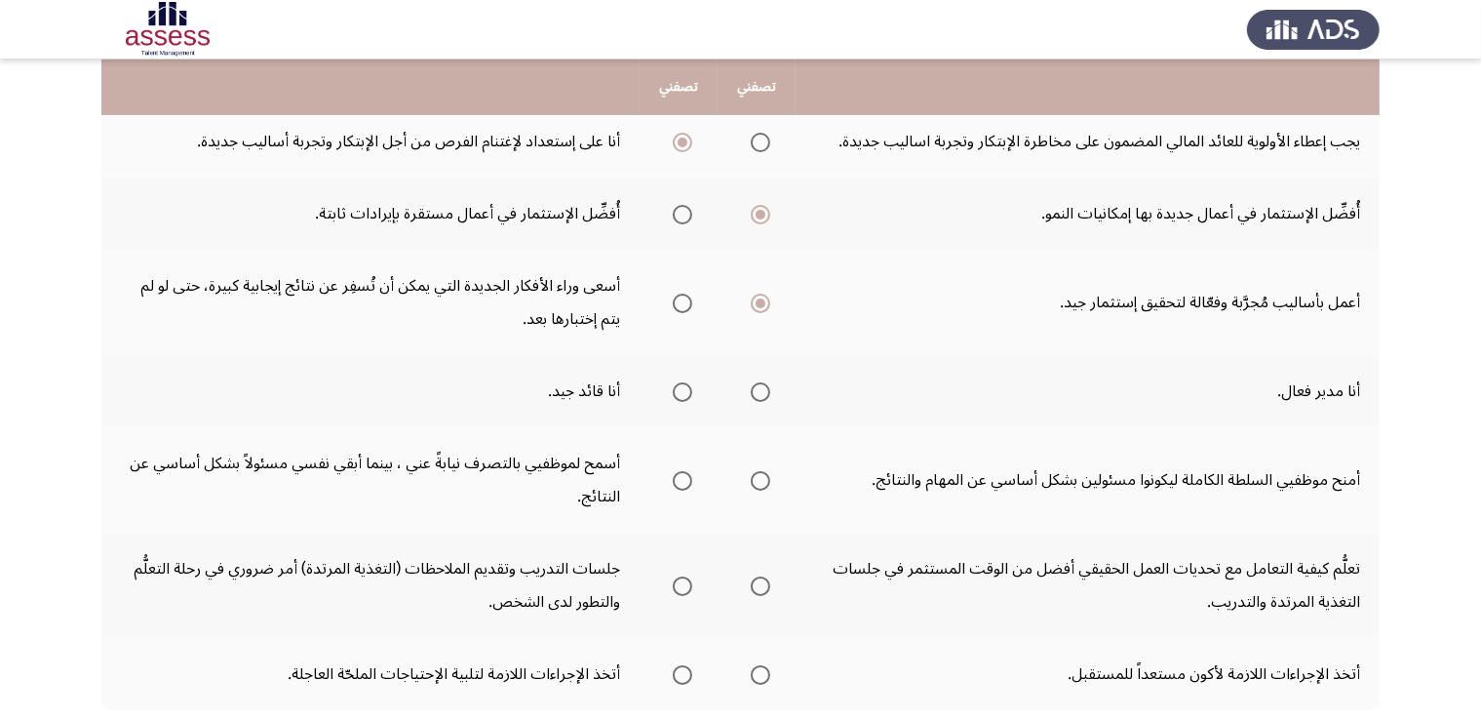
scroll to position [611, 0]
click at [760, 390] on span "Select an option" at bounding box center [760, 390] width 0 height 0
click at [760, 384] on input "Select an option" at bounding box center [760, 389] width 19 height 19
click at [756, 473] on span "Select an option" at bounding box center [760, 478] width 19 height 19
click at [756, 473] on input "Select an option" at bounding box center [760, 478] width 19 height 19
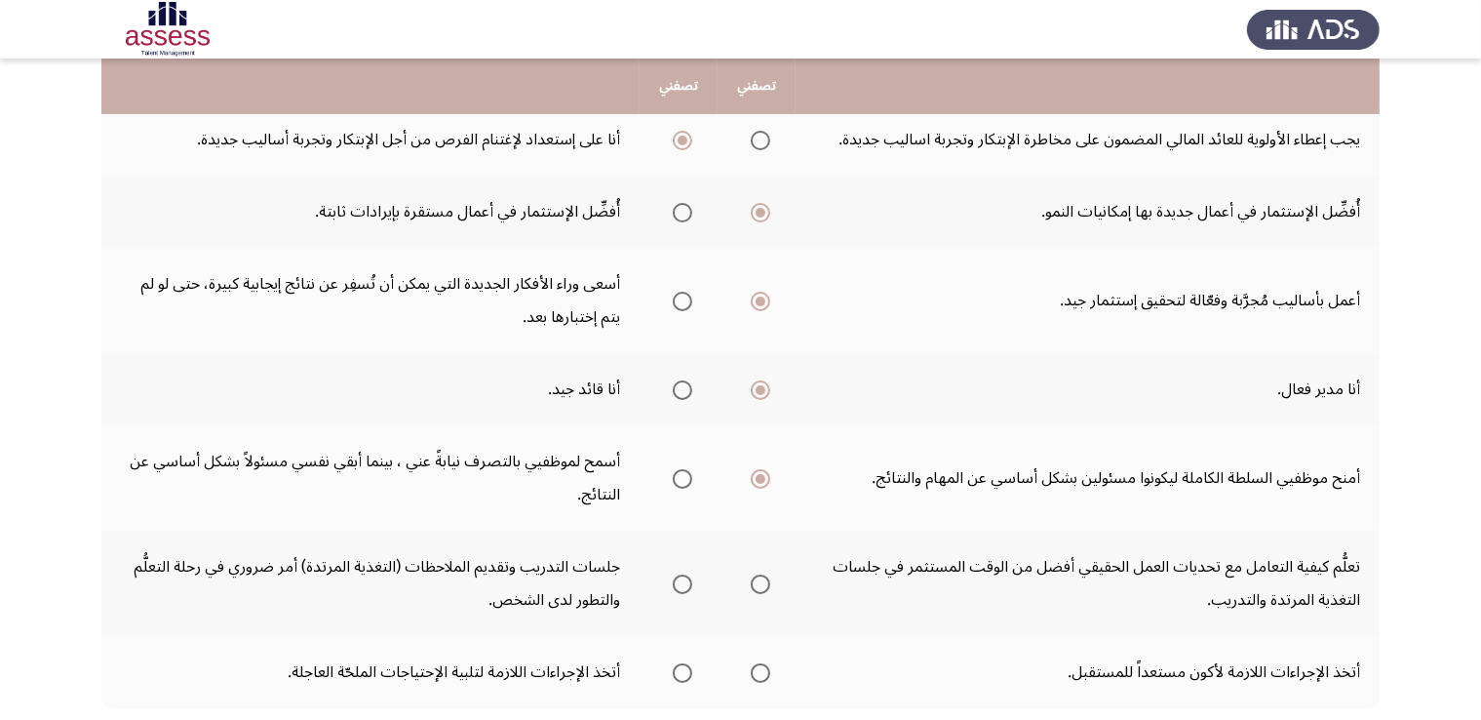
click at [682, 581] on span "Select an option" at bounding box center [682, 583] width 19 height 19
click at [682, 581] on input "Select an option" at bounding box center [682, 583] width 19 height 19
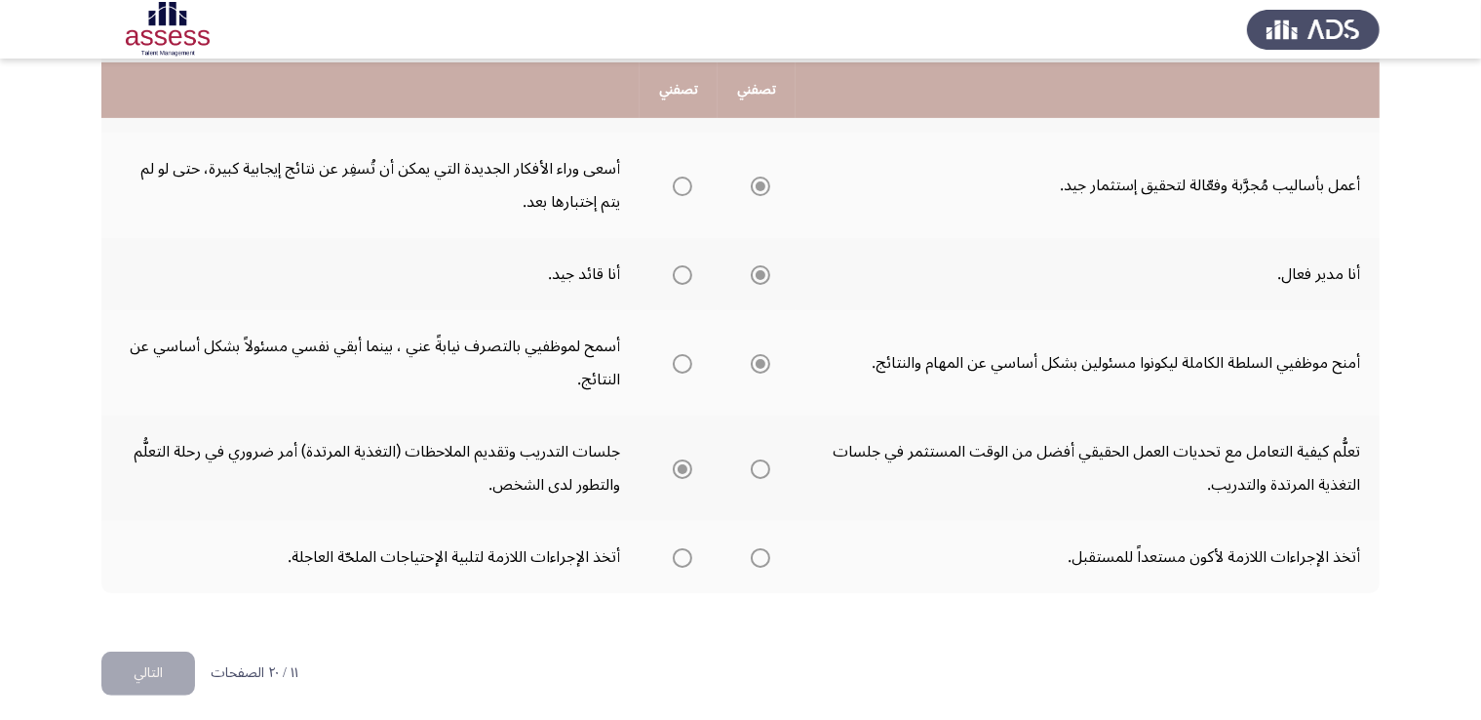
scroll to position [729, 0]
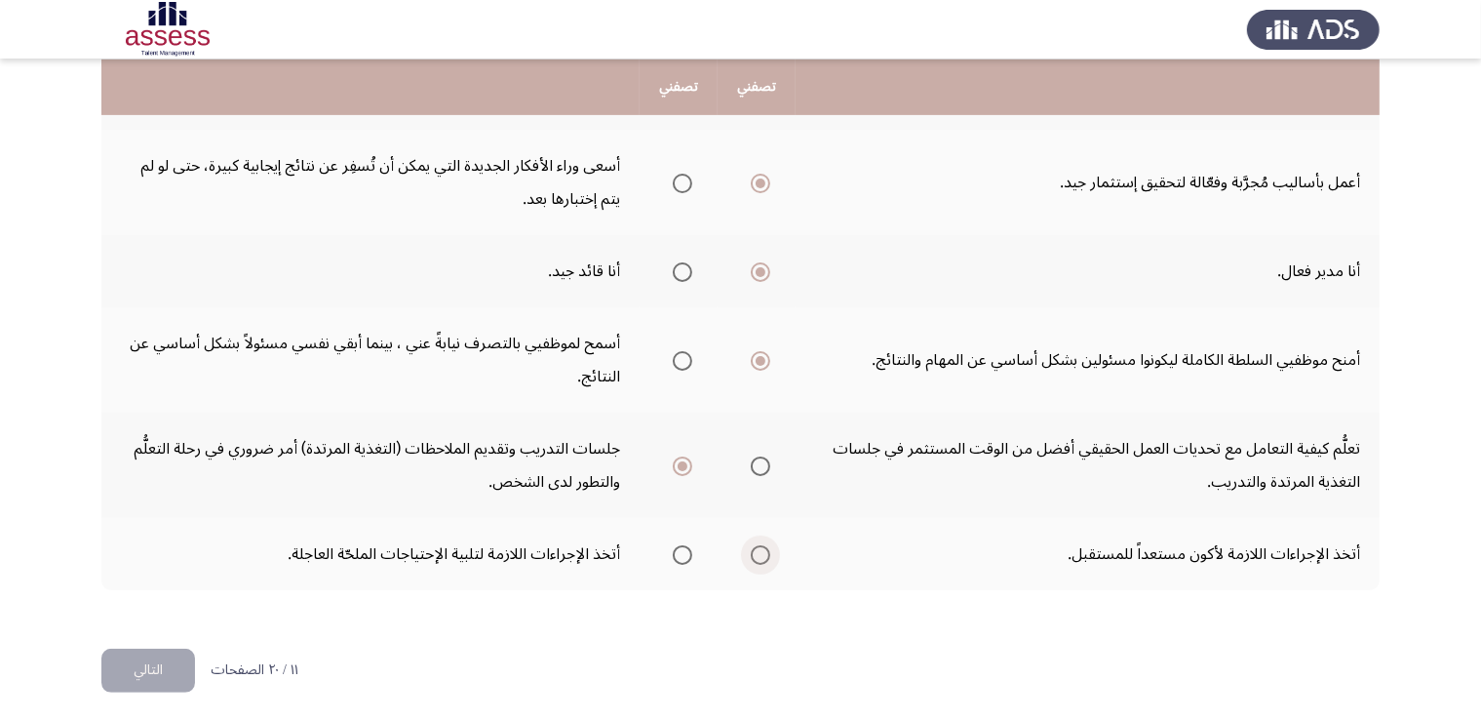
click at [760, 555] on span "Select an option" at bounding box center [760, 555] width 0 height 0
click at [760, 546] on input "Select an option" at bounding box center [760, 554] width 19 height 19
click at [161, 671] on button "التالي" at bounding box center [148, 670] width 94 height 44
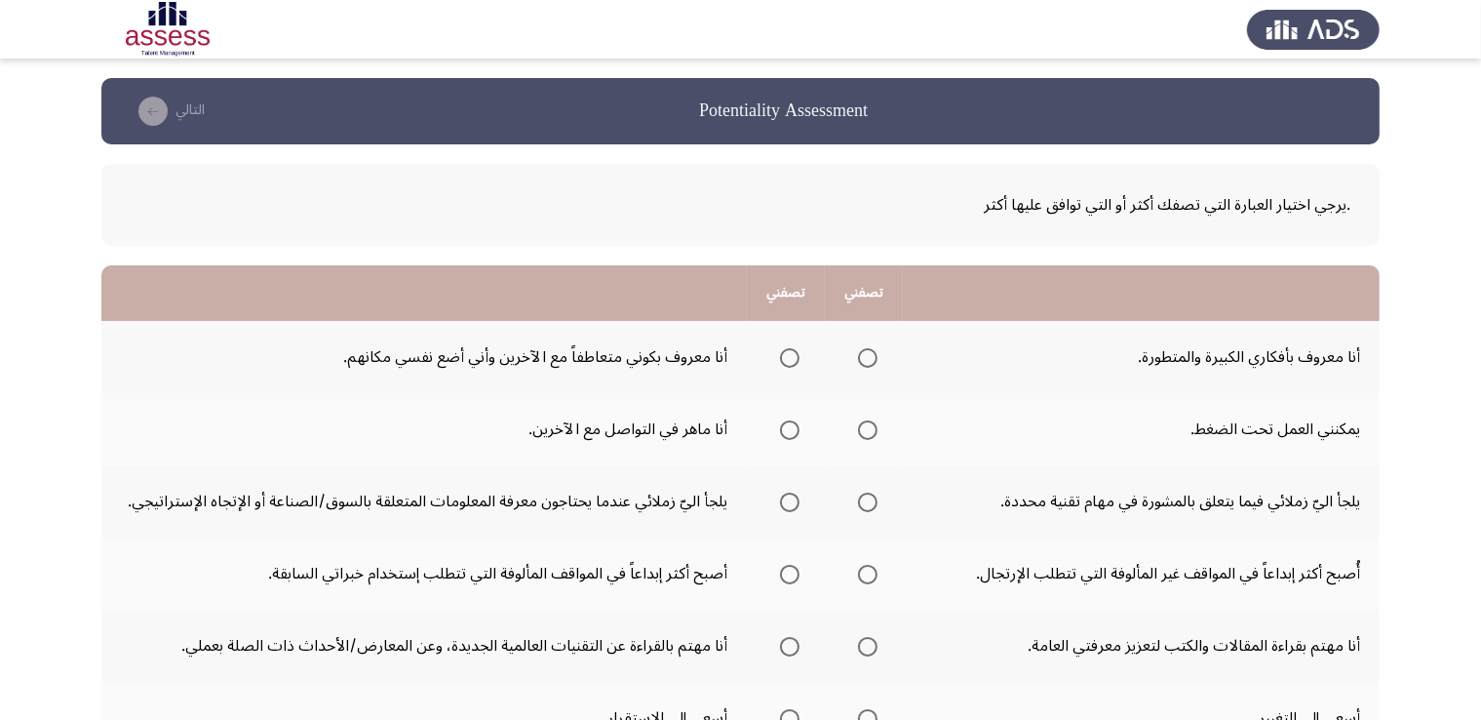
click at [868, 358] on span "Select an option" at bounding box center [868, 358] width 0 height 0
click at [868, 356] on input "Select an option" at bounding box center [867, 357] width 19 height 19
click at [790, 430] on span "Select an option" at bounding box center [790, 430] width 0 height 0
click at [790, 428] on input "Select an option" at bounding box center [789, 429] width 19 height 19
click at [871, 506] on span "Select an option" at bounding box center [867, 501] width 19 height 19
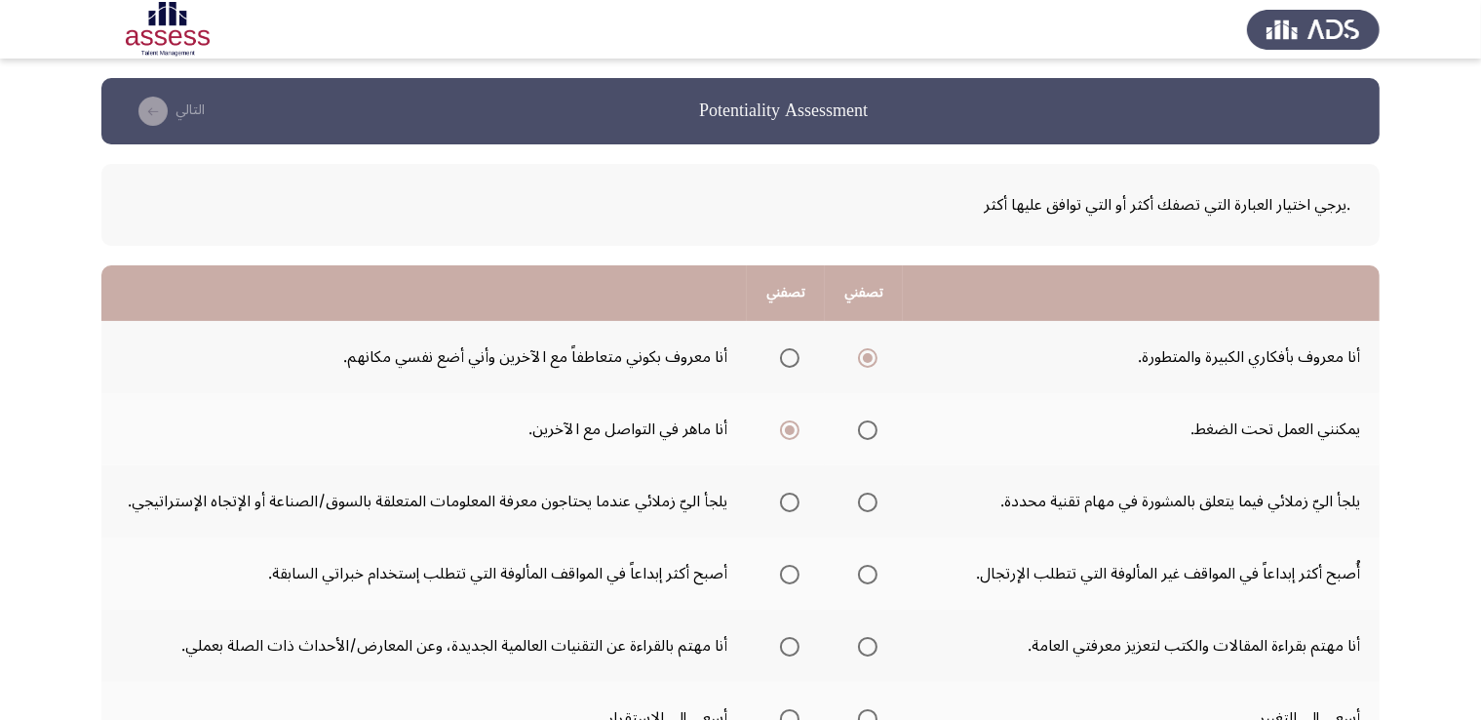
click at [871, 506] on input "Select an option" at bounding box center [867, 501] width 19 height 19
click at [790, 574] on span "Select an option" at bounding box center [790, 574] width 0 height 0
click at [790, 571] on input "Select an option" at bounding box center [789, 574] width 19 height 19
click at [790, 649] on span "Select an option" at bounding box center [789, 646] width 19 height 19
click at [790, 649] on input "Select an option" at bounding box center [789, 646] width 19 height 19
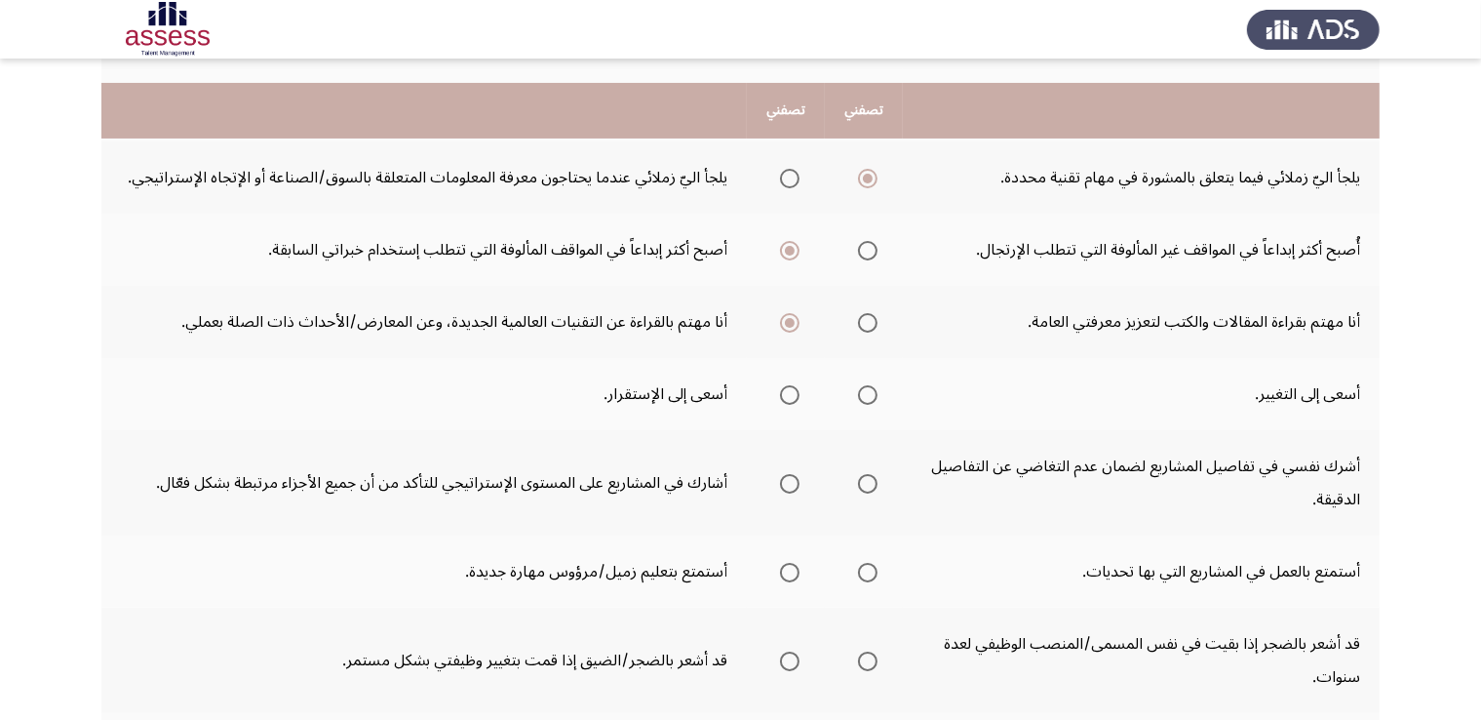
scroll to position [369, 0]
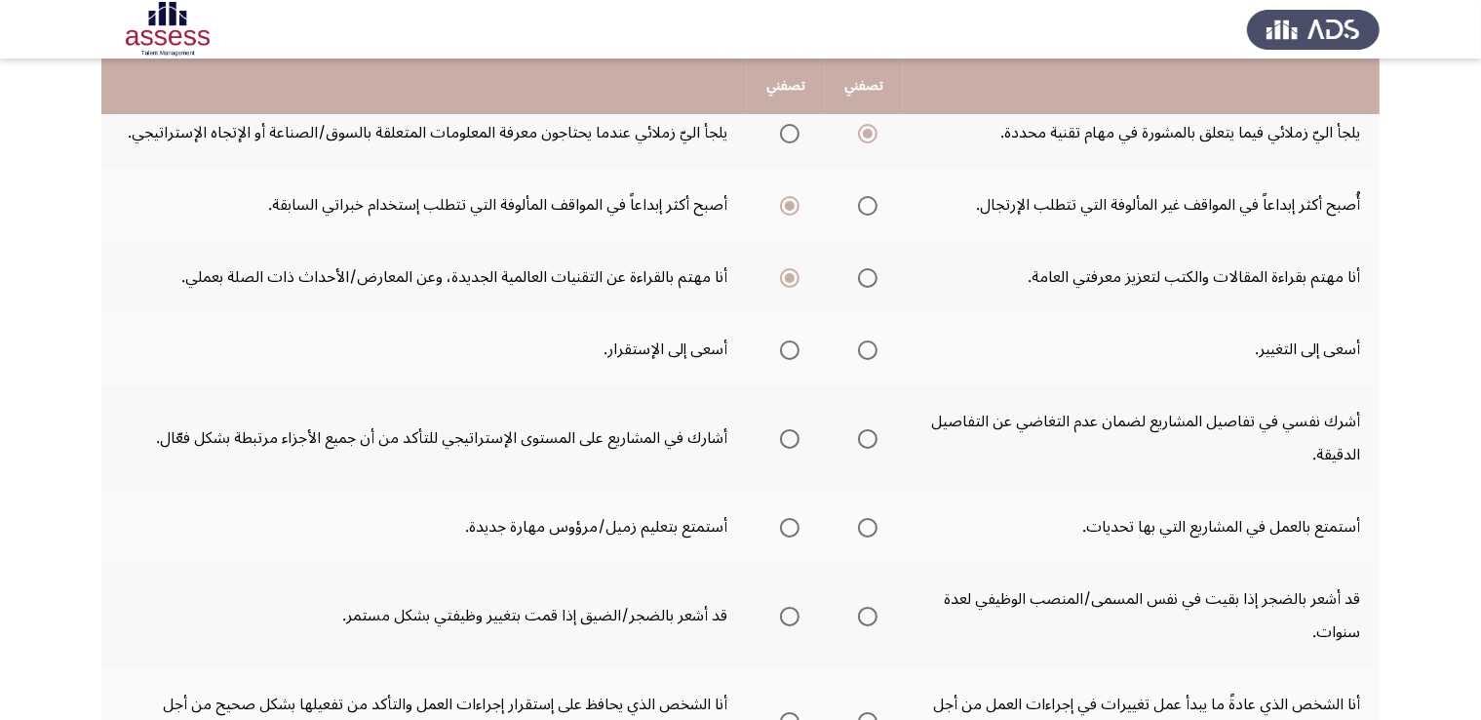
click at [868, 350] on span "Select an option" at bounding box center [868, 350] width 0 height 0
click at [868, 346] on input "Select an option" at bounding box center [867, 349] width 19 height 19
click at [791, 441] on span "Select an option" at bounding box center [789, 438] width 19 height 19
click at [791, 441] on input "Select an option" at bounding box center [789, 438] width 19 height 19
click at [868, 527] on span "Select an option" at bounding box center [868, 527] width 0 height 0
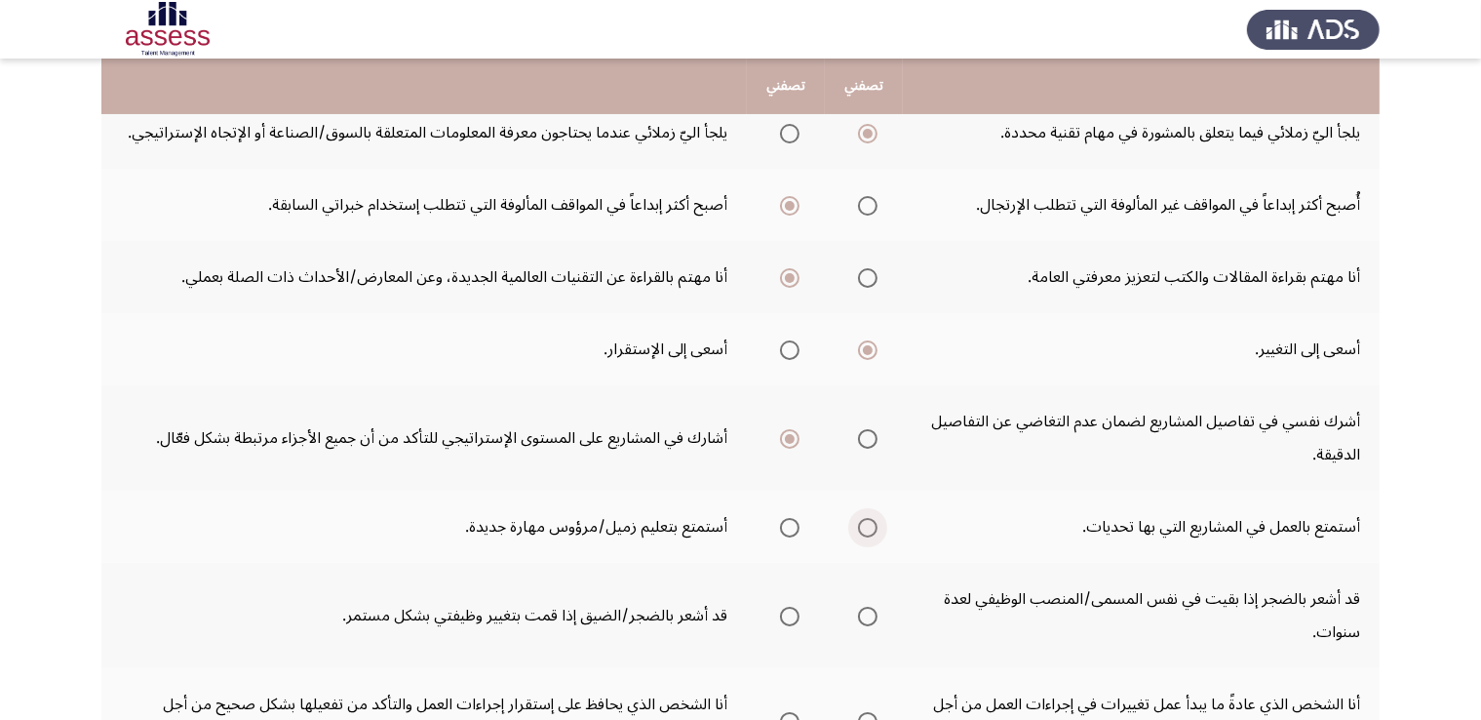
click at [868, 523] on input "Select an option" at bounding box center [867, 527] width 19 height 19
click at [873, 616] on span "Select an option" at bounding box center [867, 615] width 19 height 19
click at [873, 616] on input "Select an option" at bounding box center [867, 615] width 19 height 19
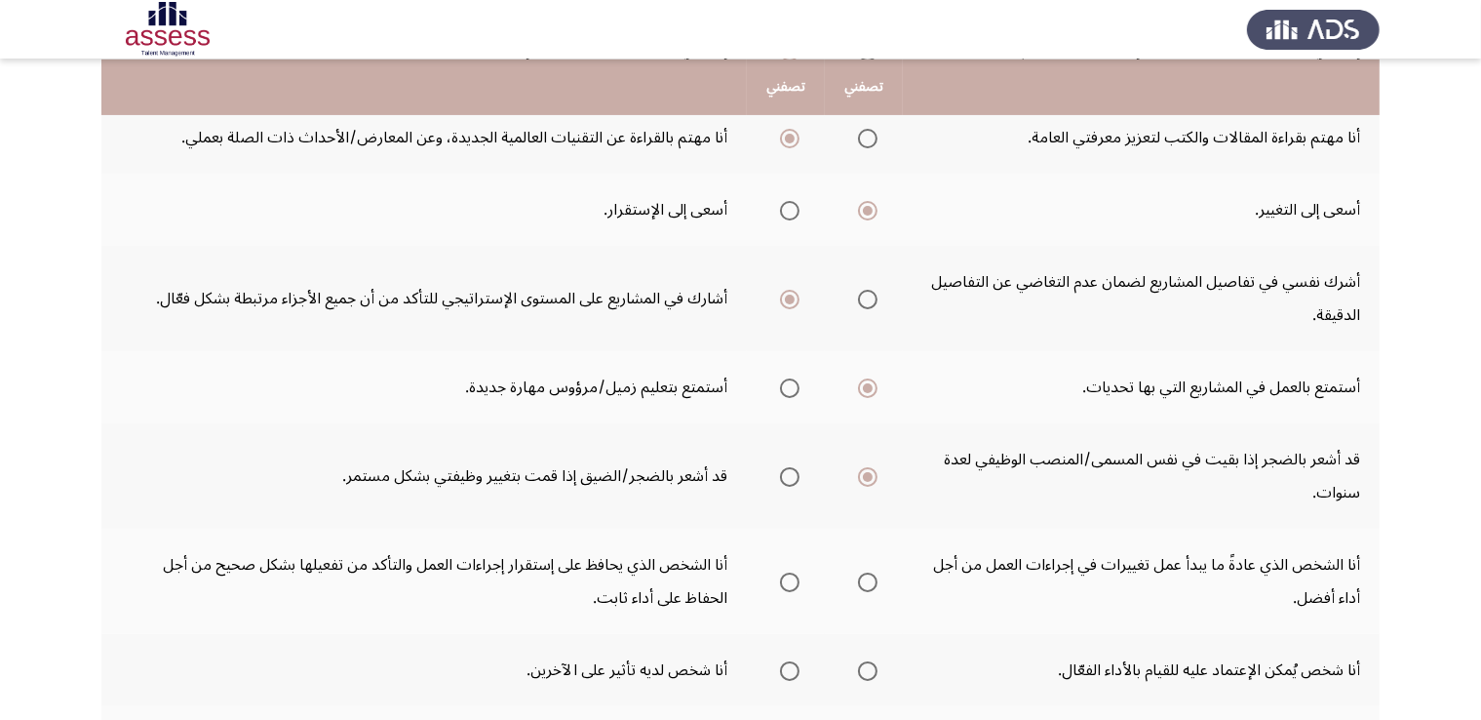
scroll to position [510, 0]
click at [790, 475] on span "Select an option" at bounding box center [790, 475] width 0 height 0
click at [790, 469] on input "Select an option" at bounding box center [789, 474] width 19 height 19
click at [868, 580] on span "Select an option" at bounding box center [868, 580] width 0 height 0
click at [868, 573] on input "Select an option" at bounding box center [867, 579] width 19 height 19
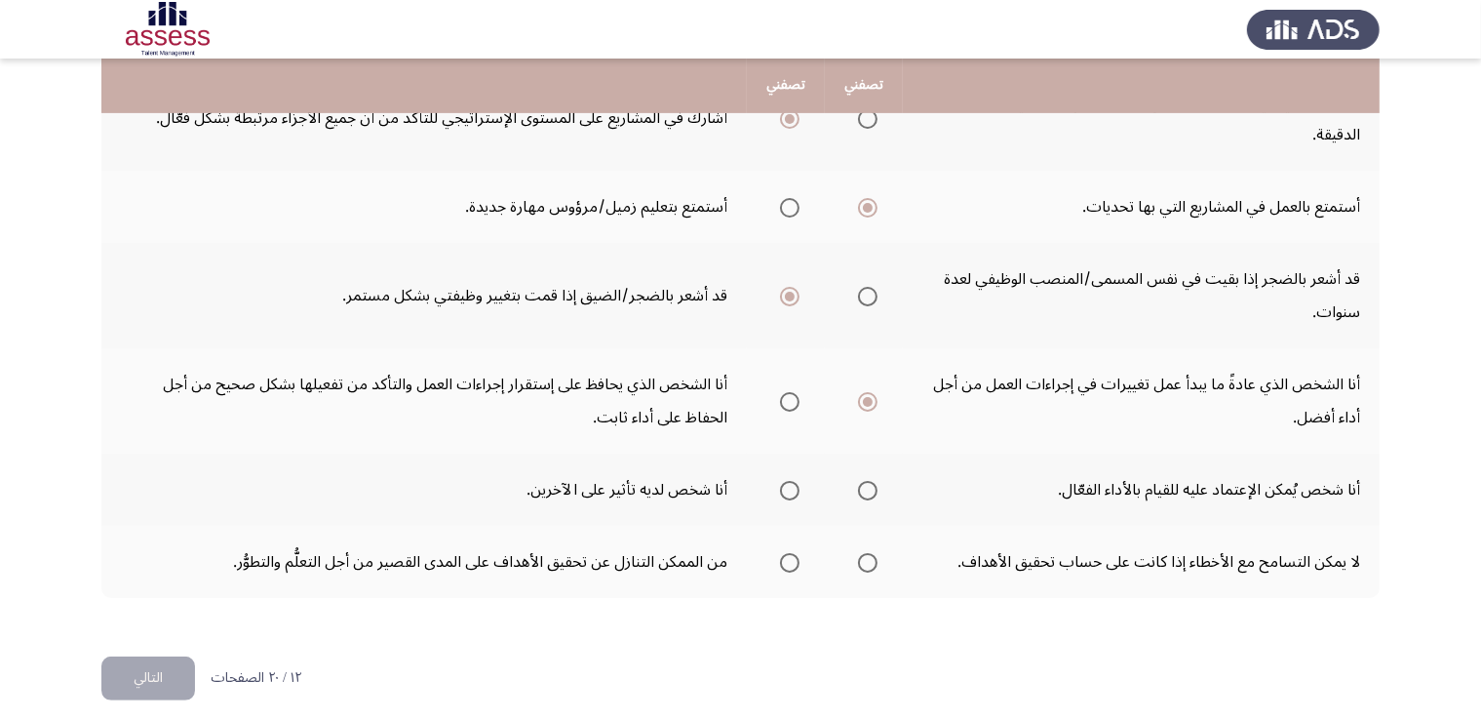
scroll to position [697, 0]
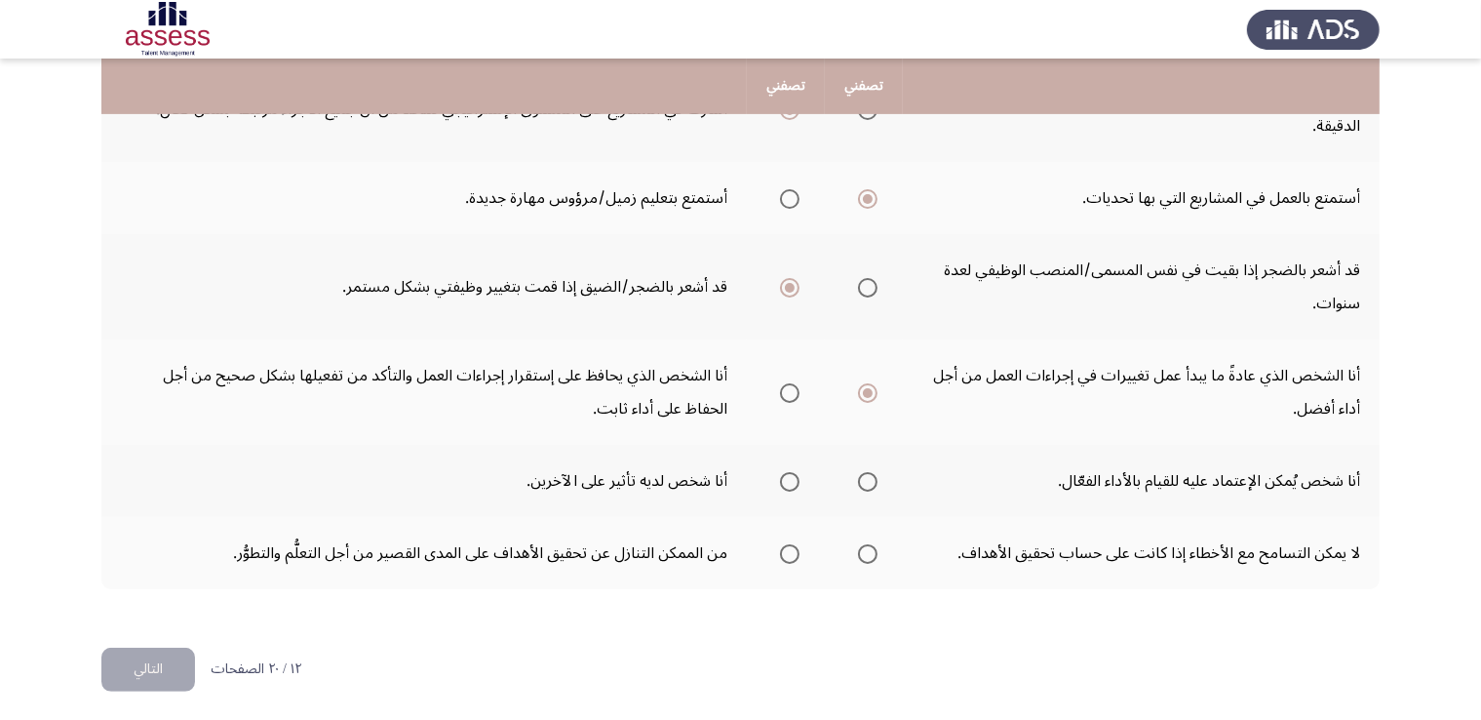
click at [862, 480] on span "Select an option" at bounding box center [867, 481] width 19 height 19
click at [862, 480] on input "Select an option" at bounding box center [867, 481] width 19 height 19
click at [790, 554] on span "Select an option" at bounding box center [790, 554] width 0 height 0
click at [790, 546] on input "Select an option" at bounding box center [789, 553] width 19 height 19
click at [868, 554] on span "Select an option" at bounding box center [868, 554] width 0 height 0
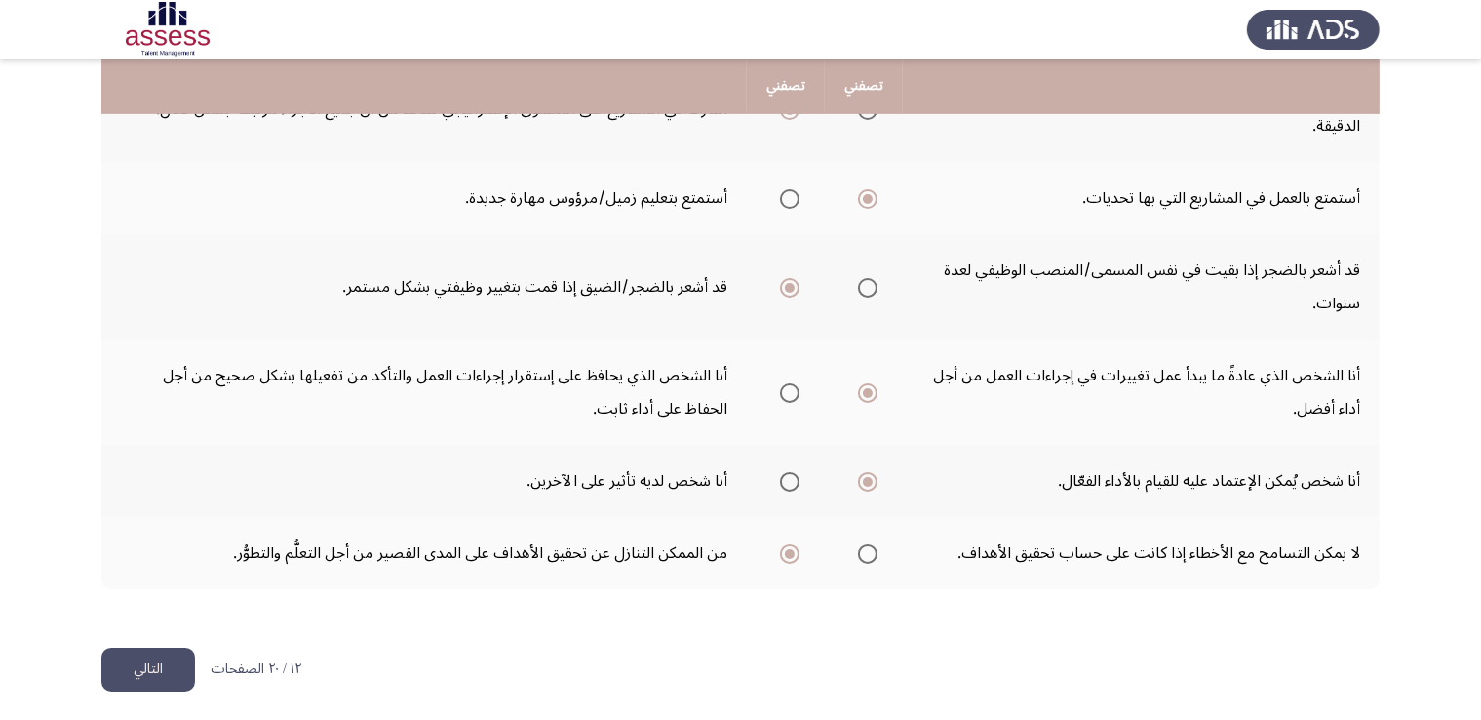
click at [868, 546] on input "Select an option" at bounding box center [867, 553] width 19 height 19
click at [163, 660] on button "التالي" at bounding box center [148, 669] width 94 height 44
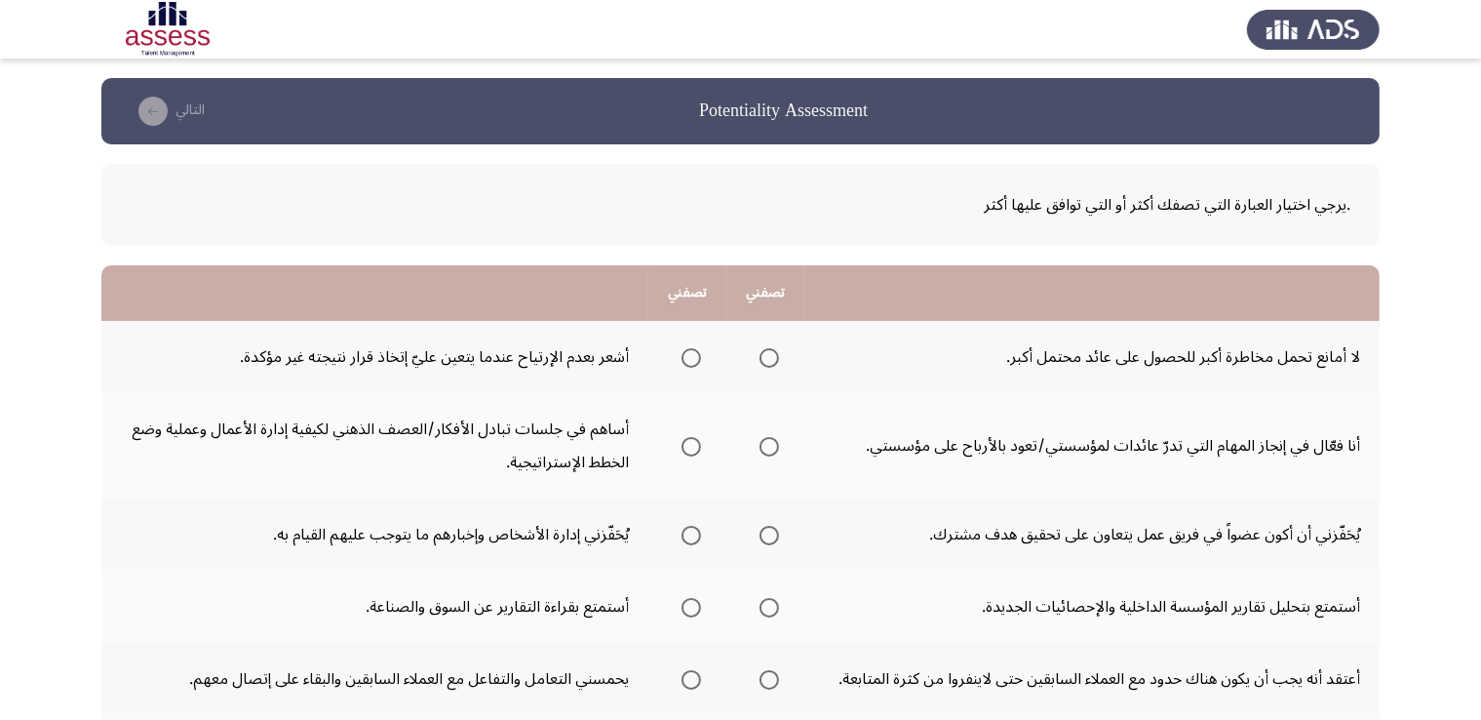
click at [769, 358] on span "Select an option" at bounding box center [769, 358] width 0 height 0
click at [770, 356] on input "Select an option" at bounding box center [768, 357] width 19 height 19
click at [698, 449] on span "Select an option" at bounding box center [691, 446] width 19 height 19
click at [698, 449] on input "Select an option" at bounding box center [691, 446] width 19 height 19
click at [695, 542] on span "Select an option" at bounding box center [691, 535] width 19 height 19
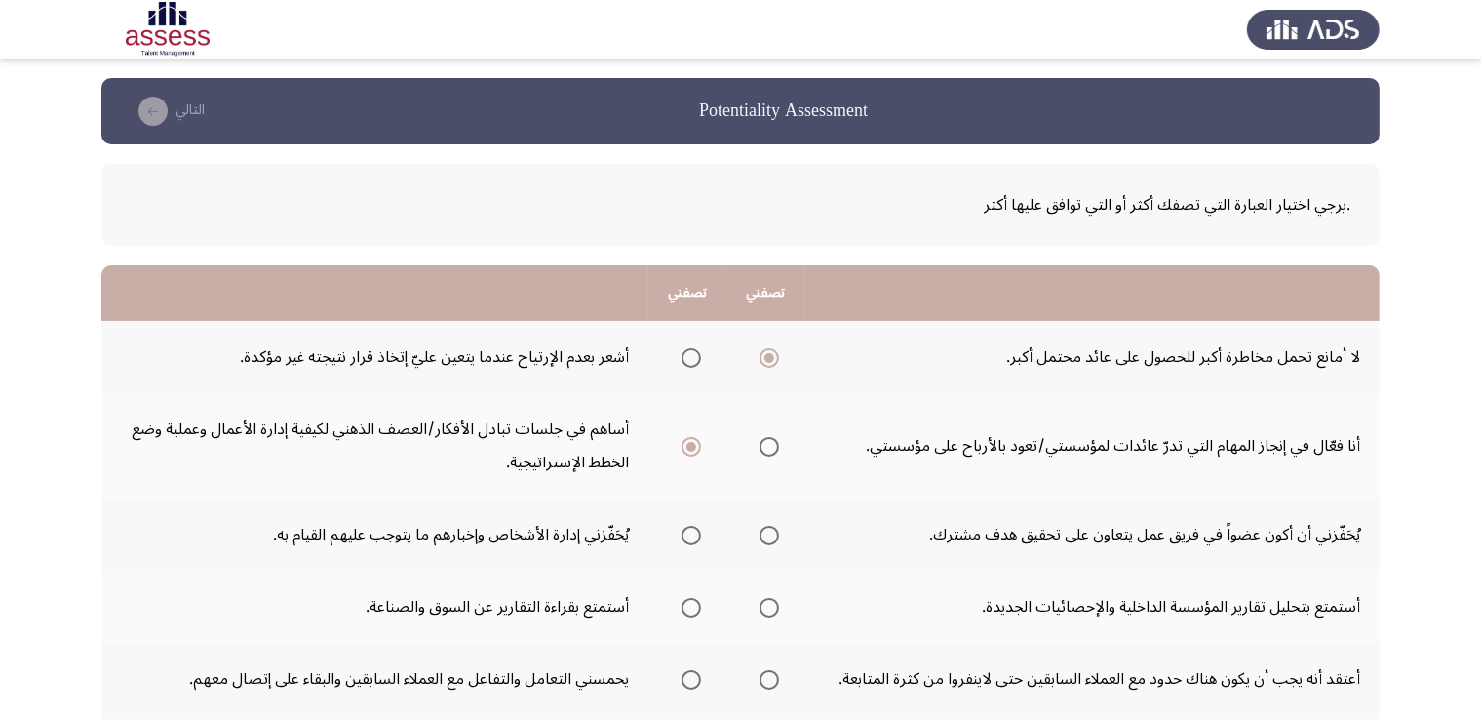
click at [695, 542] on input "Select an option" at bounding box center [691, 535] width 19 height 19
click at [695, 611] on span "Select an option" at bounding box center [691, 607] width 19 height 19
click at [695, 611] on input "Select an option" at bounding box center [691, 607] width 19 height 19
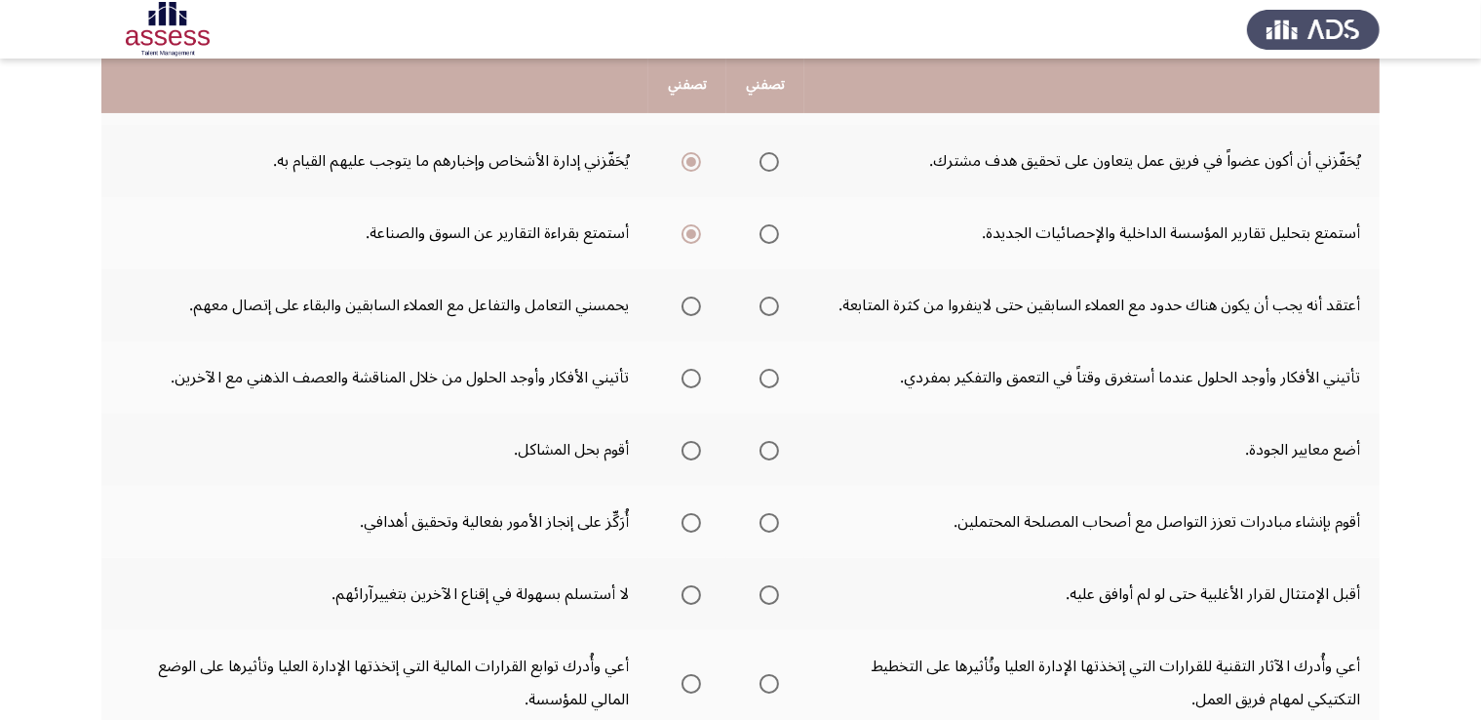
scroll to position [371, 0]
click at [688, 298] on span "Select an option" at bounding box center [691, 307] width 19 height 19
click at [688, 298] on input "Select an option" at bounding box center [691, 307] width 19 height 19
click at [698, 378] on span "Select an option" at bounding box center [691, 379] width 19 height 19
click at [698, 378] on input "Select an option" at bounding box center [691, 379] width 19 height 19
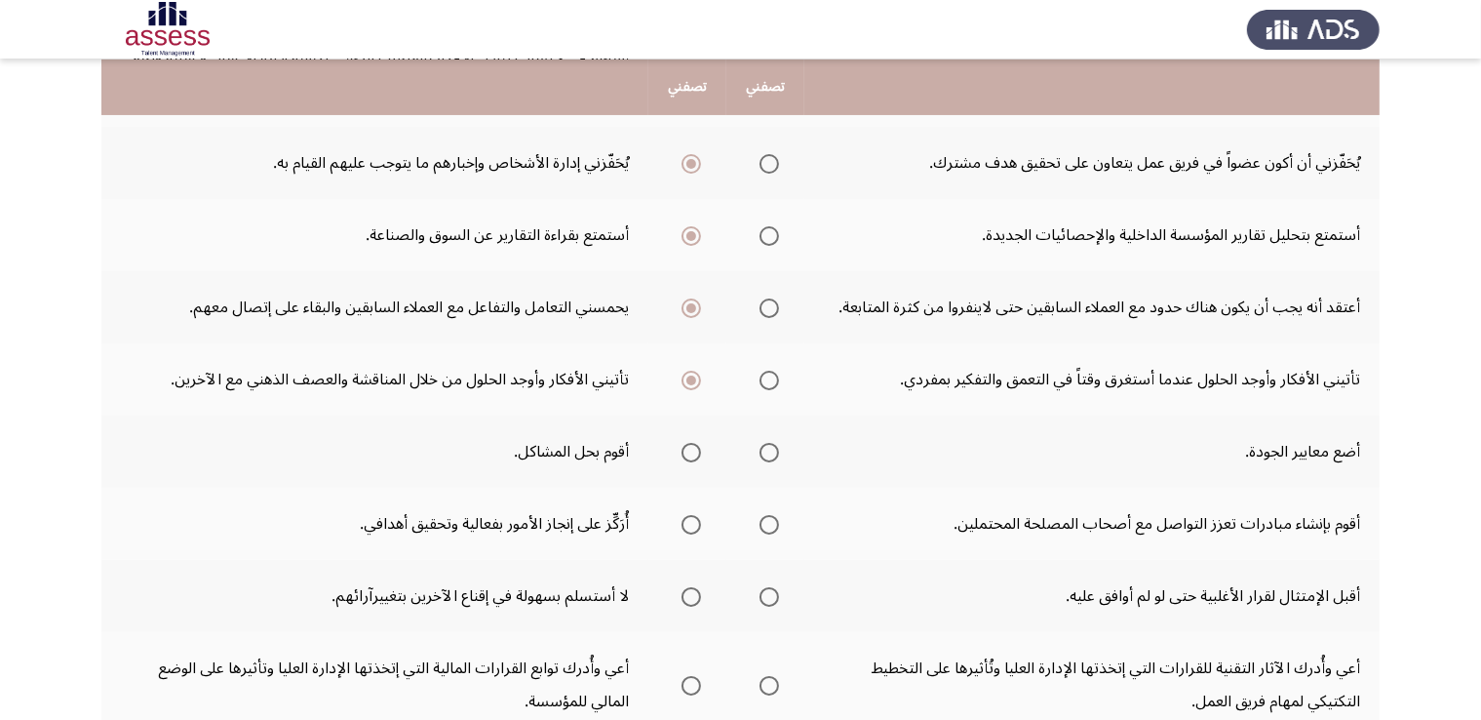
click at [769, 452] on span "Select an option" at bounding box center [769, 452] width 0 height 0
click at [770, 448] on input "Select an option" at bounding box center [768, 452] width 19 height 19
click at [691, 525] on span "Select an option" at bounding box center [691, 525] width 0 height 0
click at [691, 519] on input "Select an option" at bounding box center [691, 524] width 19 height 19
click at [769, 596] on span "Select an option" at bounding box center [768, 596] width 19 height 19
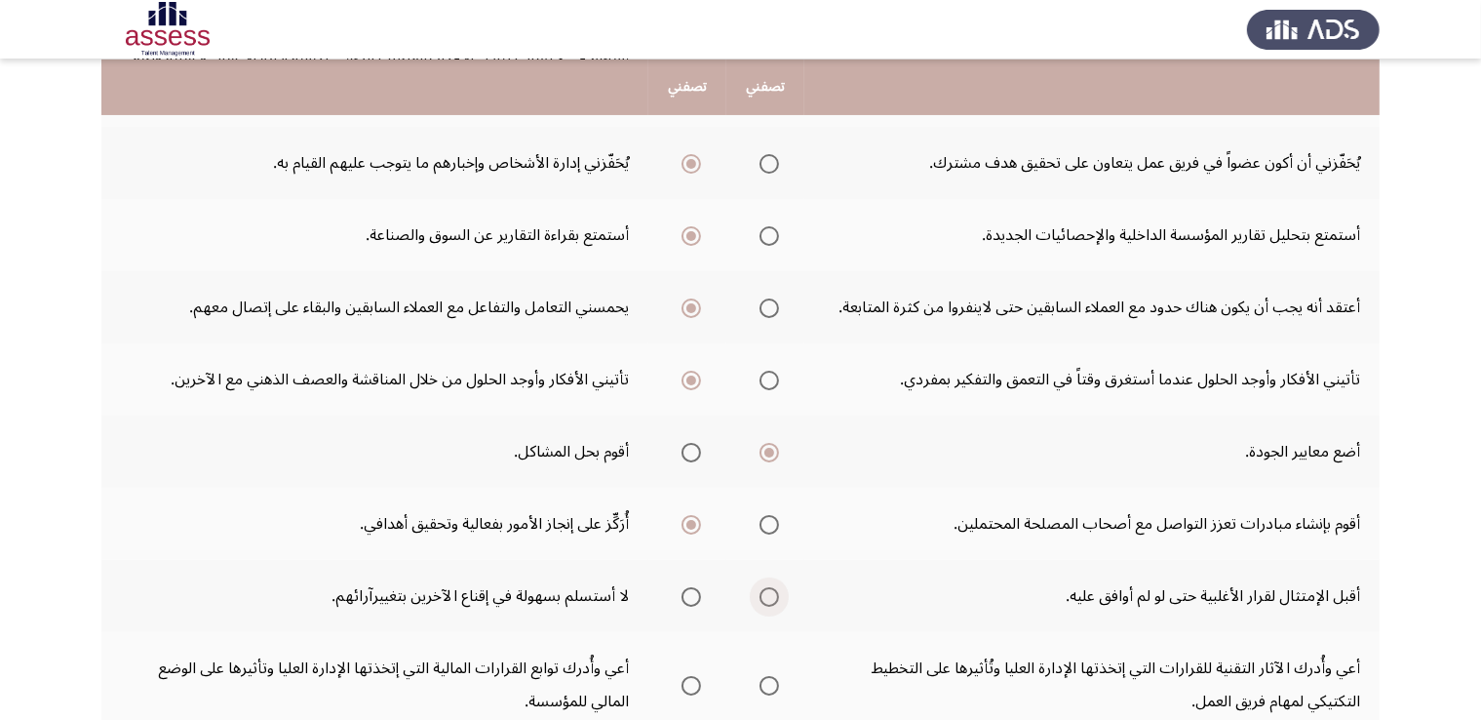
click at [769, 596] on input "Select an option" at bounding box center [768, 596] width 19 height 19
click at [769, 685] on span "Select an option" at bounding box center [769, 685] width 0 height 0
click at [770, 679] on input "Select an option" at bounding box center [768, 685] width 19 height 19
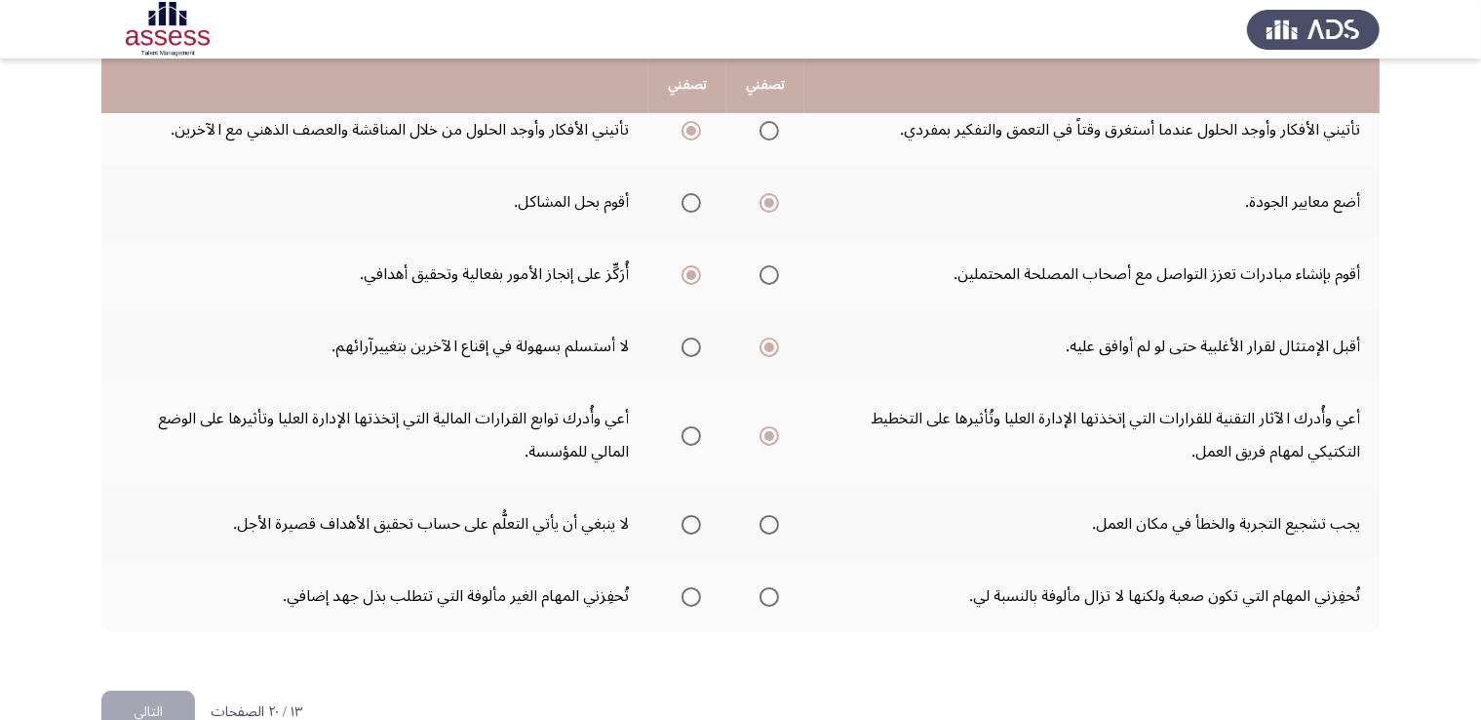
scroll to position [640, 0]
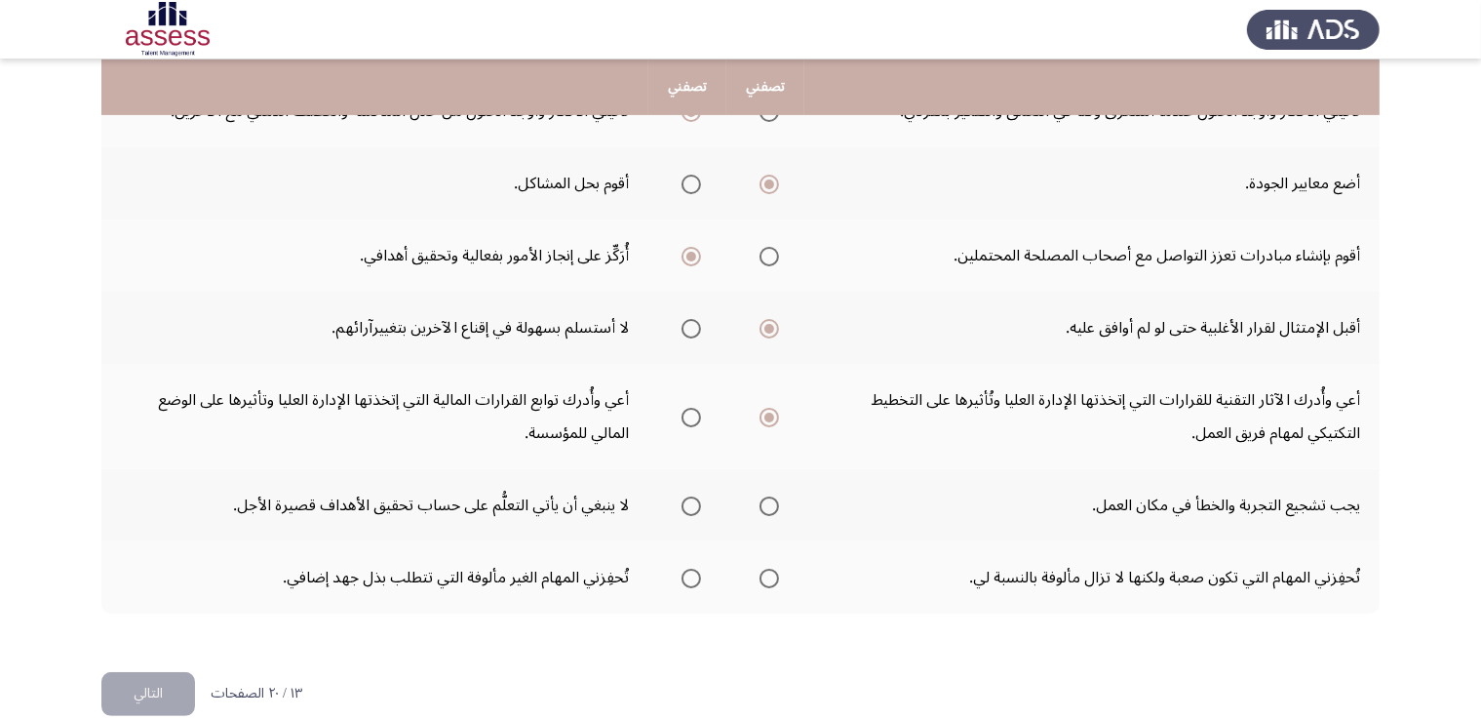
click at [767, 507] on span "Select an option" at bounding box center [768, 505] width 19 height 19
click at [767, 507] on input "Select an option" at bounding box center [768, 505] width 19 height 19
click at [699, 569] on span "Select an option" at bounding box center [691, 577] width 19 height 19
click at [699, 569] on input "Select an option" at bounding box center [691, 577] width 19 height 19
click at [160, 692] on button "التالي" at bounding box center [148, 694] width 94 height 44
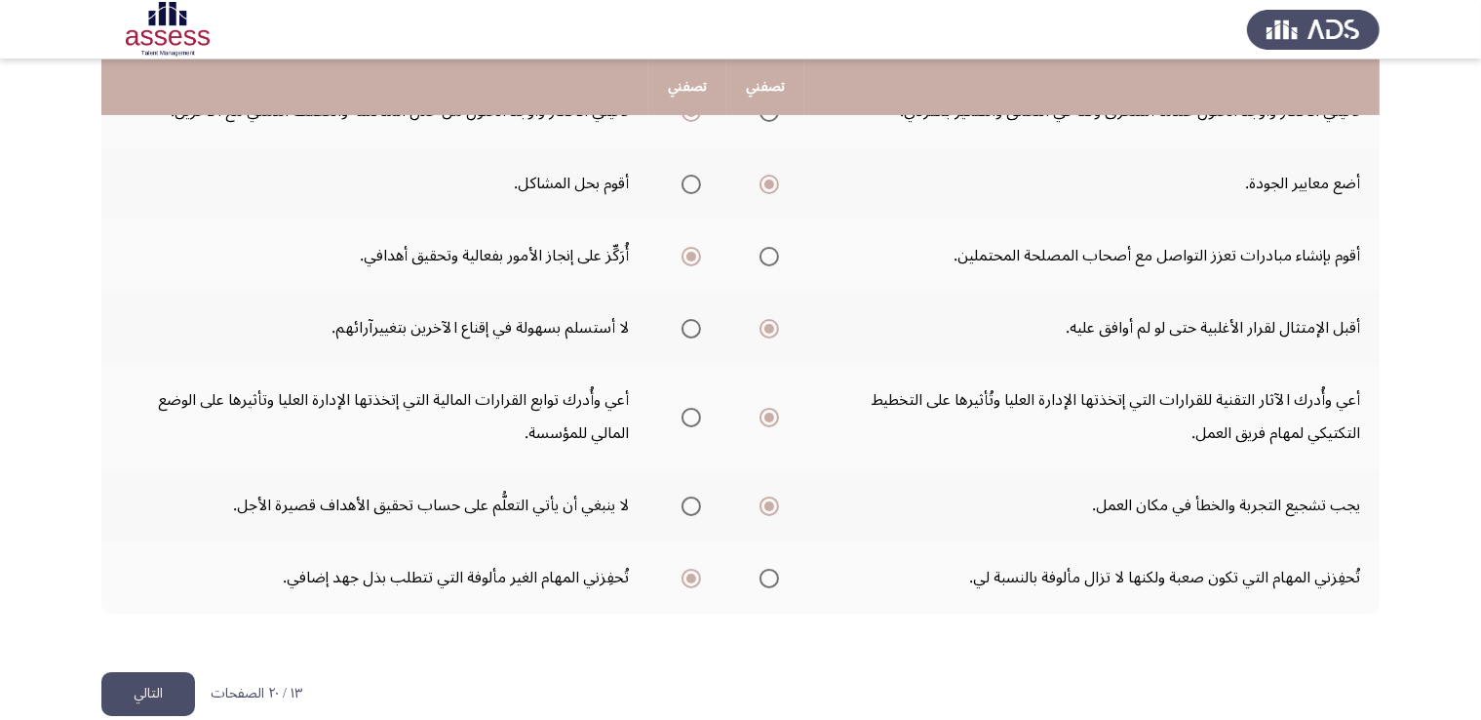
scroll to position [0, 0]
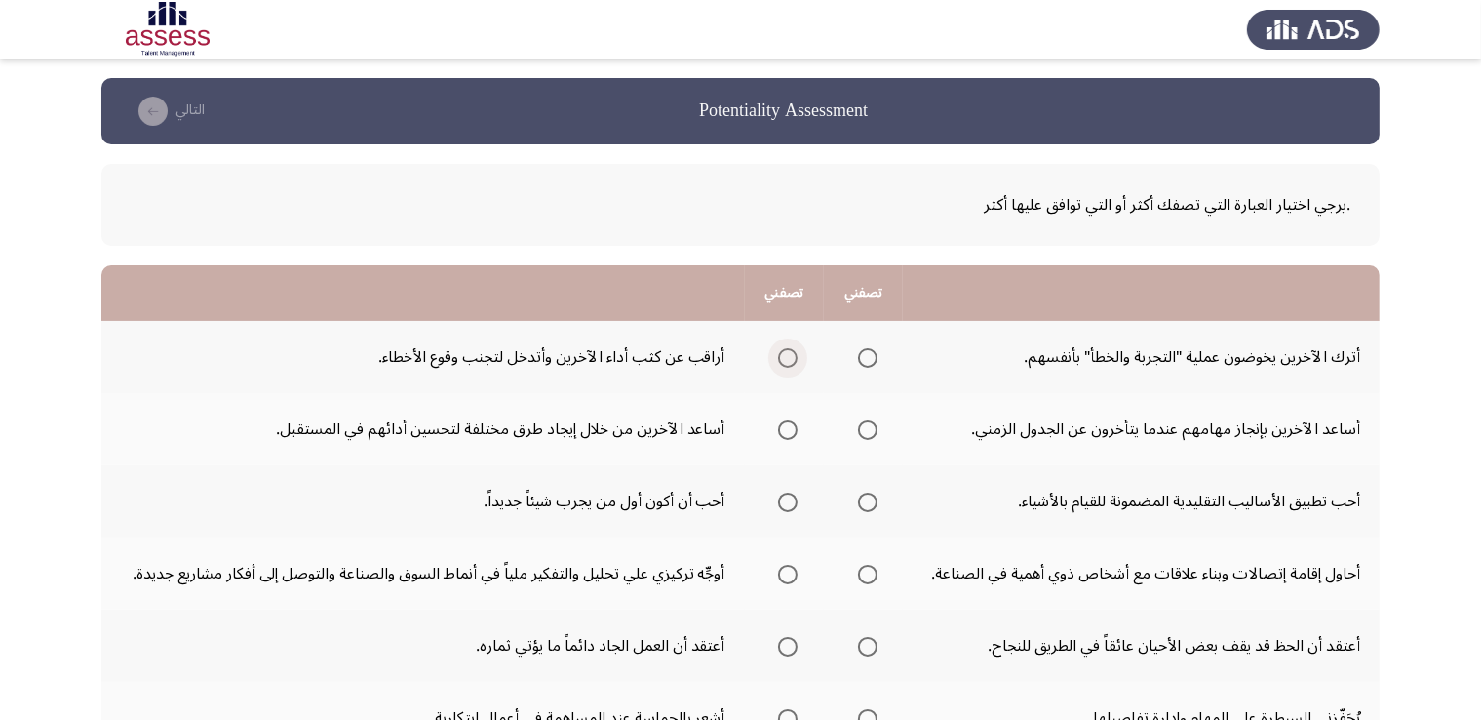
click at [788, 358] on span "Select an option" at bounding box center [788, 358] width 0 height 0
click at [787, 356] on input "Select an option" at bounding box center [787, 357] width 19 height 19
click at [780, 432] on span "Select an option" at bounding box center [787, 429] width 19 height 19
click at [780, 432] on input "Select an option" at bounding box center [787, 429] width 19 height 19
click at [780, 507] on span "Select an option" at bounding box center [787, 501] width 19 height 19
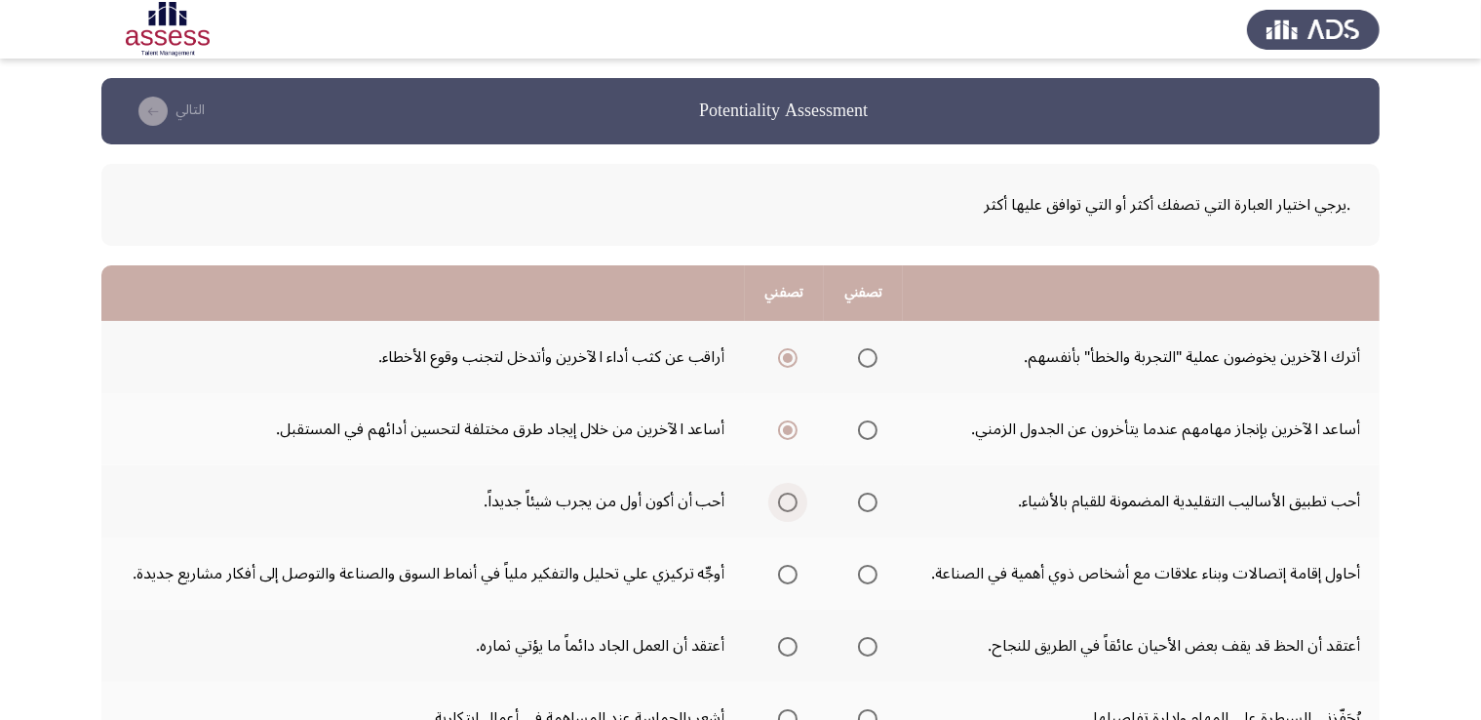
click at [780, 507] on input "Select an option" at bounding box center [787, 501] width 19 height 19
click at [861, 573] on span "Select an option" at bounding box center [867, 574] width 19 height 19
click at [861, 573] on input "Select an option" at bounding box center [867, 574] width 19 height 19
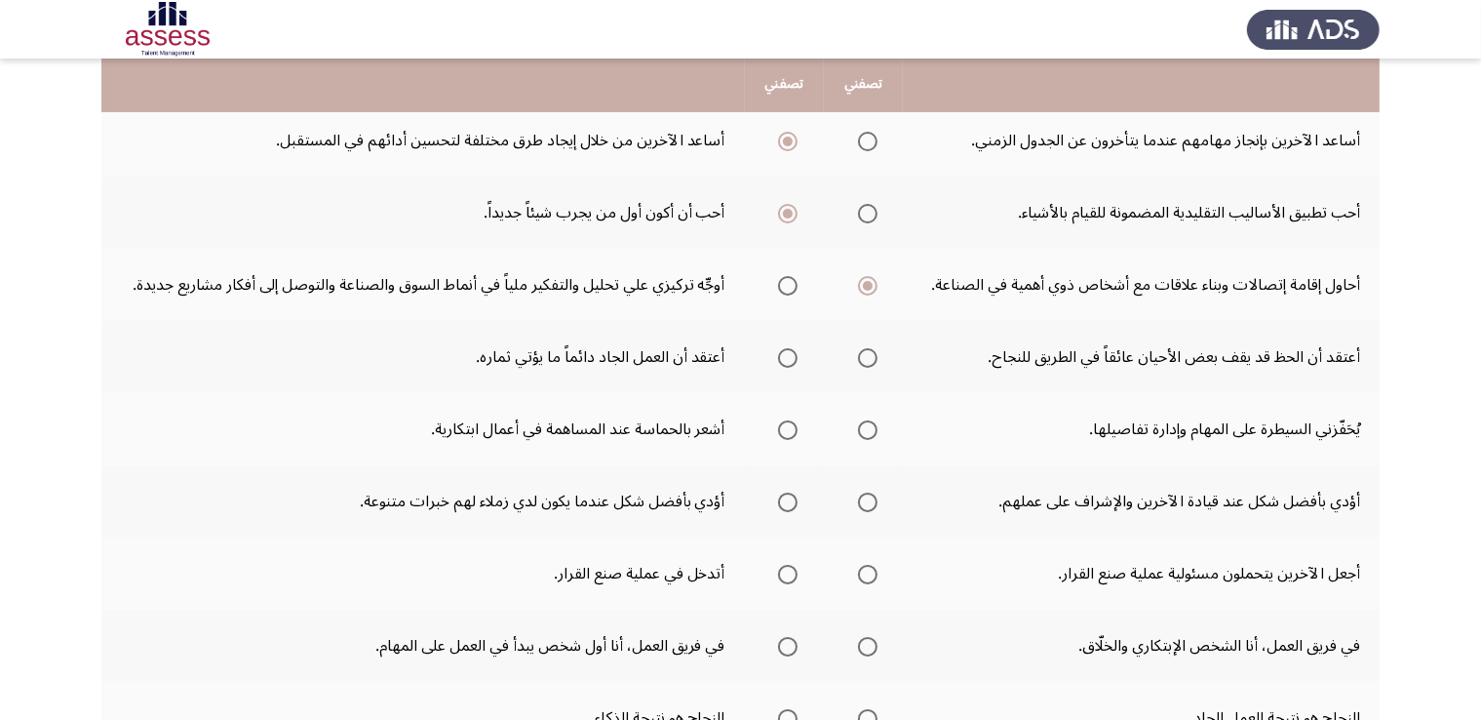
scroll to position [290, 0]
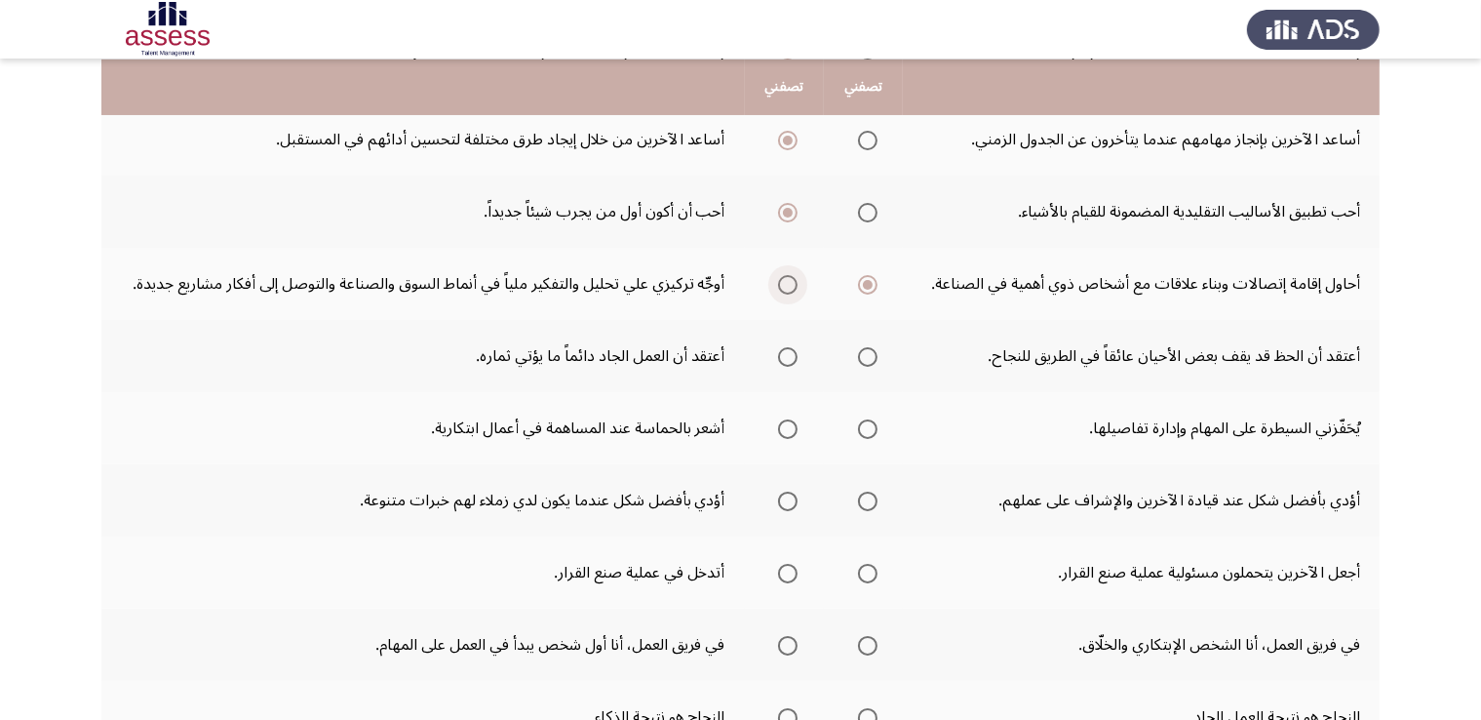
click at [788, 285] on span "Select an option" at bounding box center [788, 285] width 0 height 0
click at [787, 281] on input "Select an option" at bounding box center [787, 284] width 19 height 19
click at [788, 357] on span "Select an option" at bounding box center [788, 357] width 0 height 0
click at [787, 353] on input "Select an option" at bounding box center [787, 356] width 19 height 19
click at [873, 425] on span "Select an option" at bounding box center [867, 428] width 19 height 19
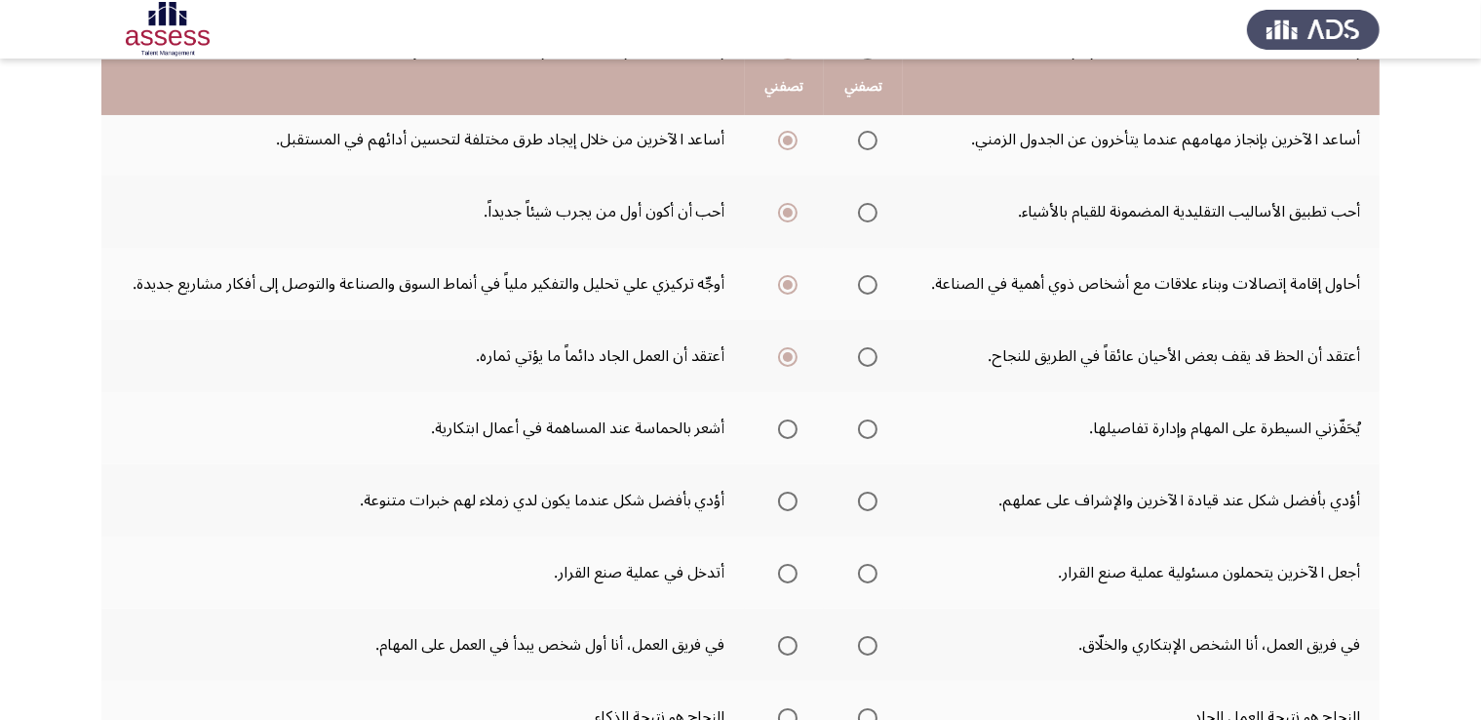
click at [873, 425] on input "Select an option" at bounding box center [867, 428] width 19 height 19
click at [871, 502] on span "Select an option" at bounding box center [867, 500] width 19 height 19
click at [871, 502] on input "Select an option" at bounding box center [867, 500] width 19 height 19
click at [868, 573] on span "Select an option" at bounding box center [868, 573] width 0 height 0
click at [866, 568] on input "Select an option" at bounding box center [867, 573] width 19 height 19
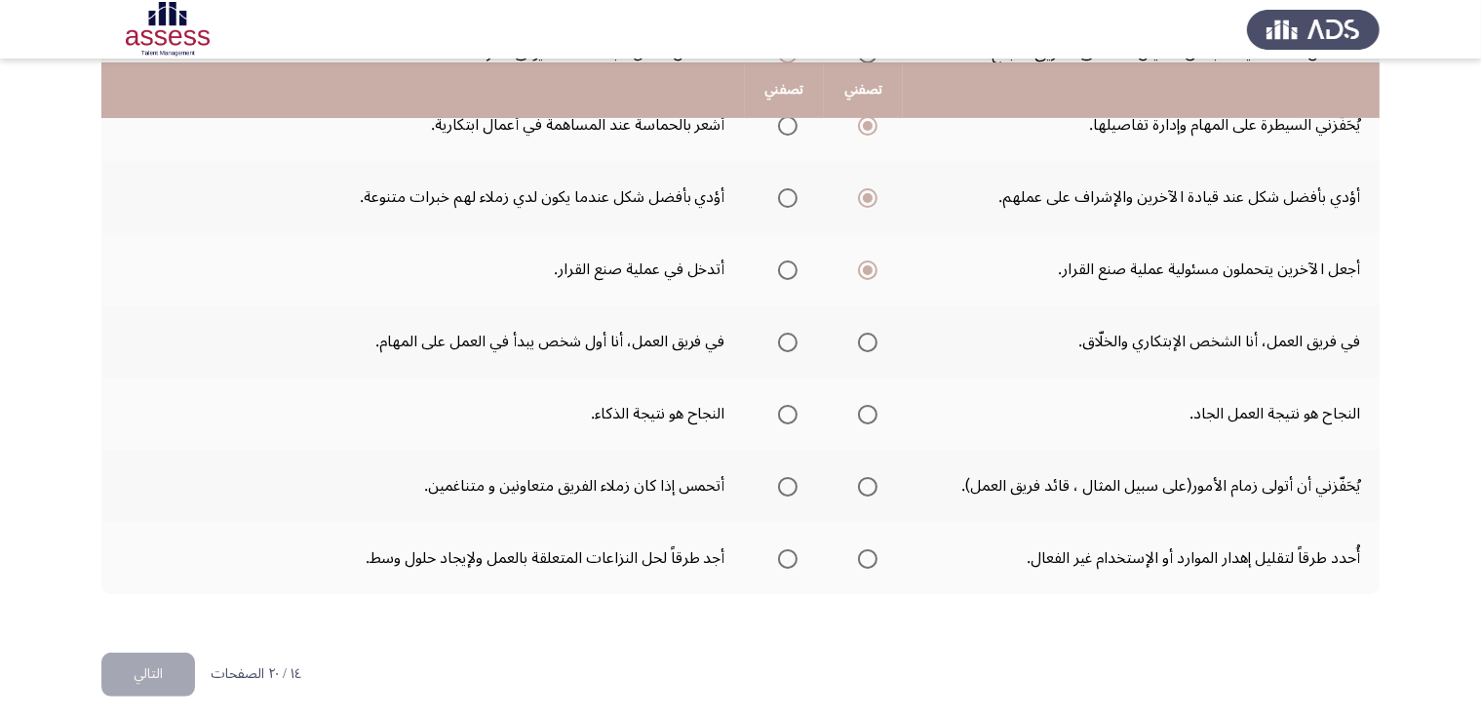
scroll to position [597, 0]
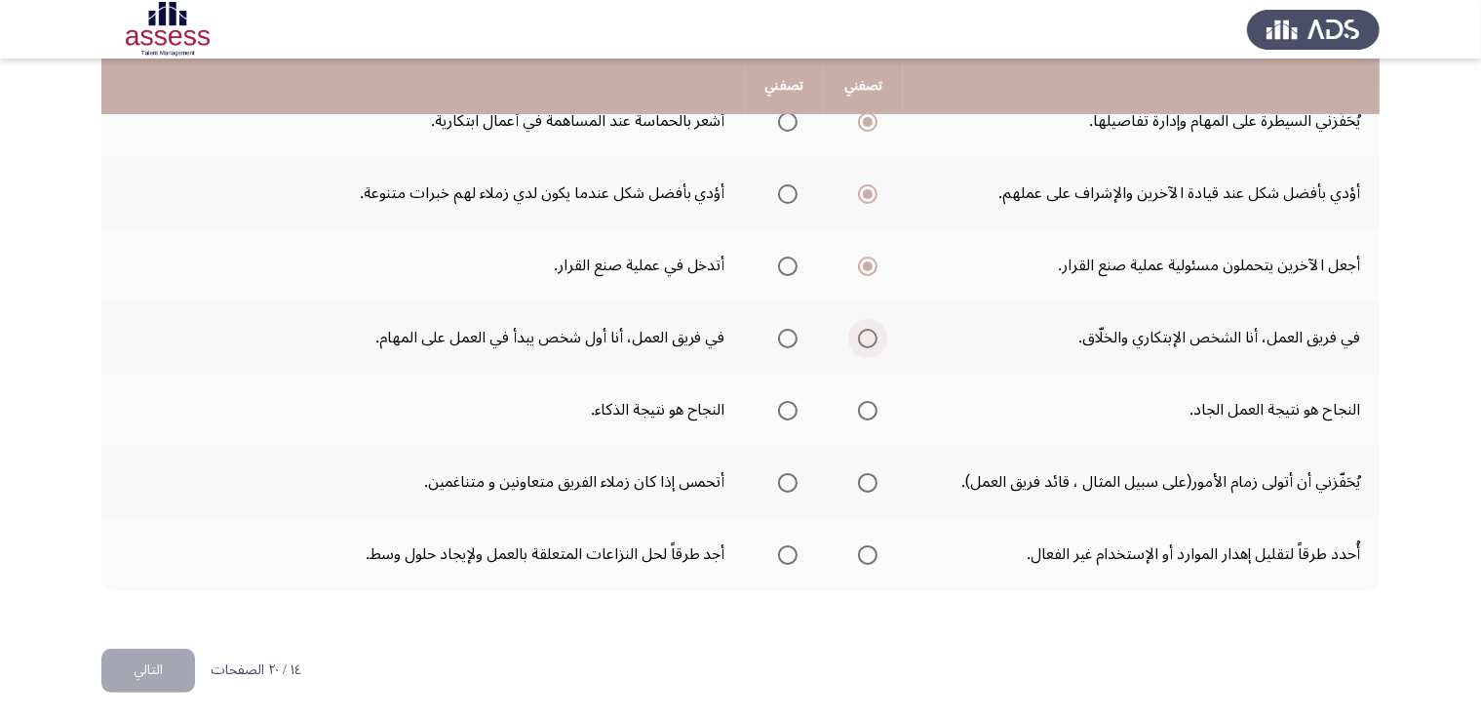
click at [873, 339] on span "Select an option" at bounding box center [867, 338] width 19 height 19
click at [873, 339] on input "Select an option" at bounding box center [867, 338] width 19 height 19
click at [891, 405] on th at bounding box center [863, 409] width 79 height 72
click at [868, 410] on span "Select an option" at bounding box center [868, 410] width 0 height 0
click at [866, 406] on input "Select an option" at bounding box center [867, 410] width 19 height 19
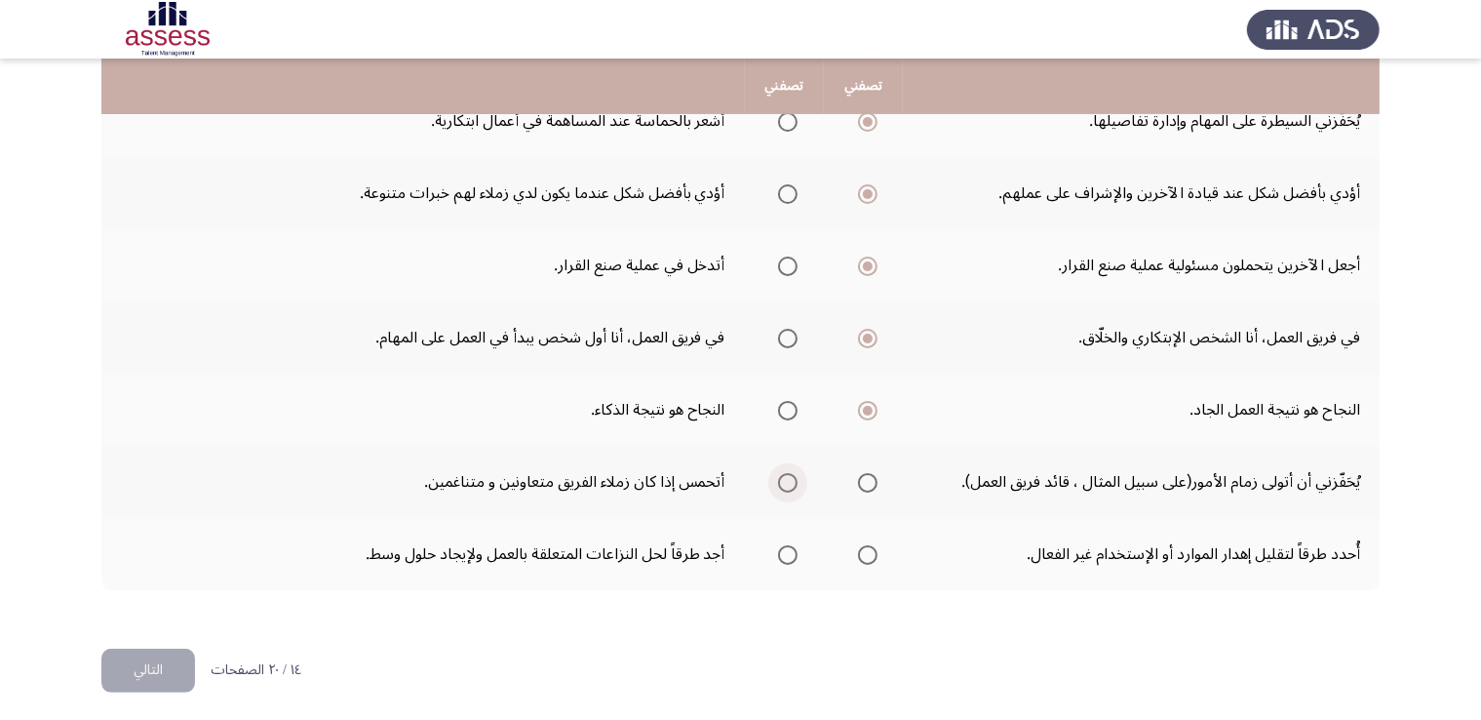
click at [788, 483] on span "Select an option" at bounding box center [788, 483] width 0 height 0
click at [787, 477] on input "Select an option" at bounding box center [787, 482] width 19 height 19
click at [870, 482] on span "Select an option" at bounding box center [867, 482] width 19 height 19
click at [870, 482] on input "Select an option" at bounding box center [867, 482] width 19 height 19
click at [868, 555] on span "Select an option" at bounding box center [868, 555] width 0 height 0
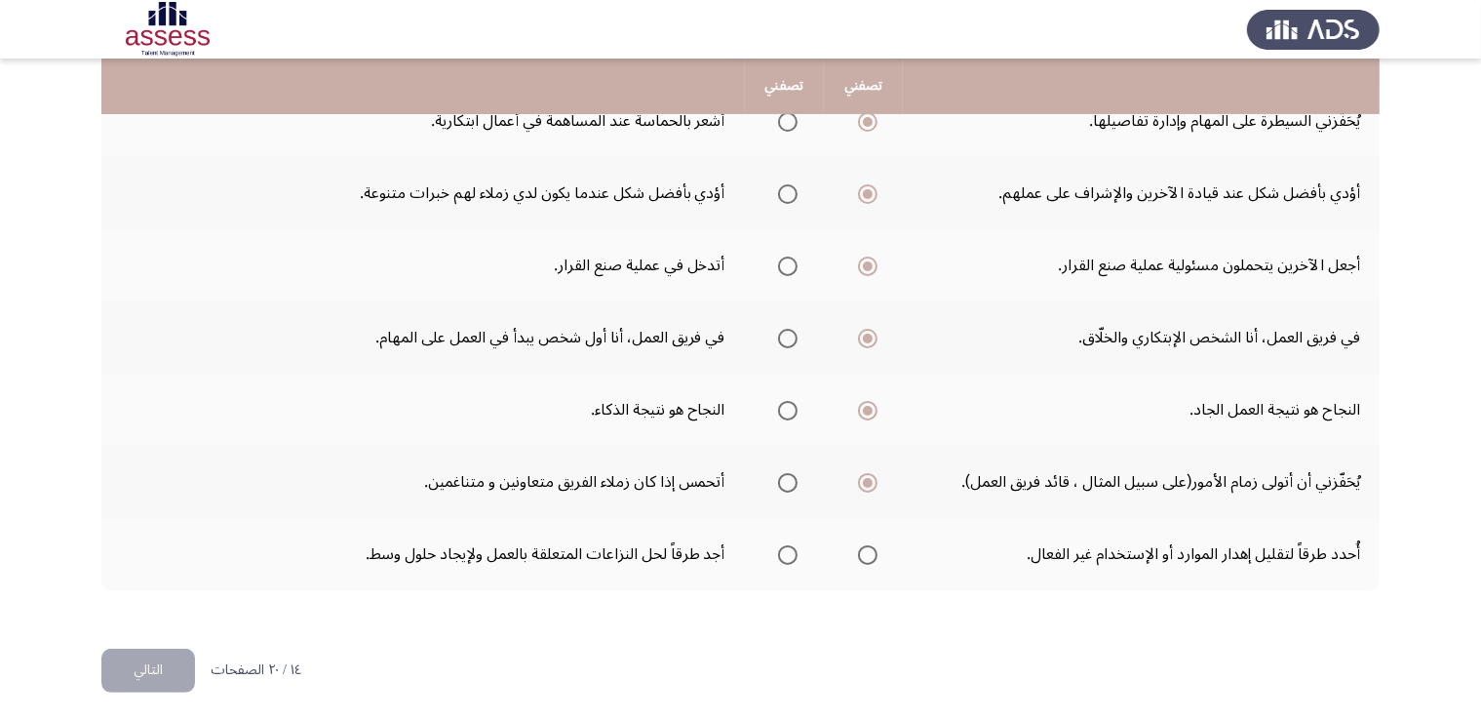
click at [866, 549] on input "Select an option" at bounding box center [867, 554] width 19 height 19
click at [134, 667] on button "التالي" at bounding box center [148, 670] width 94 height 44
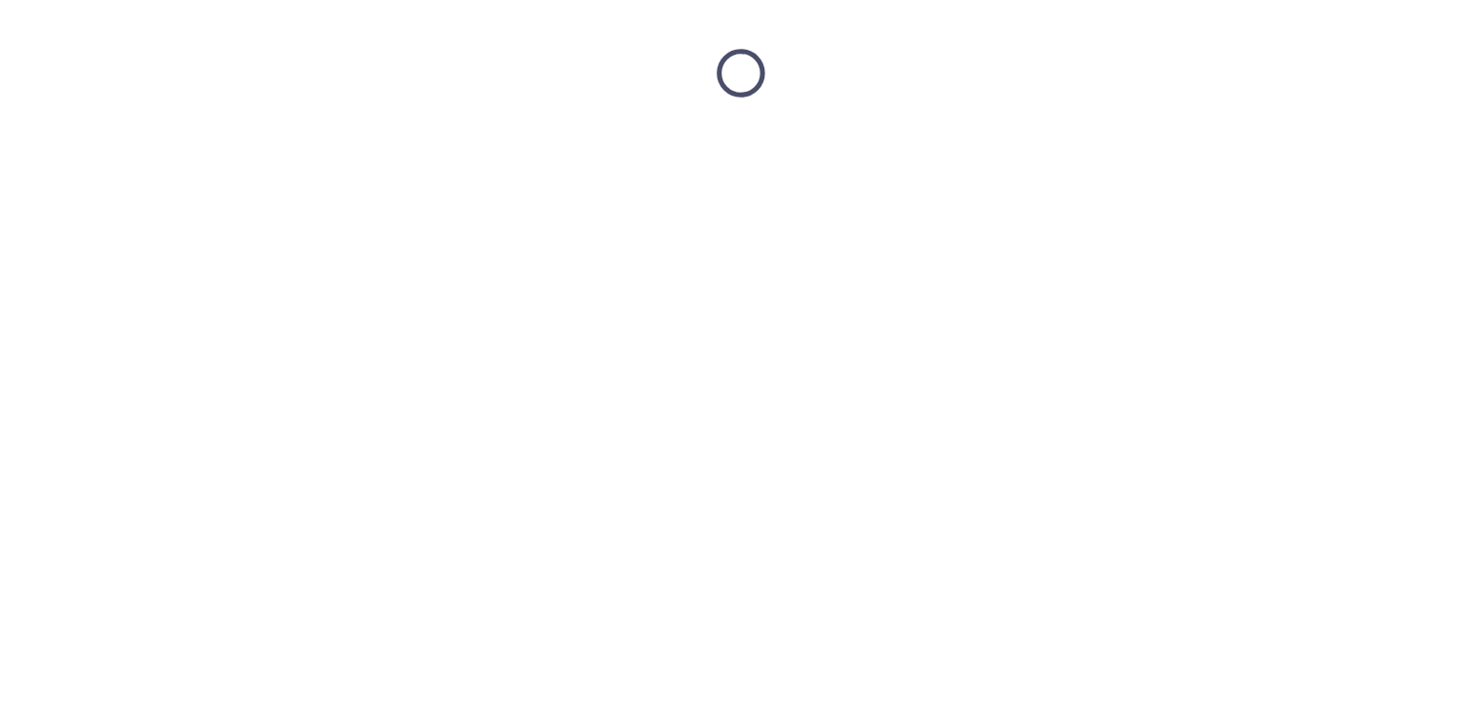
scroll to position [0, 0]
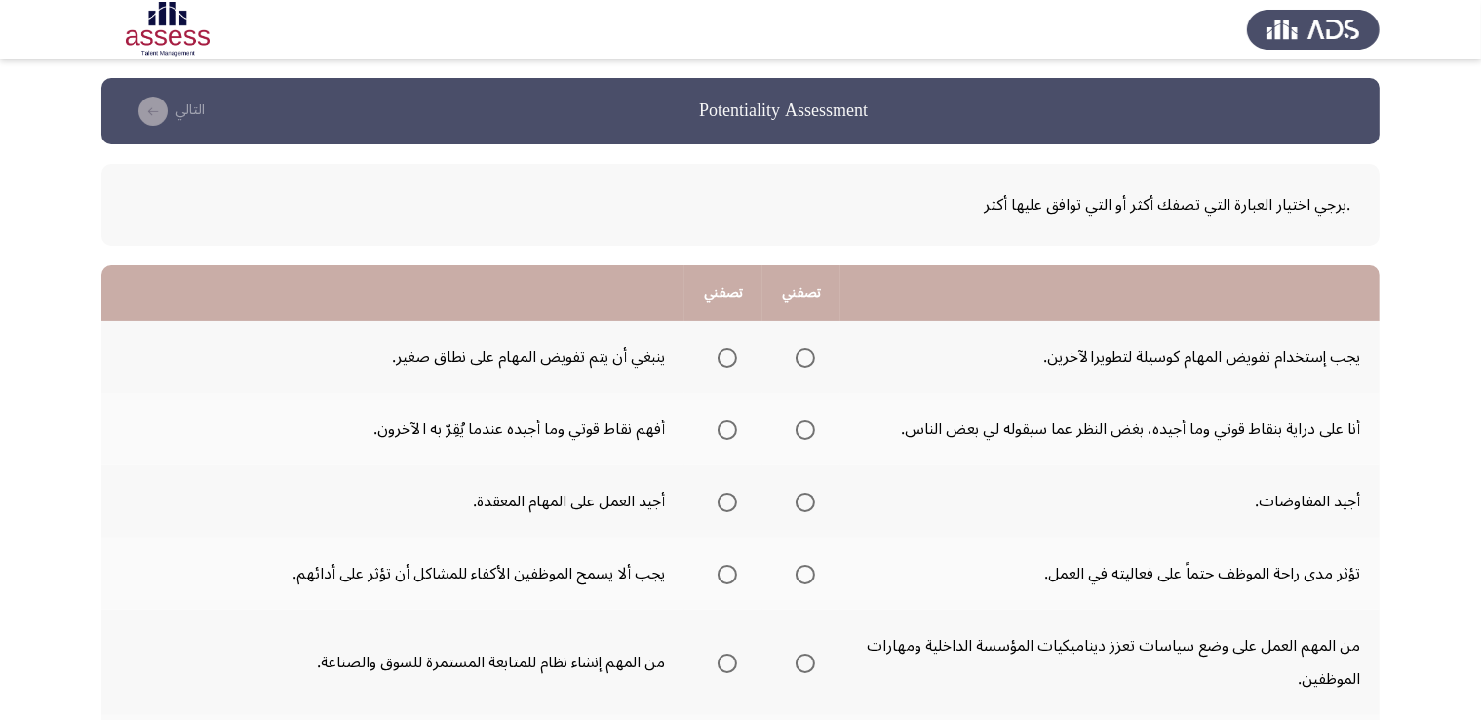
click at [805, 358] on span "Select an option" at bounding box center [805, 358] width 0 height 0
click at [805, 356] on input "Select an option" at bounding box center [805, 357] width 19 height 19
click at [805, 430] on span "Select an option" at bounding box center [805, 430] width 0 height 0
click at [805, 428] on input "Select an option" at bounding box center [805, 429] width 19 height 19
click at [729, 504] on span "Select an option" at bounding box center [727, 501] width 19 height 19
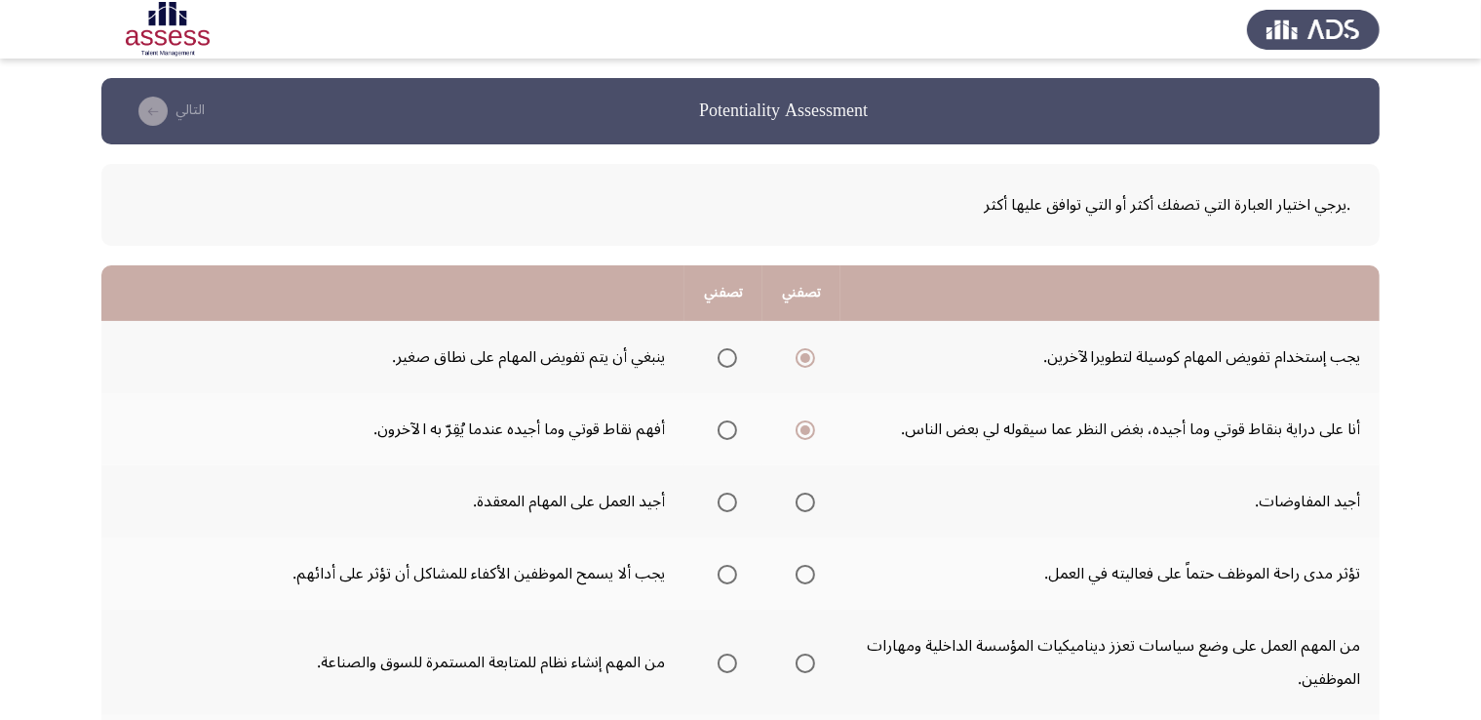
click at [729, 504] on input "Select an option" at bounding box center [727, 501] width 19 height 19
click at [727, 574] on span "Select an option" at bounding box center [727, 574] width 0 height 0
click at [727, 571] on input "Select an option" at bounding box center [727, 574] width 19 height 19
click at [805, 663] on span "Select an option" at bounding box center [805, 663] width 0 height 0
click at [805, 659] on input "Select an option" at bounding box center [805, 662] width 19 height 19
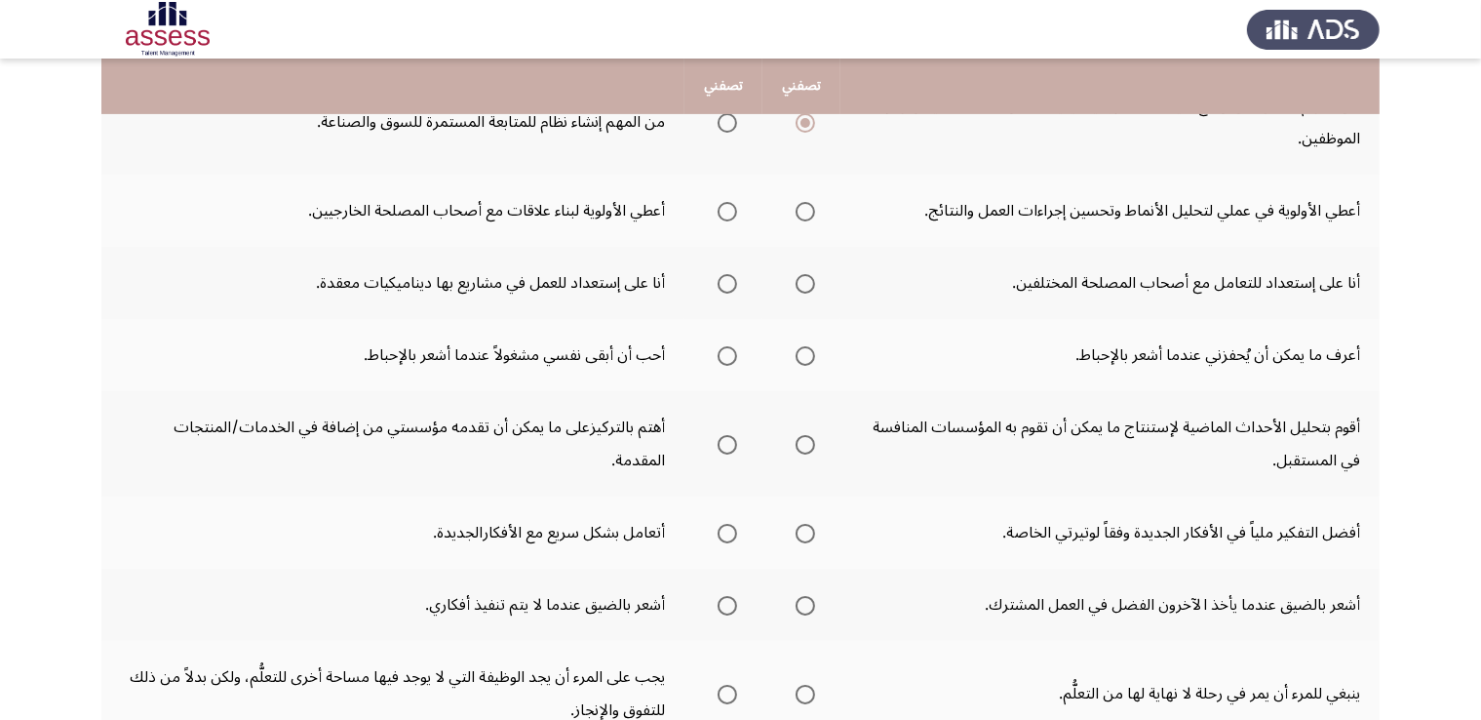
scroll to position [542, 0]
click at [799, 214] on span "Select an option" at bounding box center [805, 209] width 19 height 19
click at [799, 214] on input "Select an option" at bounding box center [805, 209] width 19 height 19
click at [718, 212] on span "Select an option" at bounding box center [727, 209] width 19 height 19
click at [718, 212] on input "Select an option" at bounding box center [727, 209] width 19 height 19
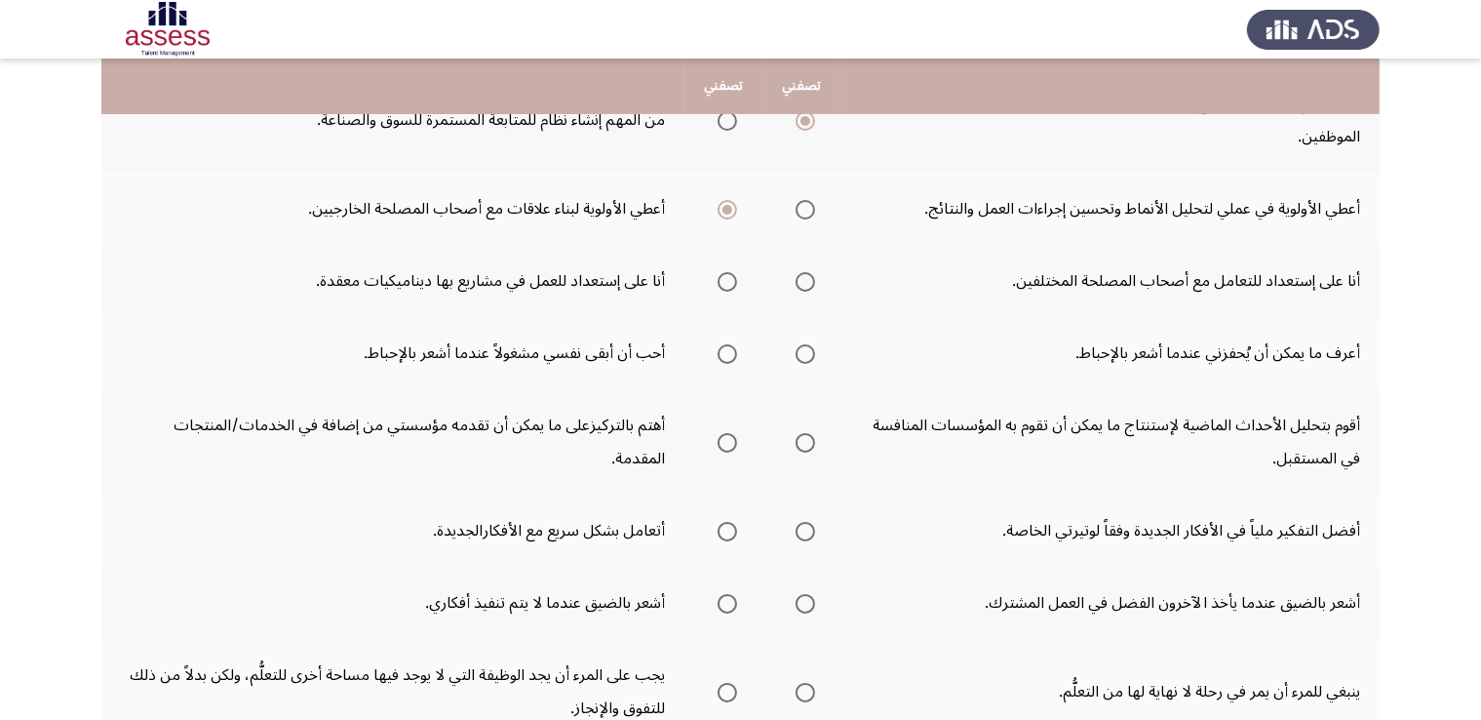
click at [805, 282] on span "Select an option" at bounding box center [805, 282] width 0 height 0
click at [805, 277] on input "Select an option" at bounding box center [805, 281] width 19 height 19
click at [811, 209] on span "Select an option" at bounding box center [805, 209] width 19 height 19
click at [811, 209] on input "Select an option" at bounding box center [805, 209] width 19 height 19
click at [805, 354] on span "Select an option" at bounding box center [805, 354] width 0 height 0
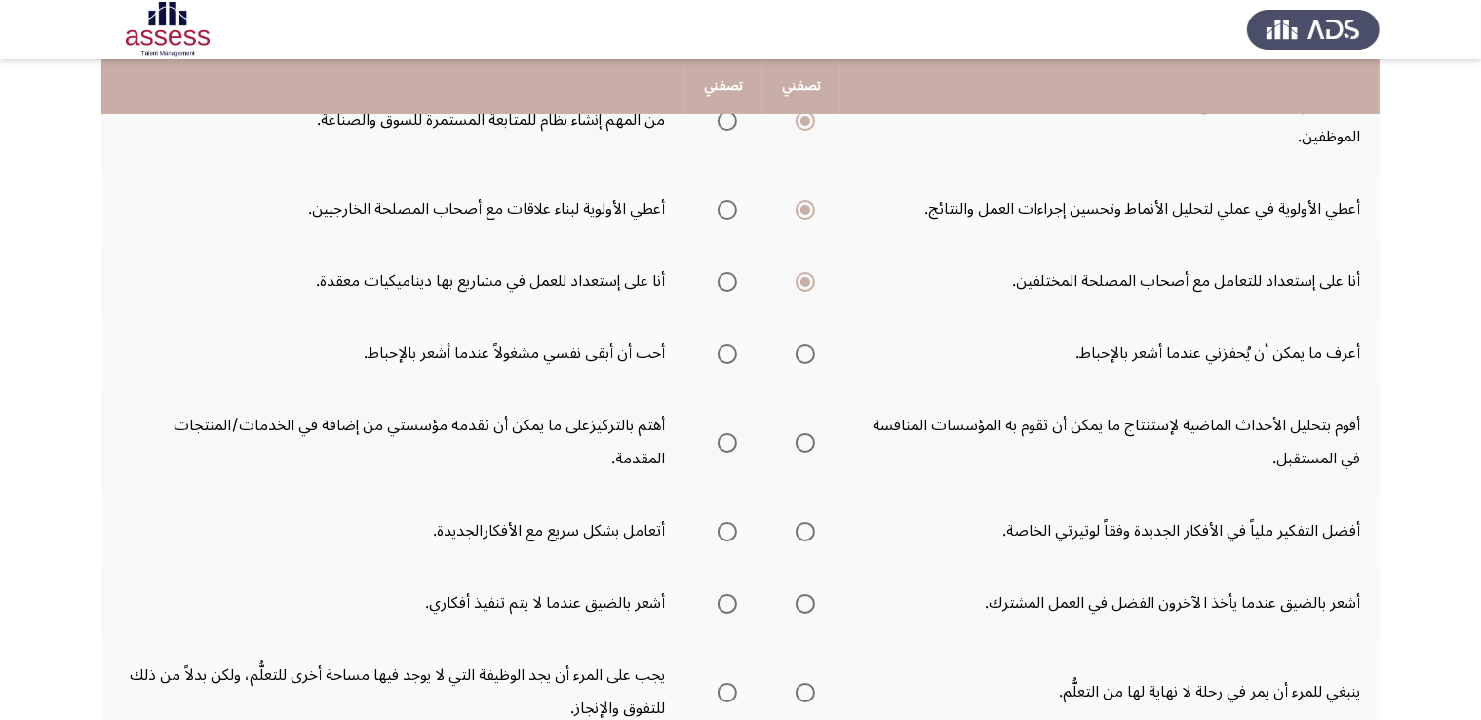
click at [805, 349] on input "Select an option" at bounding box center [805, 353] width 19 height 19
click at [805, 443] on span "Select an option" at bounding box center [805, 443] width 0 height 0
click at [805, 437] on input "Select an option" at bounding box center [805, 442] width 19 height 19
click at [738, 459] on th at bounding box center [723, 441] width 78 height 105
click at [720, 441] on span "Select an option" at bounding box center [727, 442] width 19 height 19
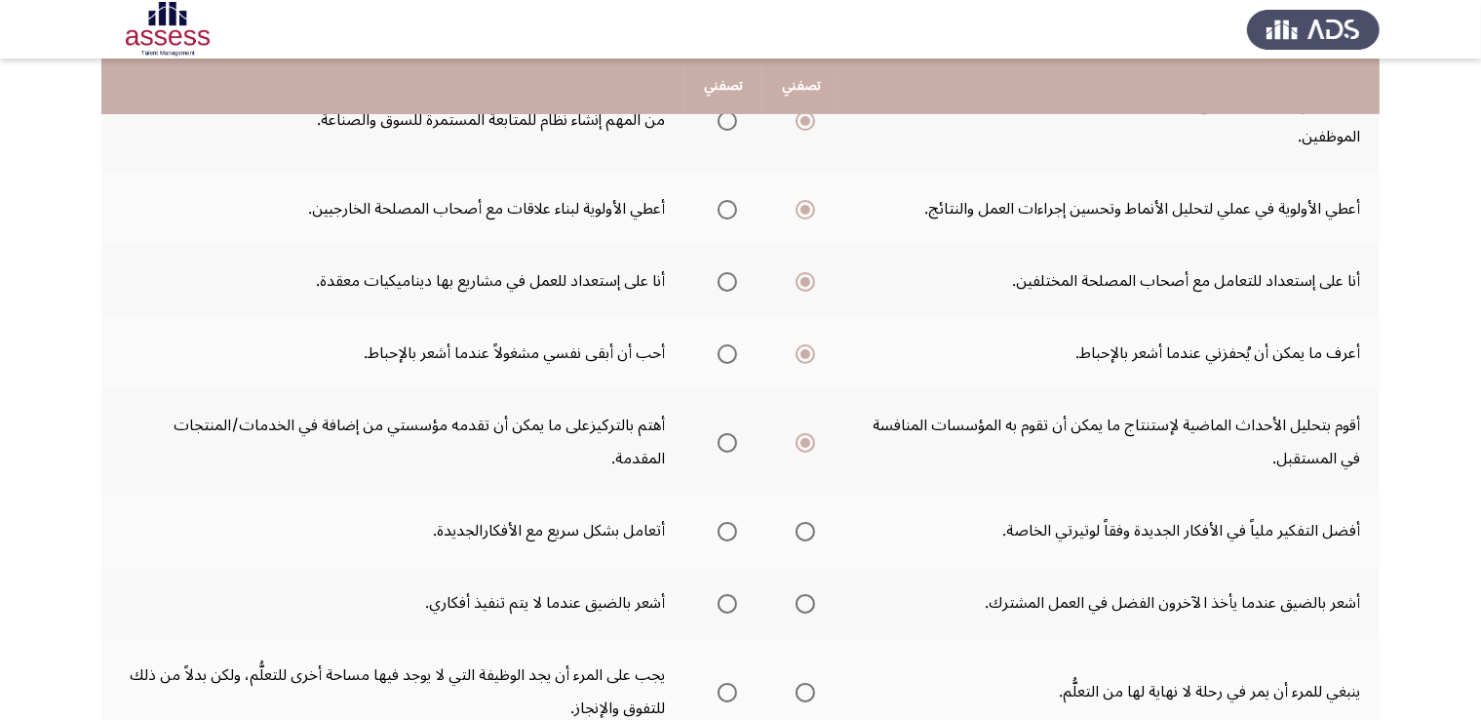
click at [720, 441] on input "Select an option" at bounding box center [727, 442] width 19 height 19
click at [805, 531] on span "Select an option" at bounding box center [805, 531] width 0 height 0
click at [805, 526] on input "Select an option" at bounding box center [805, 531] width 19 height 19
click at [735, 599] on span "Select an option" at bounding box center [727, 603] width 19 height 19
click at [735, 599] on input "Select an option" at bounding box center [727, 603] width 19 height 19
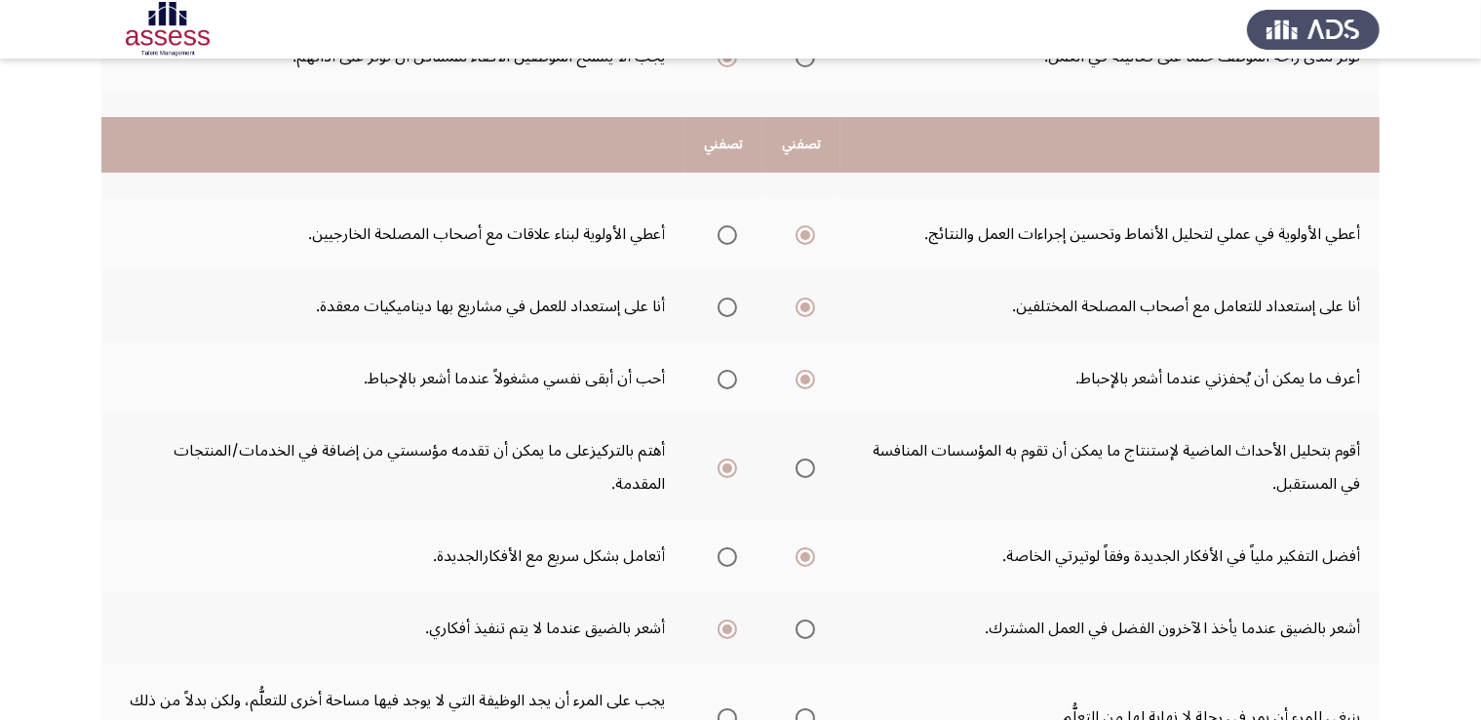
scroll to position [697, 0]
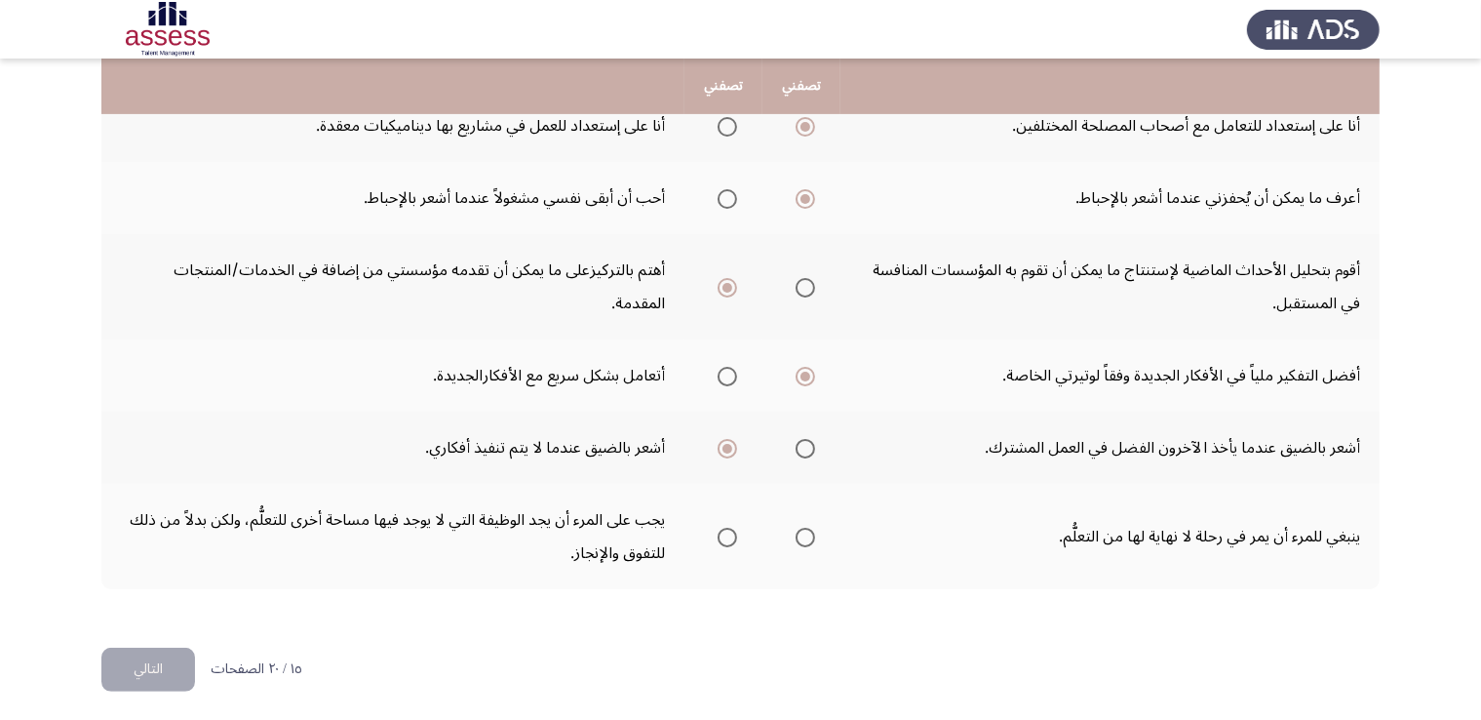
click at [805, 537] on span "Select an option" at bounding box center [805, 537] width 0 height 0
click at [805, 530] on input "Select an option" at bounding box center [805, 536] width 19 height 19
click at [165, 678] on button "التالي" at bounding box center [148, 669] width 94 height 44
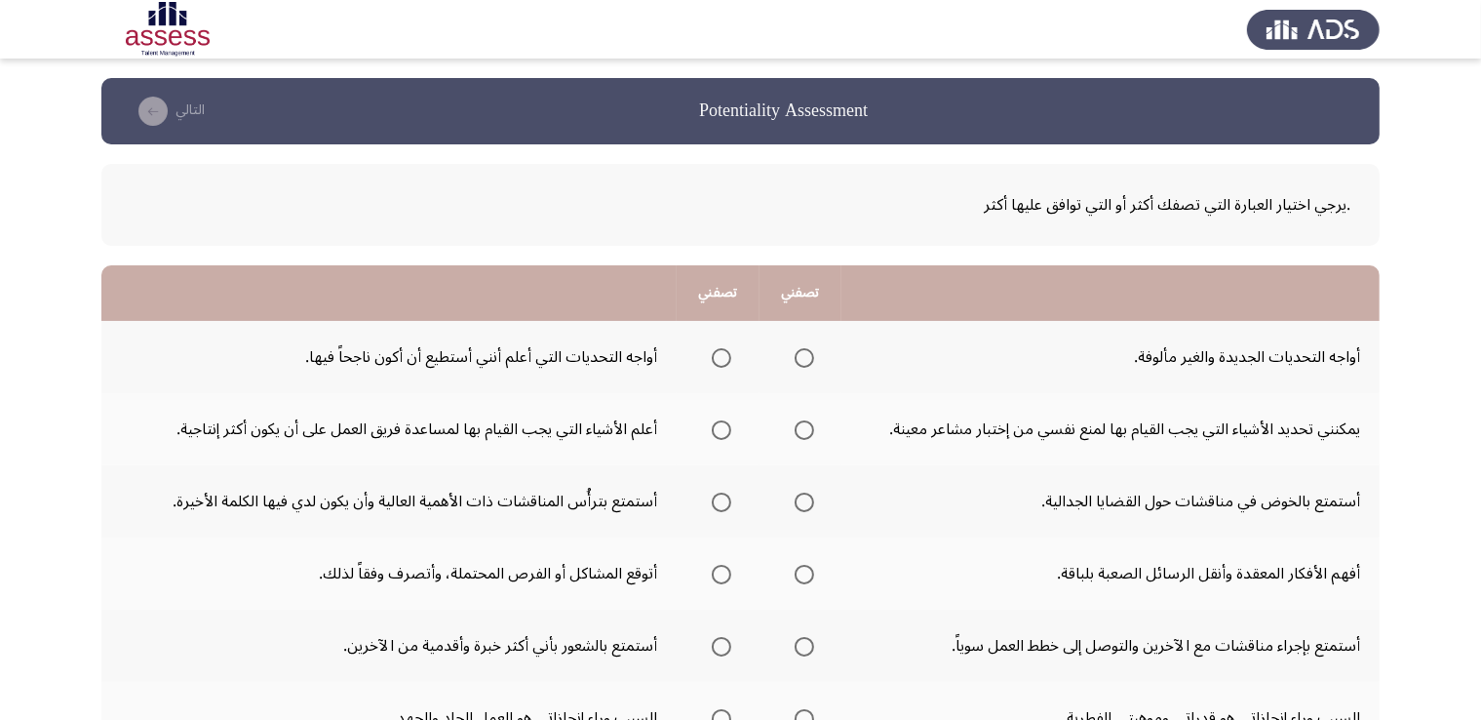
click at [795, 356] on span "Select an option" at bounding box center [804, 357] width 19 height 19
click at [795, 356] on input "Select an option" at bounding box center [804, 357] width 19 height 19
click at [721, 430] on span "Select an option" at bounding box center [721, 430] width 0 height 0
click at [718, 428] on input "Select an option" at bounding box center [721, 429] width 19 height 19
click at [721, 502] on span "Select an option" at bounding box center [721, 502] width 0 height 0
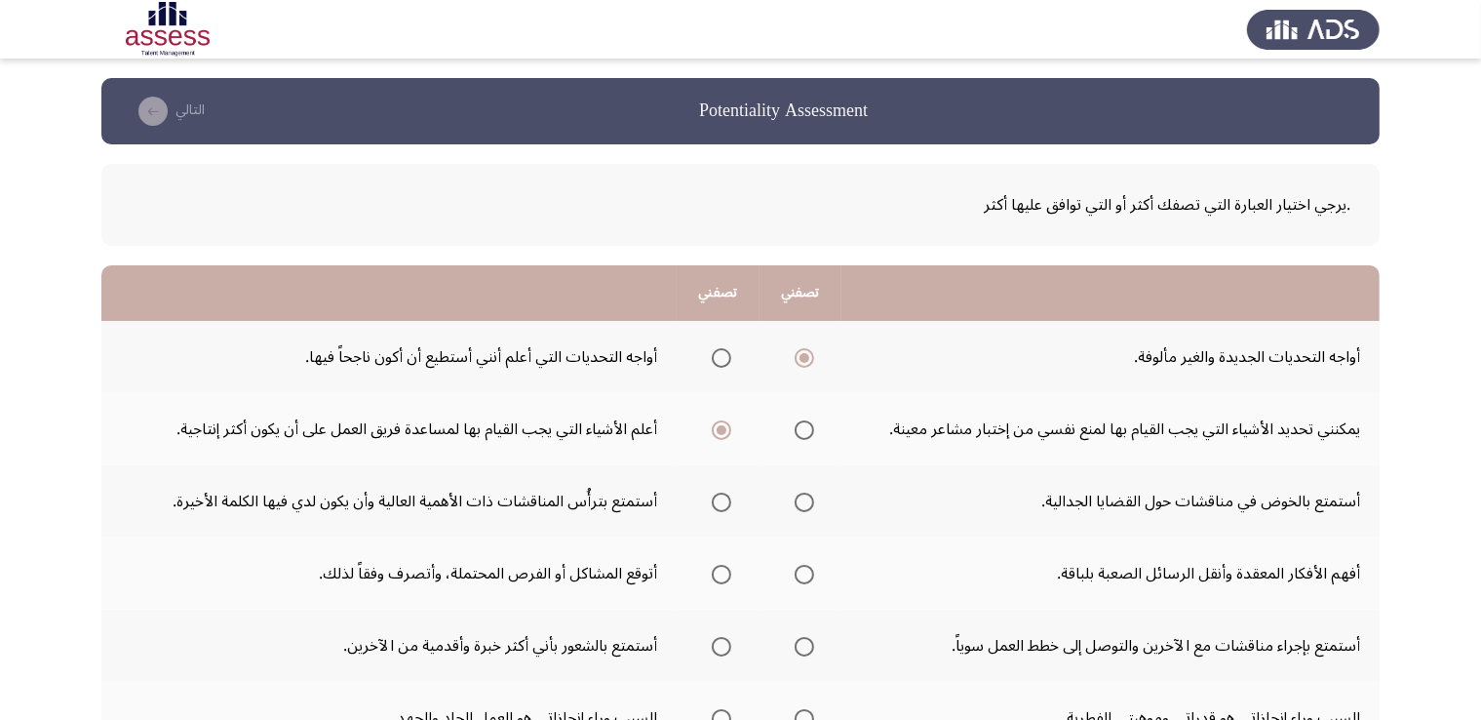
click at [718, 499] on input "Select an option" at bounding box center [721, 501] width 19 height 19
click at [721, 574] on span "Select an option" at bounding box center [721, 574] width 0 height 0
click at [718, 571] on input "Select an option" at bounding box center [721, 574] width 19 height 19
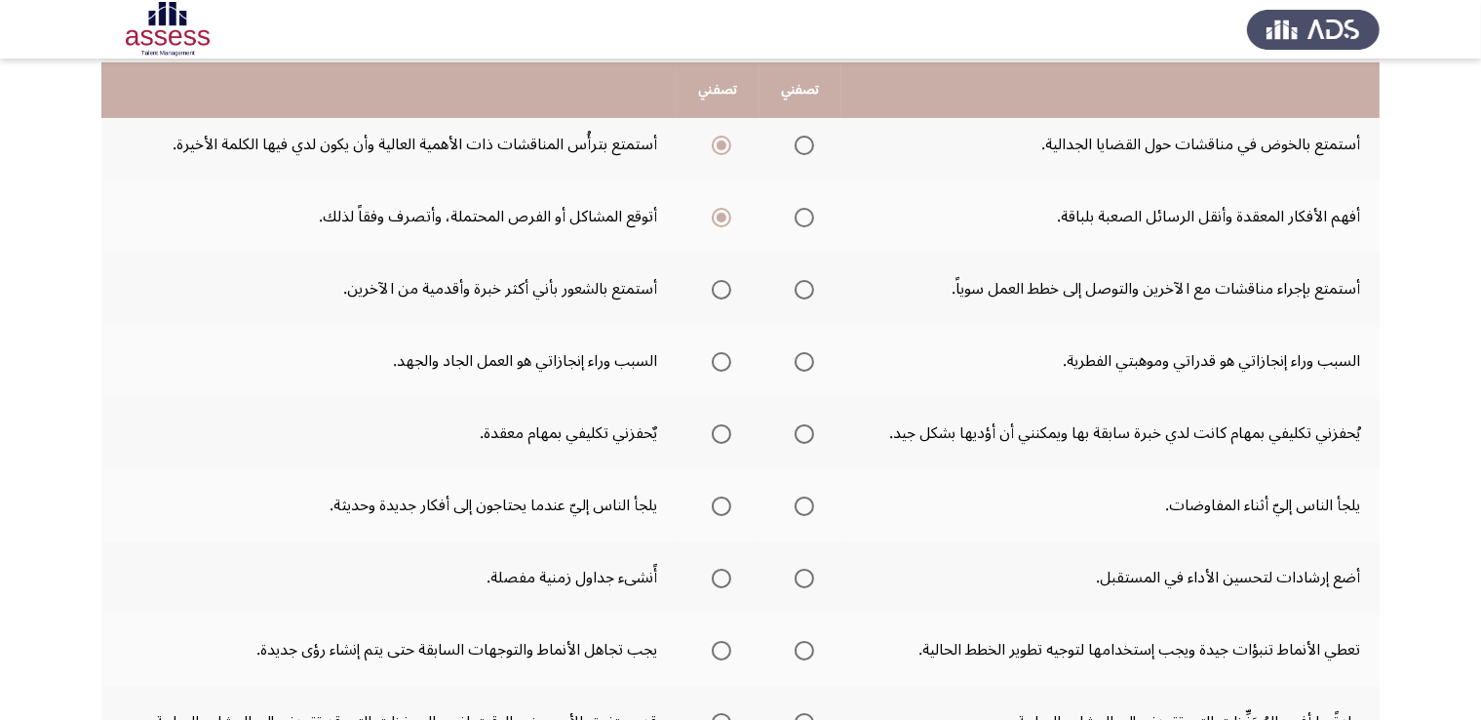
scroll to position [365, 0]
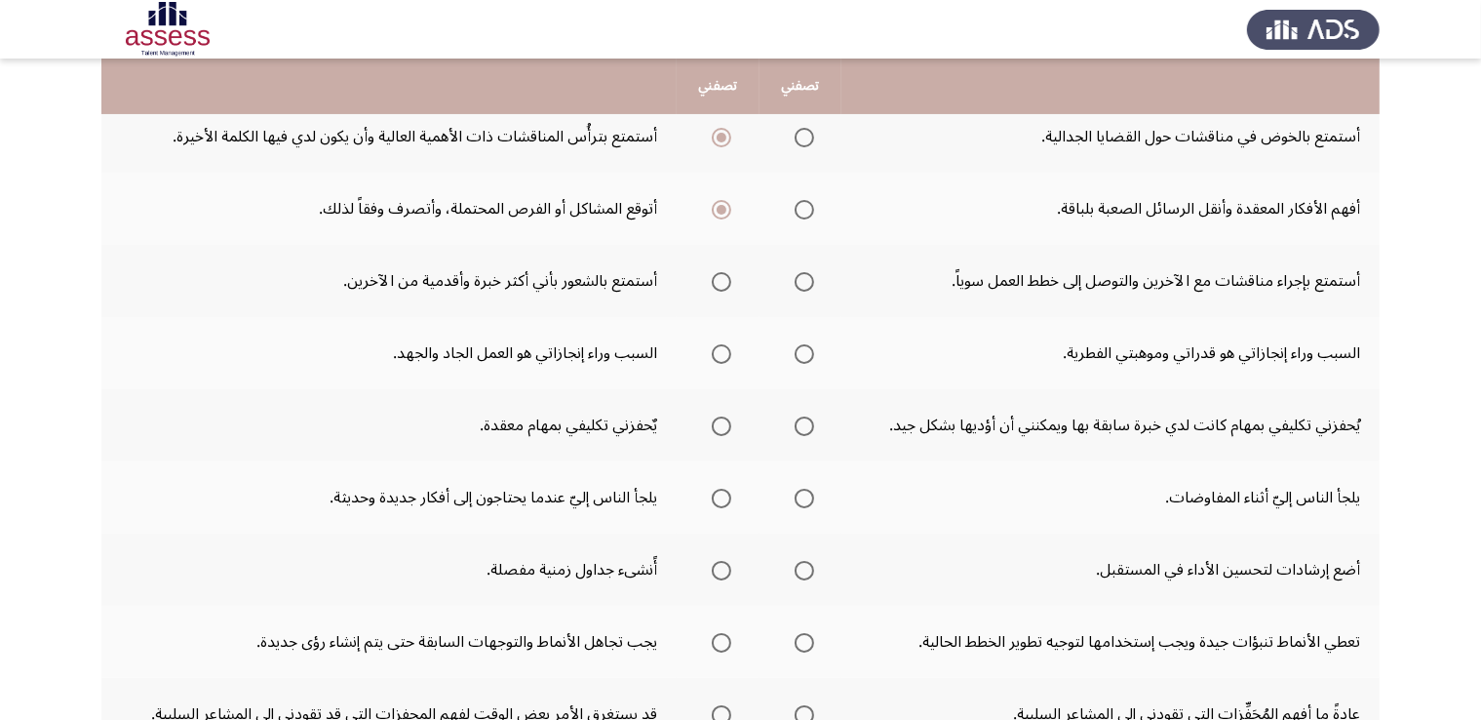
click at [804, 282] on span "Select an option" at bounding box center [804, 282] width 0 height 0
click at [799, 278] on input "Select an option" at bounding box center [804, 281] width 19 height 19
click at [714, 357] on span "Select an option" at bounding box center [721, 353] width 19 height 19
click at [714, 357] on input "Select an option" at bounding box center [721, 353] width 19 height 19
click at [799, 427] on span "Select an option" at bounding box center [804, 425] width 19 height 19
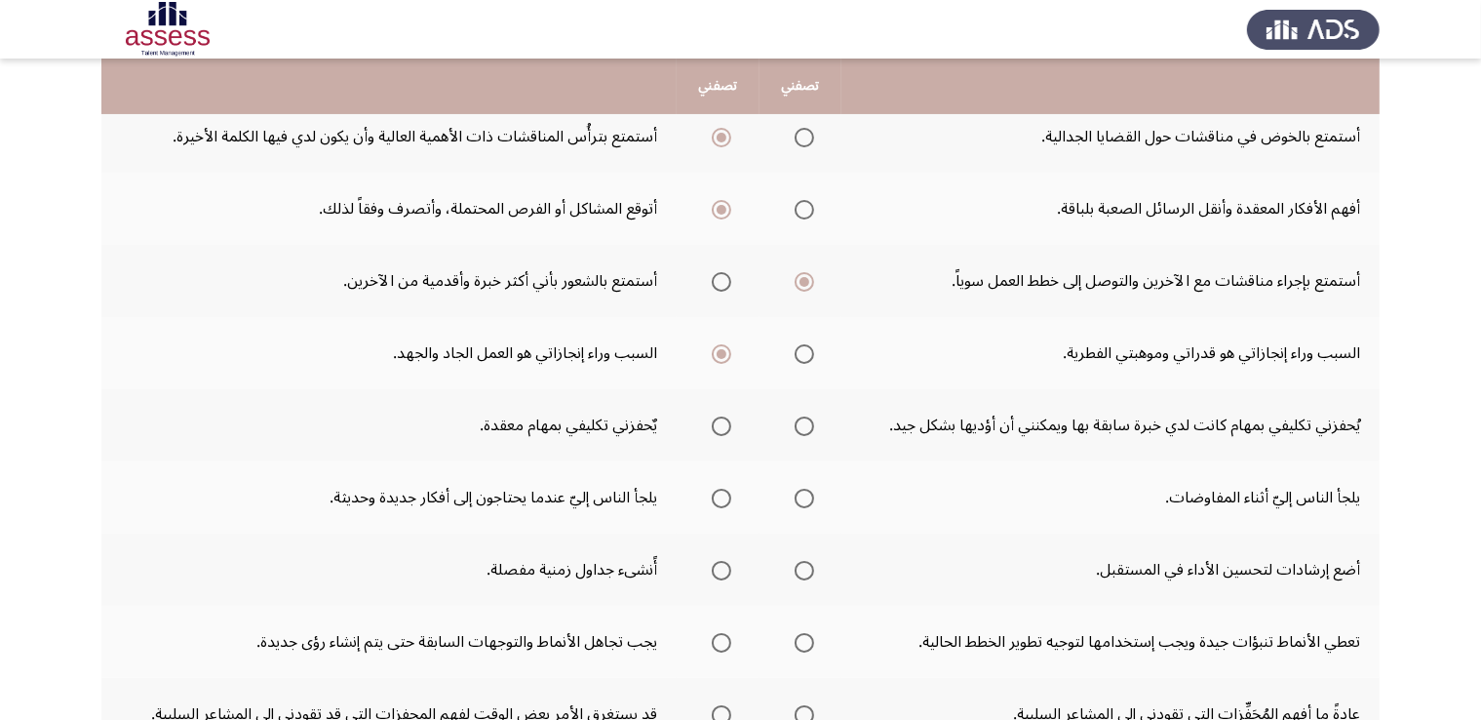
click at [799, 427] on input "Select an option" at bounding box center [804, 425] width 19 height 19
click at [709, 445] on th at bounding box center [718, 425] width 82 height 72
click at [721, 426] on span "Select an option" at bounding box center [721, 426] width 0 height 0
click at [718, 421] on input "Select an option" at bounding box center [721, 425] width 19 height 19
click at [804, 426] on span "Select an option" at bounding box center [804, 426] width 0 height 0
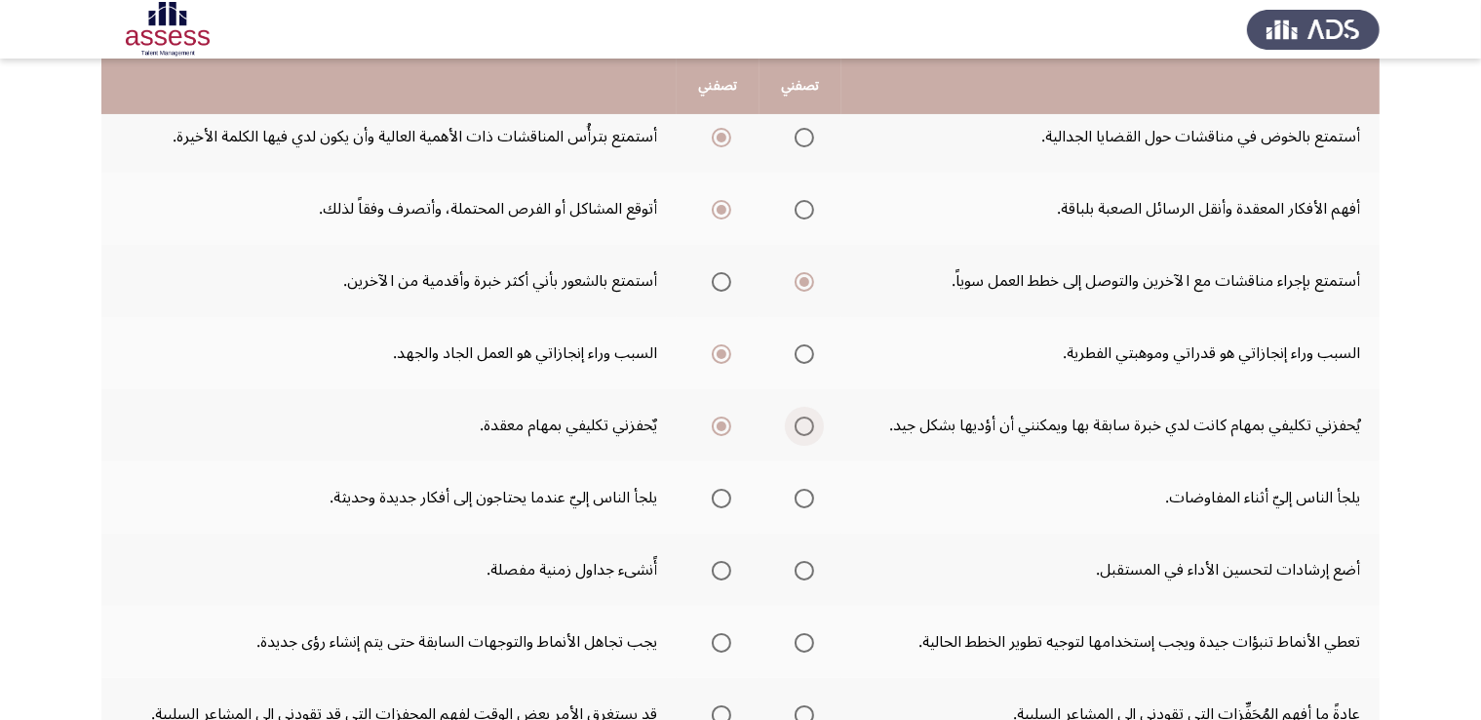
click at [799, 421] on input "Select an option" at bounding box center [804, 425] width 19 height 19
click at [721, 426] on span "Select an option" at bounding box center [721, 426] width 0 height 0
click at [718, 421] on input "Select an option" at bounding box center [721, 425] width 19 height 19
click at [721, 498] on span "Select an option" at bounding box center [721, 498] width 0 height 0
click at [718, 493] on input "Select an option" at bounding box center [721, 497] width 19 height 19
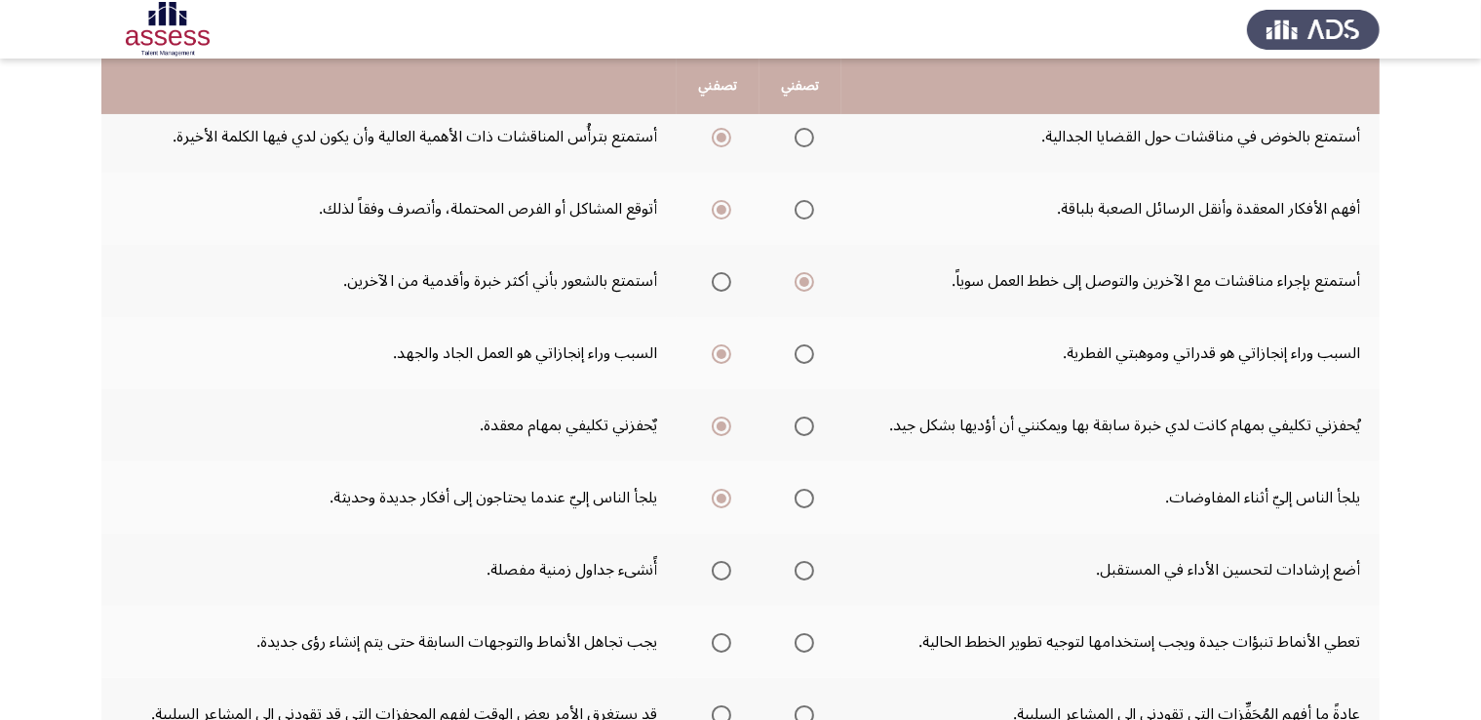
click at [804, 570] on span "Select an option" at bounding box center [804, 570] width 0 height 0
click at [799, 565] on input "Select an option" at bounding box center [804, 570] width 19 height 19
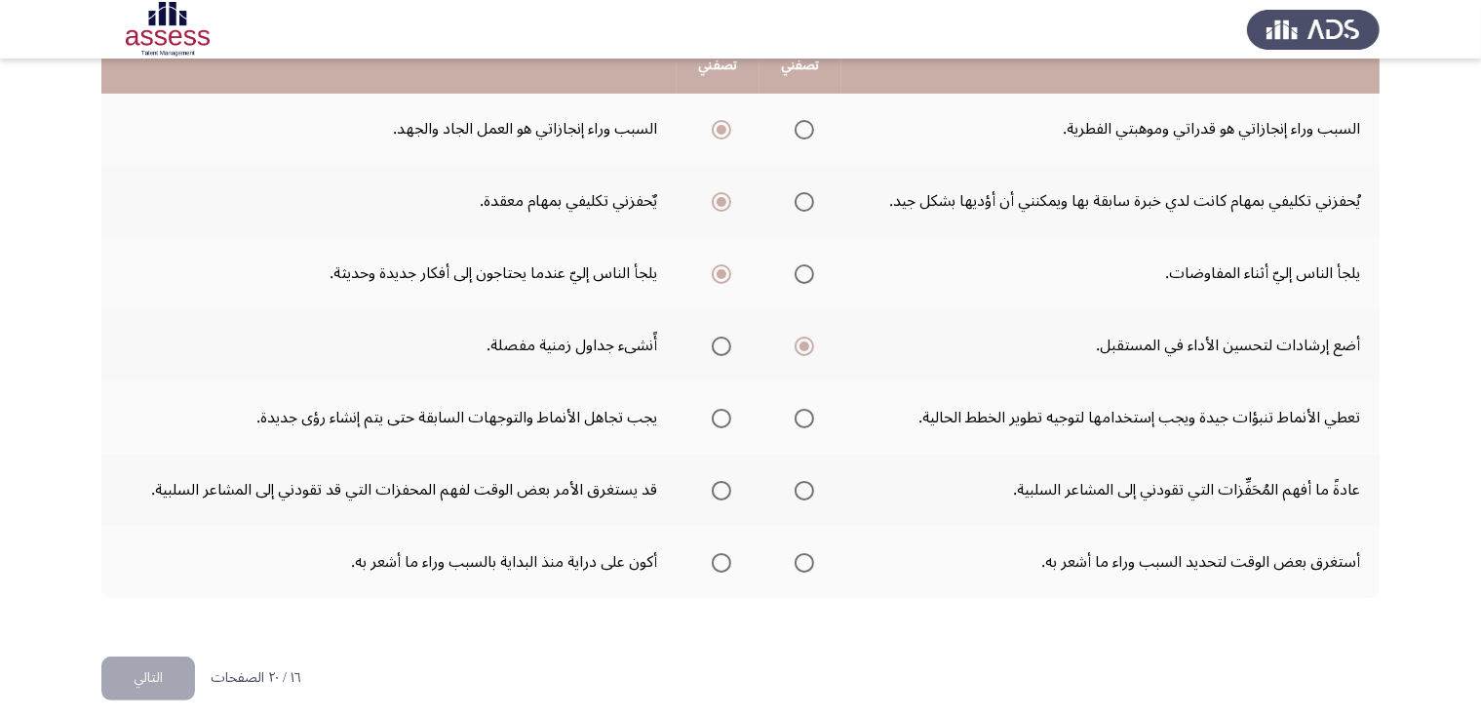
scroll to position [599, 0]
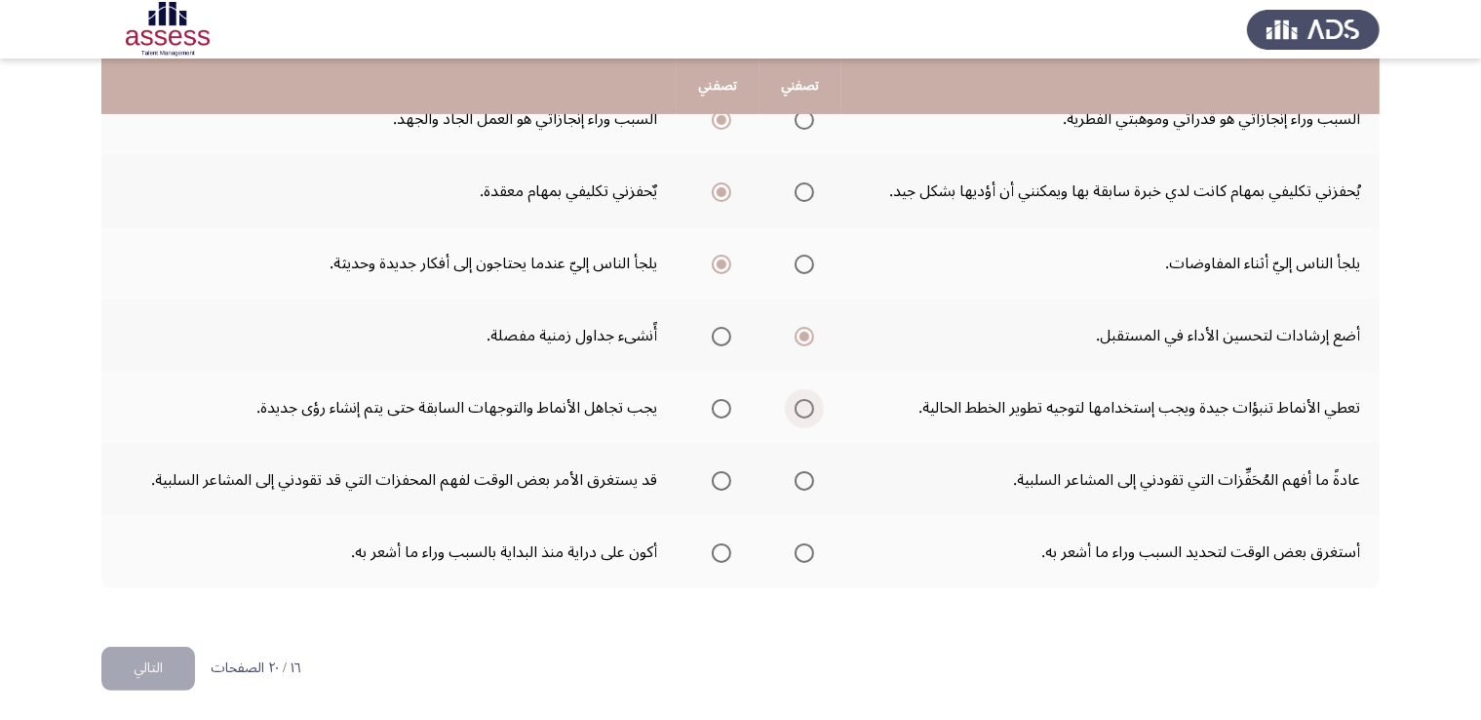
click at [804, 409] on span "Select an option" at bounding box center [804, 409] width 0 height 0
click at [799, 403] on input "Select an option" at bounding box center [804, 408] width 19 height 19
click at [799, 481] on span "Select an option" at bounding box center [804, 480] width 19 height 19
click at [799, 481] on input "Select an option" at bounding box center [804, 480] width 19 height 19
click at [721, 553] on span "Select an option" at bounding box center [721, 553] width 0 height 0
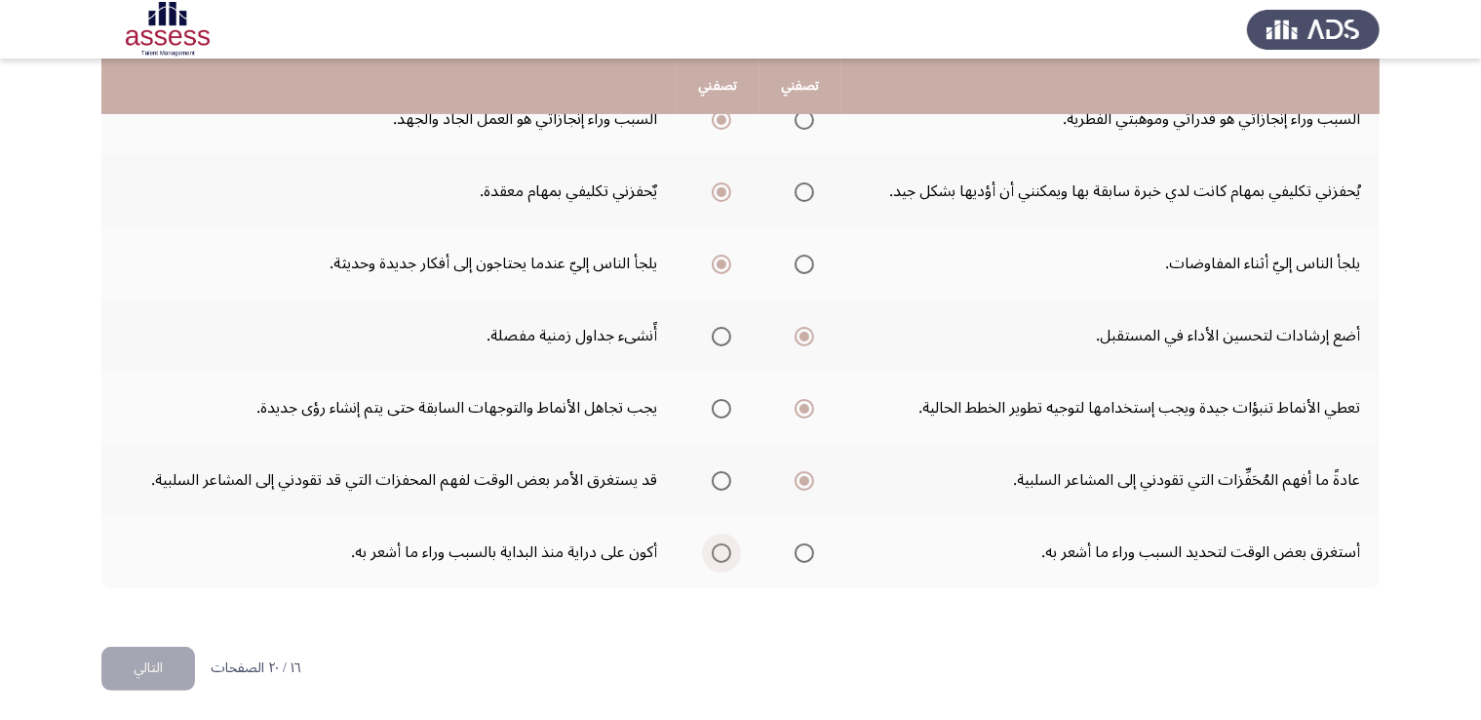
click at [718, 546] on input "Select an option" at bounding box center [721, 552] width 19 height 19
click at [162, 679] on button "التالي" at bounding box center [148, 668] width 94 height 44
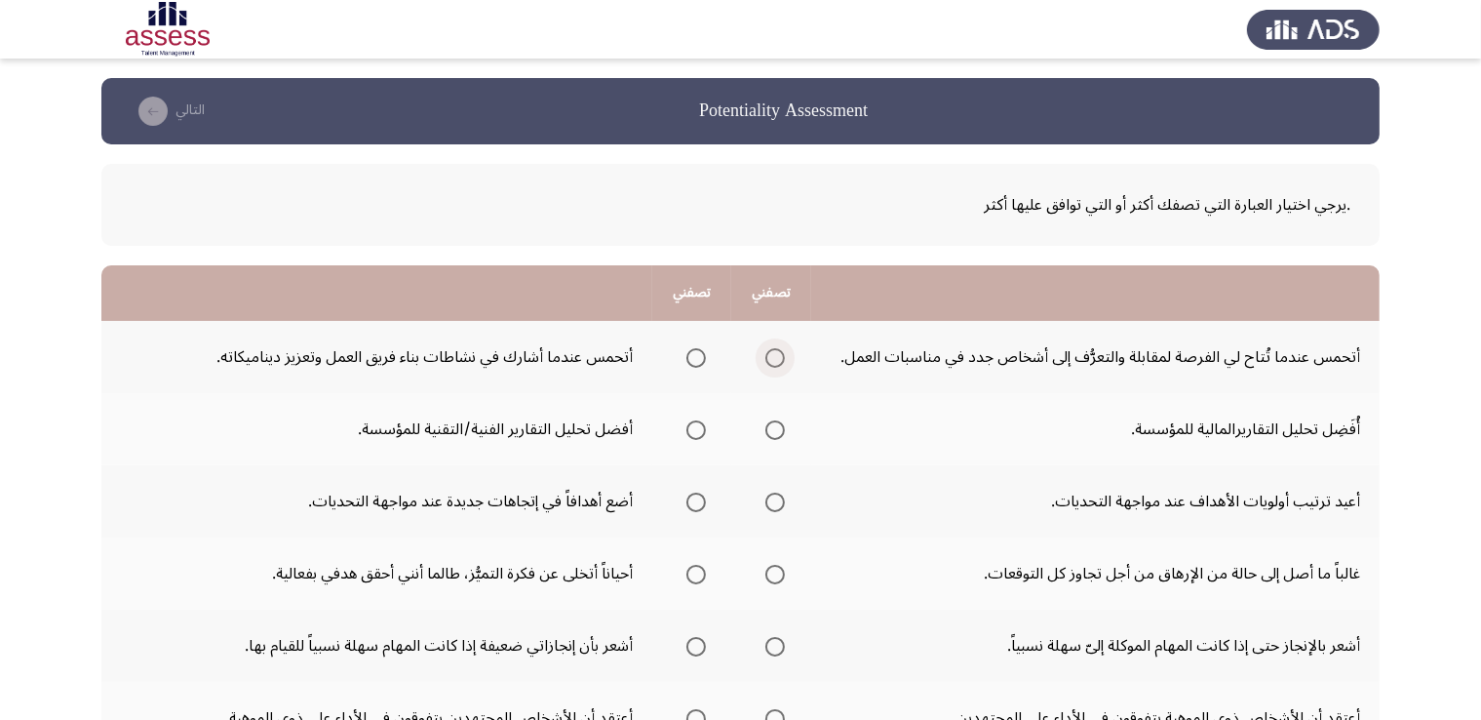
click at [775, 358] on span "Select an option" at bounding box center [775, 358] width 0 height 0
click at [774, 356] on input "Select an option" at bounding box center [774, 357] width 19 height 19
click at [696, 433] on span "Select an option" at bounding box center [695, 429] width 19 height 19
click at [696, 433] on input "Select an option" at bounding box center [695, 429] width 19 height 19
click at [775, 430] on span "Select an option" at bounding box center [775, 430] width 0 height 0
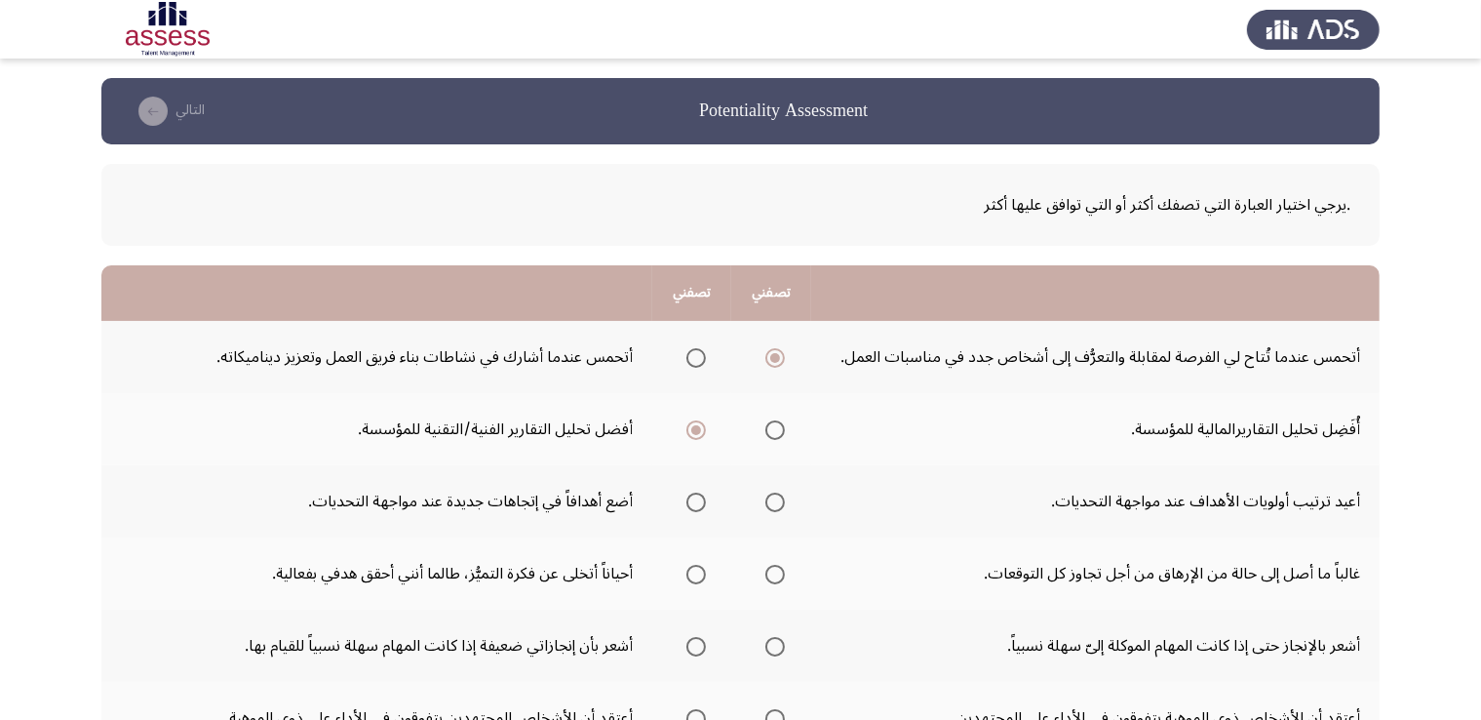
click at [774, 428] on input "Select an option" at bounding box center [774, 429] width 19 height 19
click at [775, 502] on span "Select an option" at bounding box center [775, 502] width 0 height 0
click at [774, 499] on input "Select an option" at bounding box center [774, 501] width 19 height 19
click at [696, 574] on span "Select an option" at bounding box center [696, 574] width 0 height 0
click at [694, 571] on input "Select an option" at bounding box center [695, 574] width 19 height 19
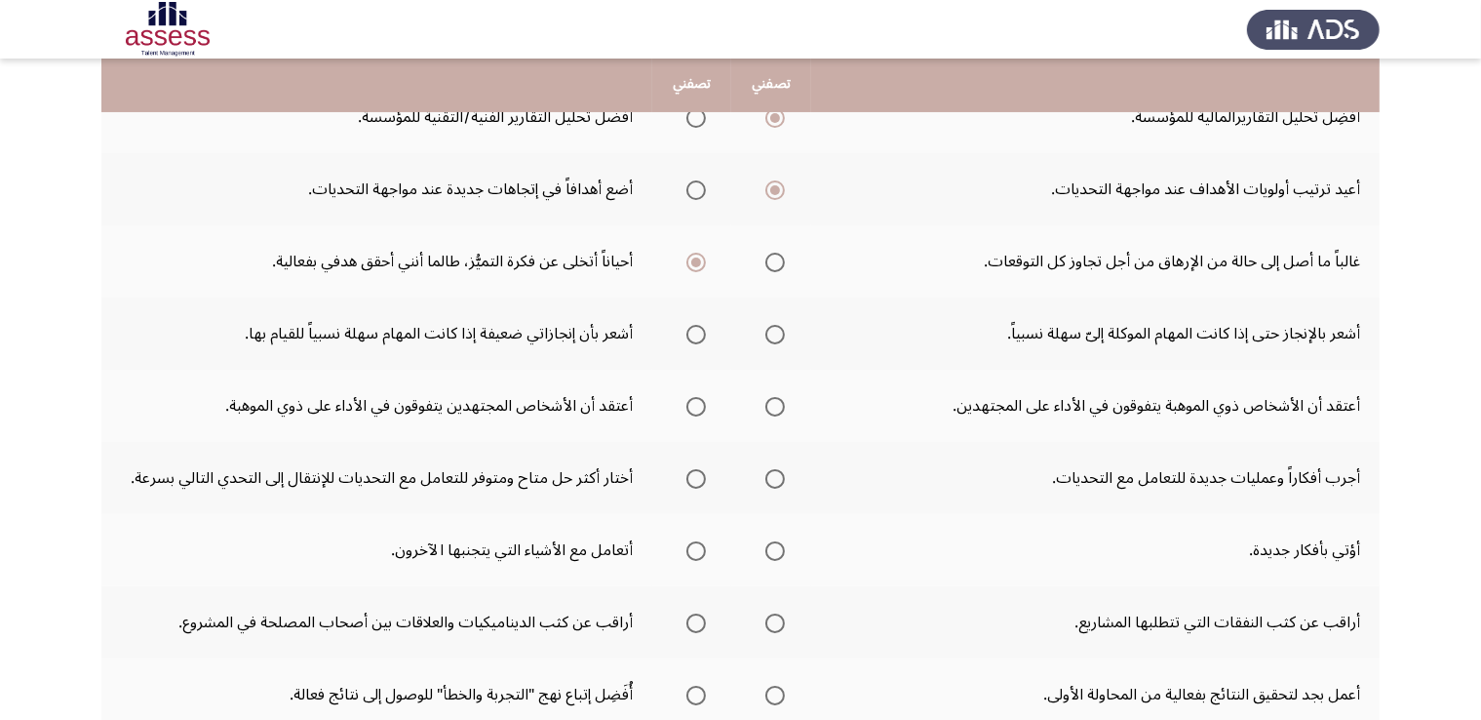
scroll to position [313, 0]
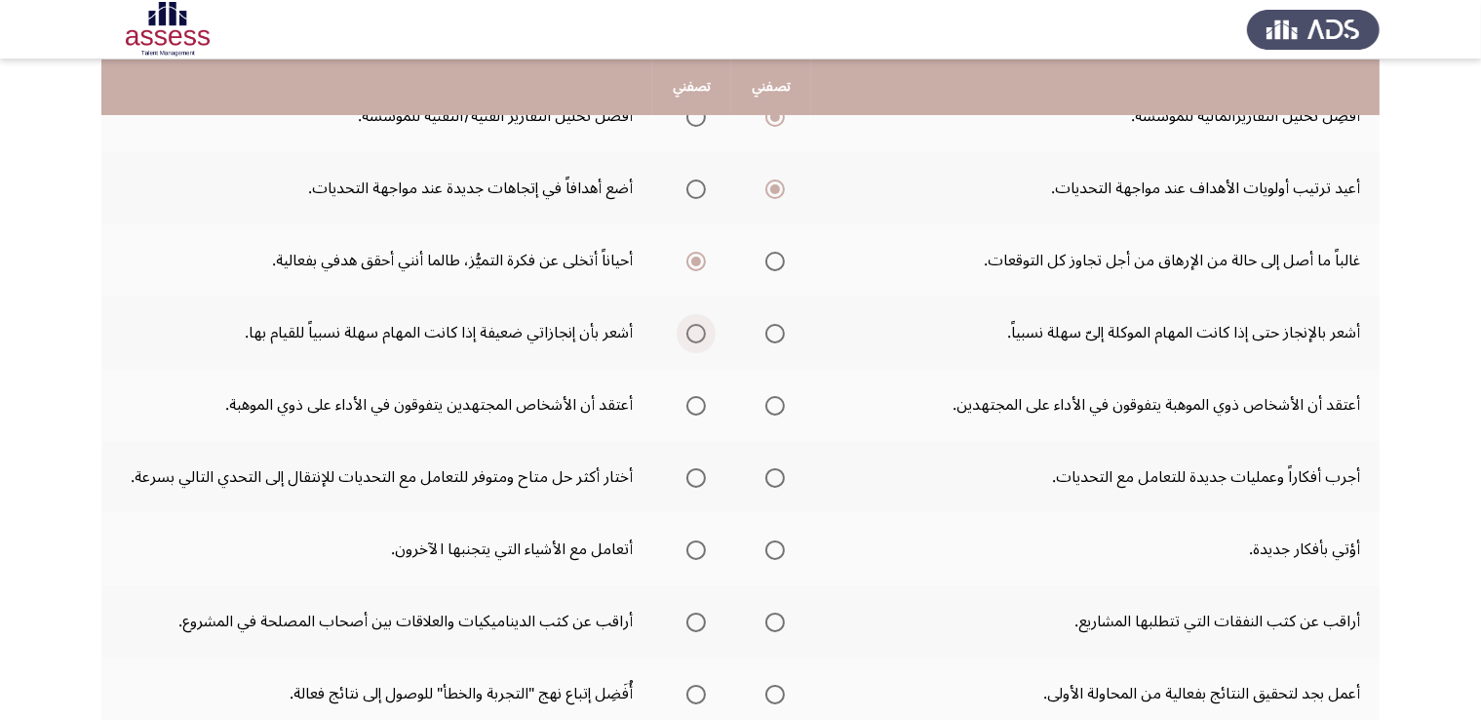
click at [696, 333] on span "Select an option" at bounding box center [696, 333] width 0 height 0
click at [694, 330] on input "Select an option" at bounding box center [695, 333] width 19 height 19
click at [775, 333] on span "Select an option" at bounding box center [775, 333] width 0 height 0
click at [774, 330] on input "Select an option" at bounding box center [774, 333] width 19 height 19
click at [690, 406] on span "Select an option" at bounding box center [695, 405] width 19 height 19
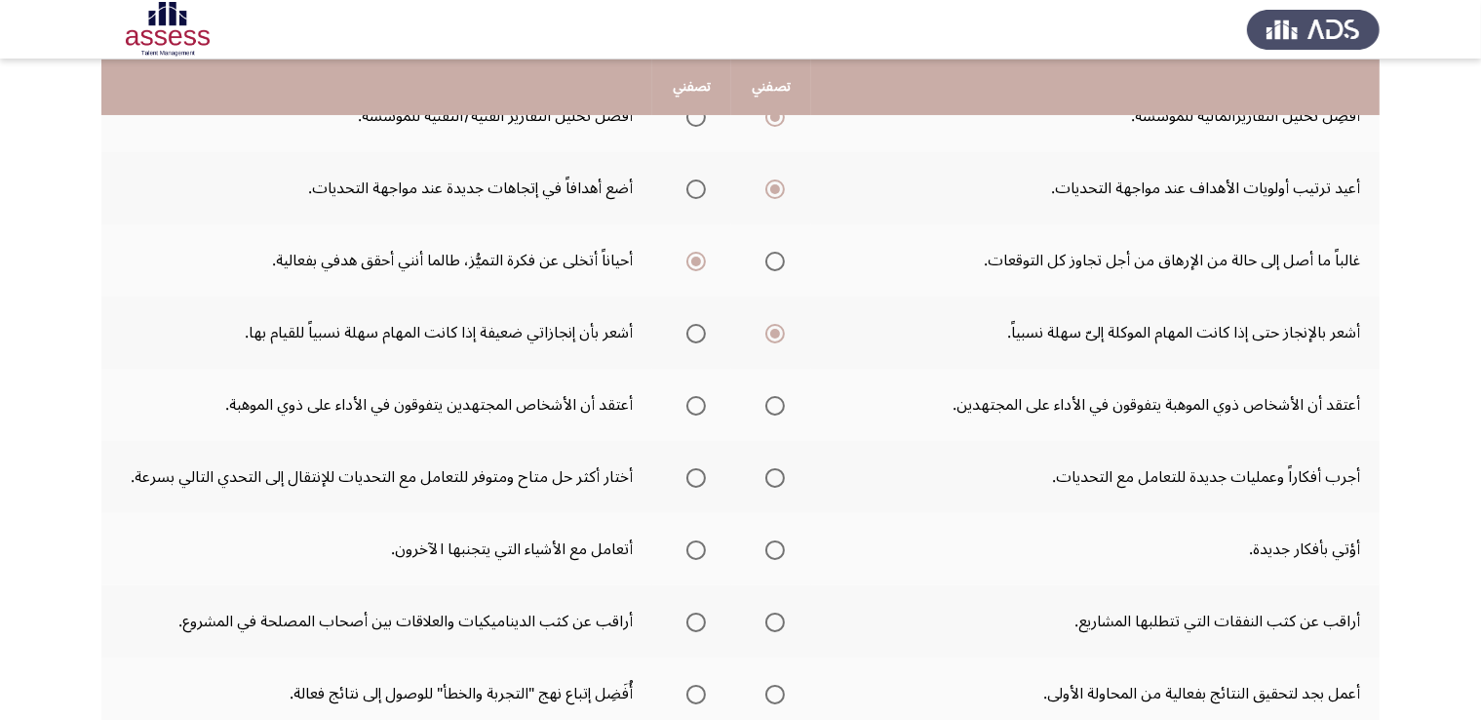
click at [690, 406] on input "Select an option" at bounding box center [695, 405] width 19 height 19
click at [693, 481] on span "Select an option" at bounding box center [695, 477] width 19 height 19
click at [693, 481] on input "Select an option" at bounding box center [695, 477] width 19 height 19
click at [780, 550] on span "Select an option" at bounding box center [774, 549] width 19 height 19
click at [780, 550] on input "Select an option" at bounding box center [774, 549] width 19 height 19
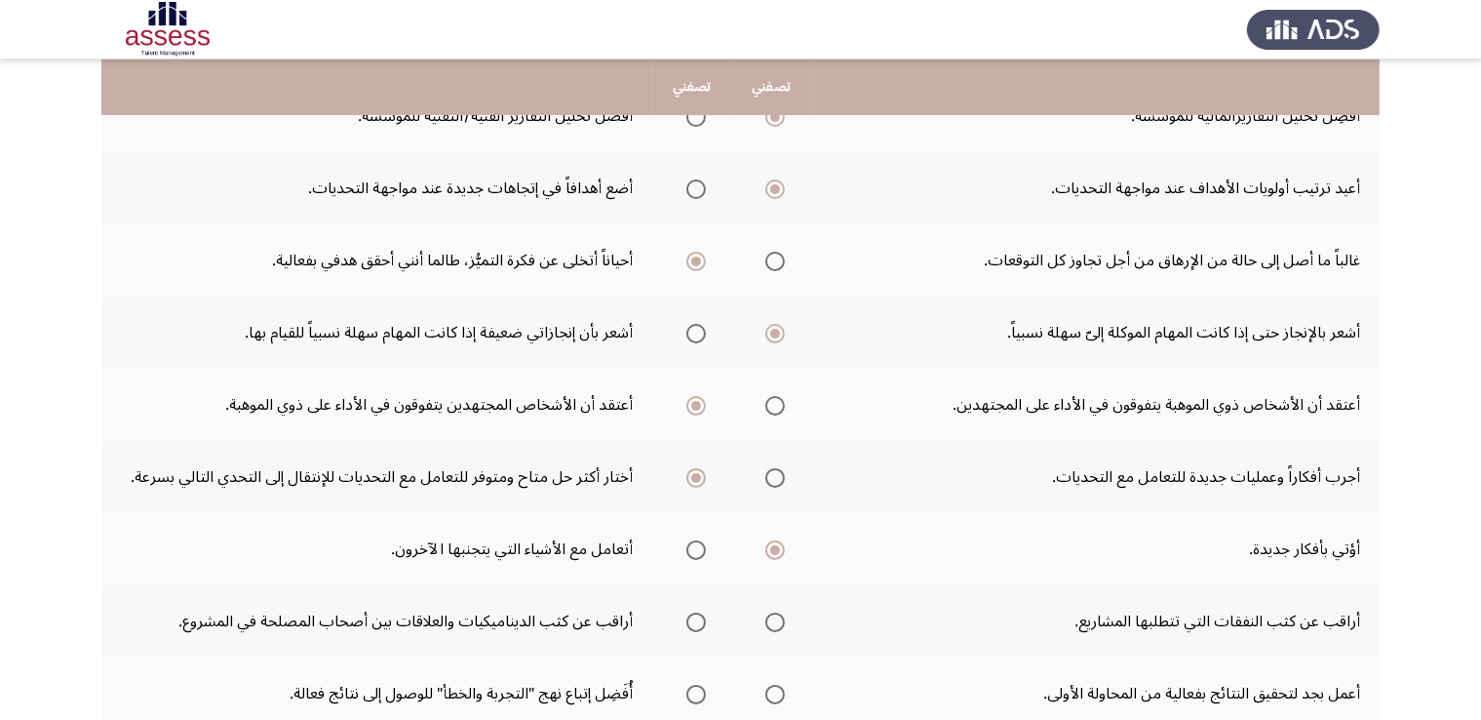
click at [775, 622] on span "Select an option" at bounding box center [775, 622] width 0 height 0
click at [774, 616] on input "Select an option" at bounding box center [774, 621] width 19 height 19
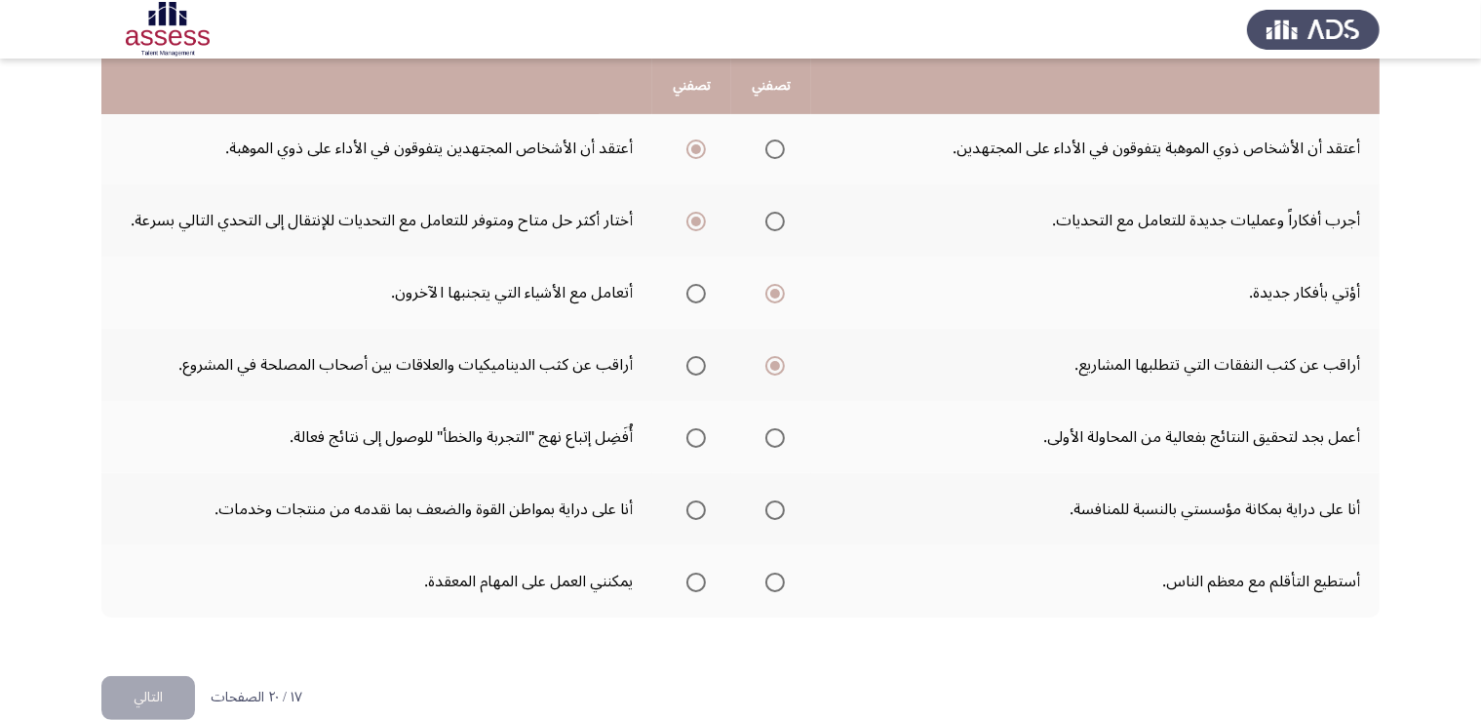
scroll to position [599, 0]
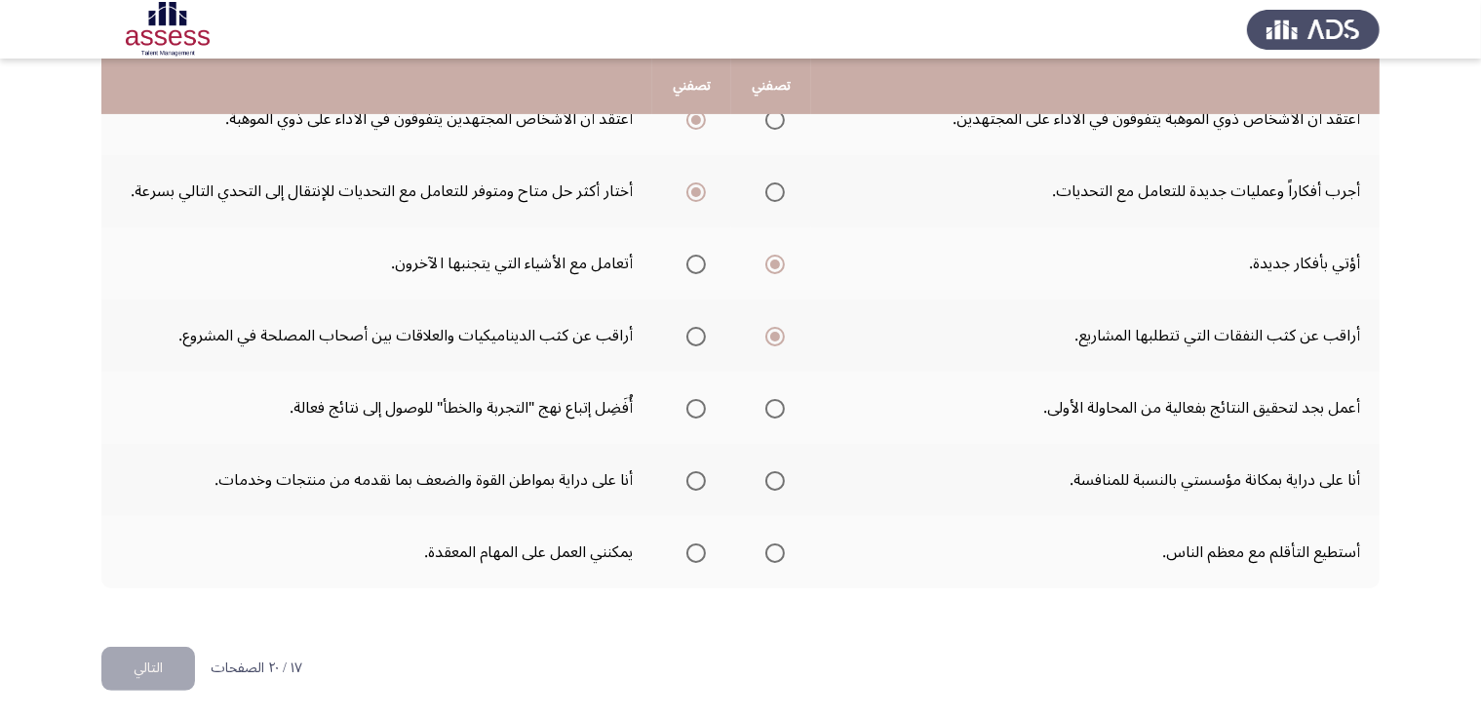
click at [775, 481] on span "Select an option" at bounding box center [775, 481] width 0 height 0
click at [774, 475] on input "Select an option" at bounding box center [774, 480] width 19 height 19
click at [775, 553] on span "Select an option" at bounding box center [775, 553] width 0 height 0
click at [774, 546] on input "Select an option" at bounding box center [774, 552] width 19 height 19
click at [162, 677] on button "التالي" at bounding box center [148, 668] width 94 height 44
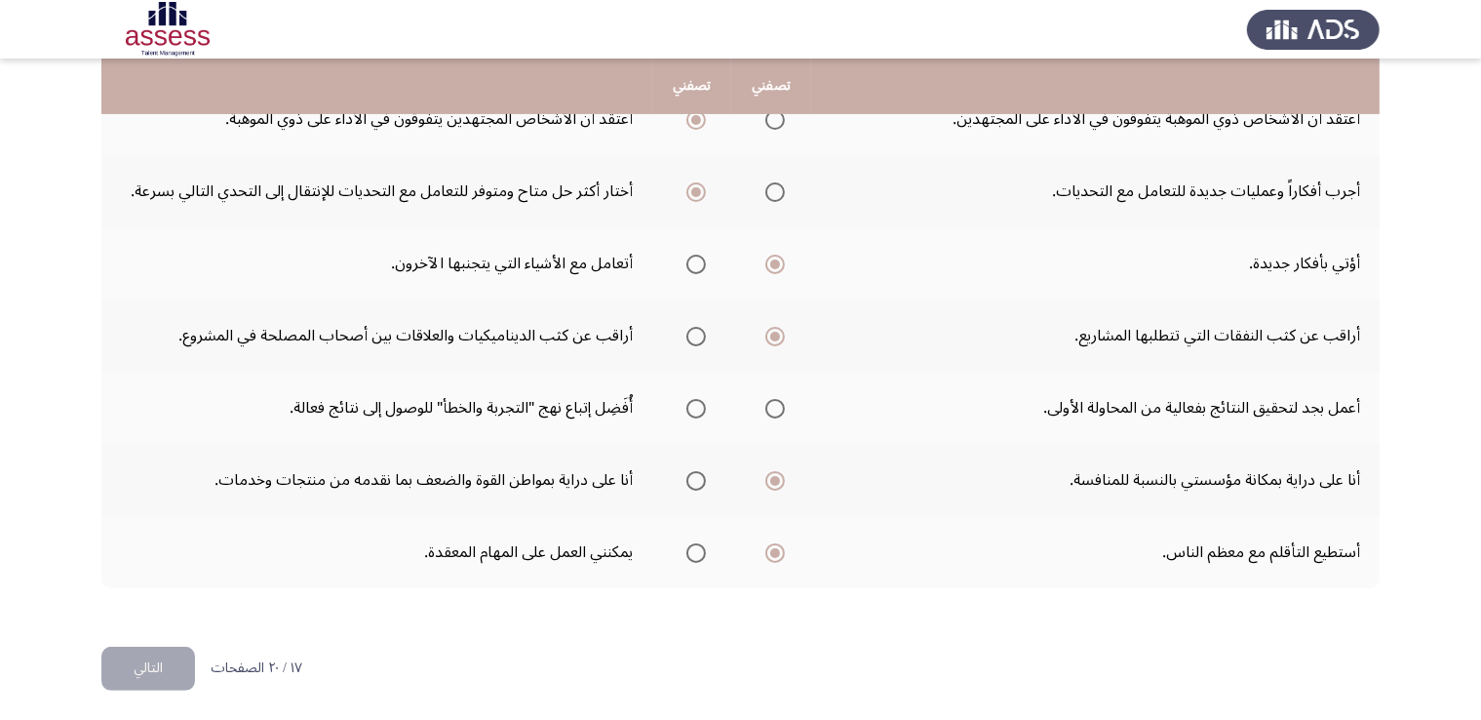
scroll to position [0, 0]
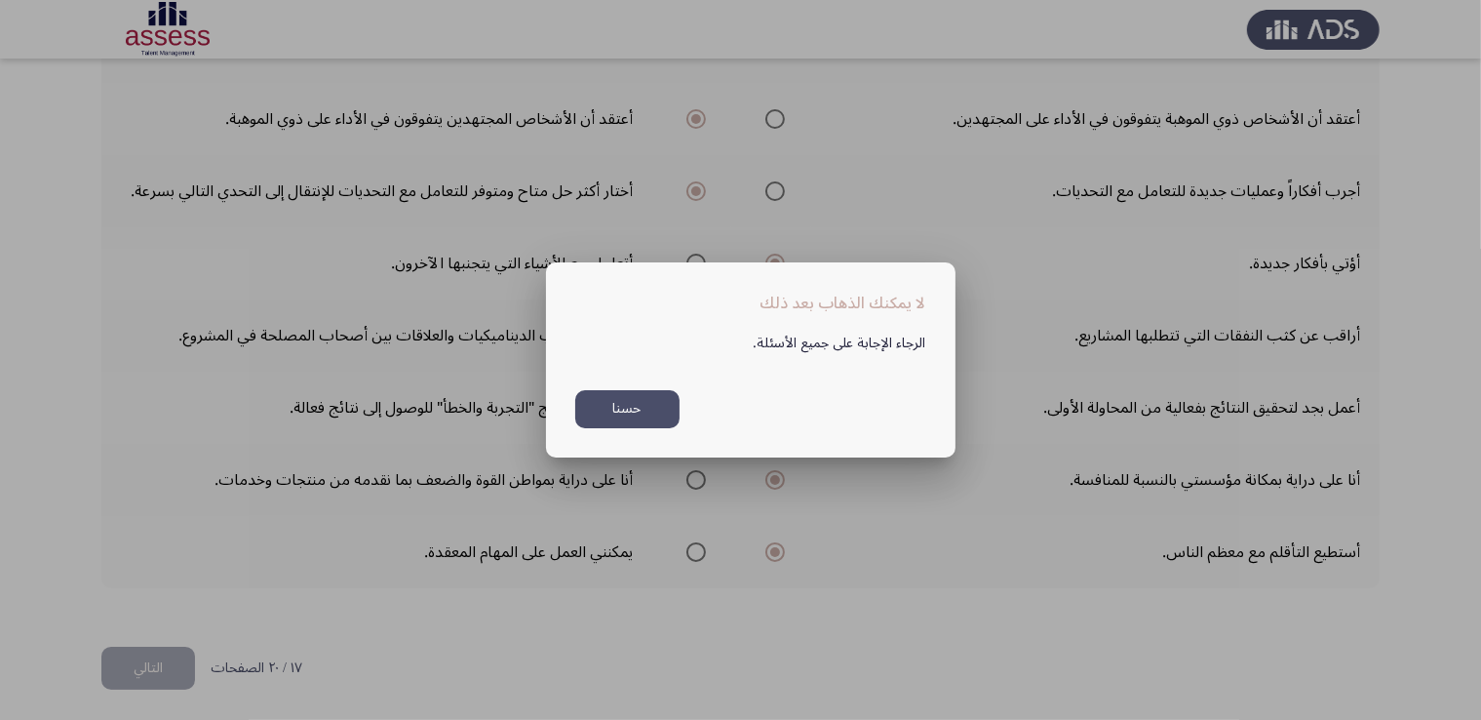
click at [655, 416] on button "حسنا" at bounding box center [627, 409] width 104 height 38
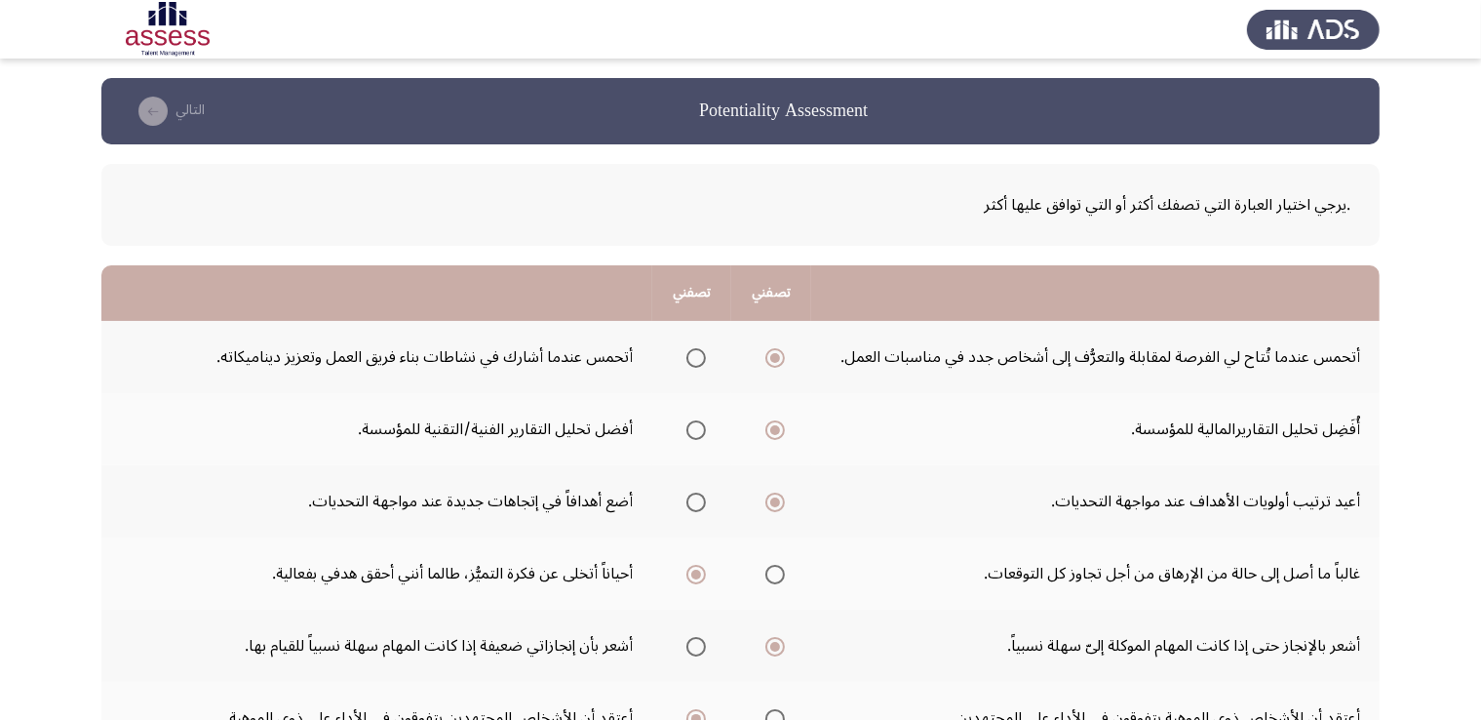
scroll to position [599, 0]
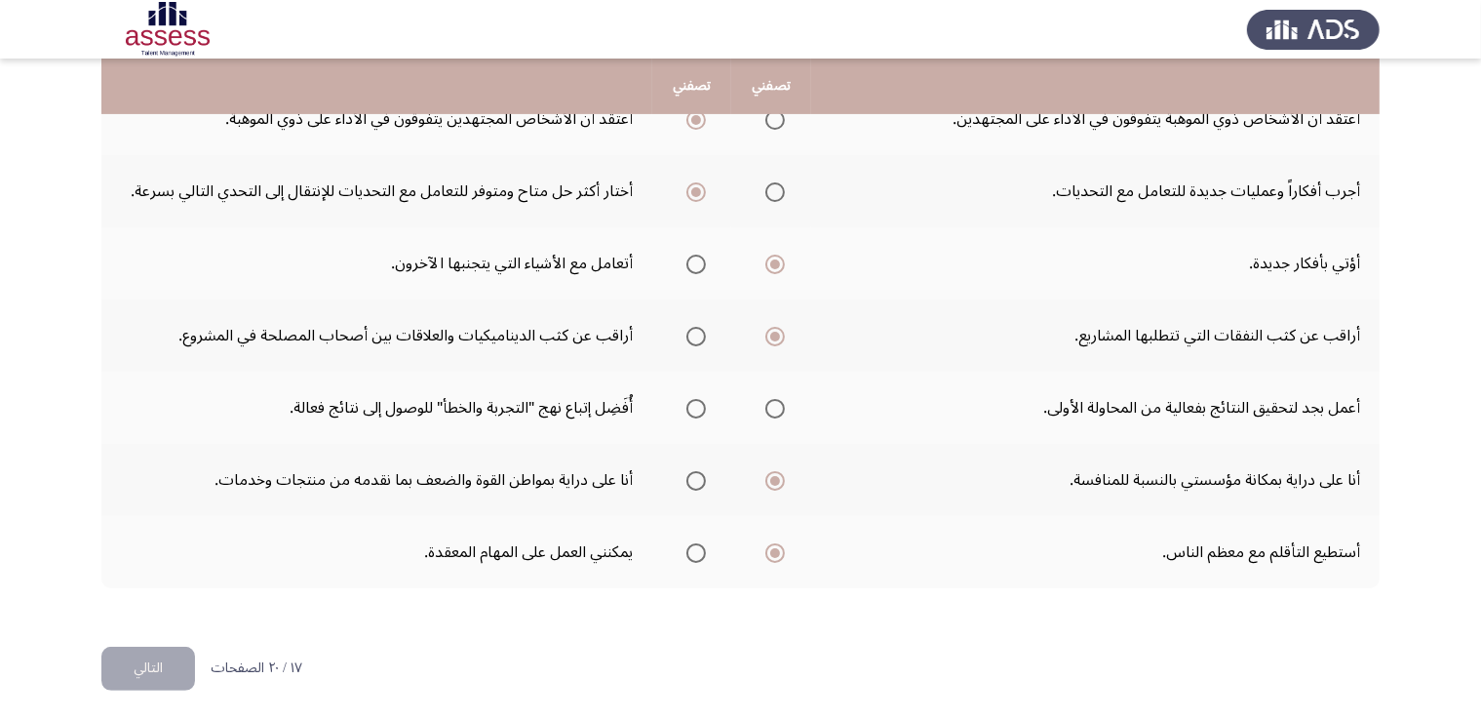
click at [775, 409] on span "Select an option" at bounding box center [775, 409] width 0 height 0
click at [774, 403] on input "Select an option" at bounding box center [774, 408] width 19 height 19
click at [149, 667] on button "التالي" at bounding box center [148, 668] width 94 height 44
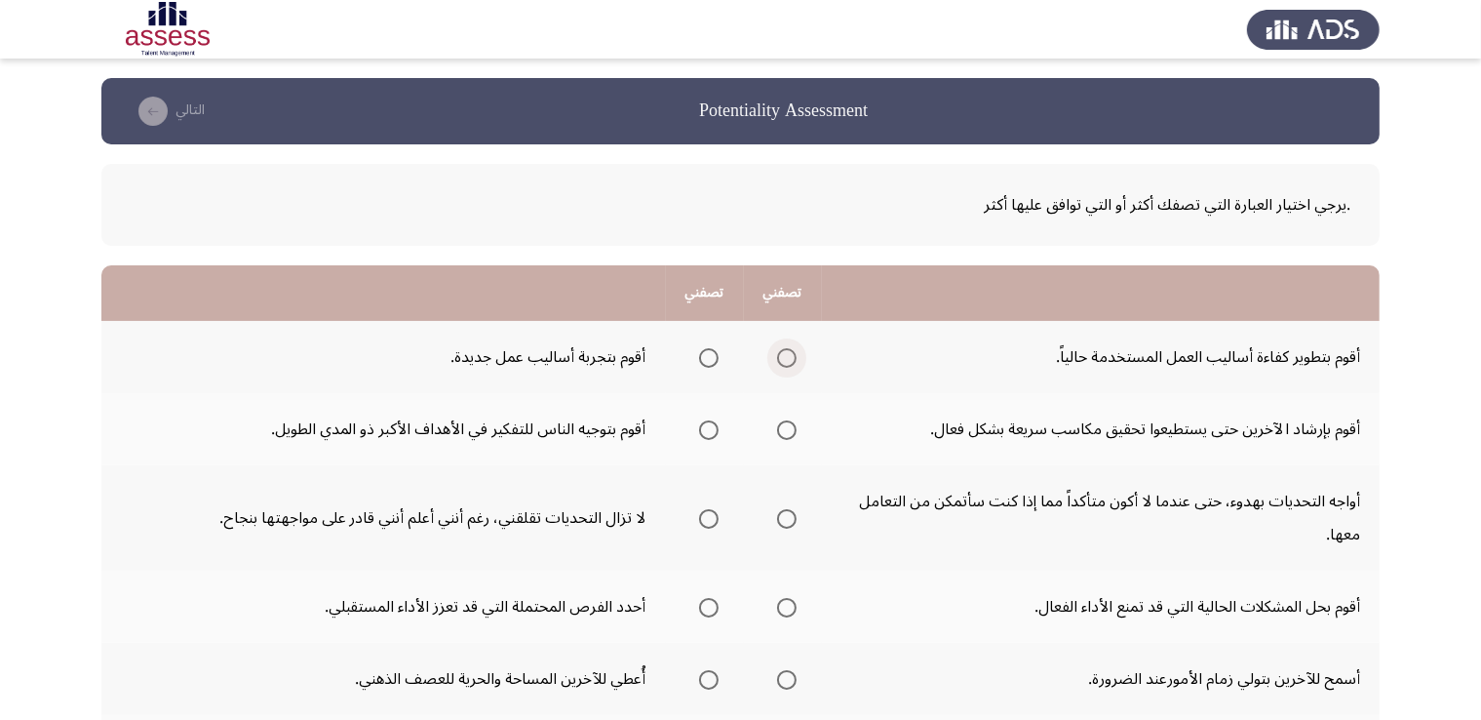
click at [787, 358] on span "Select an option" at bounding box center [787, 358] width 0 height 0
click at [787, 356] on input "Select an option" at bounding box center [786, 357] width 19 height 19
click at [792, 432] on span "Select an option" at bounding box center [786, 429] width 19 height 19
click at [792, 432] on input "Select an option" at bounding box center [786, 429] width 19 height 19
click at [796, 515] on span "Select an option" at bounding box center [786, 518] width 19 height 19
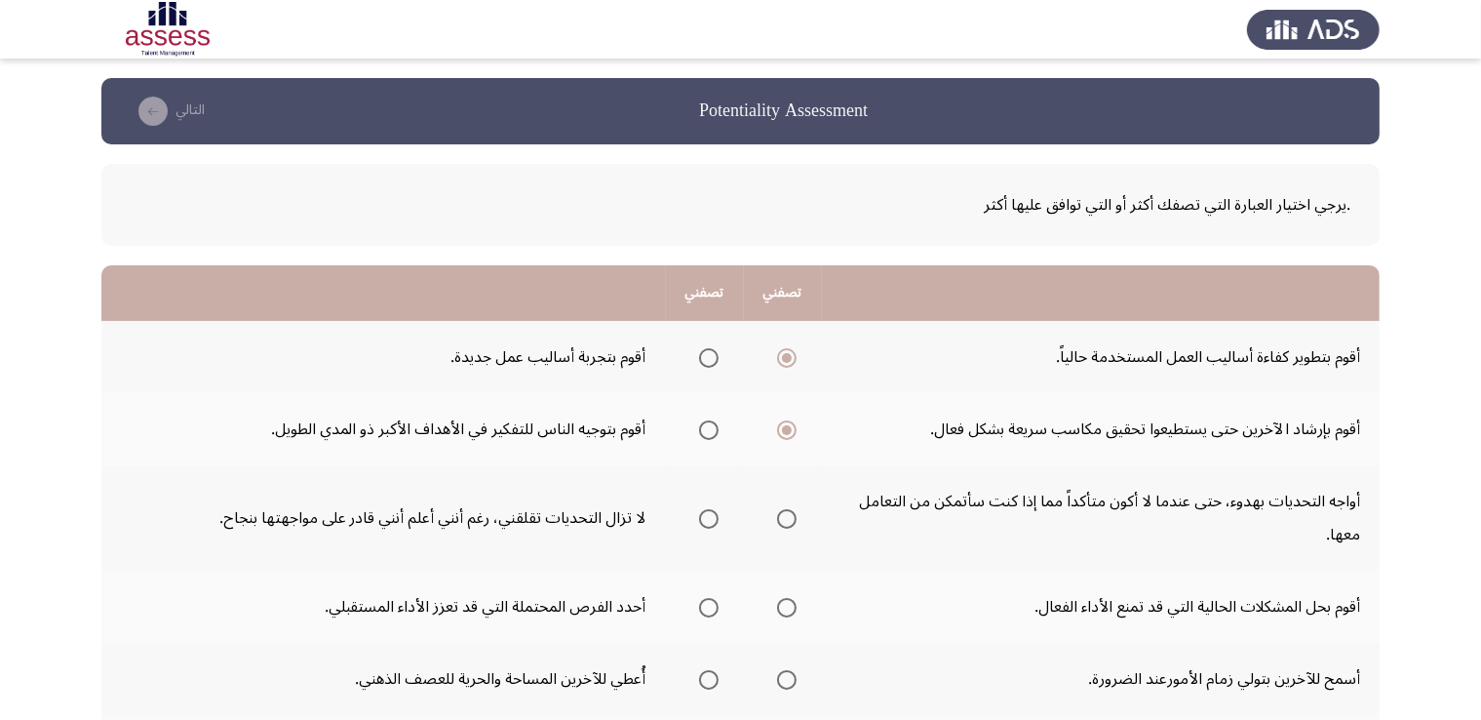
click at [796, 515] on input "Select an option" at bounding box center [786, 518] width 19 height 19
click at [787, 607] on span "Select an option" at bounding box center [787, 607] width 0 height 0
click at [787, 604] on input "Select an option" at bounding box center [786, 607] width 19 height 19
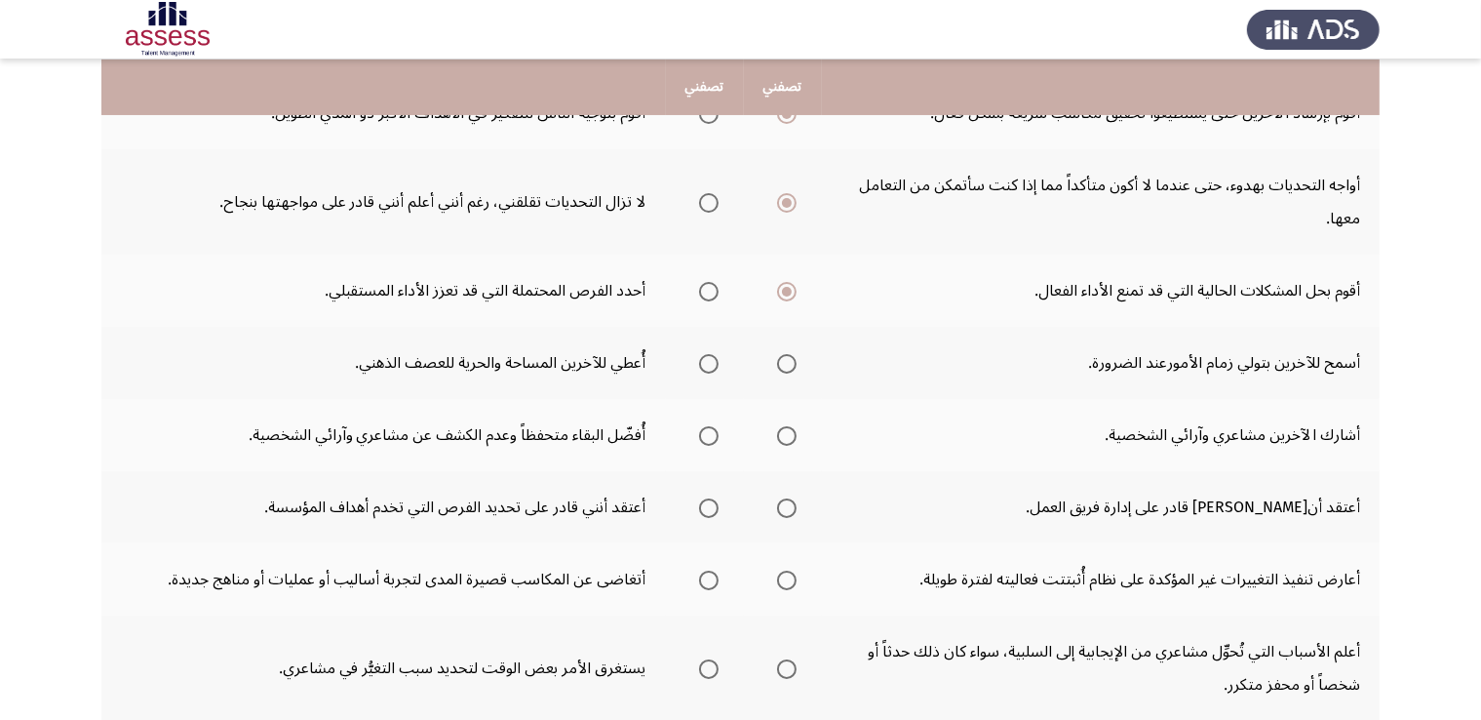
scroll to position [320, 0]
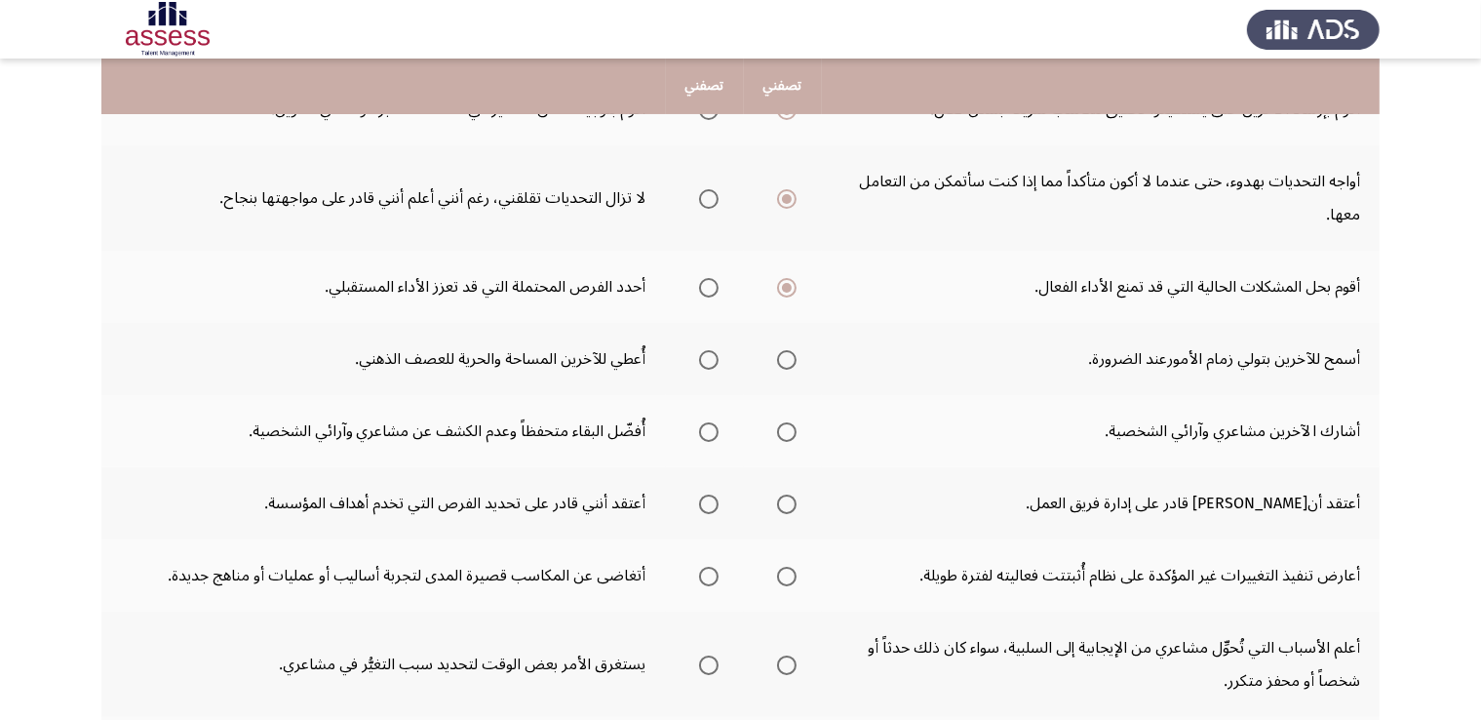
click at [786, 362] on span "Select an option" at bounding box center [786, 359] width 19 height 19
click at [786, 362] on input "Select an option" at bounding box center [786, 359] width 19 height 19
click at [709, 360] on span "Select an option" at bounding box center [709, 360] width 0 height 0
click at [708, 356] on input "Select an option" at bounding box center [708, 359] width 19 height 19
click at [787, 360] on span "Select an option" at bounding box center [787, 360] width 0 height 0
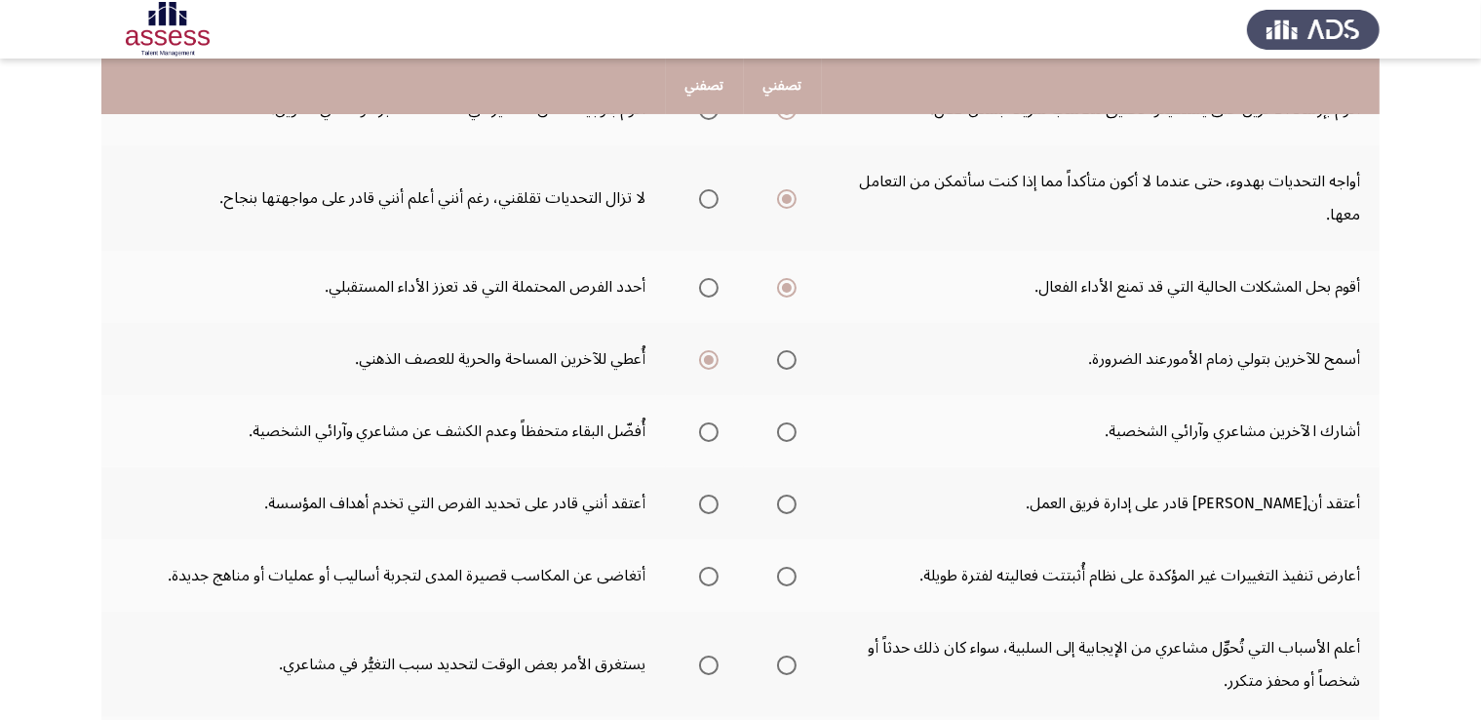
click at [787, 356] on input "Select an option" at bounding box center [786, 359] width 19 height 19
click at [709, 360] on span "Select an option" at bounding box center [709, 360] width 0 height 0
click at [708, 356] on input "Select an option" at bounding box center [708, 359] width 19 height 19
click at [709, 432] on span "Select an option" at bounding box center [709, 432] width 0 height 0
click at [708, 428] on input "Select an option" at bounding box center [708, 431] width 19 height 19
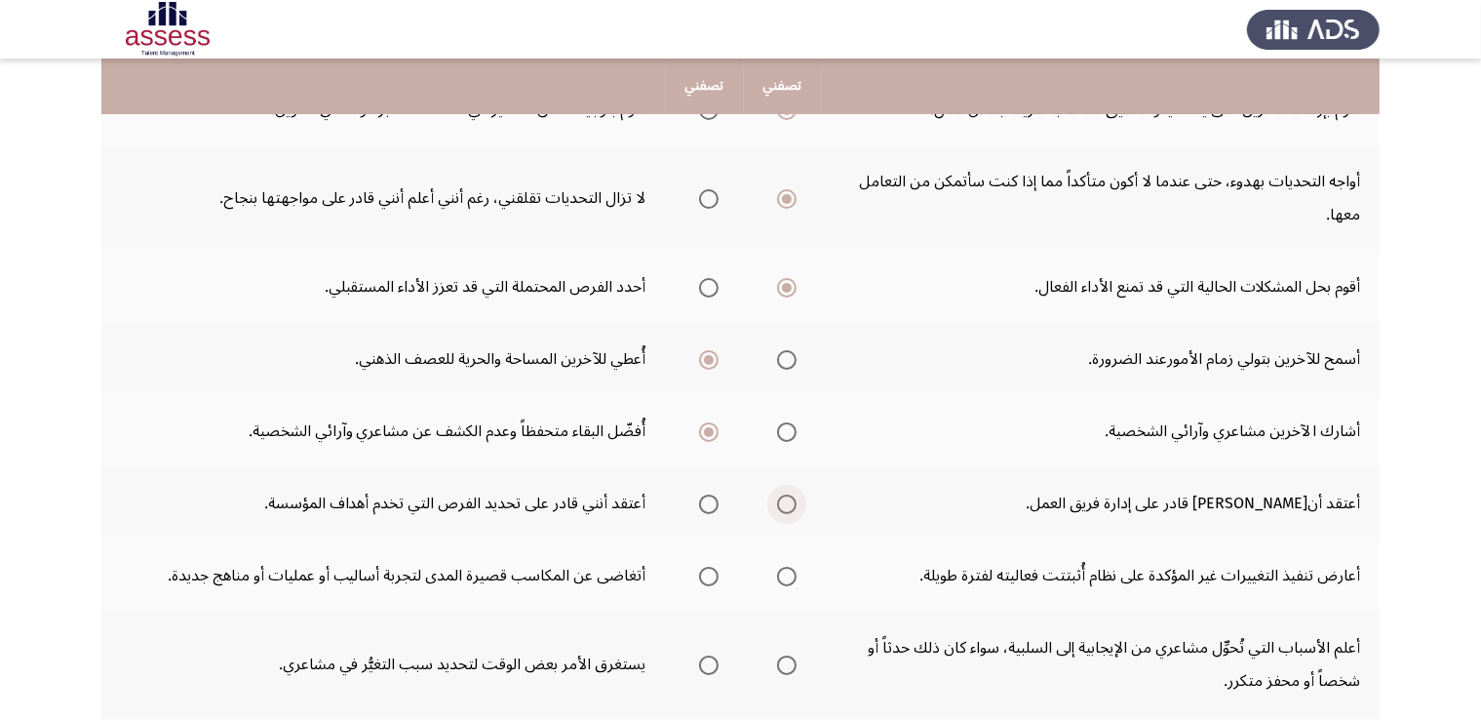
click at [787, 504] on span "Select an option" at bounding box center [787, 504] width 0 height 0
click at [787, 499] on input "Select an option" at bounding box center [786, 503] width 19 height 19
click at [712, 570] on span "Select an option" at bounding box center [708, 575] width 19 height 19
click at [712, 570] on input "Select an option" at bounding box center [708, 575] width 19 height 19
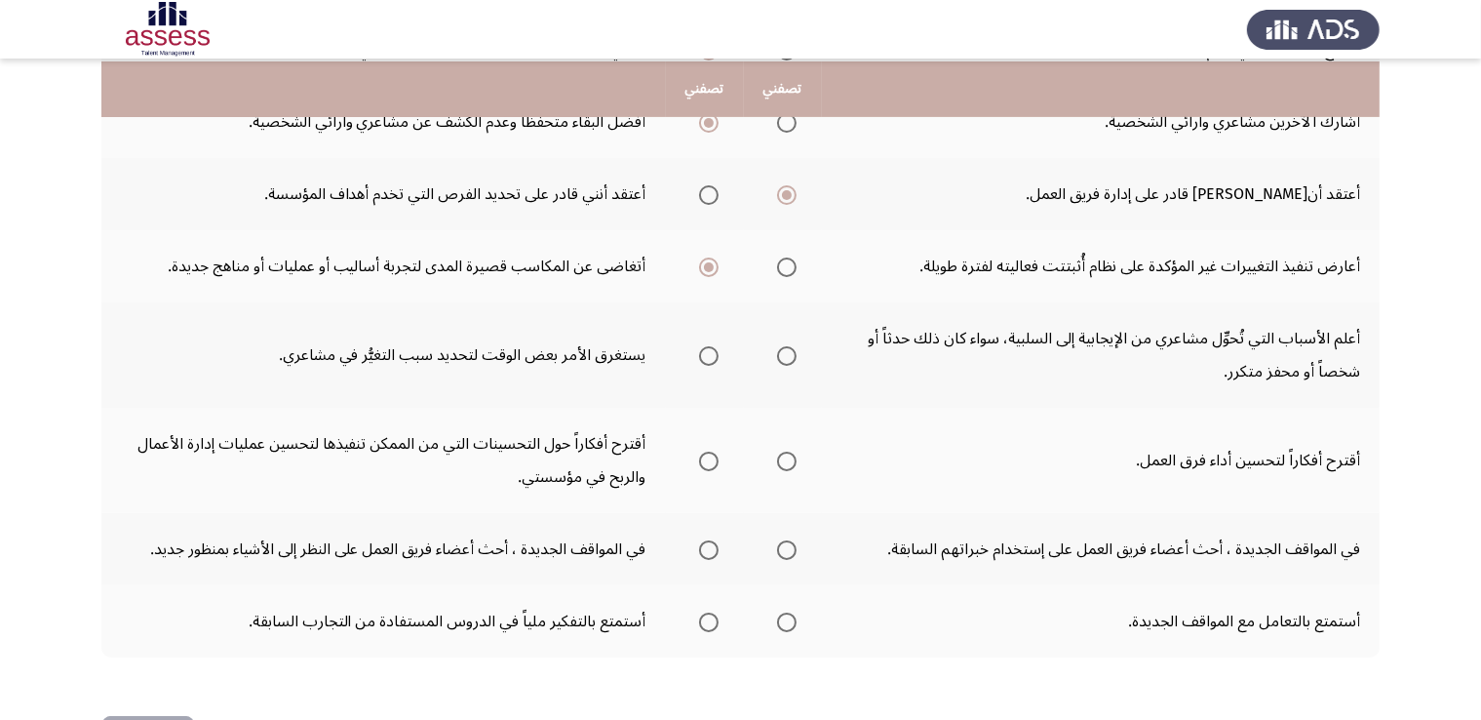
scroll to position [632, 0]
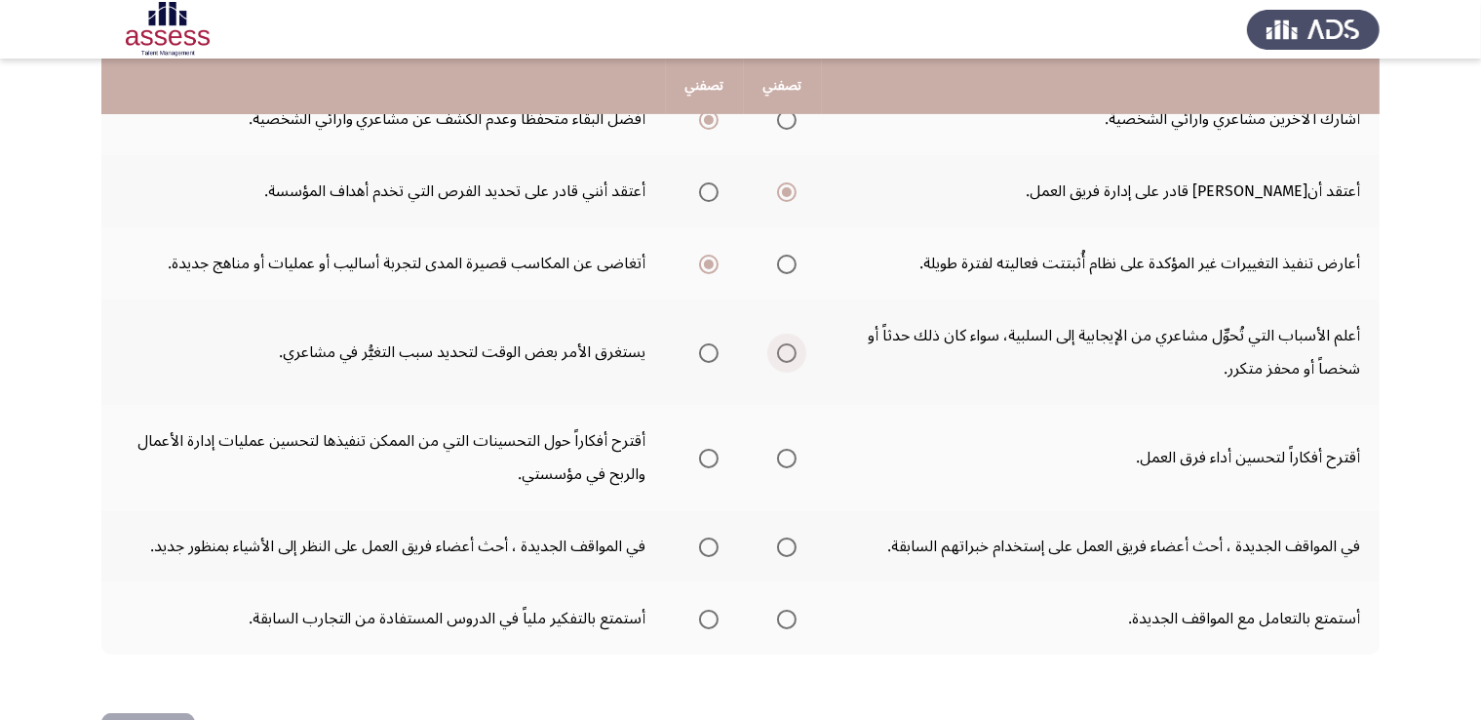
click at [785, 348] on span "Select an option" at bounding box center [786, 352] width 19 height 19
click at [785, 348] on input "Select an option" at bounding box center [786, 352] width 19 height 19
click at [788, 452] on span "Select an option" at bounding box center [786, 457] width 19 height 19
click at [788, 452] on input "Select an option" at bounding box center [786, 457] width 19 height 19
click at [711, 448] on span "Select an option" at bounding box center [708, 457] width 19 height 19
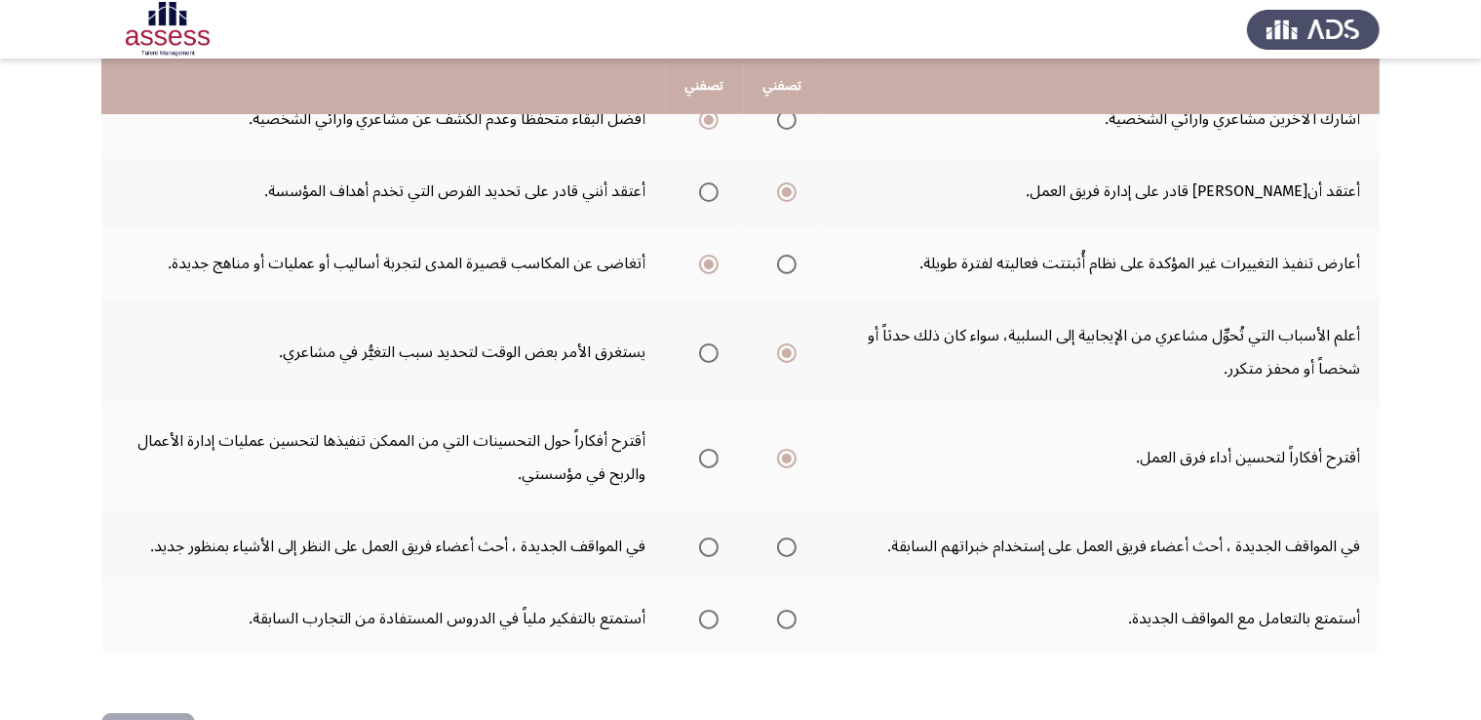
click at [711, 448] on input "Select an option" at bounding box center [708, 457] width 19 height 19
click at [789, 449] on span "Select an option" at bounding box center [786, 457] width 19 height 19
click at [789, 449] on input "Select an option" at bounding box center [786, 457] width 19 height 19
click at [785, 539] on span "Select an option" at bounding box center [786, 546] width 19 height 19
click at [785, 539] on input "Select an option" at bounding box center [786, 546] width 19 height 19
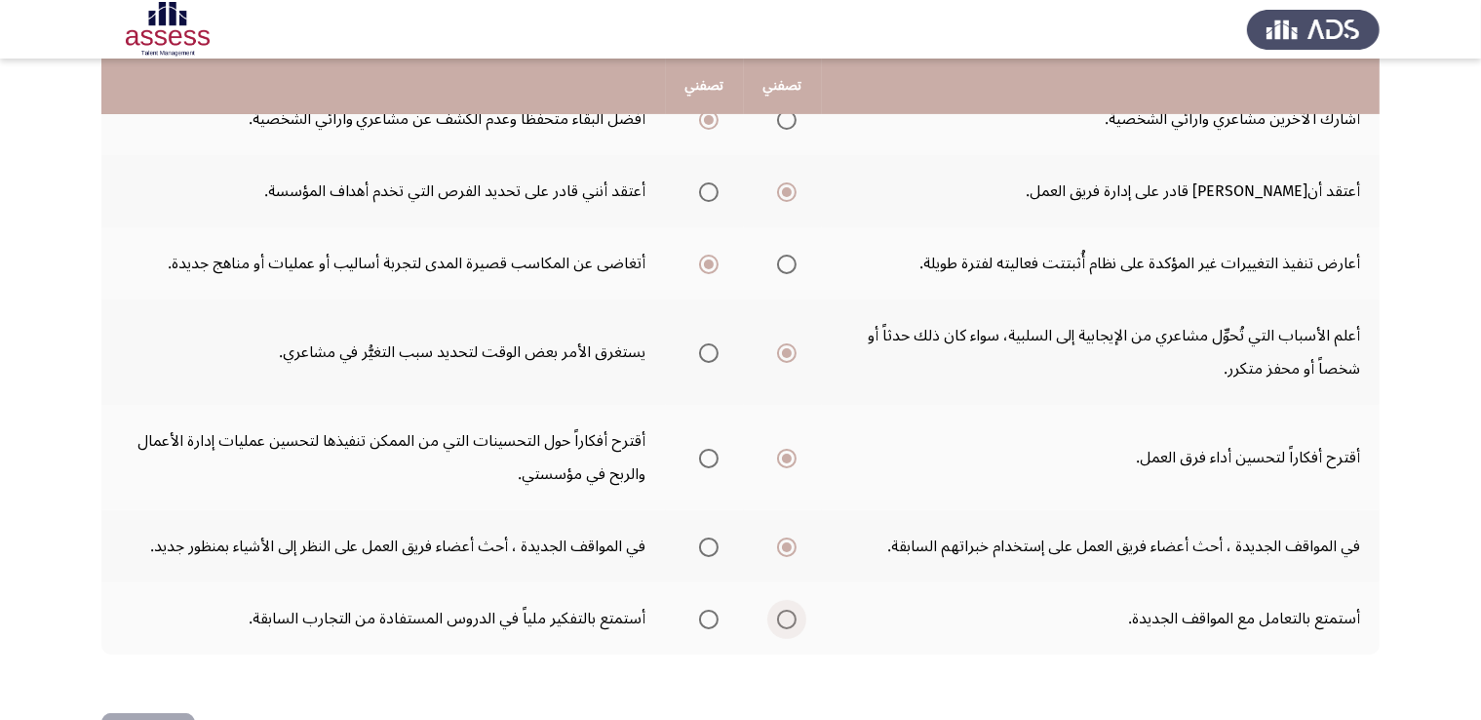
click at [790, 611] on span "Select an option" at bounding box center [786, 618] width 19 height 19
click at [790, 611] on input "Select an option" at bounding box center [786, 618] width 19 height 19
click at [708, 611] on span "Select an option" at bounding box center [708, 618] width 19 height 19
click at [708, 611] on input "Select an option" at bounding box center [708, 618] width 19 height 19
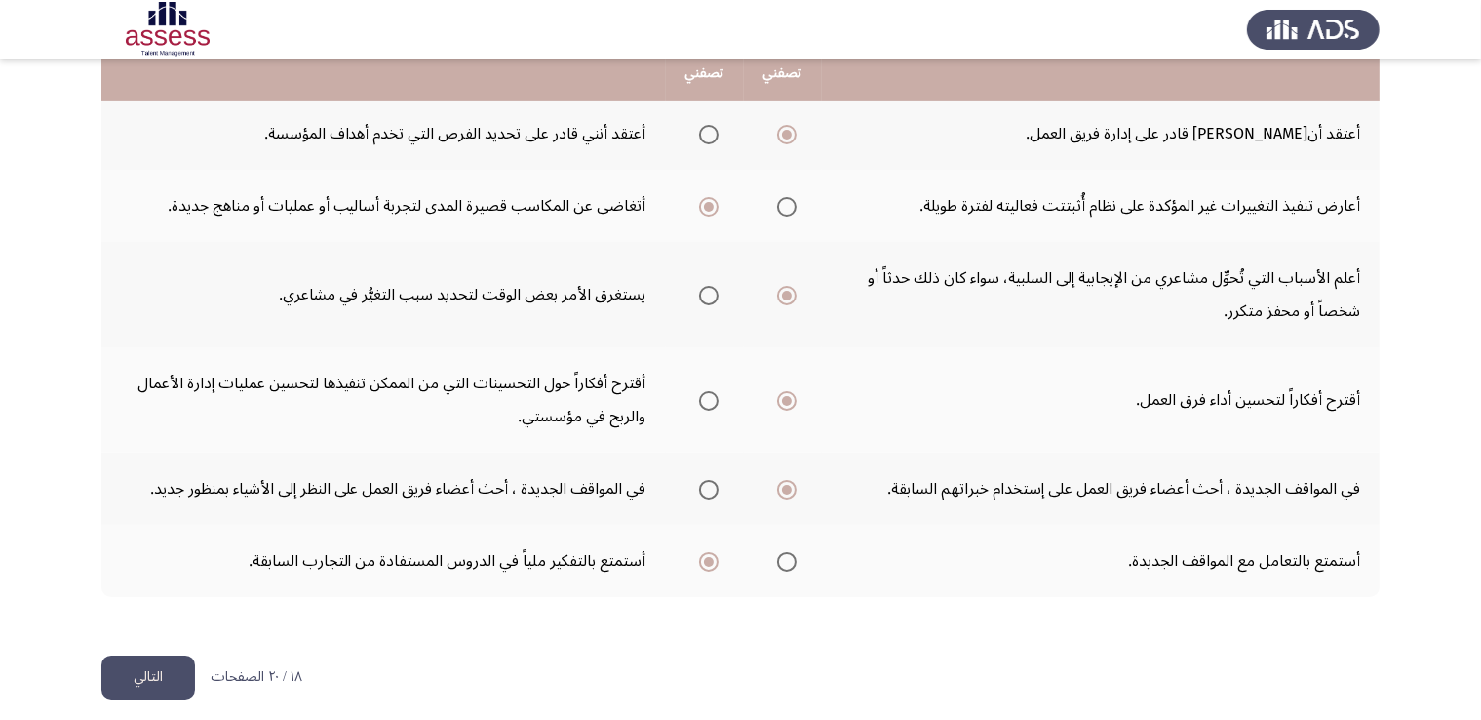
scroll to position [697, 0]
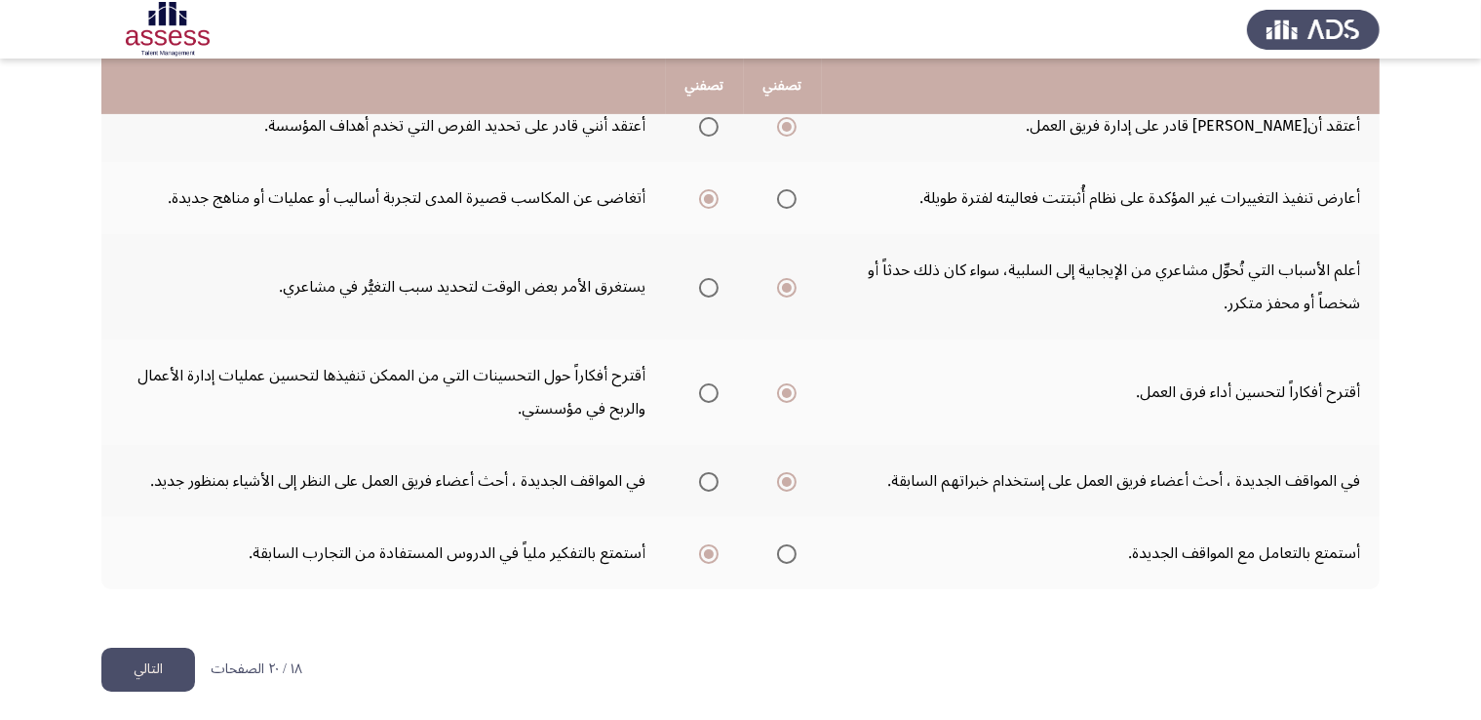
click at [789, 547] on span "Select an option" at bounding box center [786, 553] width 19 height 19
click at [789, 547] on input "Select an option" at bounding box center [786, 553] width 19 height 19
click at [149, 663] on button "التالي" at bounding box center [148, 669] width 94 height 44
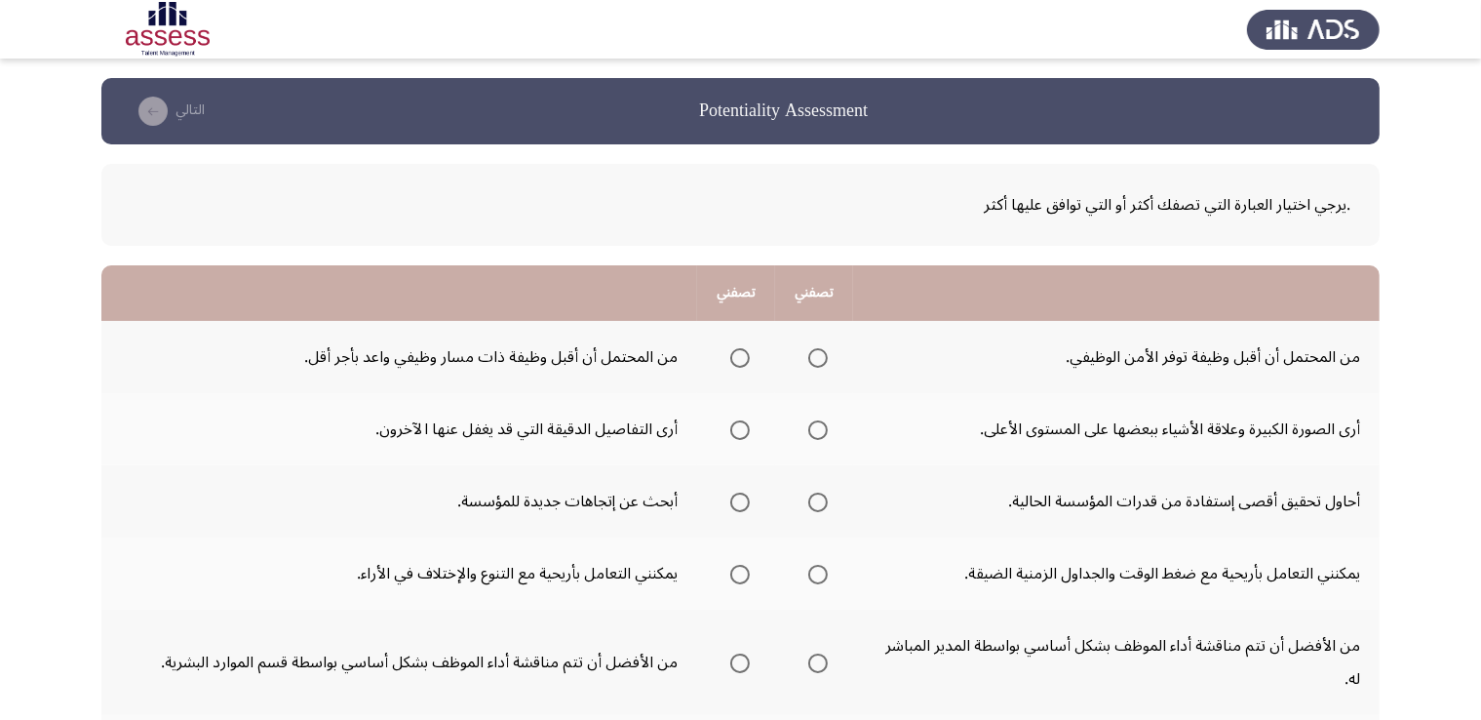
click at [737, 356] on span "Select an option" at bounding box center [739, 357] width 19 height 19
click at [737, 356] on input "Select an option" at bounding box center [739, 357] width 19 height 19
click at [818, 428] on span "Select an option" at bounding box center [817, 429] width 19 height 19
click at [818, 428] on input "Select an option" at bounding box center [817, 429] width 19 height 19
click at [816, 502] on span "Select an option" at bounding box center [817, 501] width 19 height 19
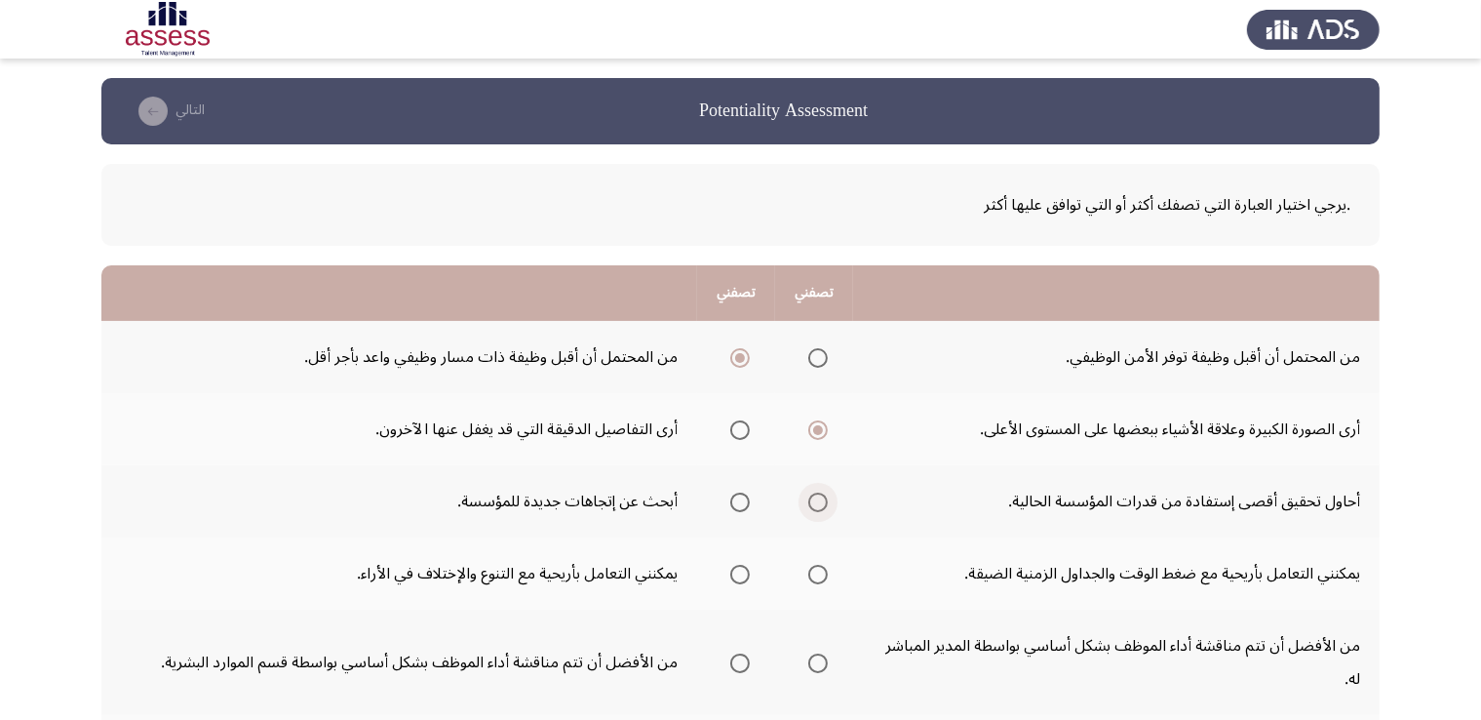
click at [816, 502] on input "Select an option" at bounding box center [817, 501] width 19 height 19
click at [817, 570] on span "Select an option" at bounding box center [817, 574] width 19 height 19
click at [817, 570] on input "Select an option" at bounding box center [817, 574] width 19 height 19
click at [819, 656] on span "Select an option" at bounding box center [817, 662] width 19 height 19
click at [819, 656] on input "Select an option" at bounding box center [817, 662] width 19 height 19
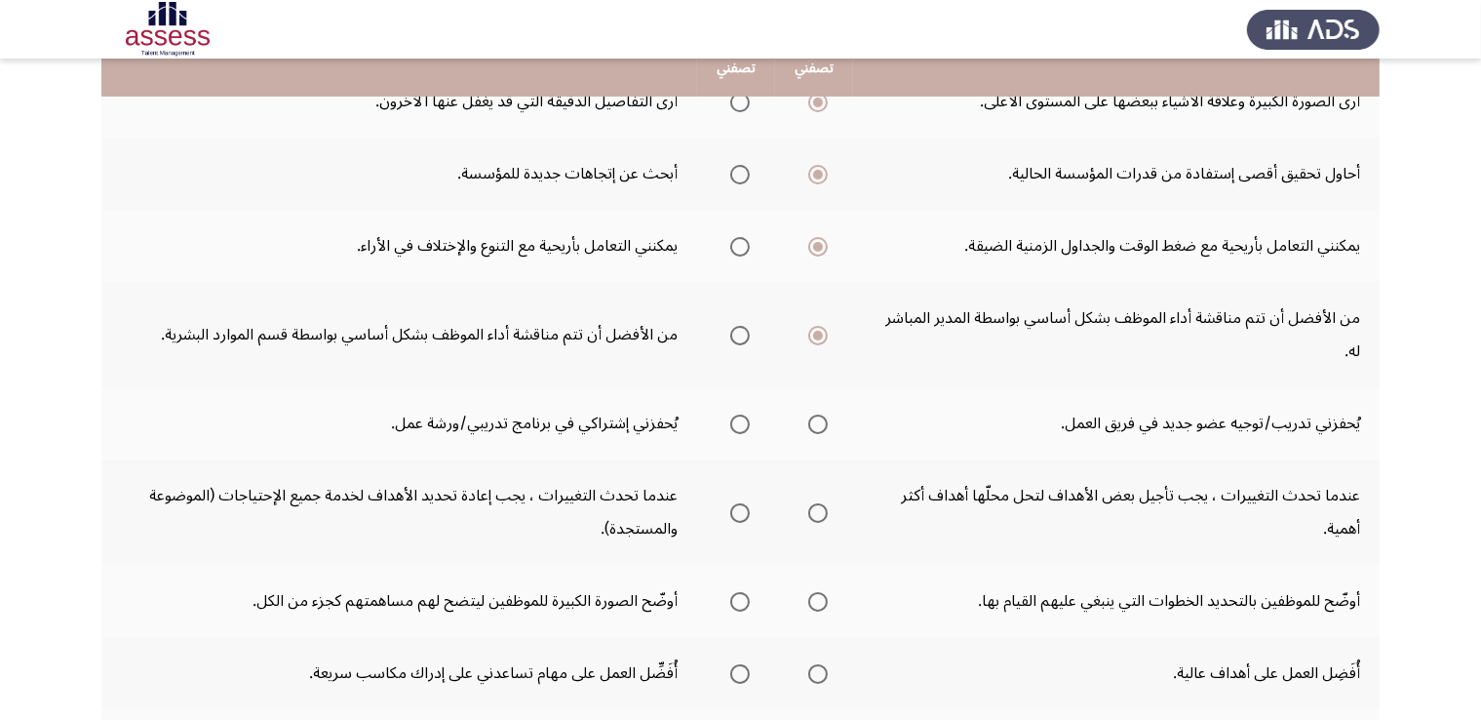
scroll to position [351, 0]
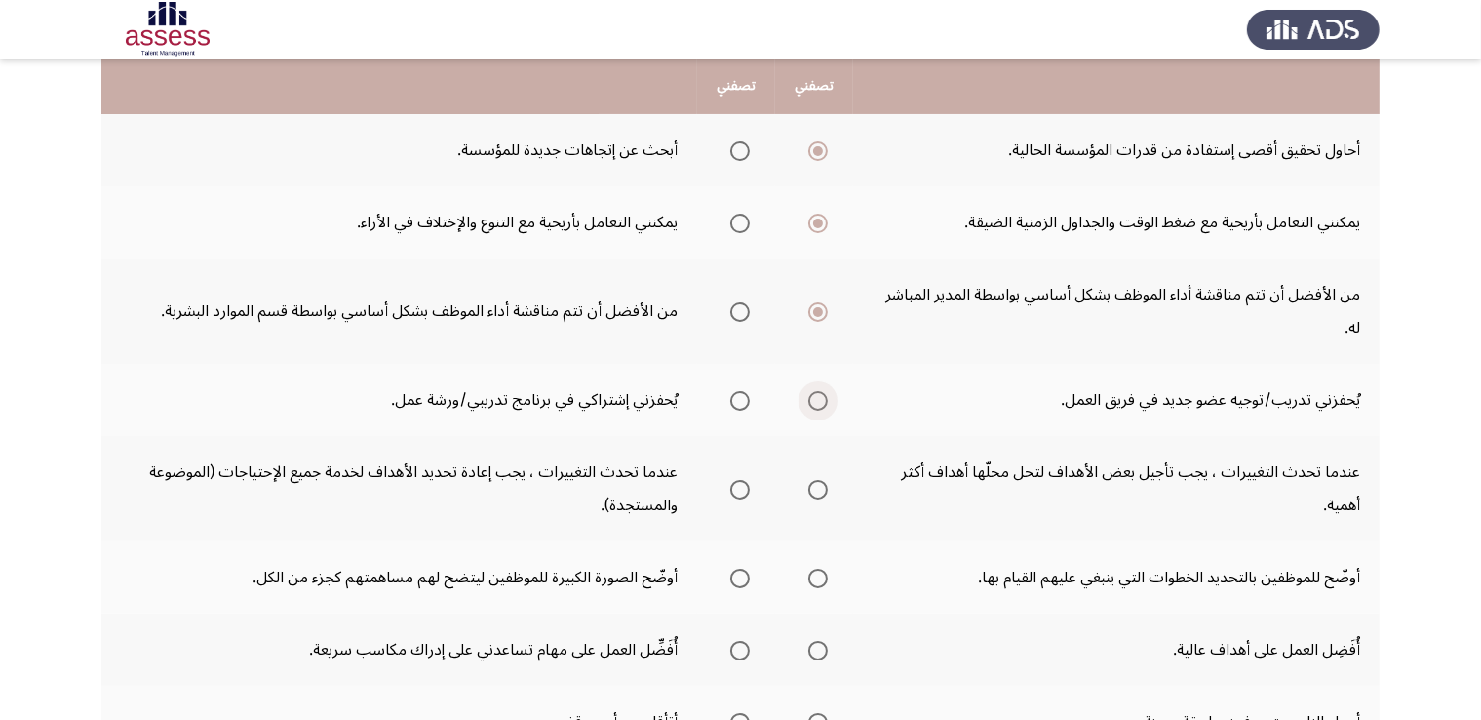
click at [818, 394] on span "Select an option" at bounding box center [817, 400] width 19 height 19
click at [818, 394] on input "Select an option" at bounding box center [817, 400] width 19 height 19
click at [731, 482] on span "Select an option" at bounding box center [739, 489] width 19 height 19
click at [731, 482] on input "Select an option" at bounding box center [739, 489] width 19 height 19
click at [742, 570] on span "Select an option" at bounding box center [739, 577] width 19 height 19
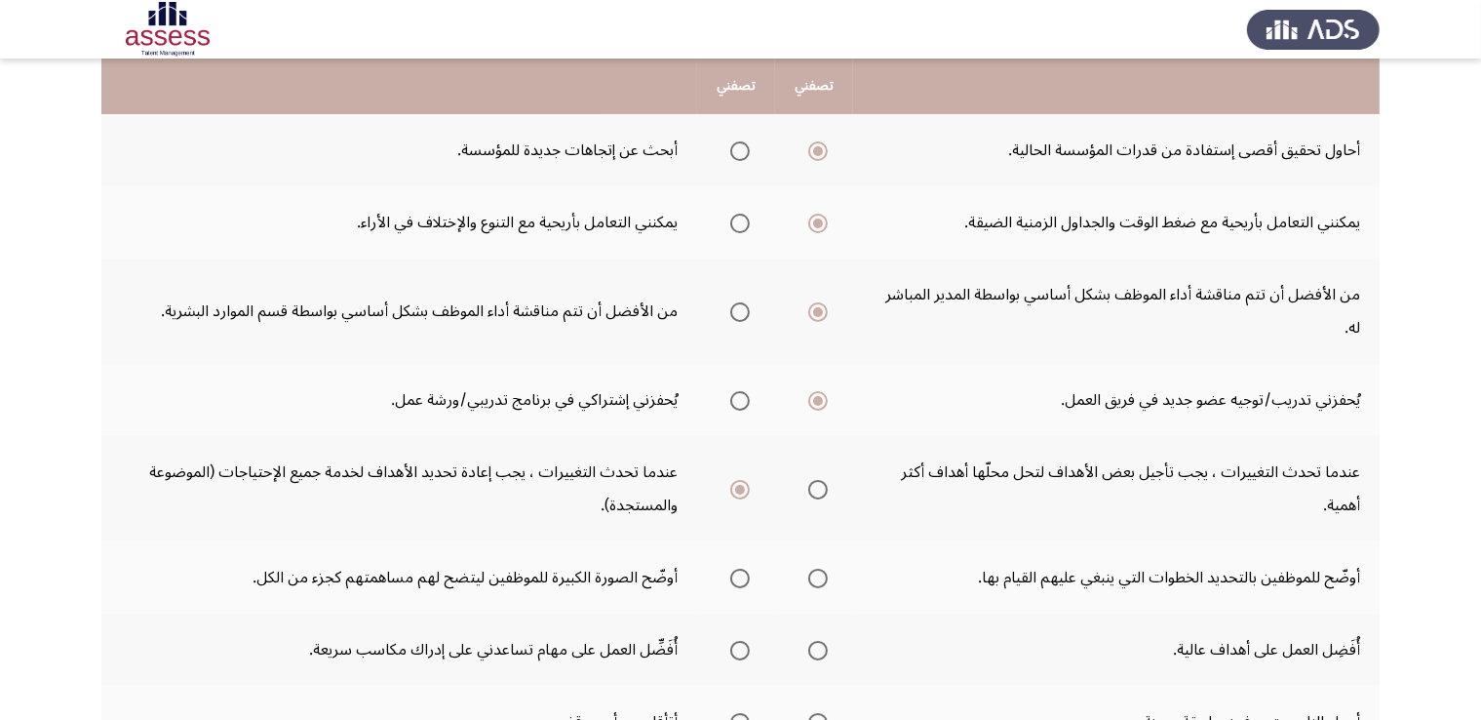
click at [742, 570] on input "Select an option" at bounding box center [739, 577] width 19 height 19
click at [815, 647] on span "Select an option" at bounding box center [817, 650] width 19 height 19
click at [815, 647] on input "Select an option" at bounding box center [817, 650] width 19 height 19
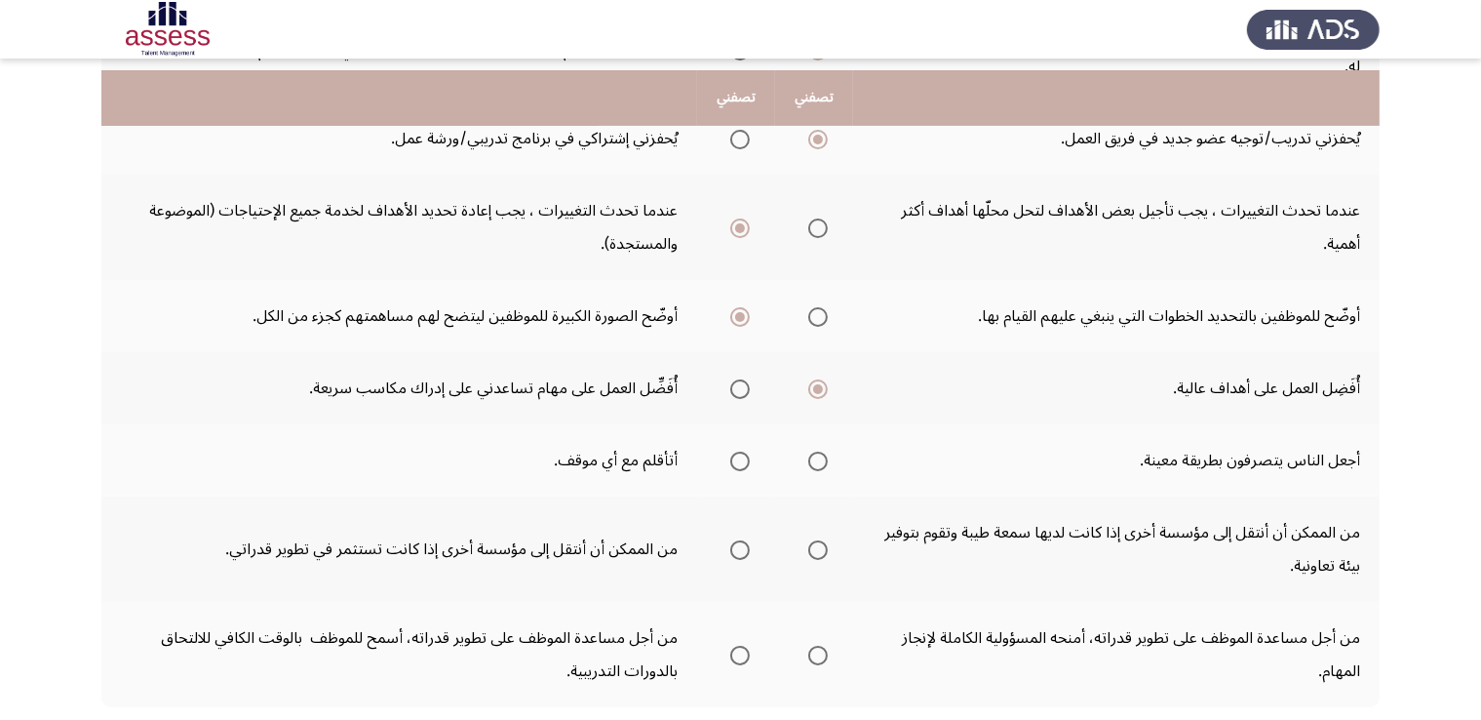
scroll to position [624, 0]
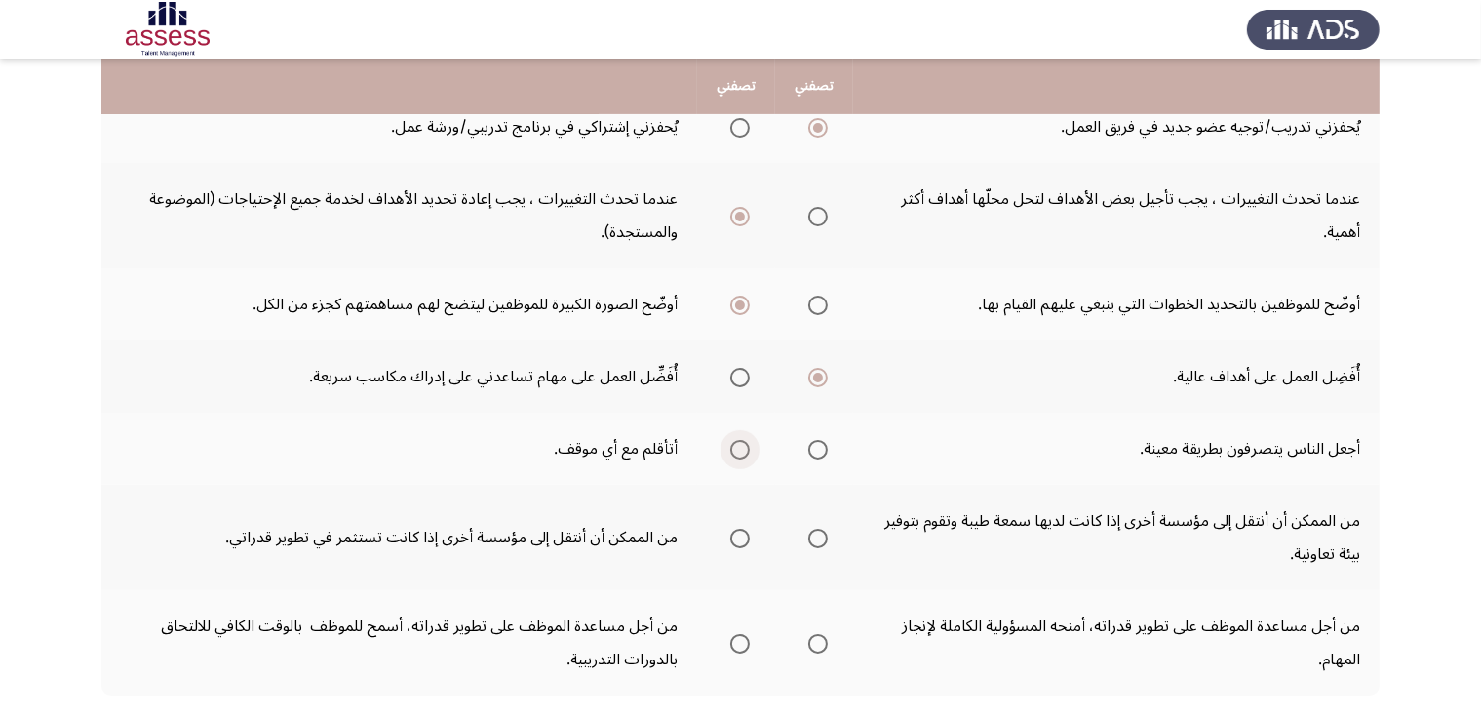
click at [731, 444] on span "Select an option" at bounding box center [739, 449] width 19 height 19
click at [731, 444] on input "Select an option" at bounding box center [739, 449] width 19 height 19
click at [733, 530] on span "Select an option" at bounding box center [739, 537] width 19 height 19
click at [733, 530] on input "Select an option" at bounding box center [739, 537] width 19 height 19
click at [816, 634] on span "Select an option" at bounding box center [817, 643] width 19 height 19
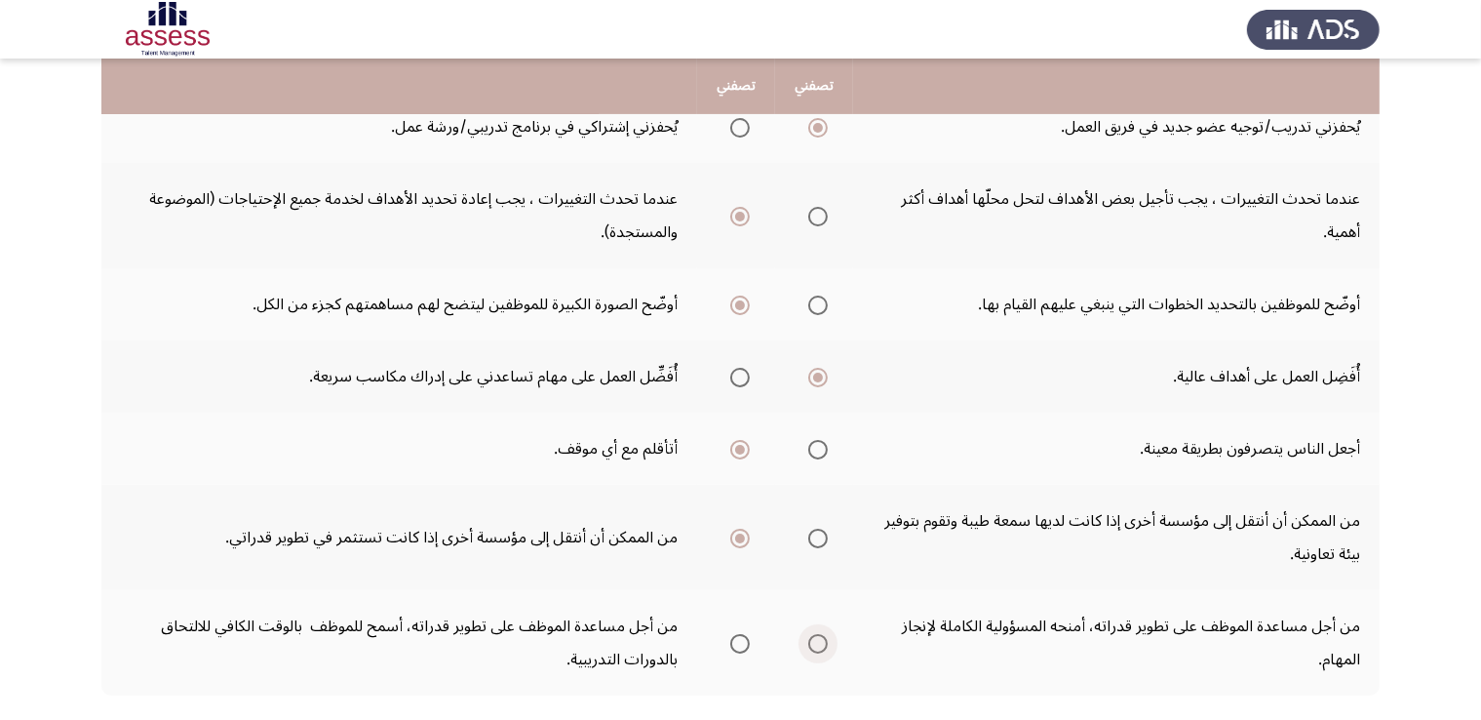
click at [816, 634] on input "Select an option" at bounding box center [817, 643] width 19 height 19
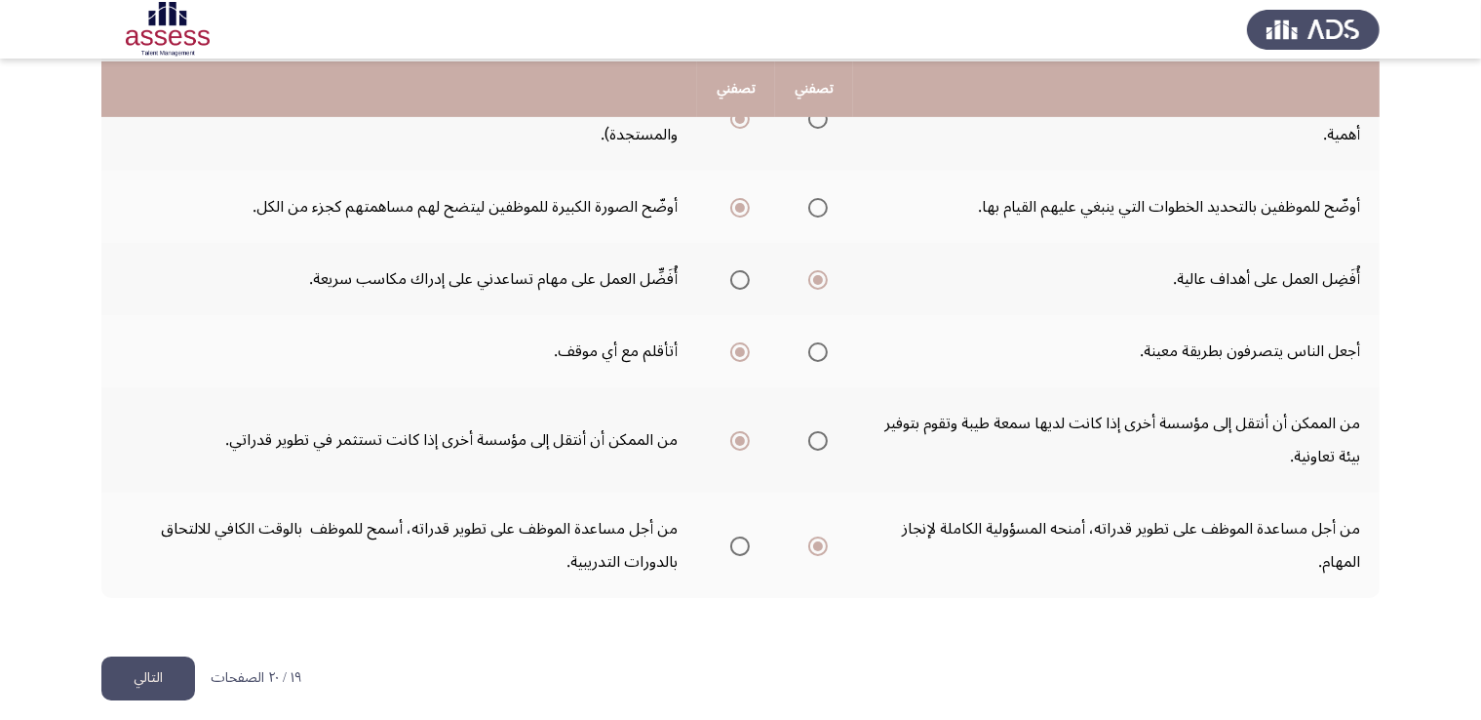
scroll to position [729, 0]
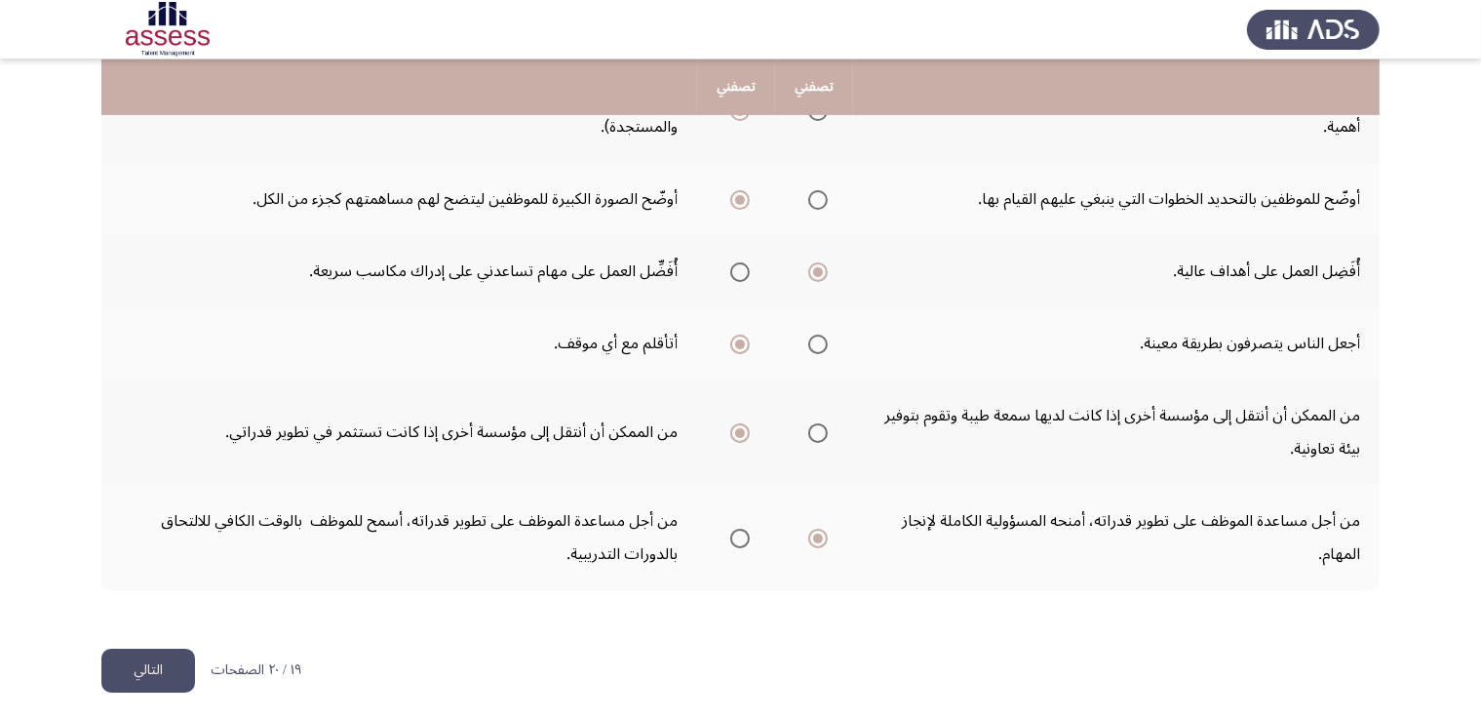
click at [167, 667] on button "التالي" at bounding box center [148, 670] width 94 height 44
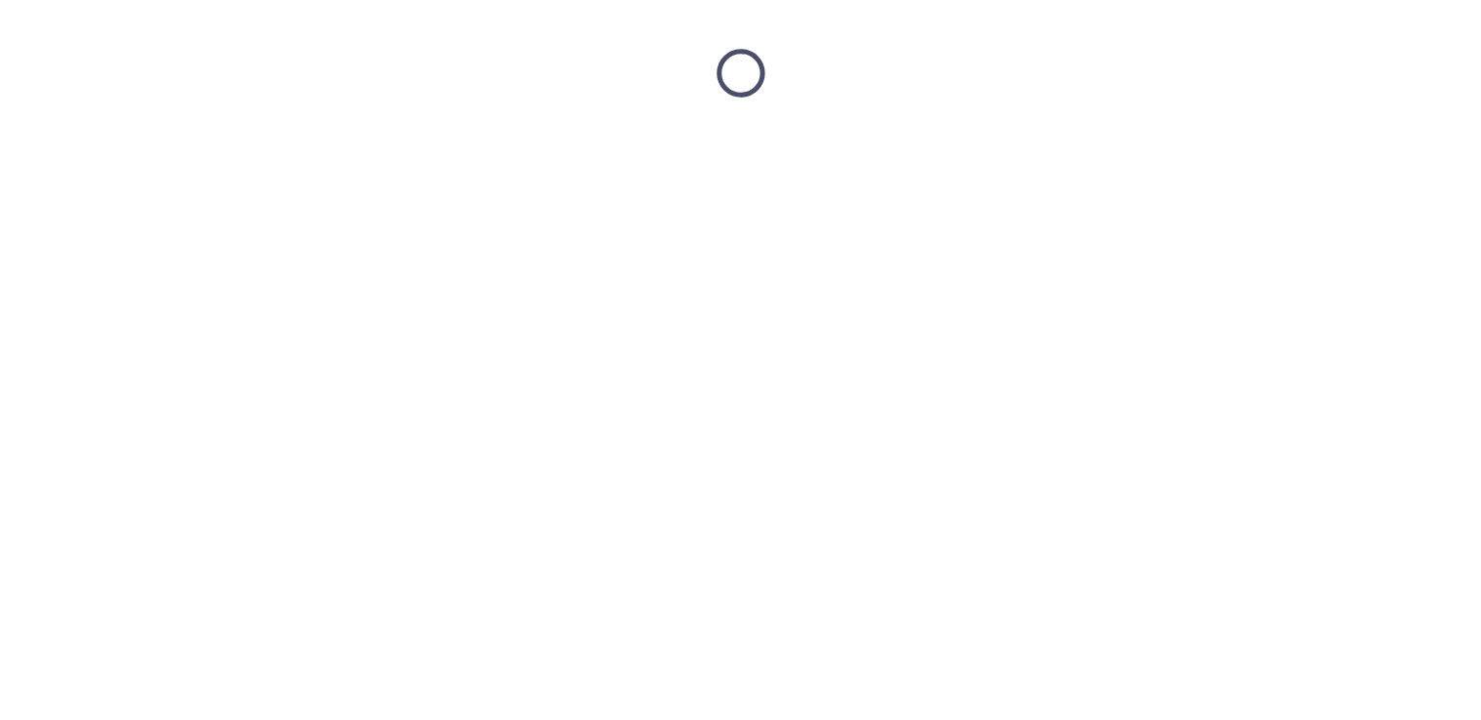
scroll to position [0, 0]
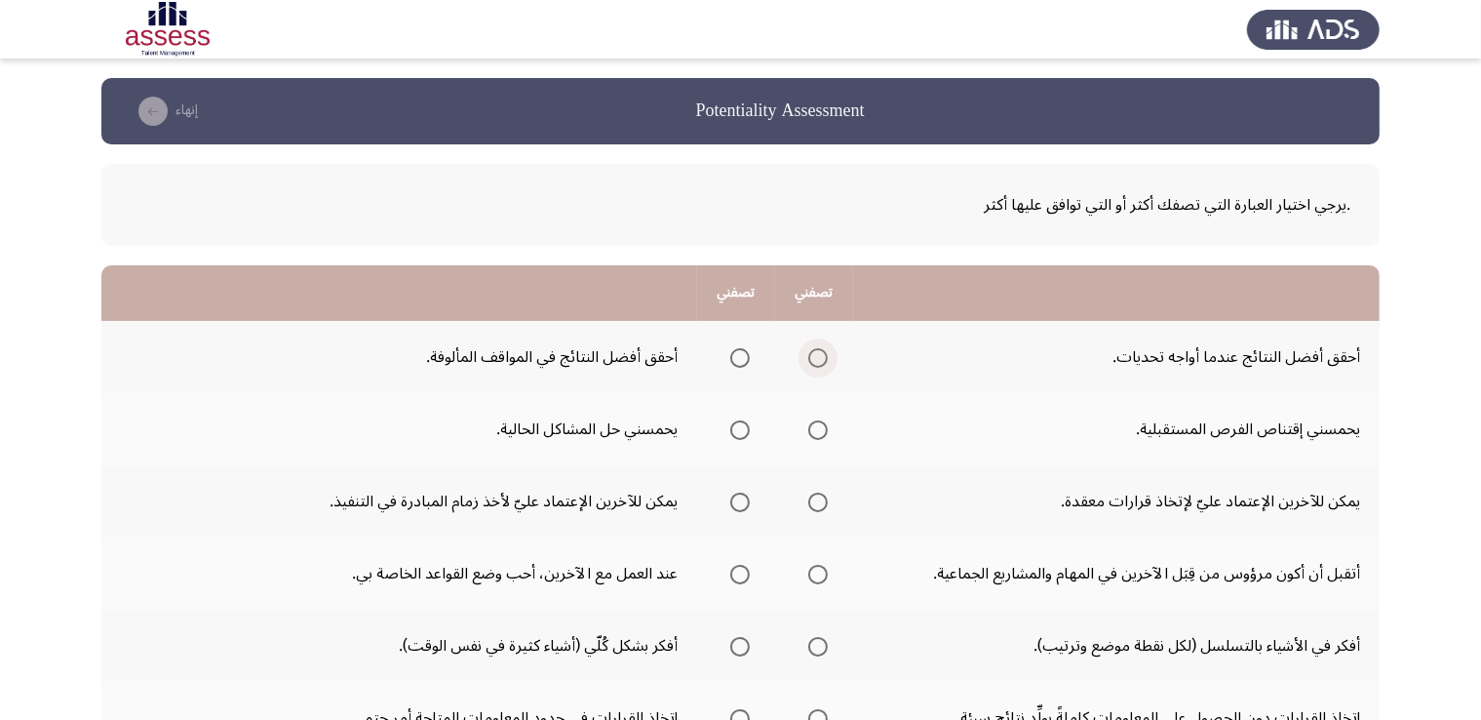
click at [821, 354] on span "Select an option" at bounding box center [817, 357] width 19 height 19
click at [821, 354] on input "Select an option" at bounding box center [817, 357] width 19 height 19
click at [739, 426] on span "Select an option" at bounding box center [739, 429] width 19 height 19
click at [739, 426] on input "Select an option" at bounding box center [739, 429] width 19 height 19
click at [812, 501] on span "Select an option" at bounding box center [817, 501] width 19 height 19
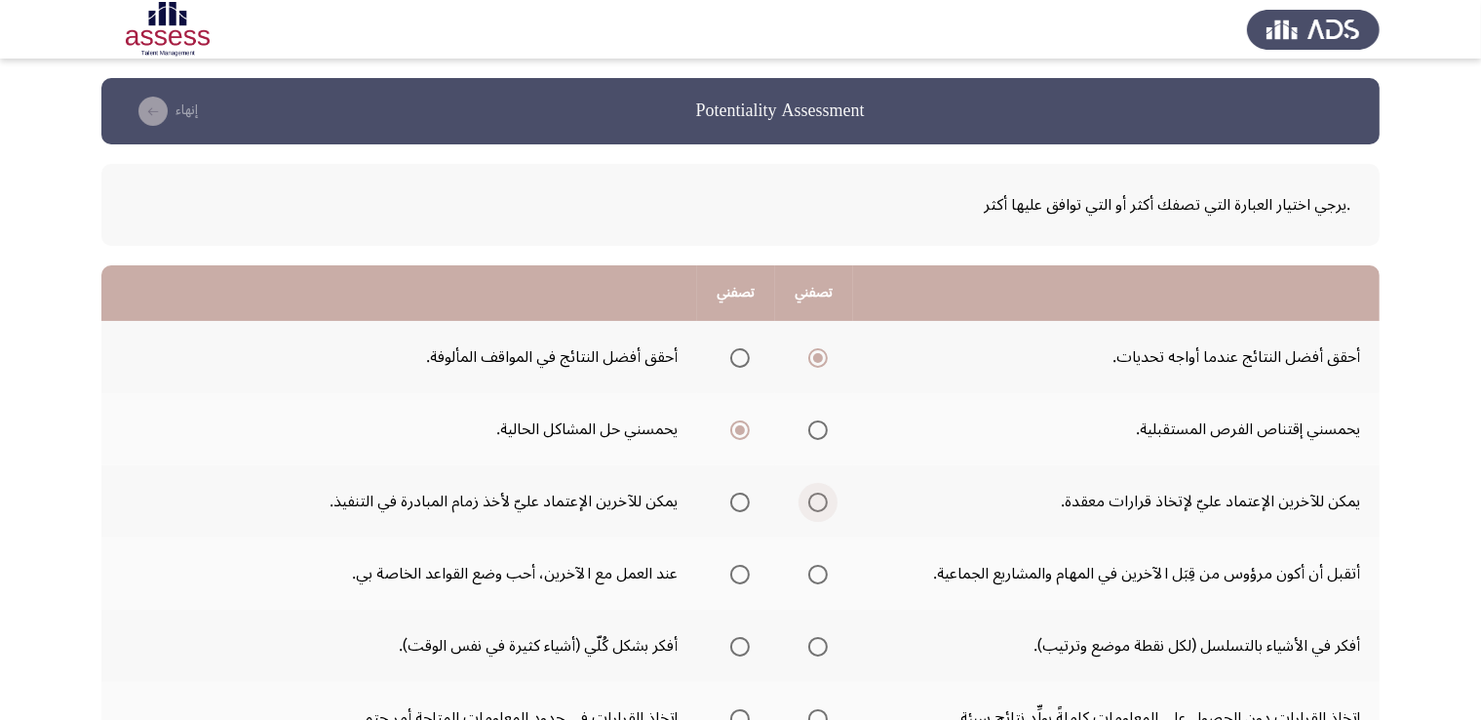
click at [812, 501] on input "Select an option" at bounding box center [817, 501] width 19 height 19
click at [740, 569] on span "Select an option" at bounding box center [739, 574] width 19 height 19
click at [740, 569] on input "Select an option" at bounding box center [739, 574] width 19 height 19
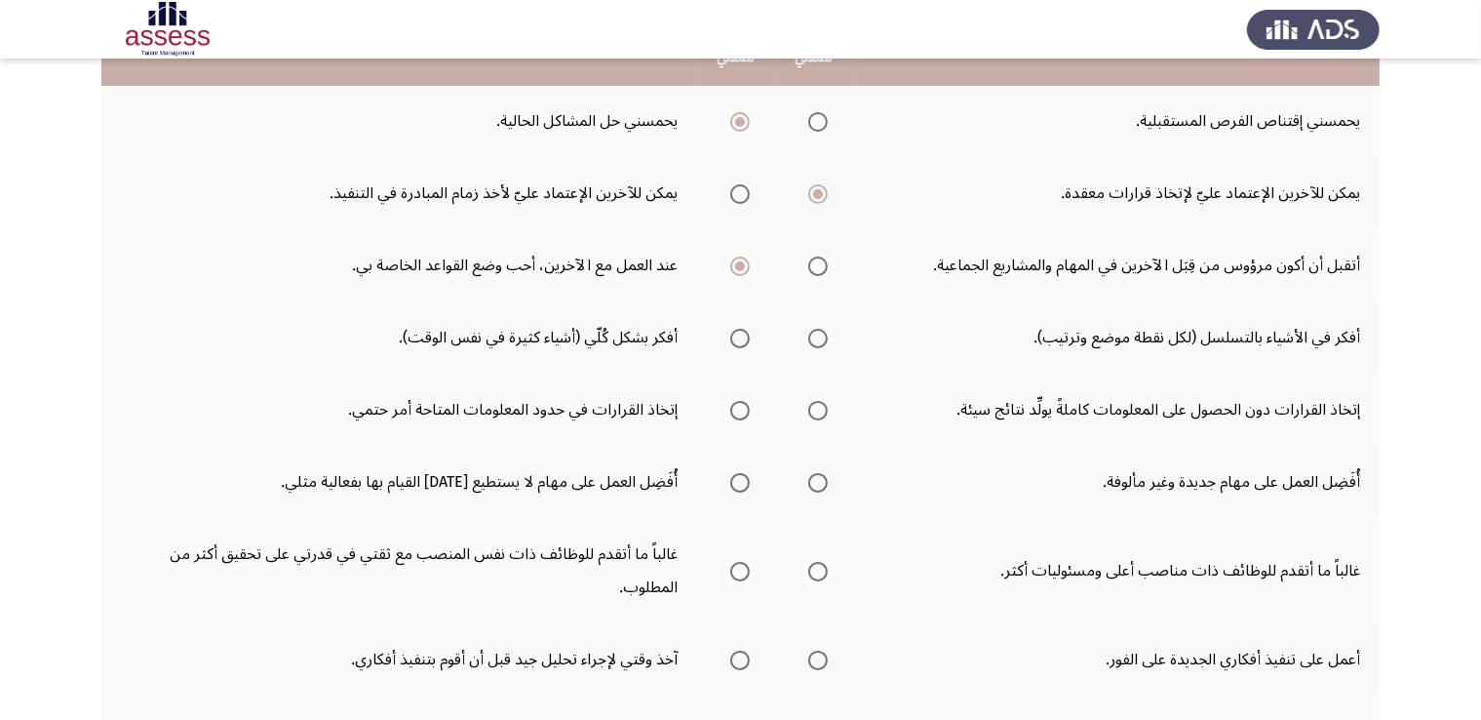
scroll to position [312, 0]
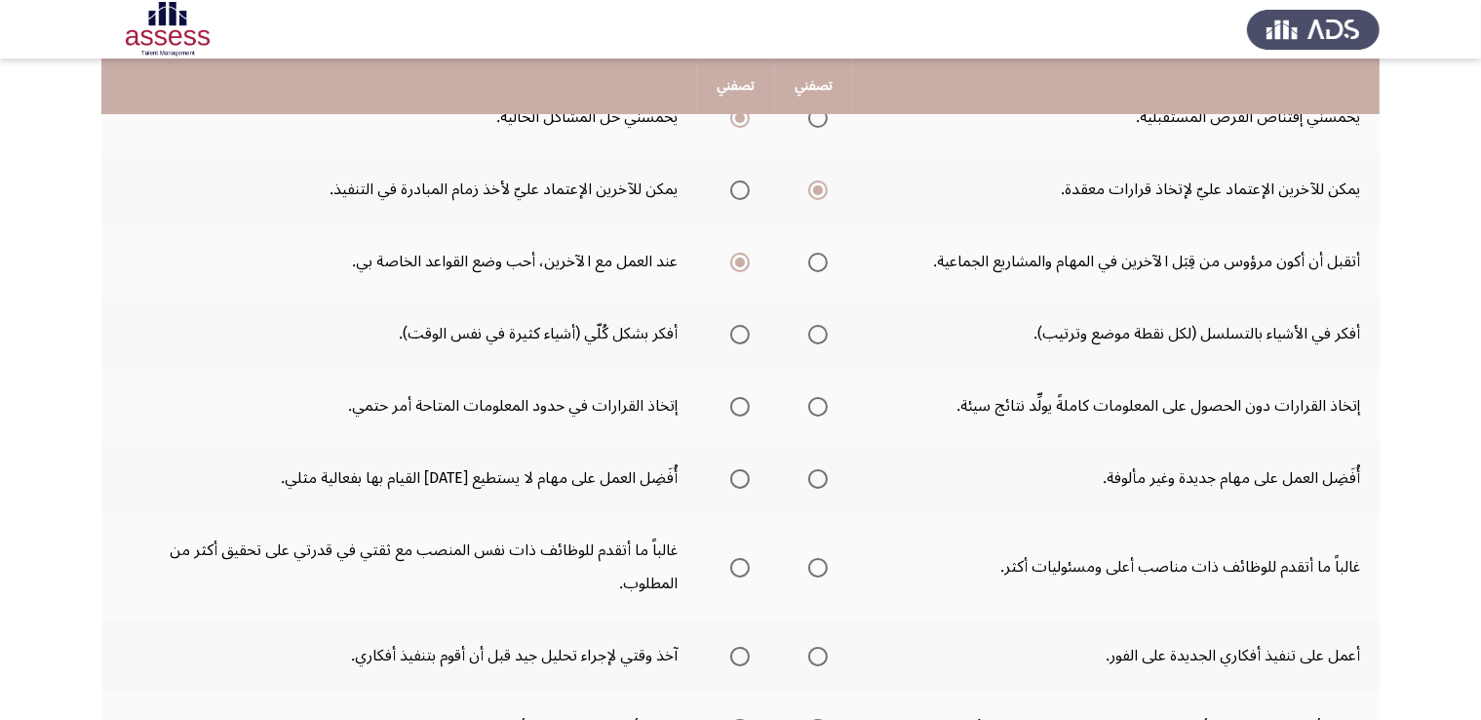
click at [823, 331] on span "Select an option" at bounding box center [817, 334] width 19 height 19
click at [823, 331] on input "Select an option" at bounding box center [817, 334] width 19 height 19
click at [815, 403] on span "Select an option" at bounding box center [817, 406] width 19 height 19
click at [815, 403] on input "Select an option" at bounding box center [817, 406] width 19 height 19
click at [737, 403] on span "Select an option" at bounding box center [739, 406] width 19 height 19
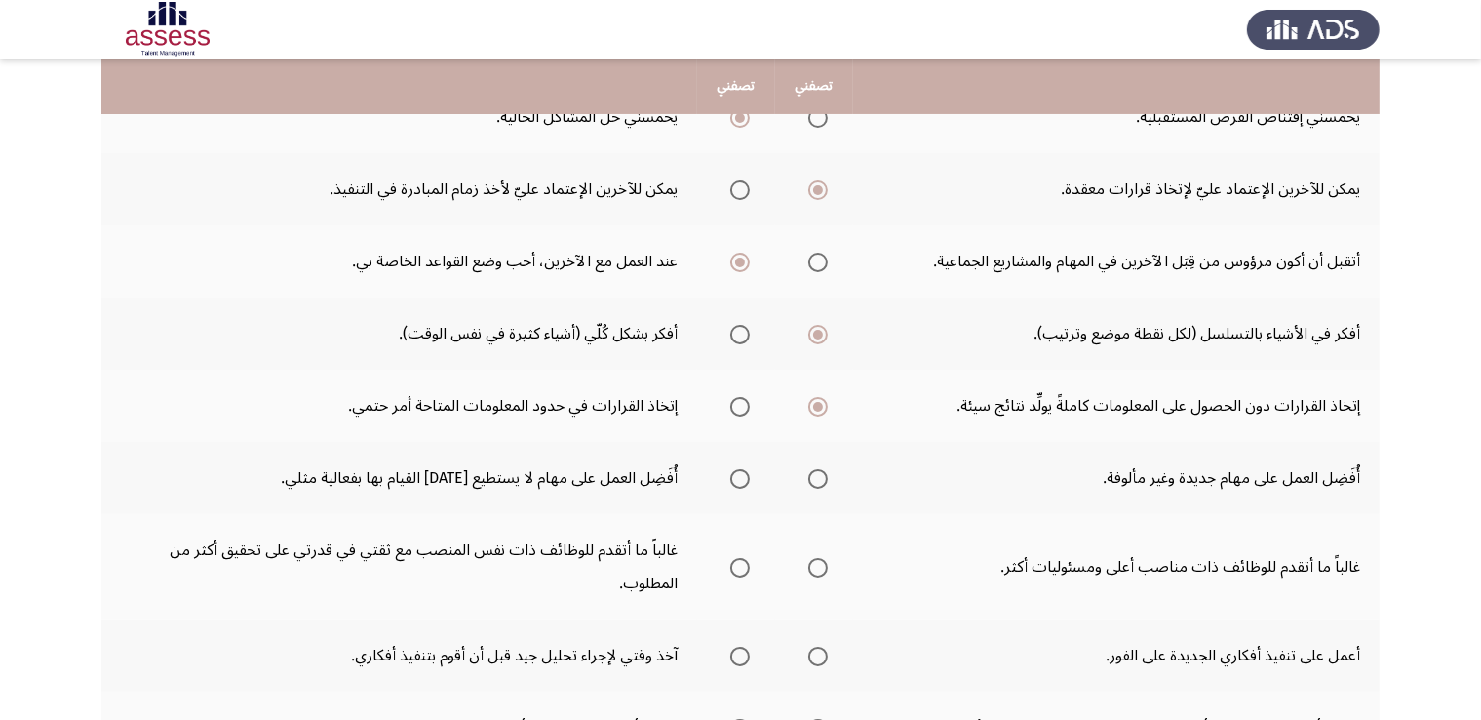
click at [737, 403] on input "Select an option" at bounding box center [739, 406] width 19 height 19
click at [737, 476] on span "Select an option" at bounding box center [739, 478] width 19 height 19
click at [737, 476] on input "Select an option" at bounding box center [739, 478] width 19 height 19
click at [819, 473] on span "Select an option" at bounding box center [817, 478] width 19 height 19
click at [819, 473] on input "Select an option" at bounding box center [817, 478] width 19 height 19
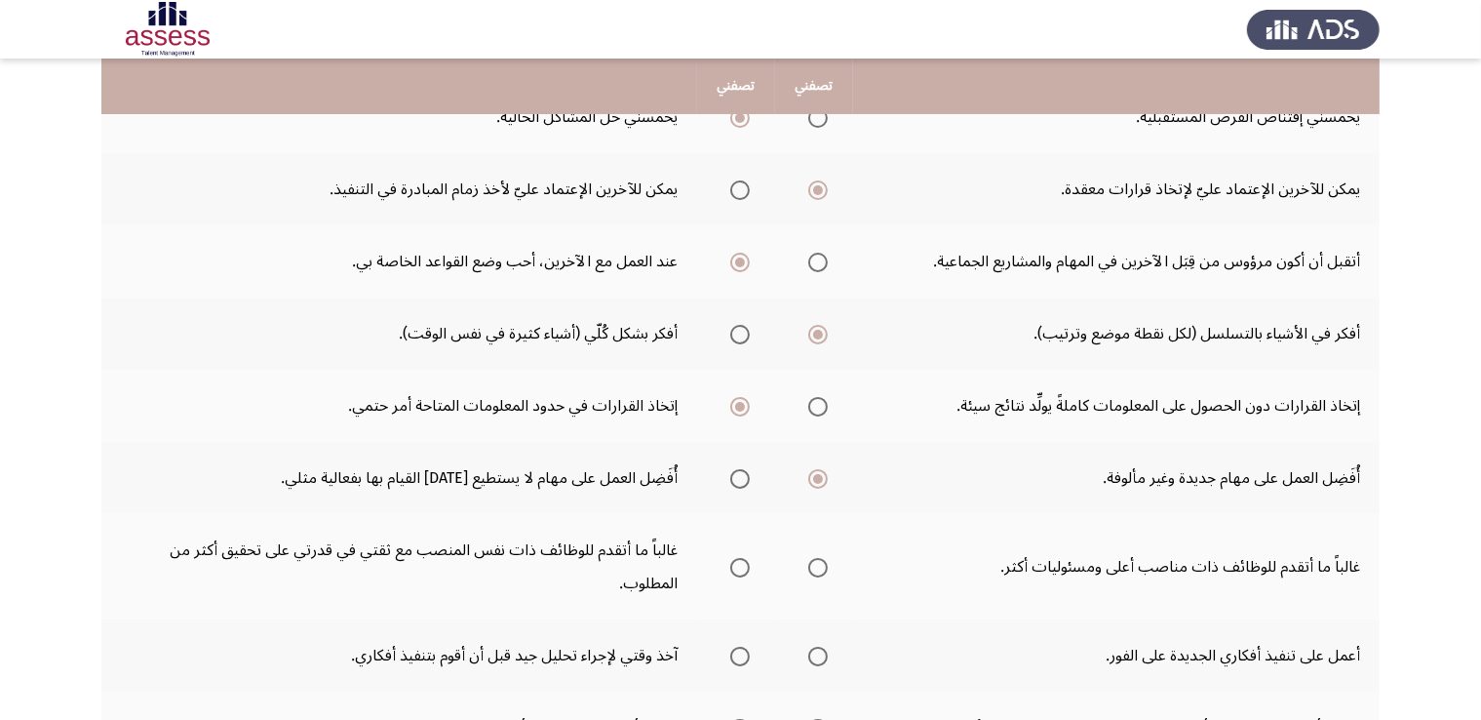
click at [812, 560] on span "Select an option" at bounding box center [817, 567] width 19 height 19
click at [812, 560] on input "Select an option" at bounding box center [817, 567] width 19 height 19
click at [735, 559] on span "Select an option" at bounding box center [739, 567] width 19 height 19
click at [735, 559] on input "Select an option" at bounding box center [739, 567] width 19 height 19
click at [740, 651] on span "Select an option" at bounding box center [739, 655] width 19 height 19
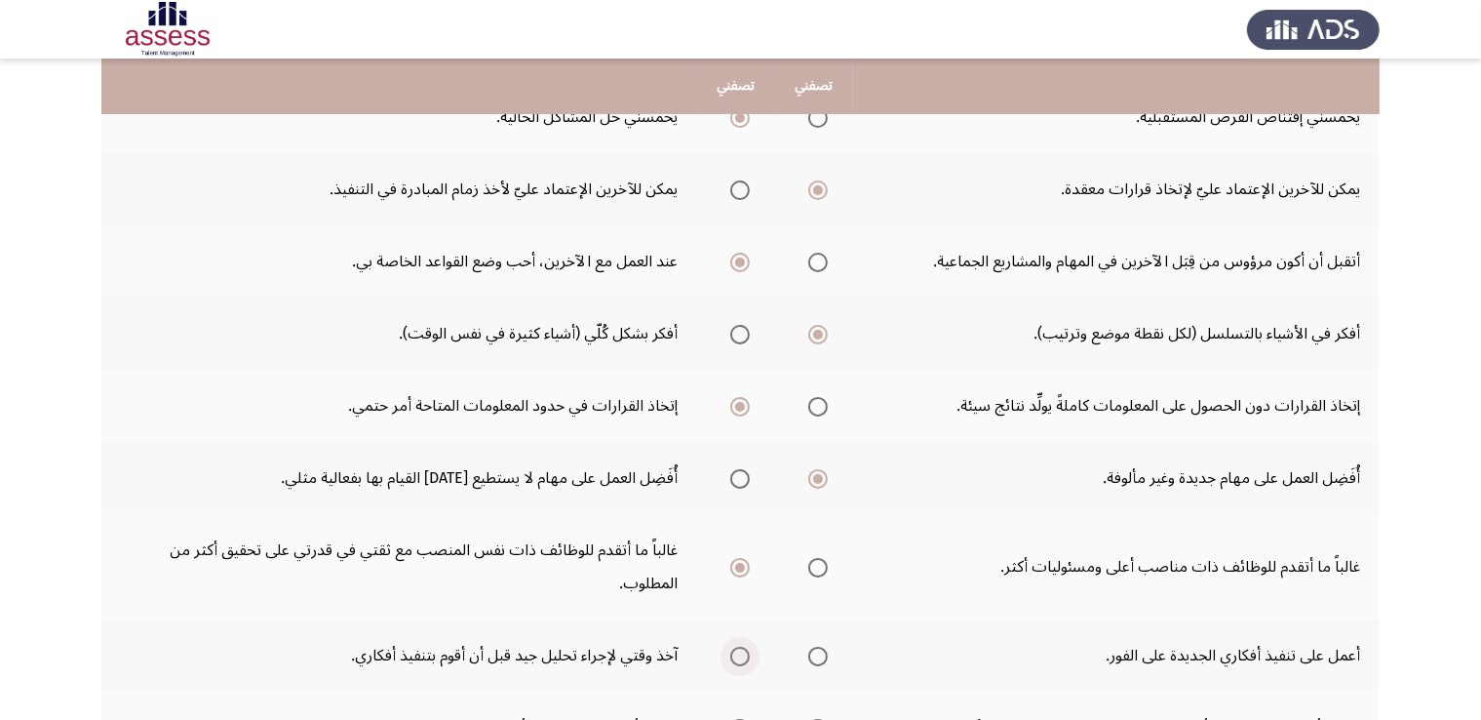
click at [740, 651] on input "Select an option" at bounding box center [739, 655] width 19 height 19
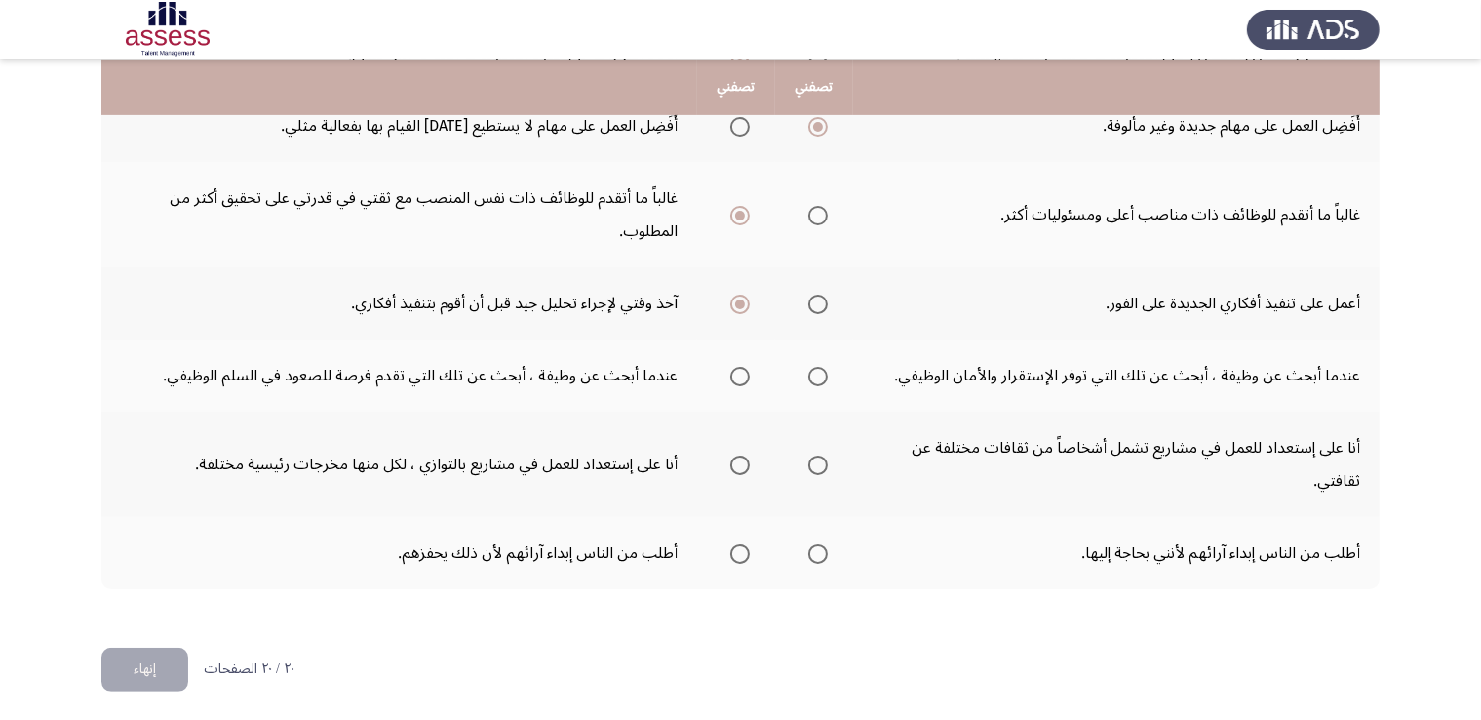
click at [745, 373] on span "Select an option" at bounding box center [739, 376] width 19 height 19
click at [745, 373] on input "Select an option" at bounding box center [739, 376] width 19 height 19
click at [821, 461] on span "Select an option" at bounding box center [817, 464] width 19 height 19
click at [821, 461] on input "Select an option" at bounding box center [817, 464] width 19 height 19
click at [818, 546] on span "Select an option" at bounding box center [817, 553] width 19 height 19
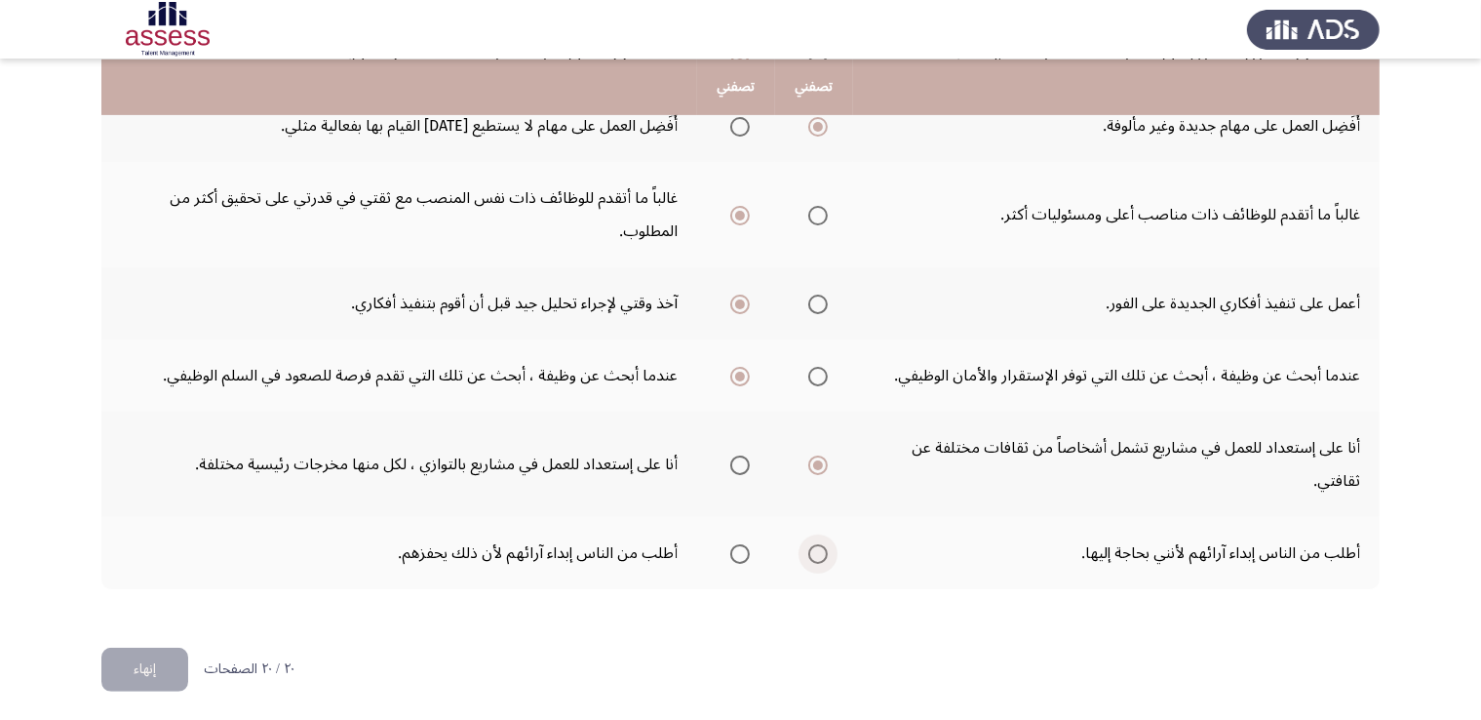
click at [818, 546] on input "Select an option" at bounding box center [817, 553] width 19 height 19
click at [159, 662] on button "إنهاء" at bounding box center [144, 669] width 87 height 44
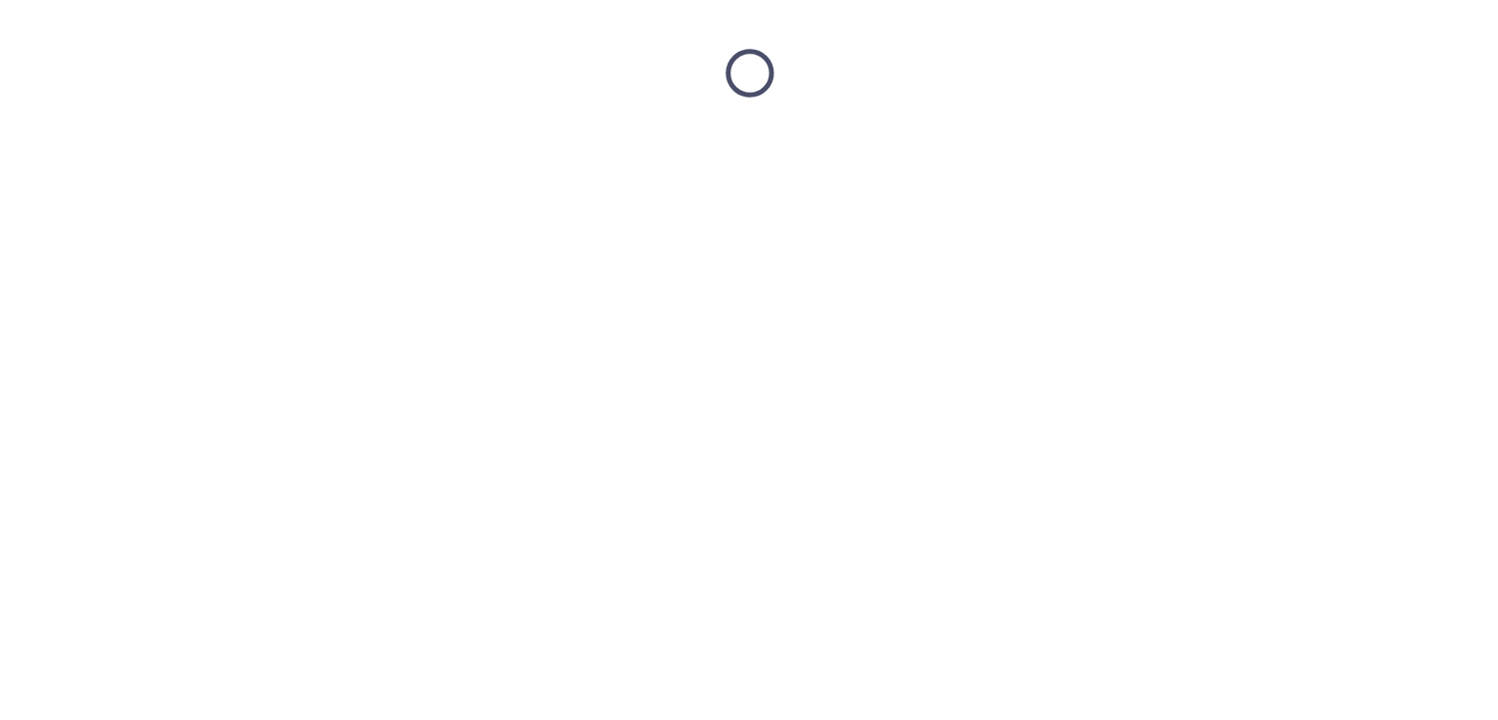
scroll to position [0, 0]
